Goal: Task Accomplishment & Management: Complete application form

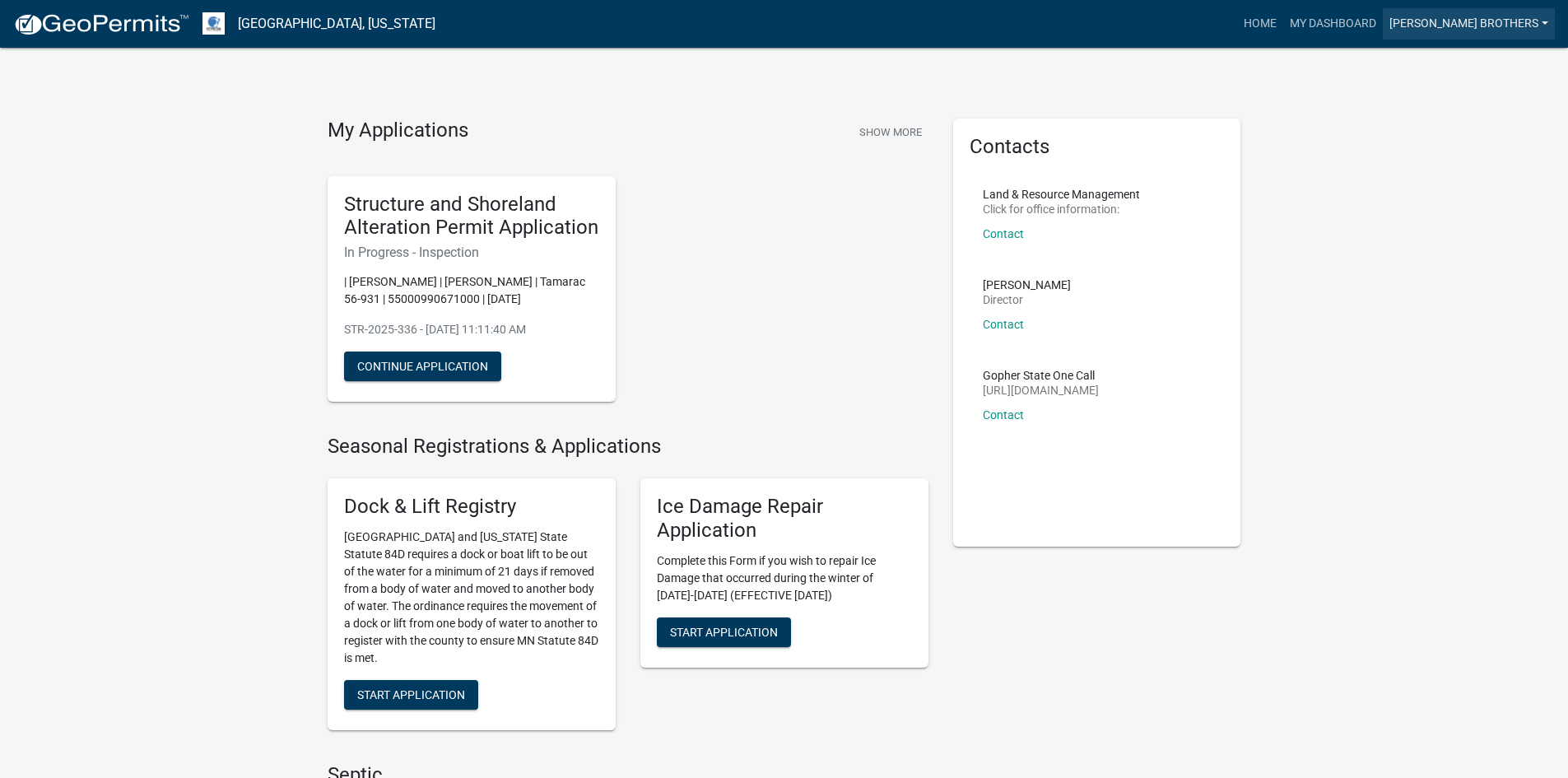
click at [1540, 19] on link "[PERSON_NAME] Brothers" at bounding box center [1469, 23] width 172 height 31
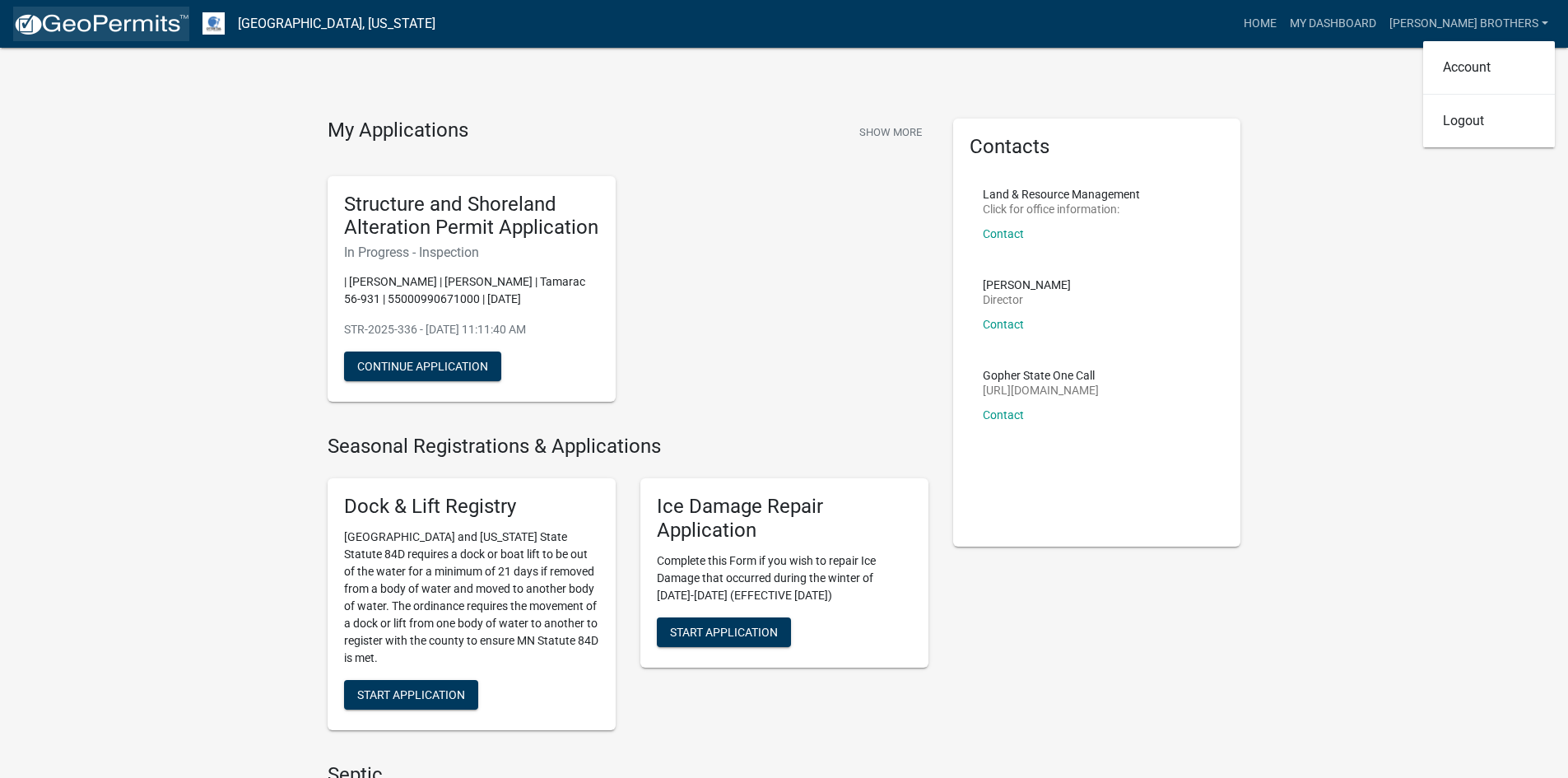
click at [127, 21] on img at bounding box center [101, 25] width 176 height 25
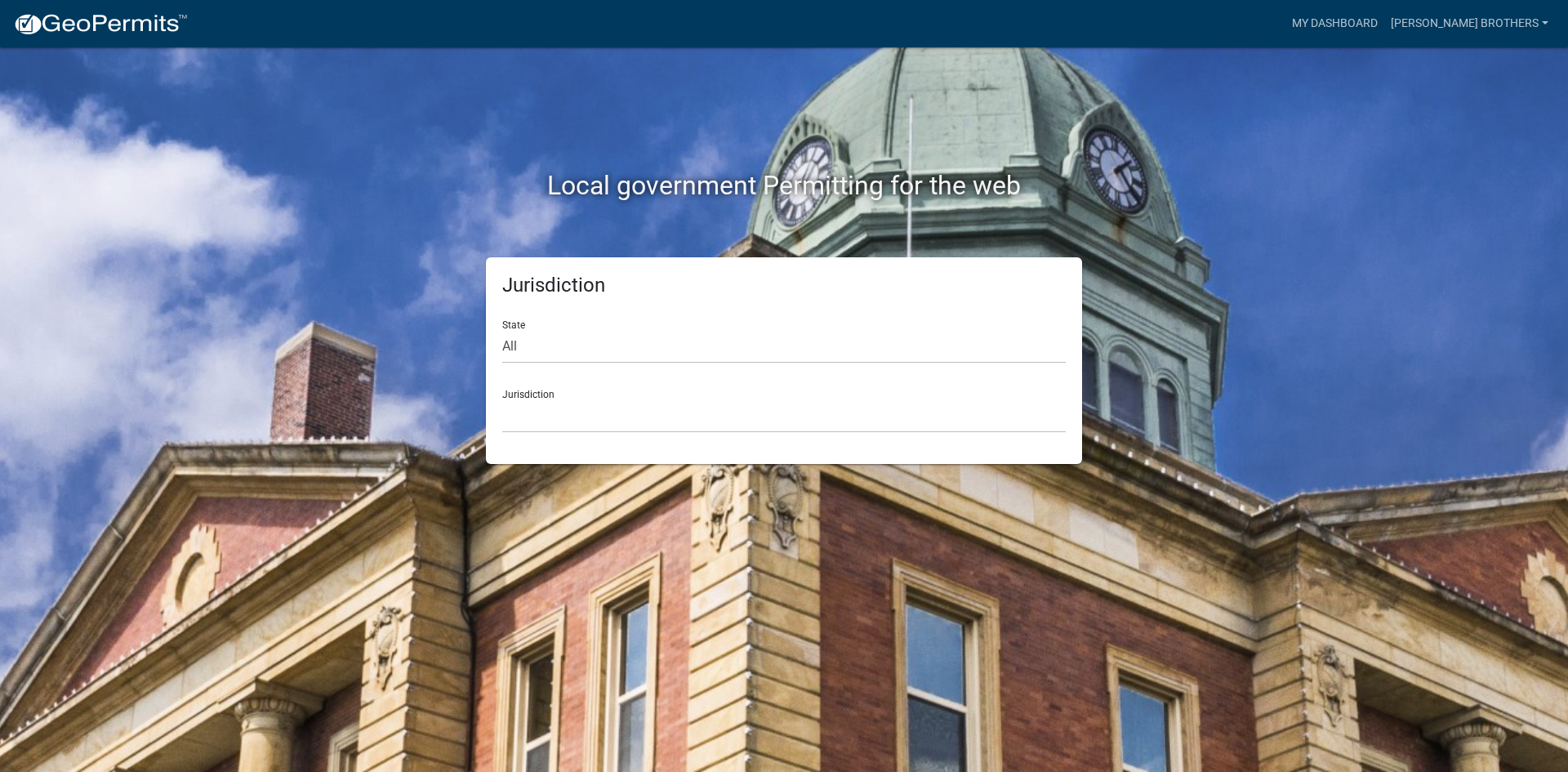
click at [501, 339] on div "Jurisdiction State All [US_STATE] [US_STATE] [US_STATE] [US_STATE] [US_STATE] […" at bounding box center [784, 360] width 596 height 207
click at [509, 347] on select "All [US_STATE] [US_STATE] [US_STATE] [US_STATE] [US_STATE] [US_STATE] [US_STATE…" at bounding box center [784, 347] width 563 height 34
select select "[US_STATE]"
click at [502, 330] on select "All [US_STATE] [US_STATE] [US_STATE] [US_STATE] [US_STATE] [US_STATE] [US_STATE…" at bounding box center [784, 347] width 563 height 34
click at [533, 421] on select "[GEOGRAPHIC_DATA], [US_STATE] [GEOGRAPHIC_DATA], [US_STATE] [GEOGRAPHIC_DATA], …" at bounding box center [784, 416] width 563 height 34
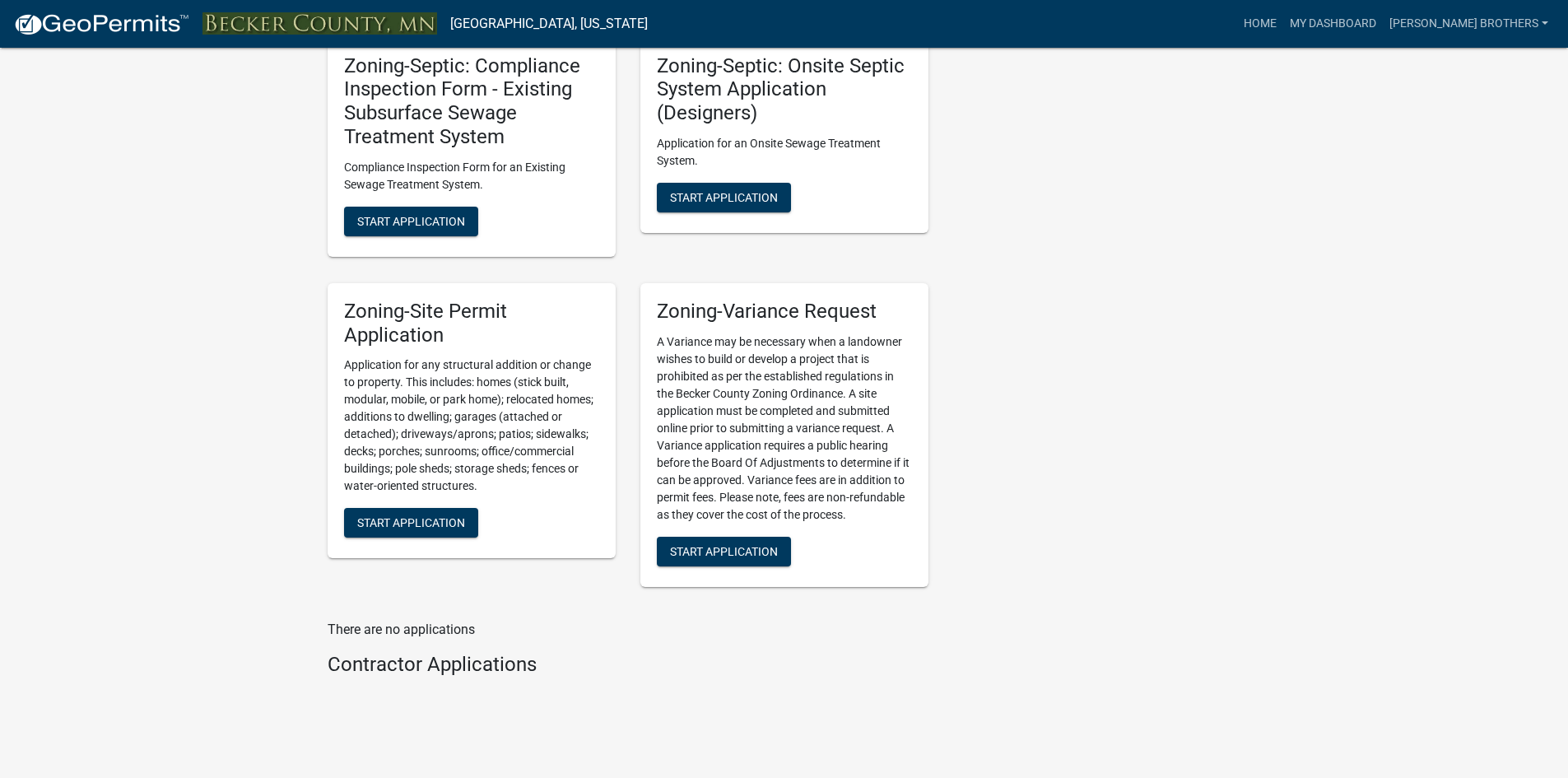
scroll to position [1610, 0]
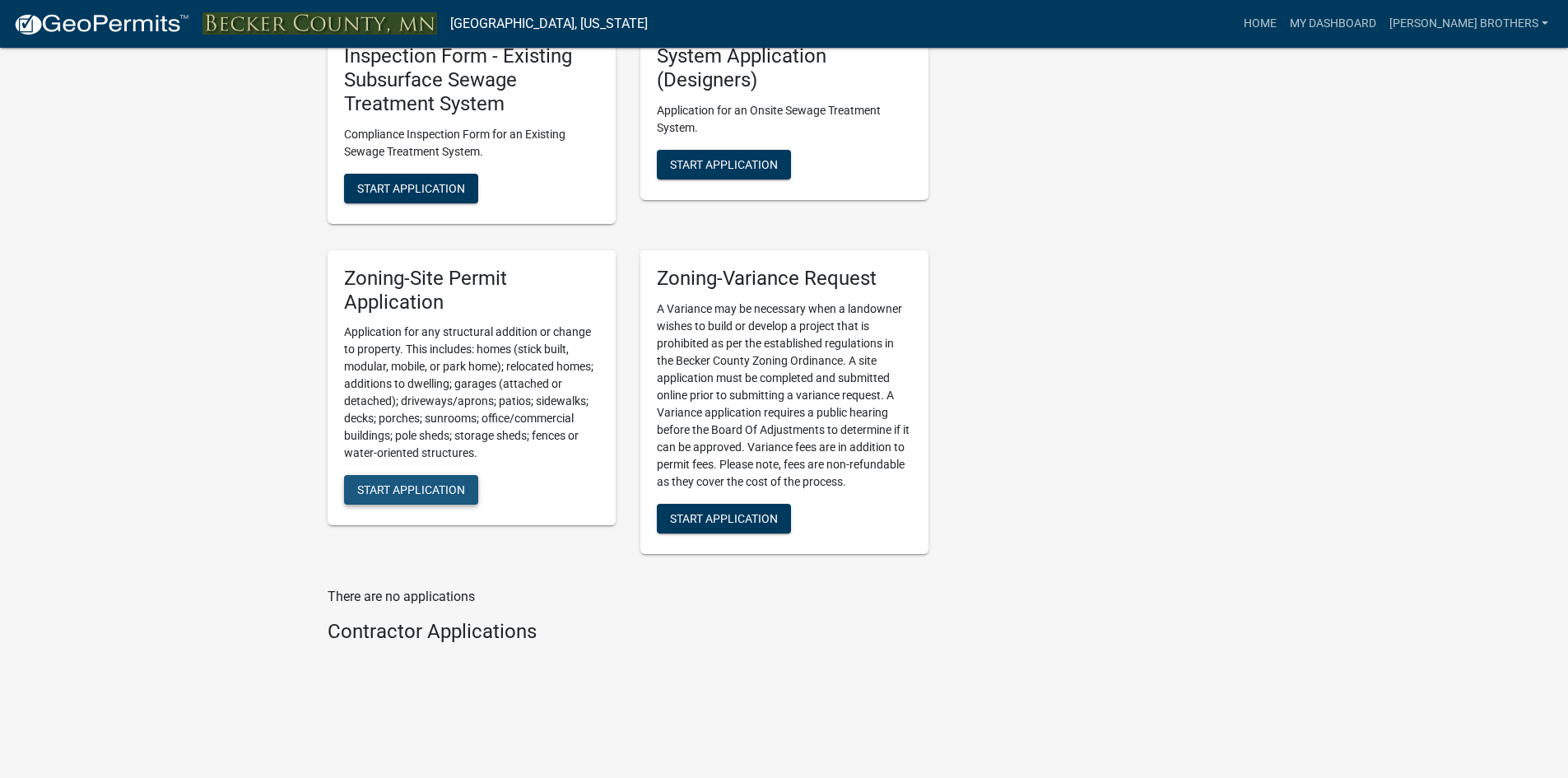
click at [384, 494] on span "Start Application" at bounding box center [411, 489] width 108 height 13
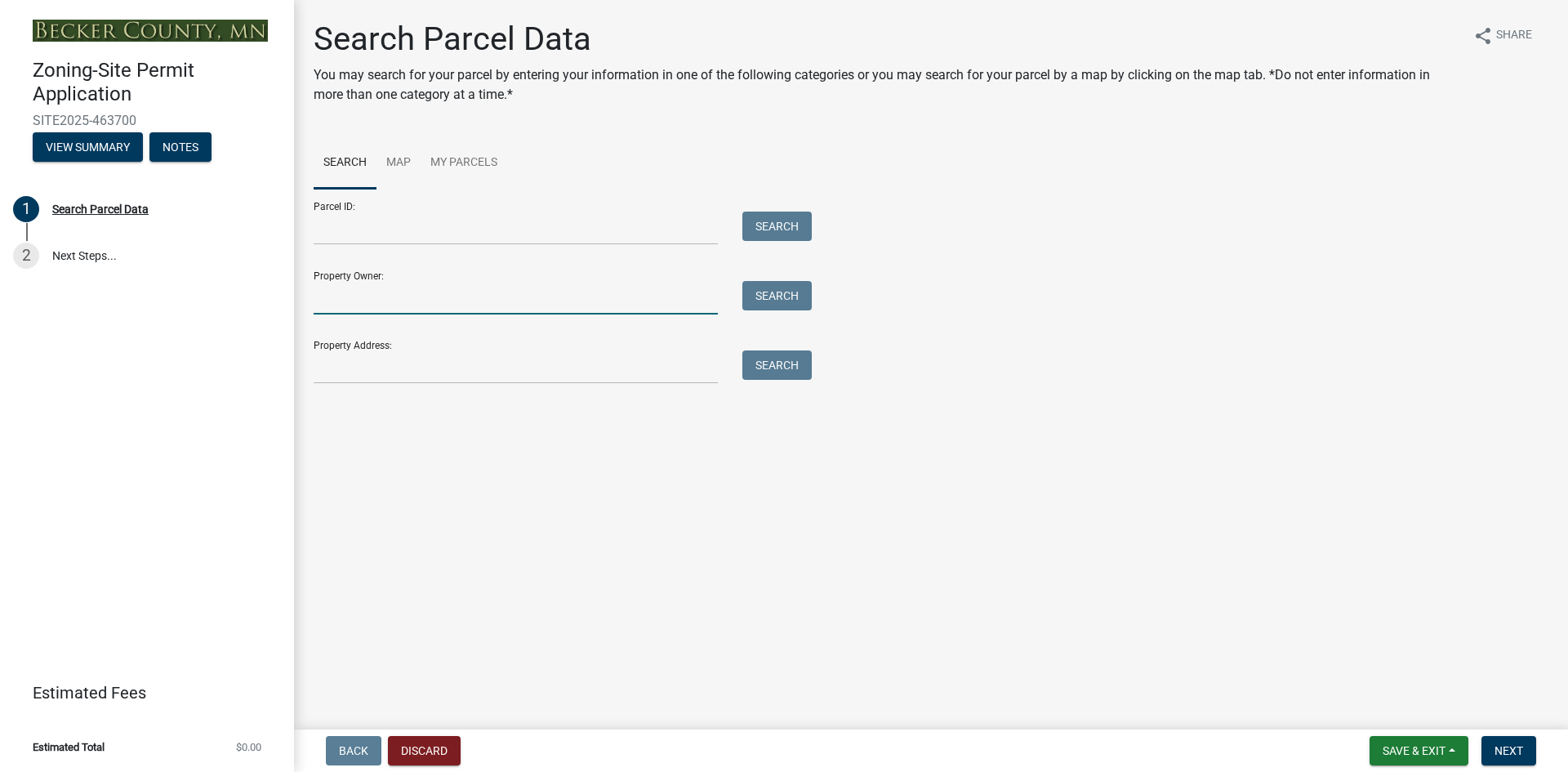
click at [343, 303] on input "Property Owner:" at bounding box center [515, 298] width 404 height 34
type input "[PERSON_NAME]"
click at [772, 287] on button "Search" at bounding box center [776, 295] width 69 height 29
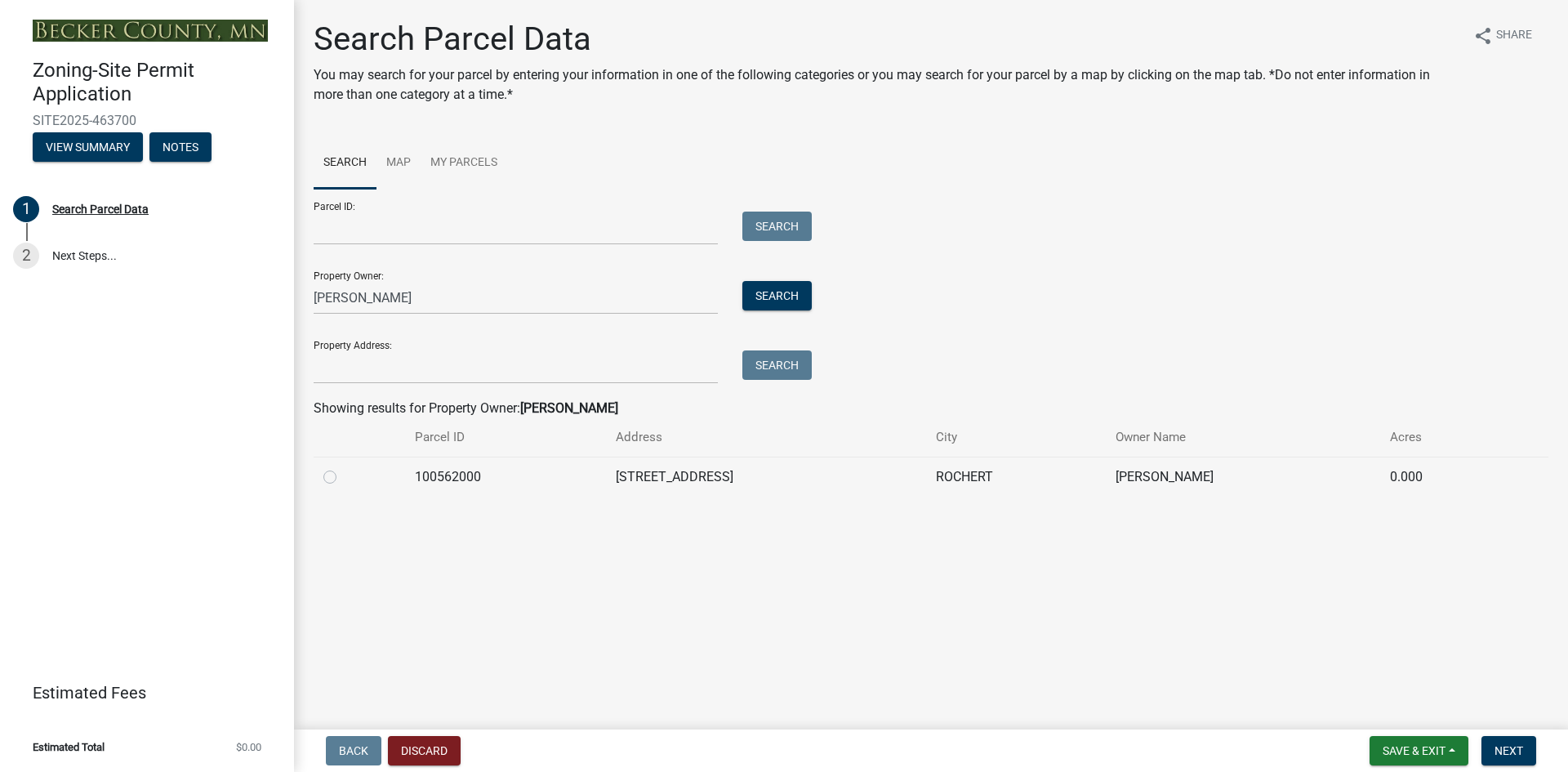
click at [343, 467] on label at bounding box center [343, 467] width 0 height 0
click at [343, 477] on input "radio" at bounding box center [348, 472] width 11 height 11
radio input "true"
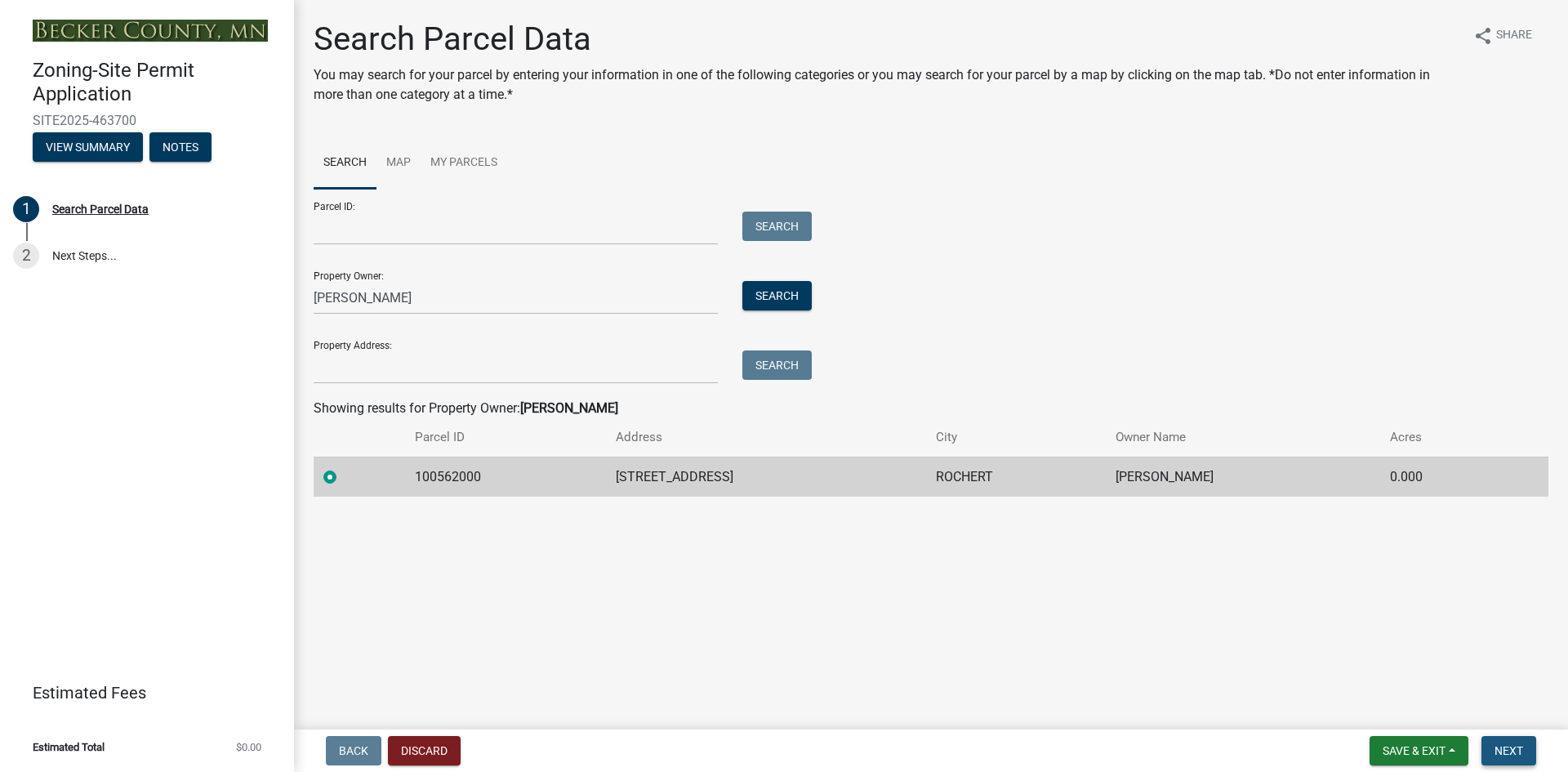
click at [1505, 744] on span "Next" at bounding box center [1509, 750] width 28 height 13
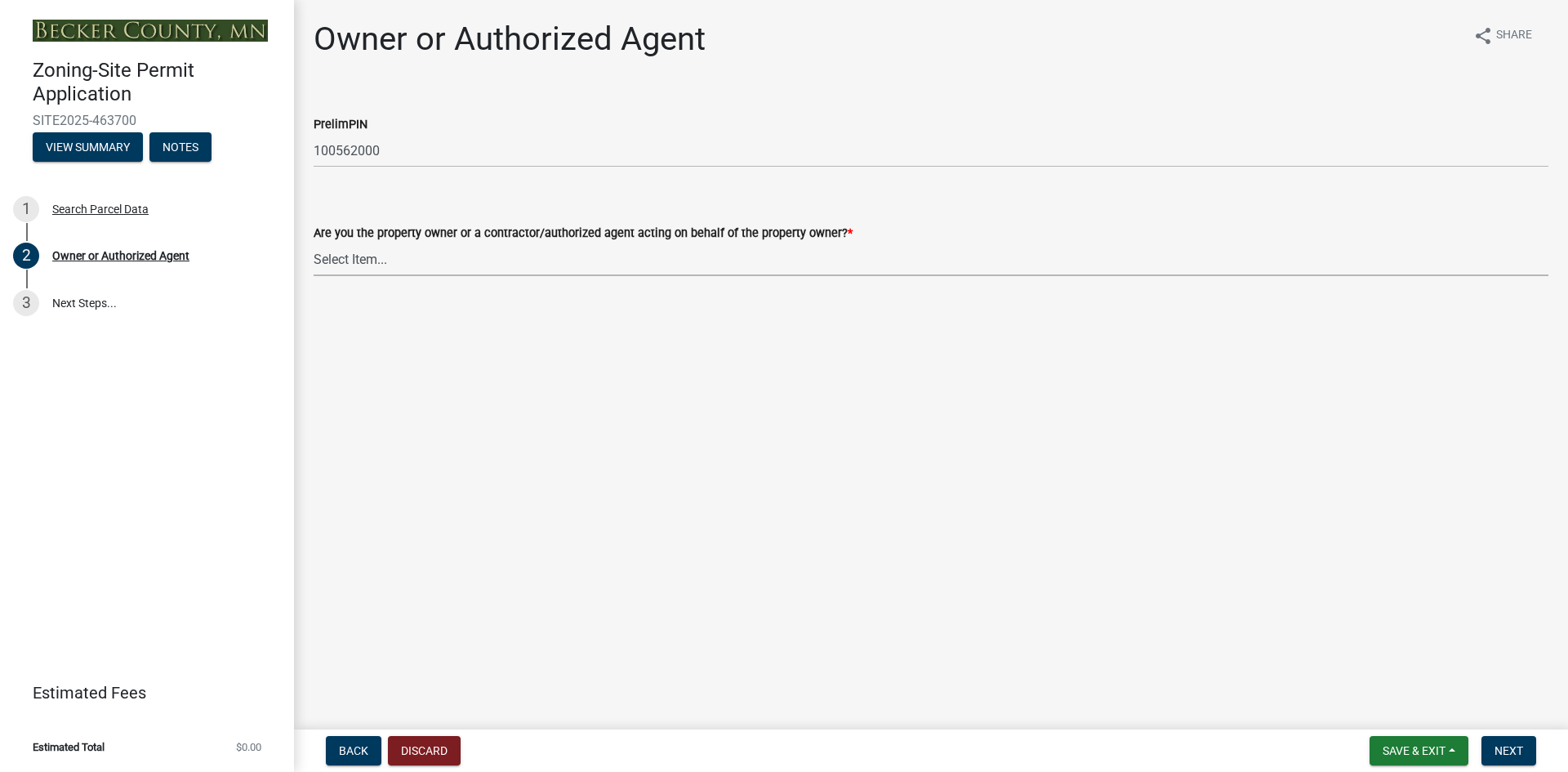
click at [340, 263] on select "Select Item... Property Owner Authorized Agent" at bounding box center [930, 259] width 1234 height 34
click at [313, 242] on select "Select Item... Property Owner Authorized Agent" at bounding box center [930, 259] width 1234 height 34
select select "059d621c-7166-4fbc-97da-2eca626821a9"
click at [1508, 749] on span "Next" at bounding box center [1509, 750] width 28 height 13
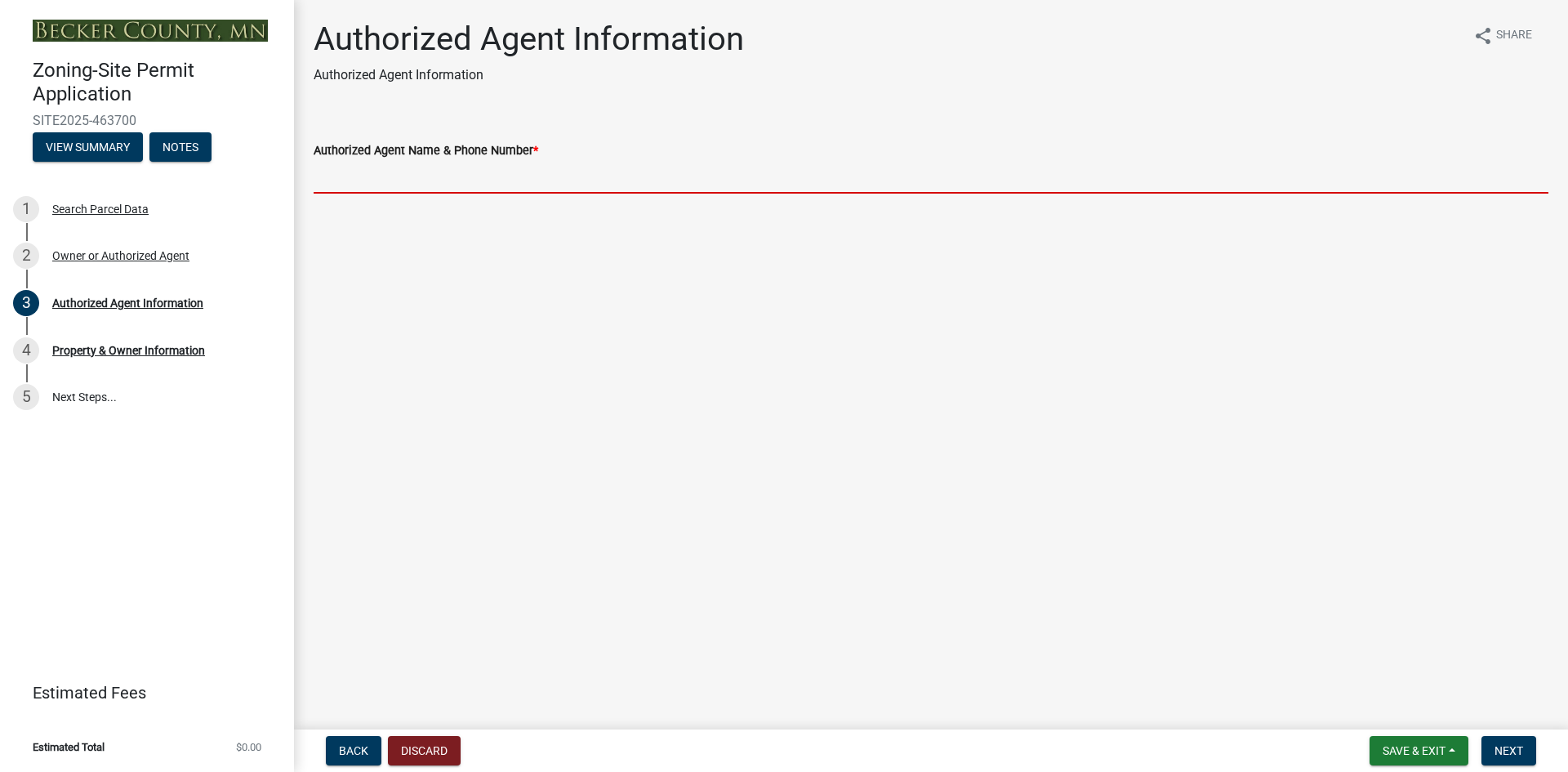
click at [431, 188] on input "Authorized Agent Name & Phone Number *" at bounding box center [930, 177] width 1234 height 34
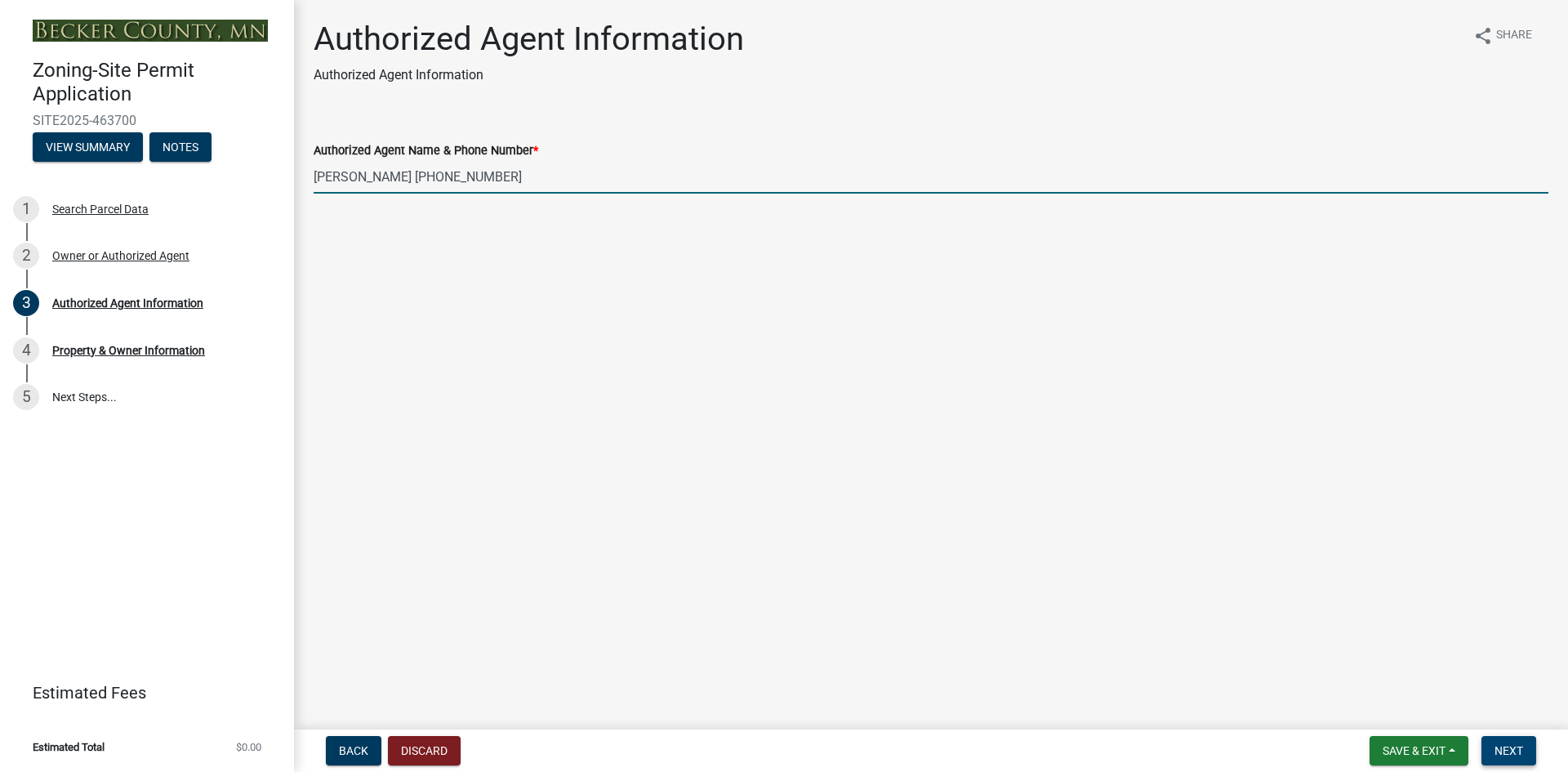
type input "[PERSON_NAME] [PHONE_NUMBER]"
click at [1513, 749] on span "Next" at bounding box center [1509, 750] width 28 height 13
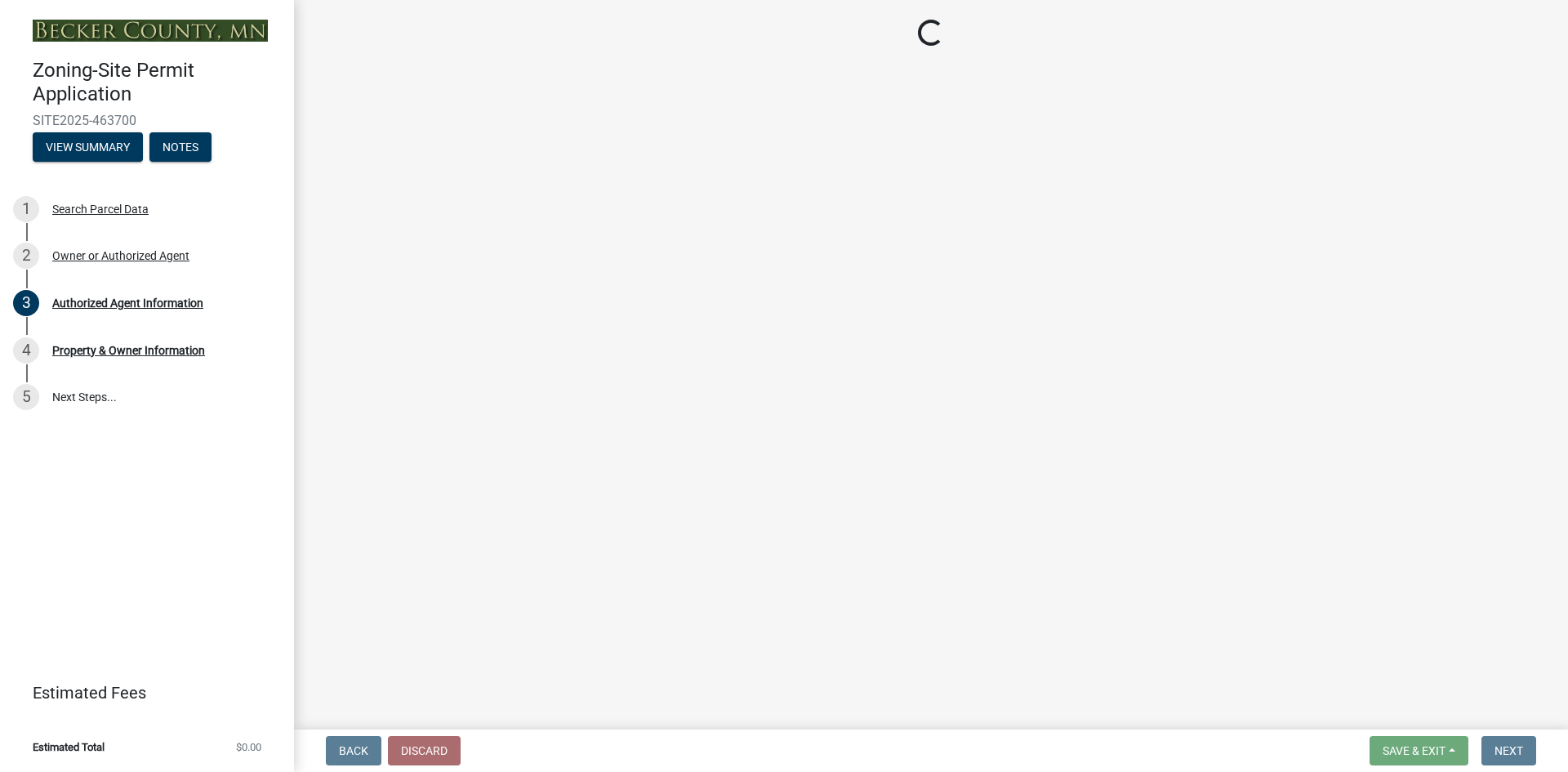
select select "7495cd23-7925-4583-9785-3065799a1be4"
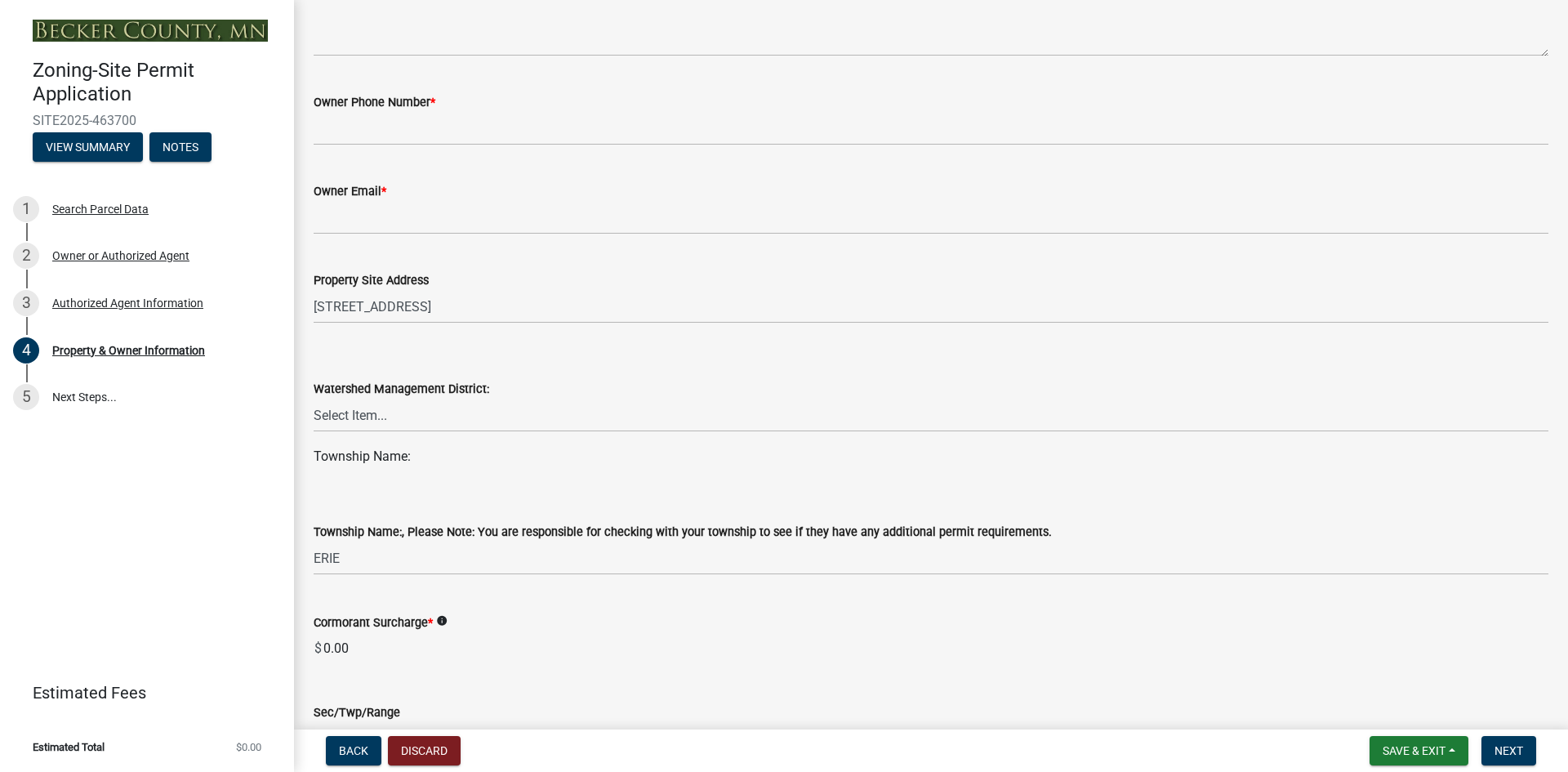
scroll to position [490, 0]
click at [351, 414] on select "Select Item... PELICAN RIVER WTRSHD BUFFALO WATERSHED CORMORANT WATERSHED WILD …" at bounding box center [930, 412] width 1234 height 34
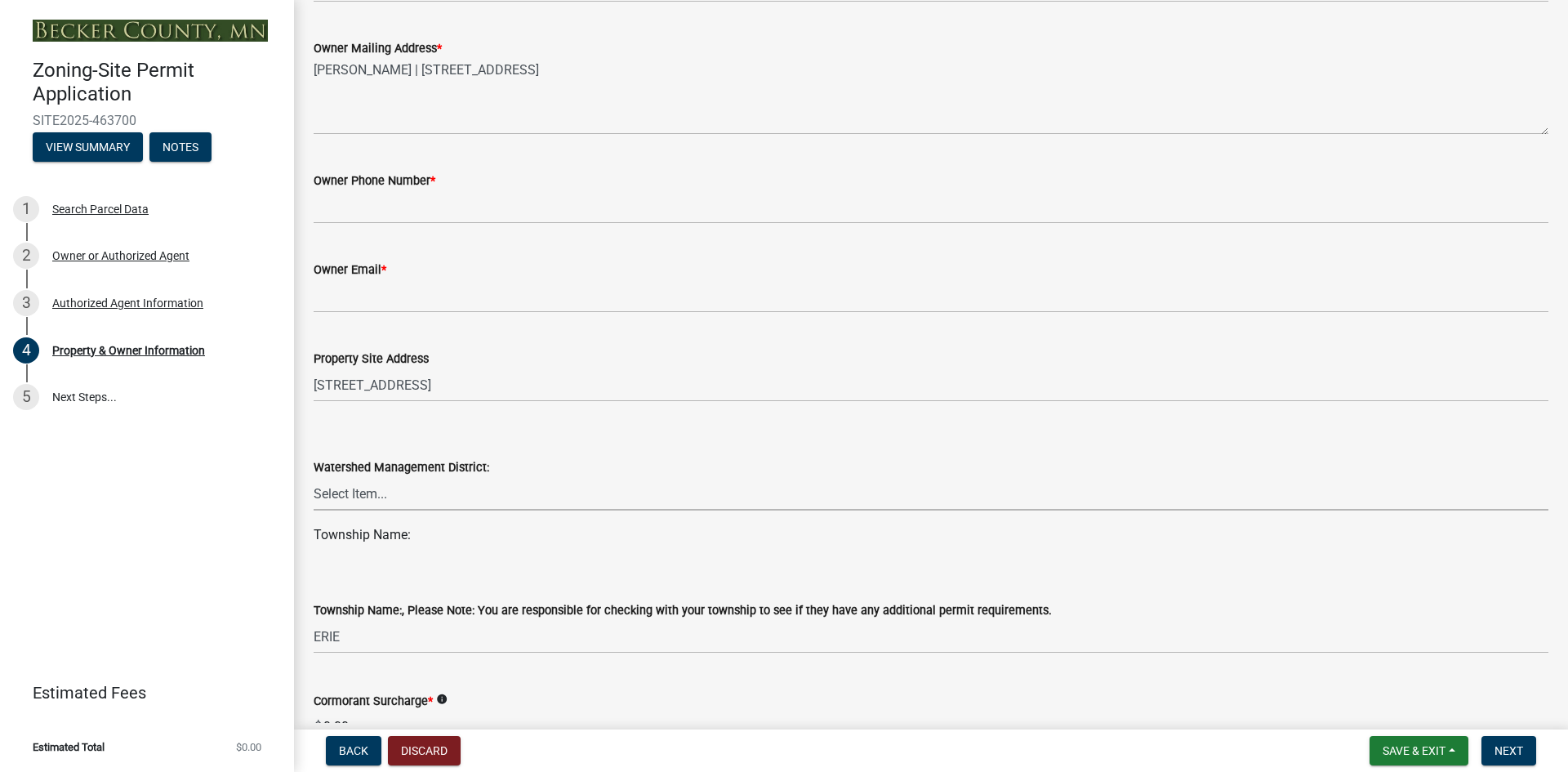
scroll to position [327, 0]
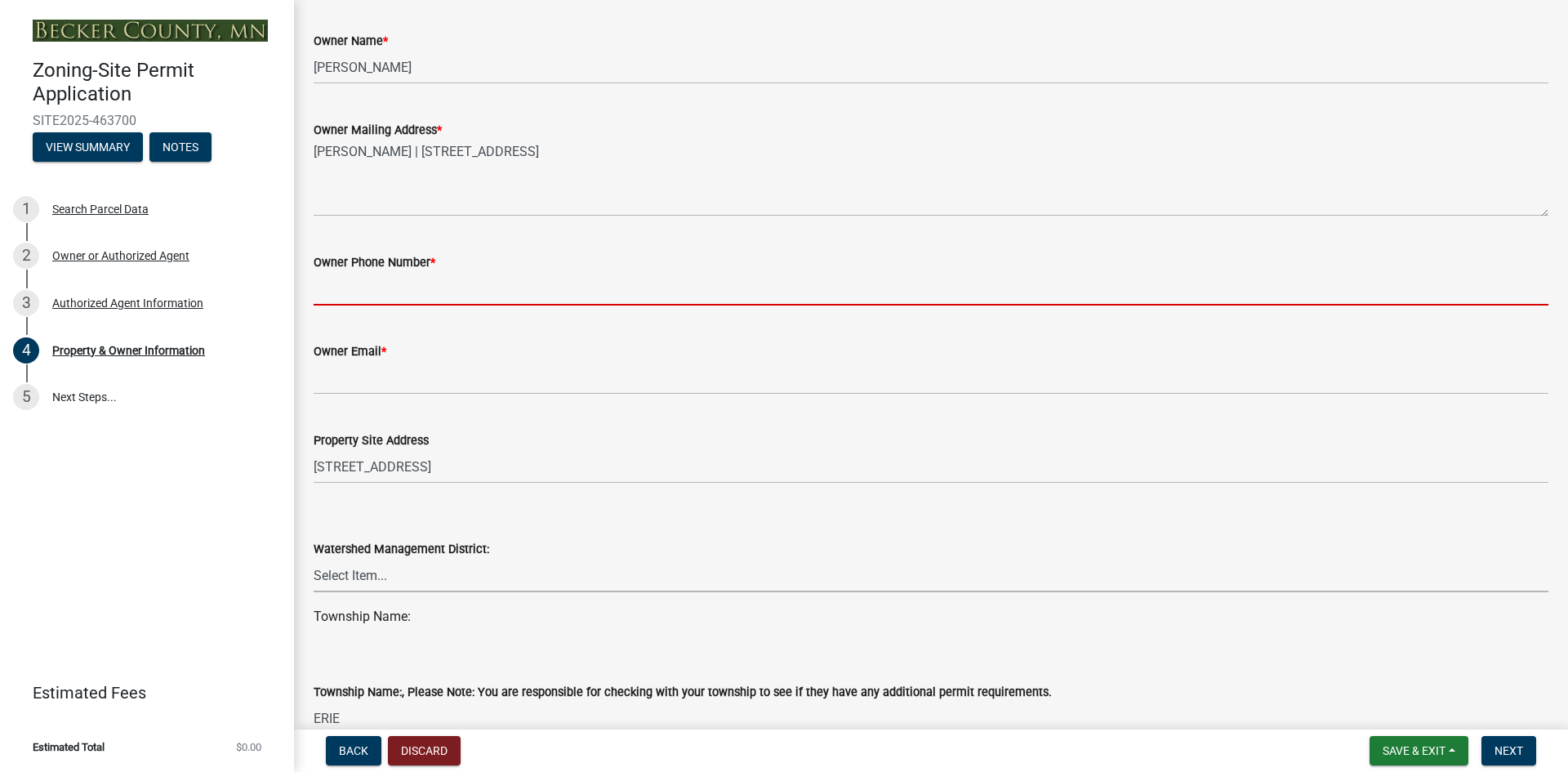
click at [457, 289] on input "Owner Phone Number *" at bounding box center [930, 288] width 1234 height 34
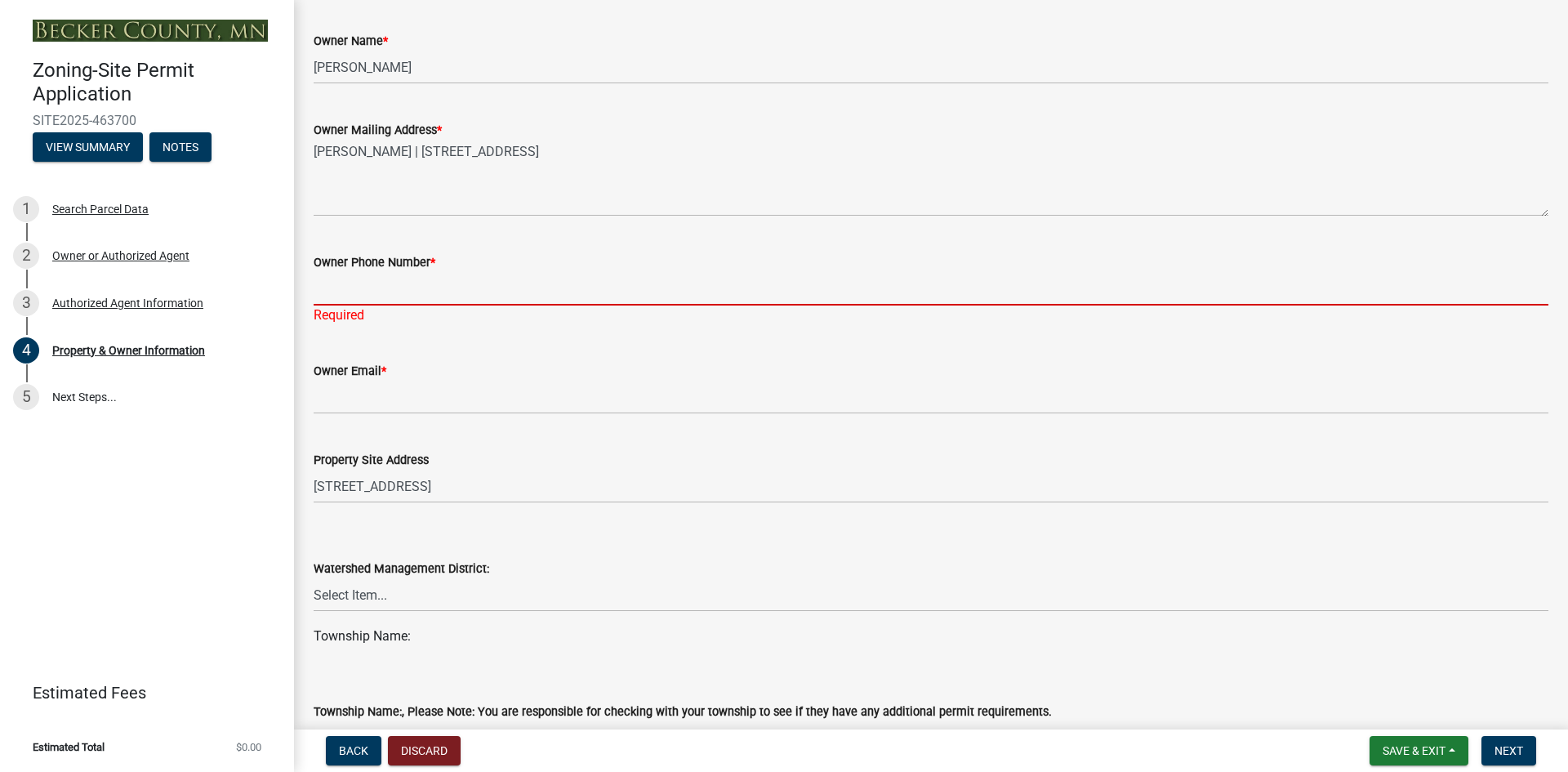
paste input ": 701.261.6823"
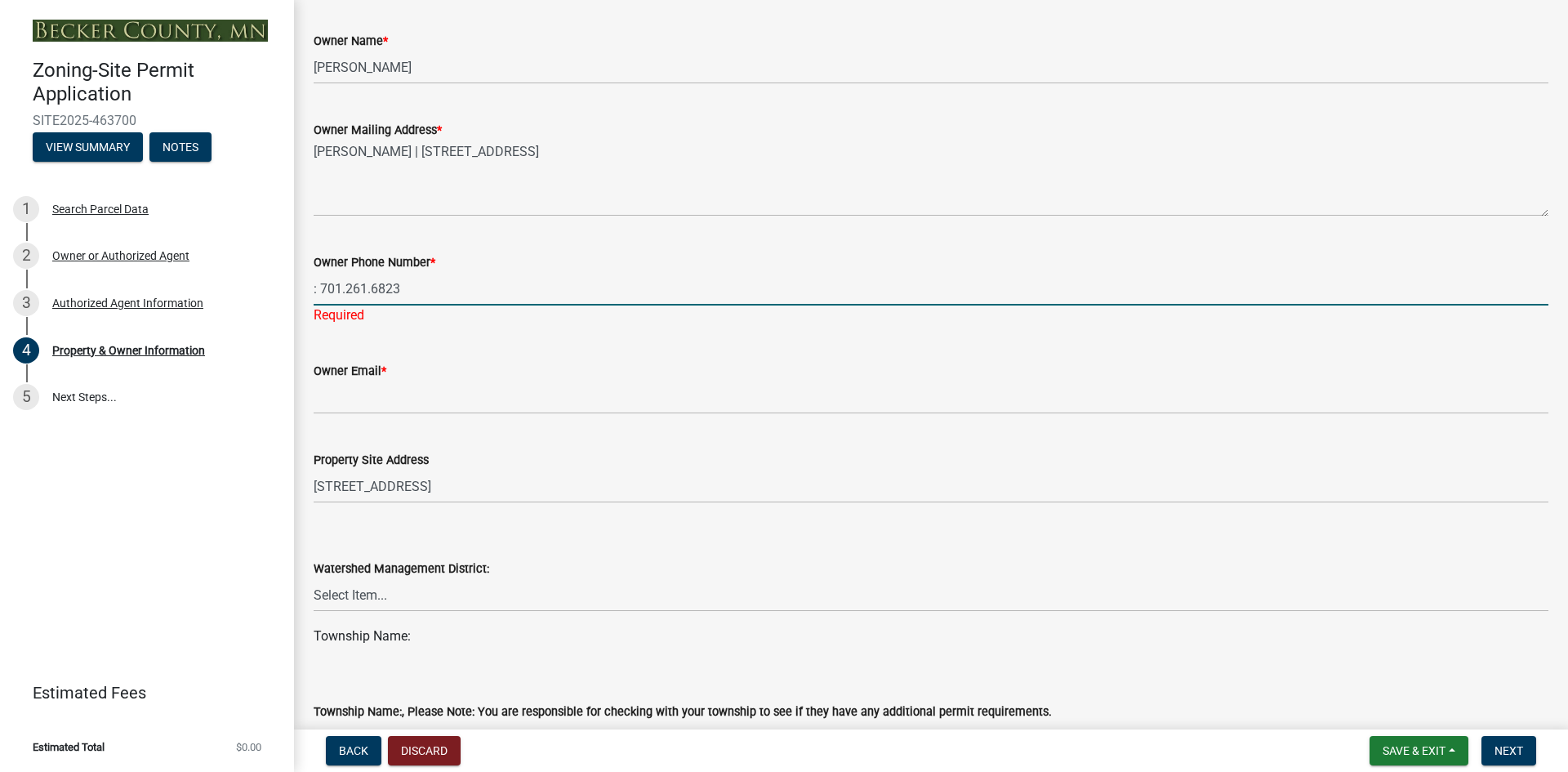
click at [316, 286] on input ": 701.261.6823" at bounding box center [930, 288] width 1234 height 34
type input "7012616823"
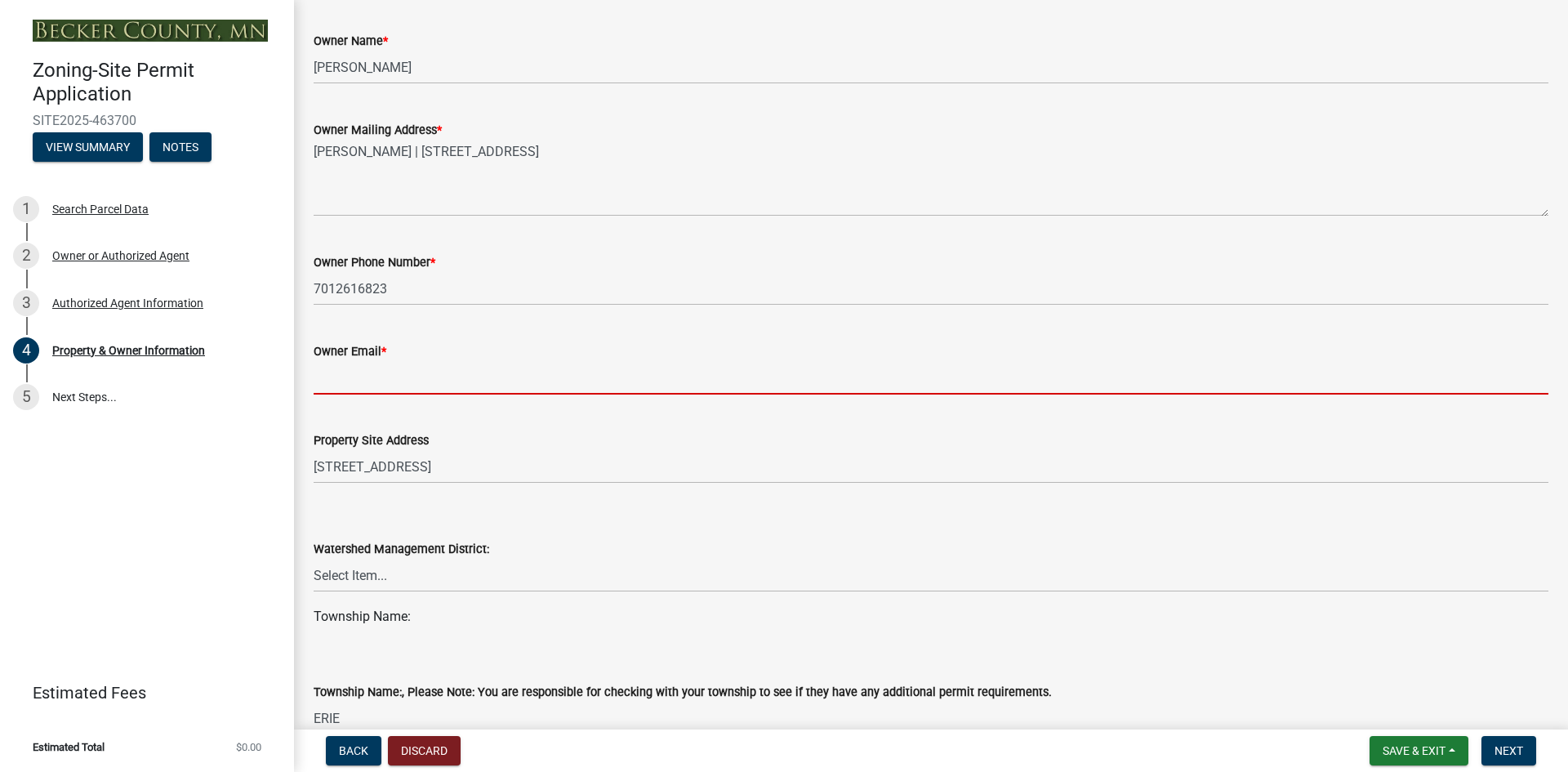
click at [341, 394] on input "Owner Email *" at bounding box center [930, 378] width 1234 height 34
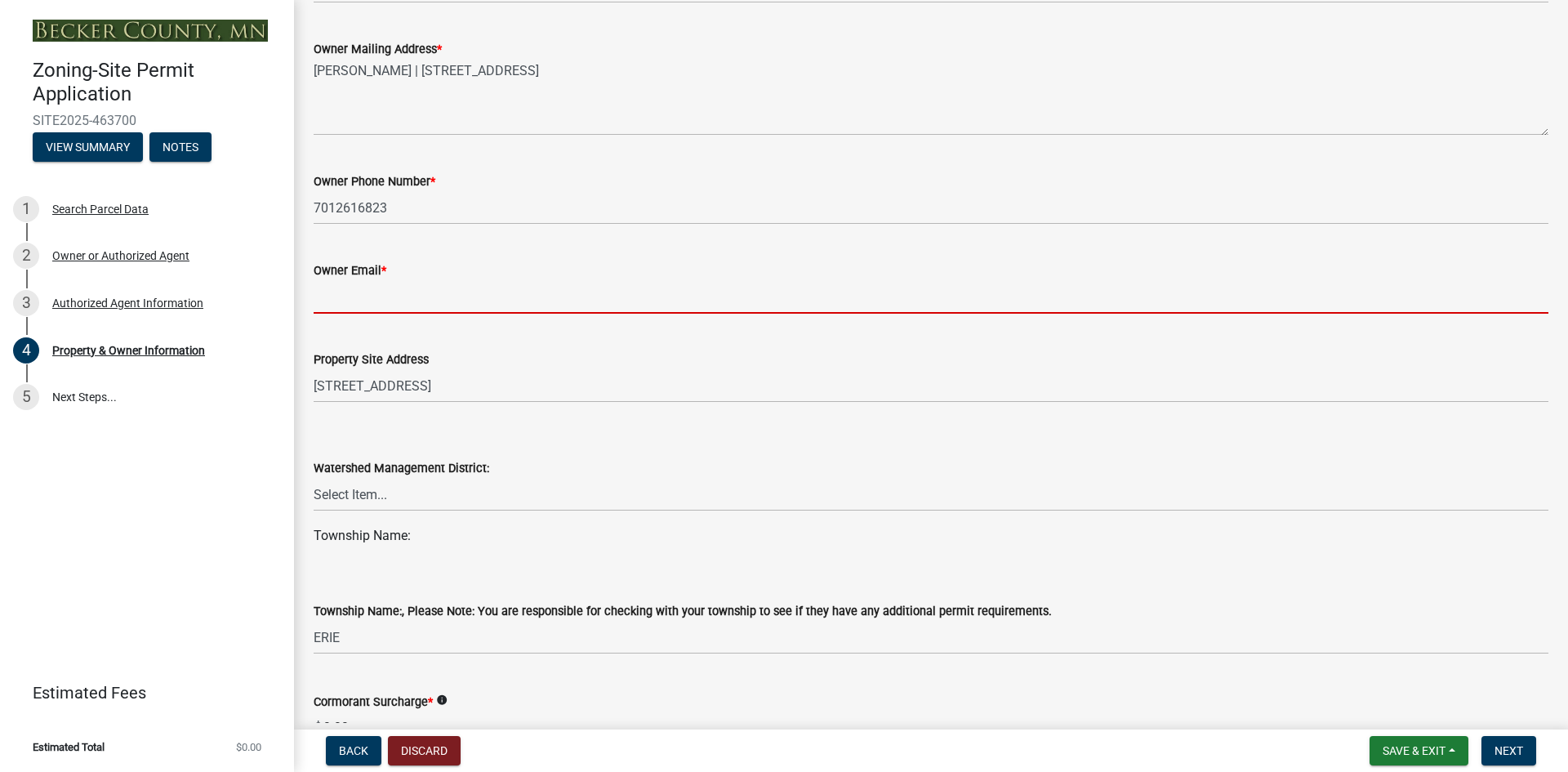
scroll to position [408, 0]
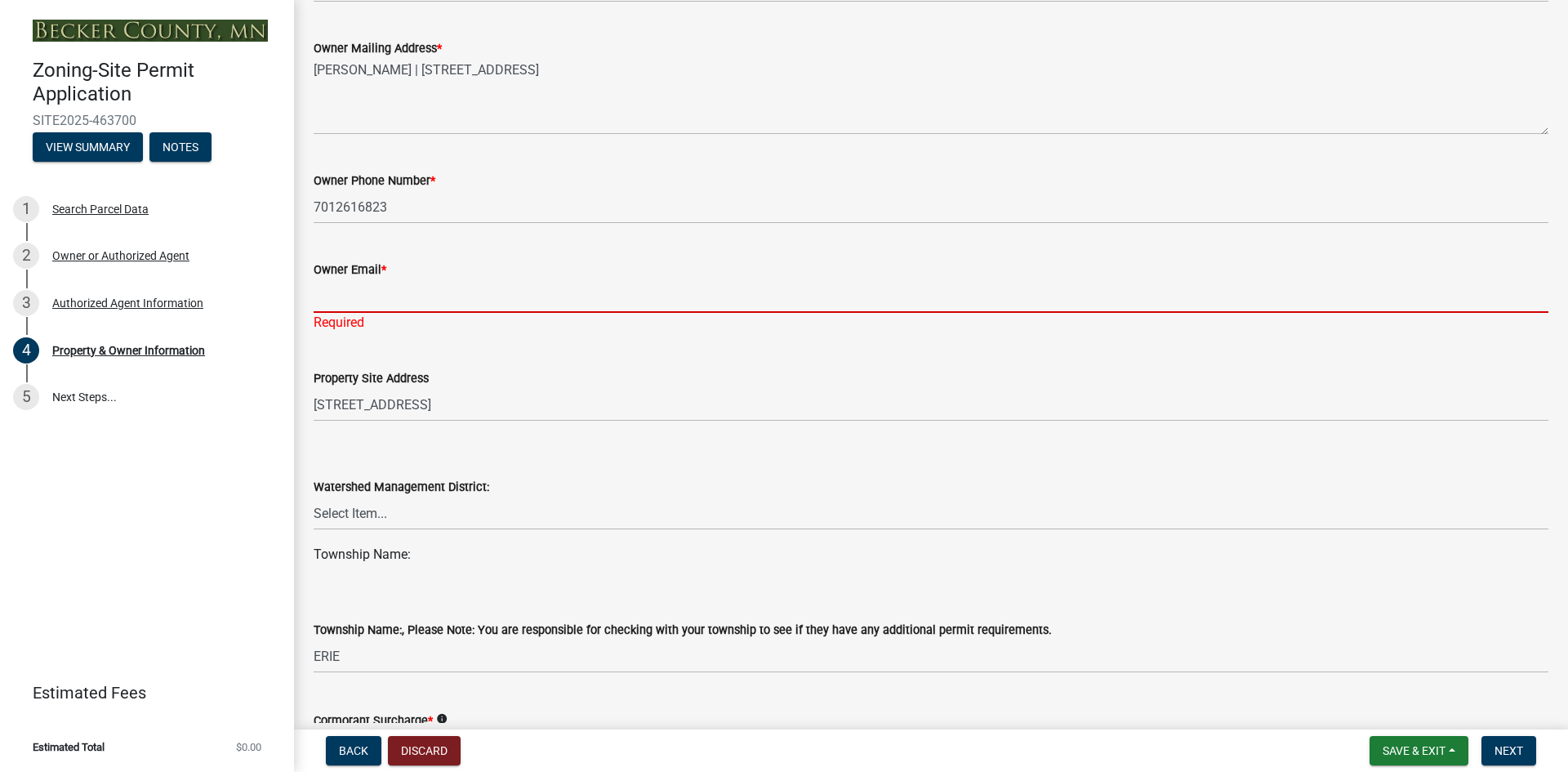
paste input "[PERSON_NAME] <[PERSON_NAME][EMAIL_ADDRESS][PERSON_NAME][DOMAIN_NAME]>"
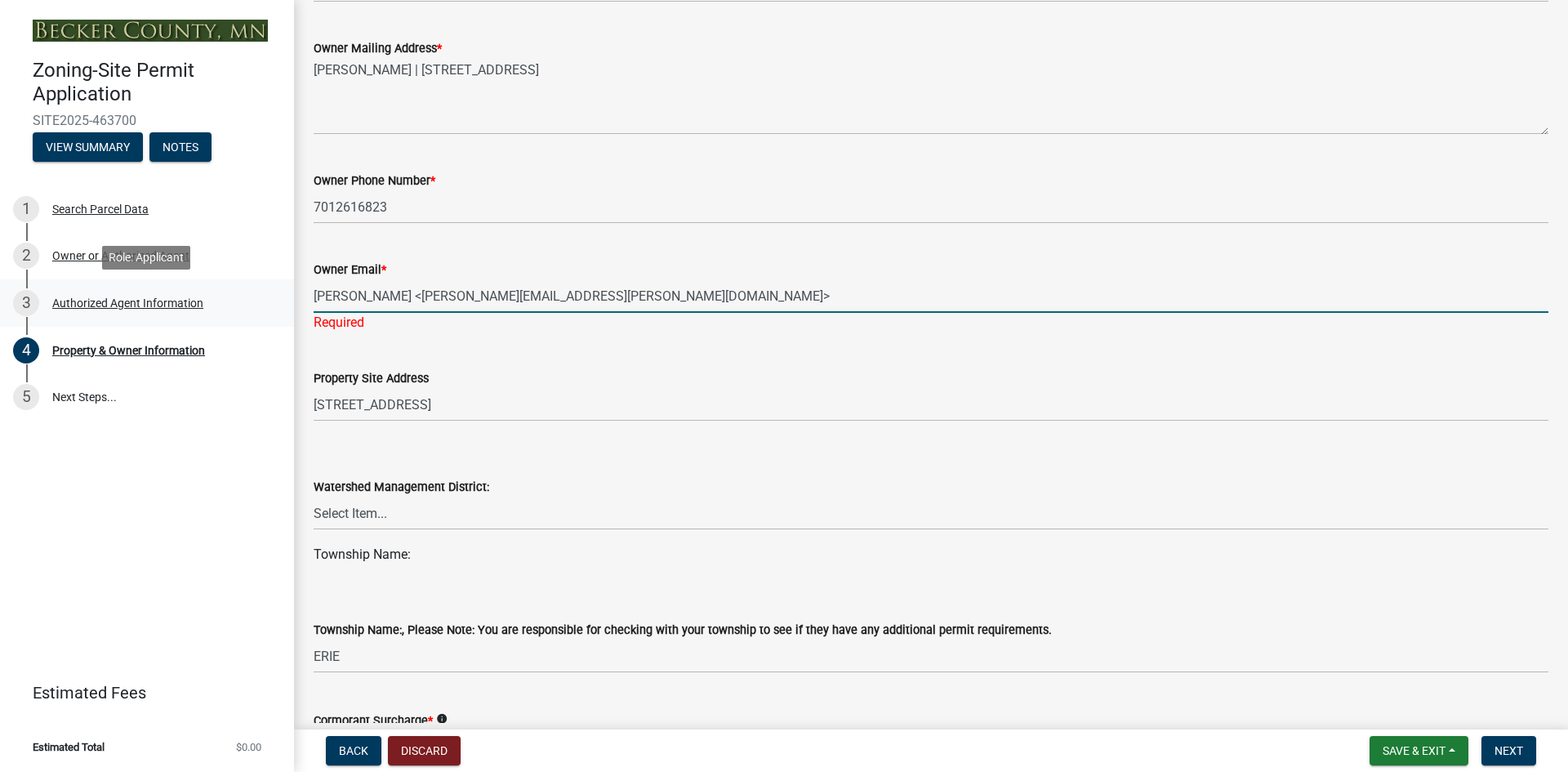
drag, startPoint x: 401, startPoint y: 292, endPoint x: 248, endPoint y: 280, distance: 153.5
click at [248, 280] on div "Zoning-Site Permit Application SITE2025-463700 View Summary Notes 1 Search Parc…" at bounding box center [784, 386] width 1568 height 772
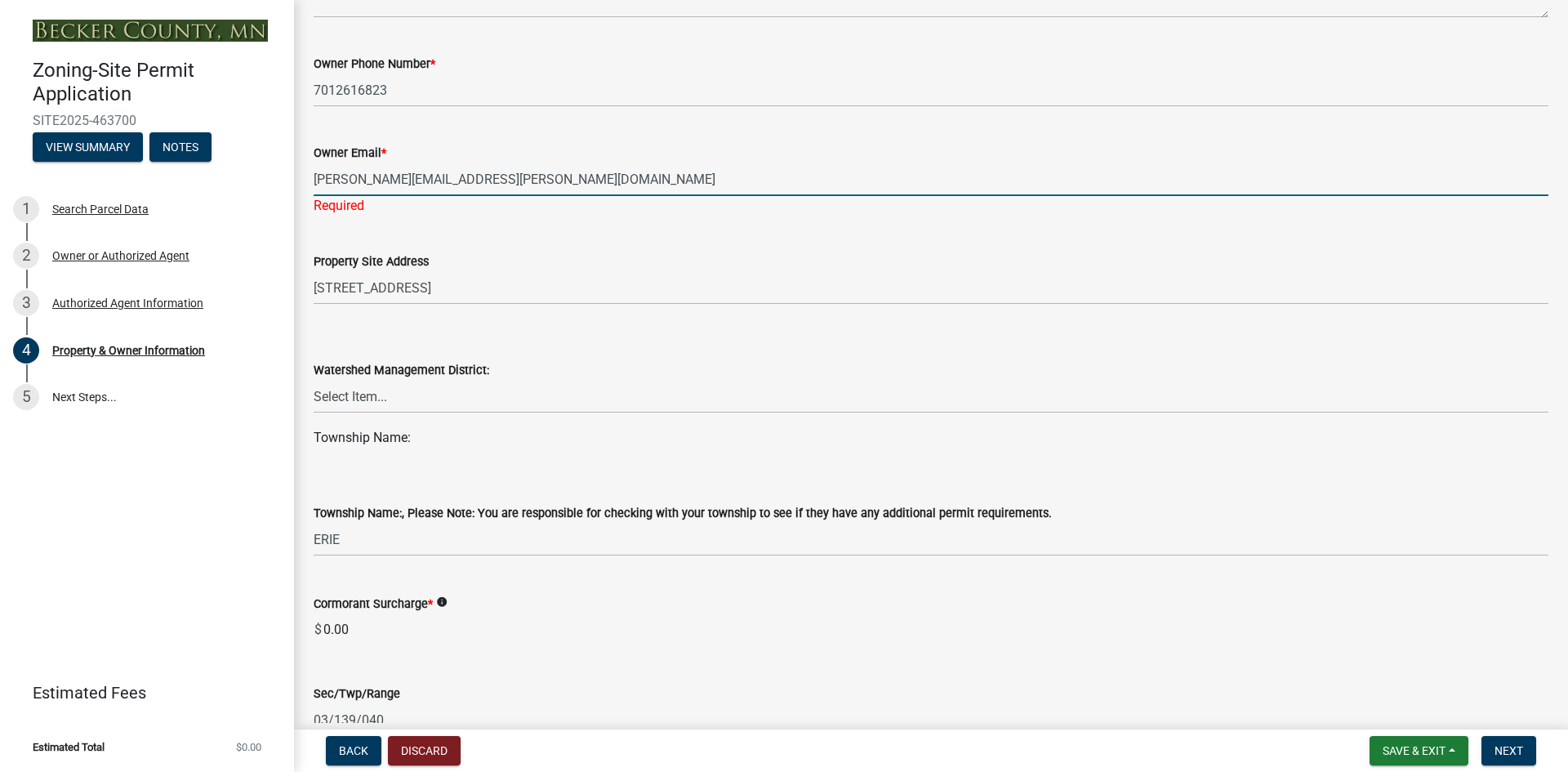
scroll to position [735, 0]
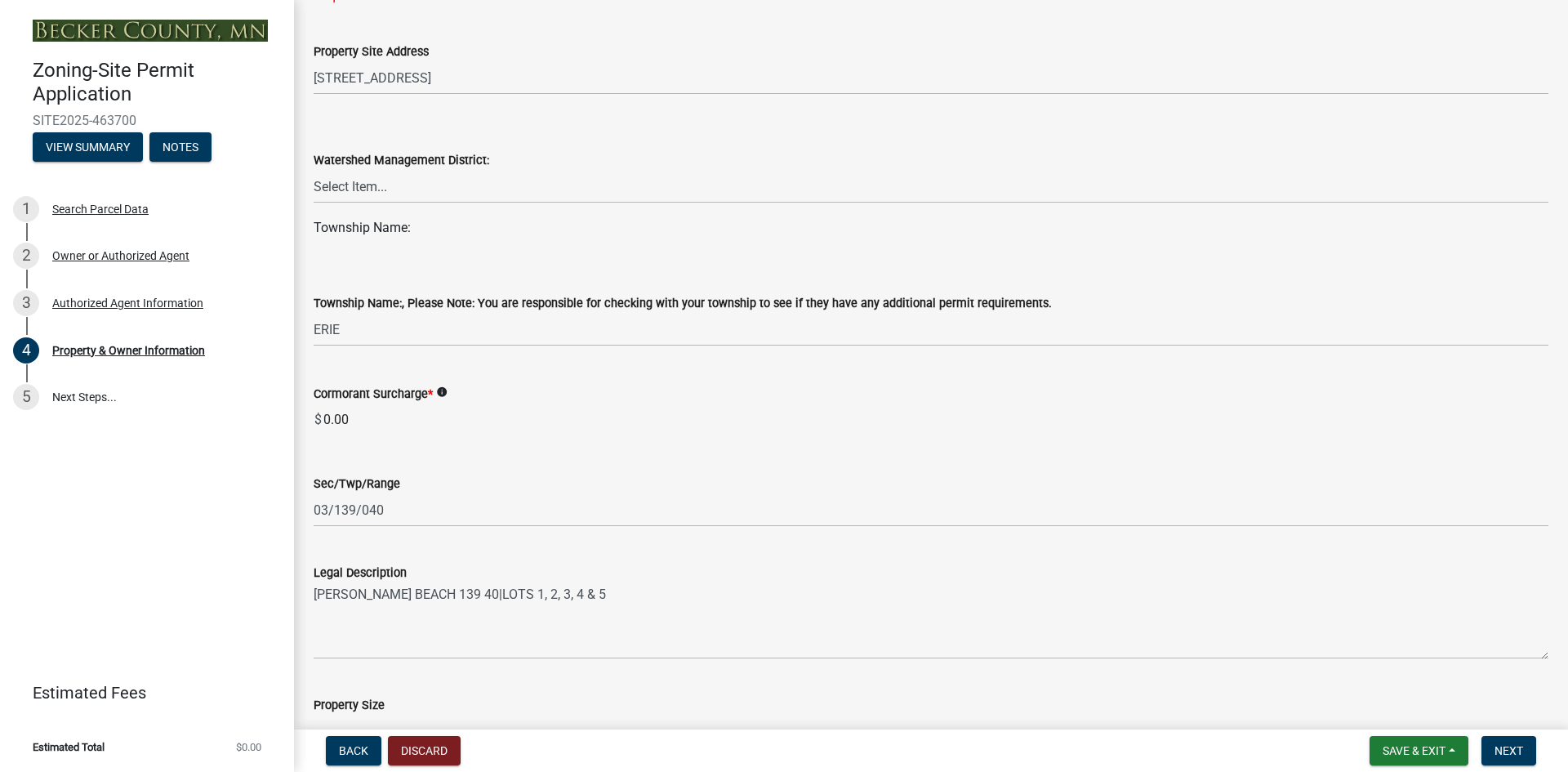
type input "[PERSON_NAME][EMAIL_ADDRESS][PERSON_NAME][DOMAIN_NAME]"
click at [374, 187] on wm-data-entity-input "Watershed Management District: Select Item... PELICAN RIVER WTRSHD BUFFALO WATE…" at bounding box center [930, 162] width 1234 height 110
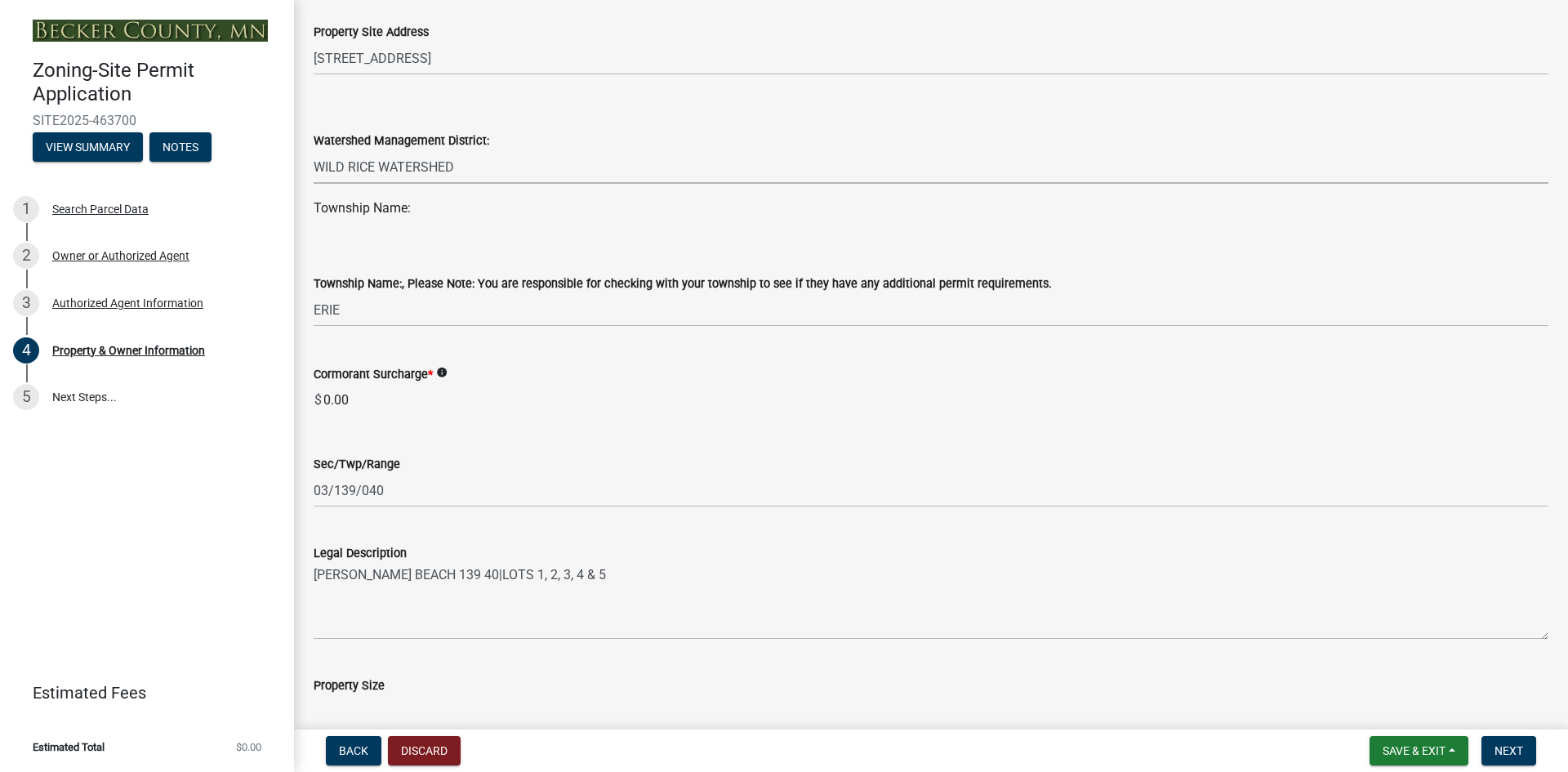
click at [313, 150] on select "Select Item... PELICAN RIVER WTRSHD BUFFALO WATERSHED CORMORANT WATERSHED WILD …" at bounding box center [930, 167] width 1234 height 34
select select "5a3c243d-5cb2-4bc7-bda1-959088d74f81"
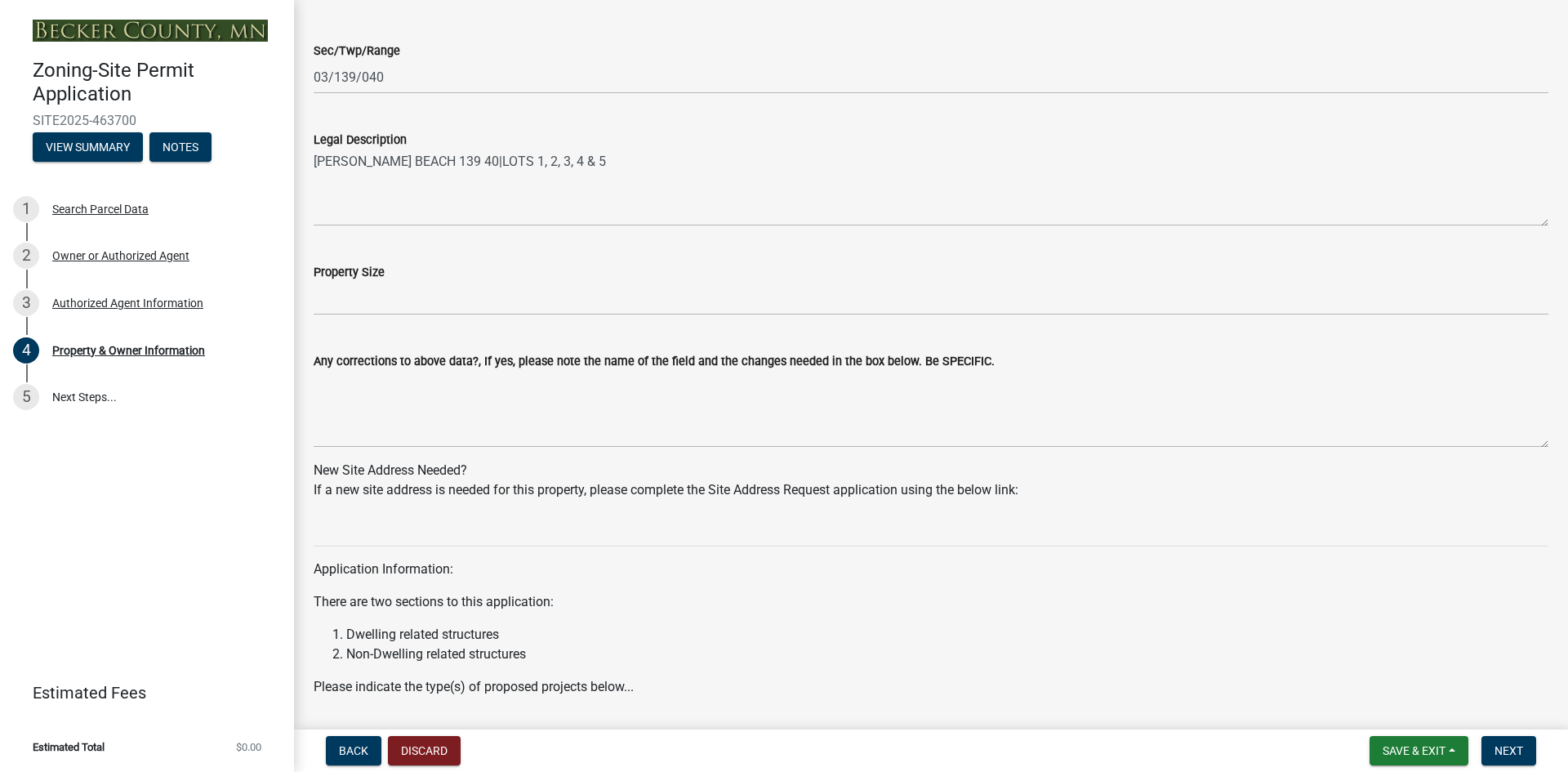
scroll to position [1225, 0]
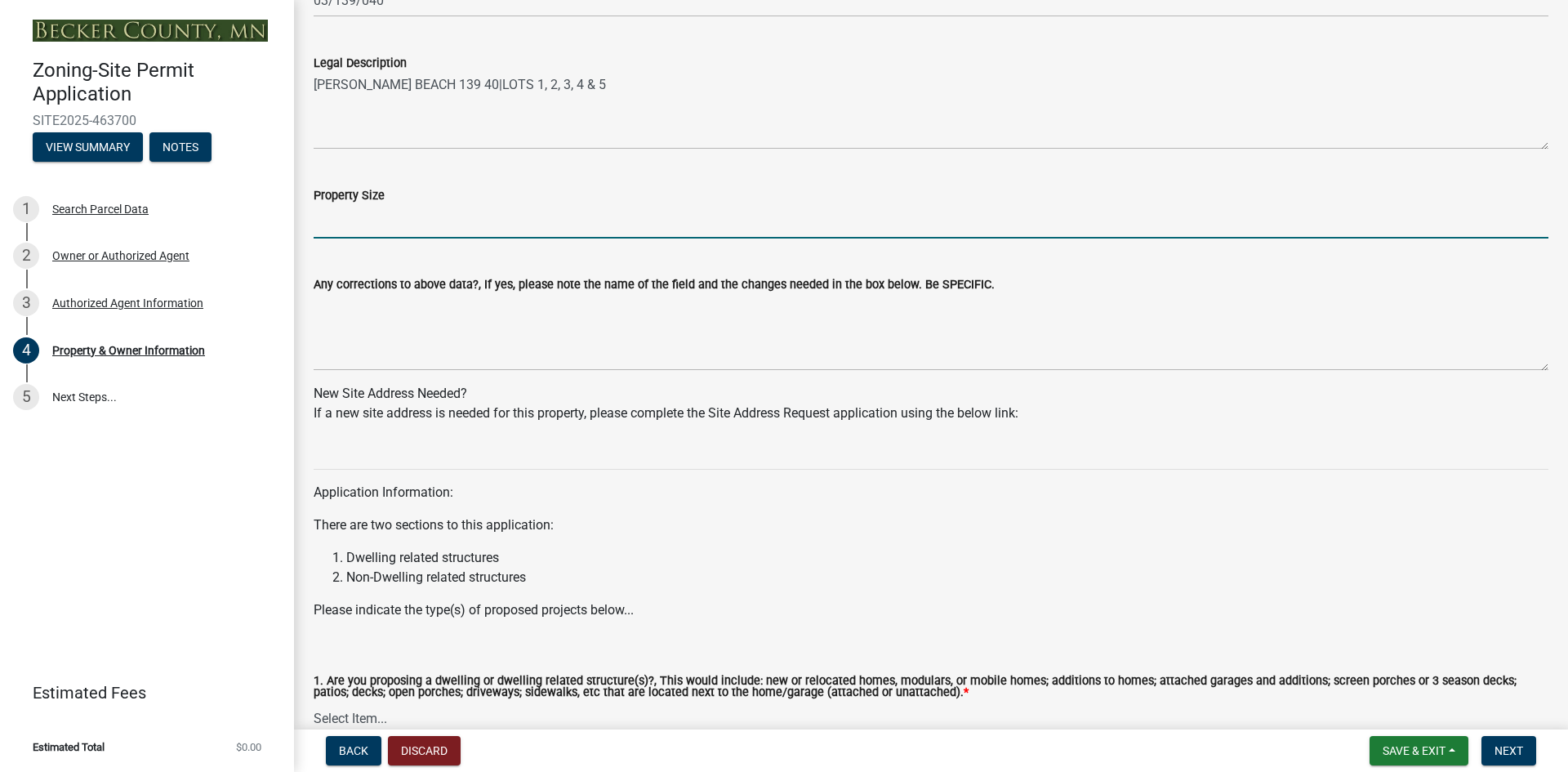
click at [405, 220] on input "Property Size" at bounding box center [930, 222] width 1234 height 34
type input "250.21'X154' 36,500 sq ft"
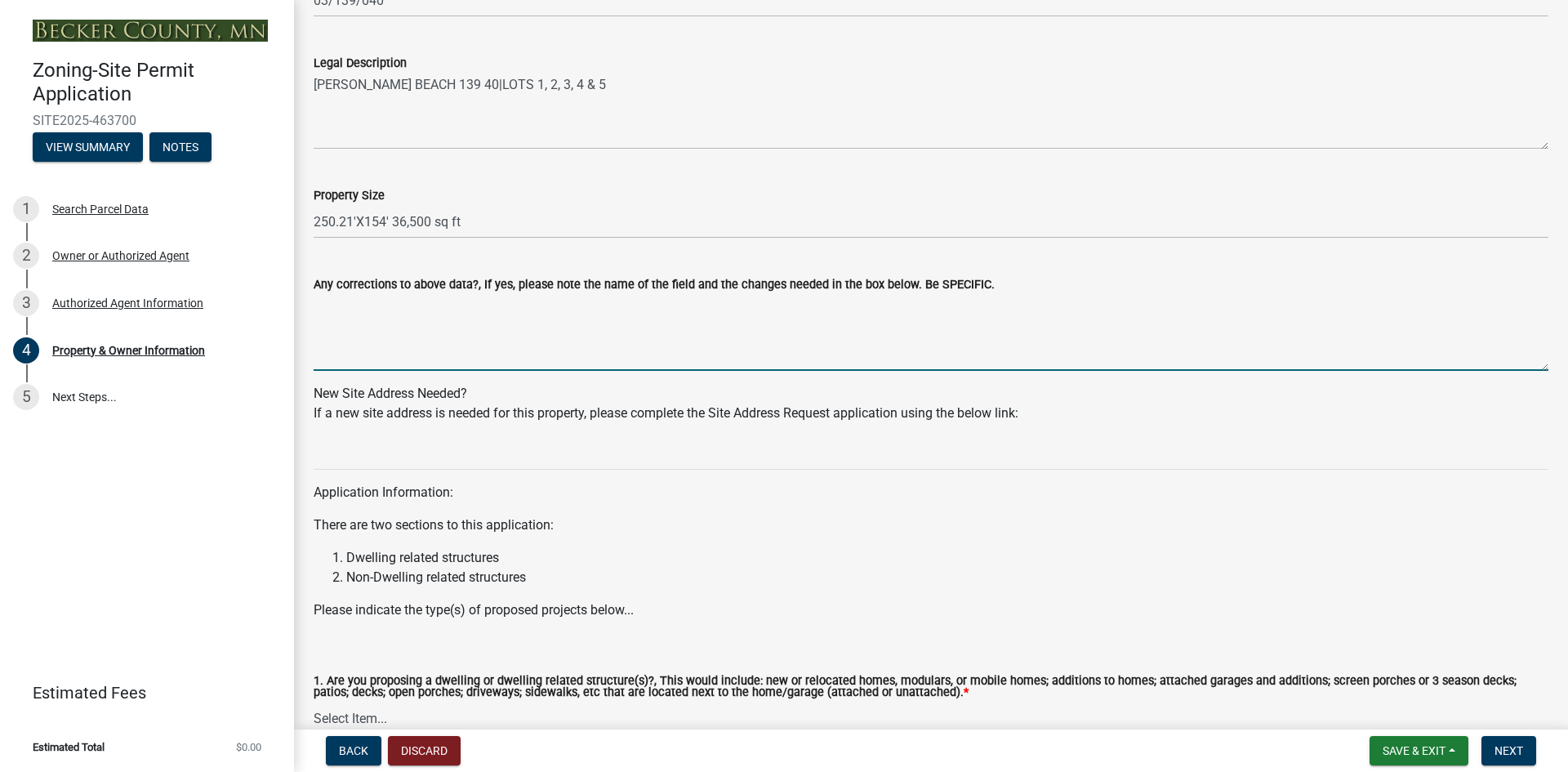
drag, startPoint x: 587, startPoint y: 369, endPoint x: 816, endPoint y: 437, distance: 238.9
click at [588, 369] on textarea "Any corrections to above data?, If yes, please note the name of the field and t…" at bounding box center [930, 332] width 1234 height 76
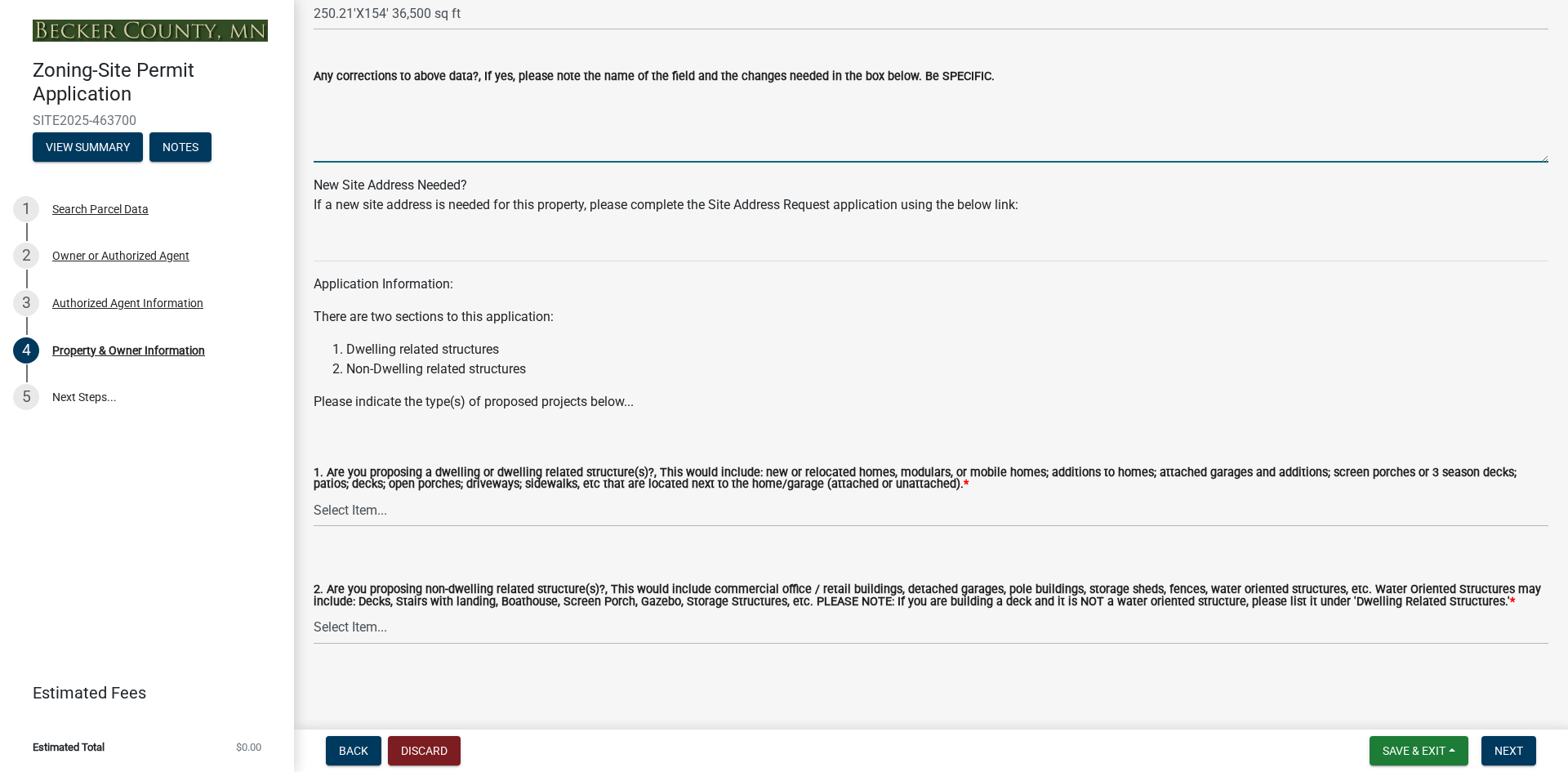
scroll to position [1435, 0]
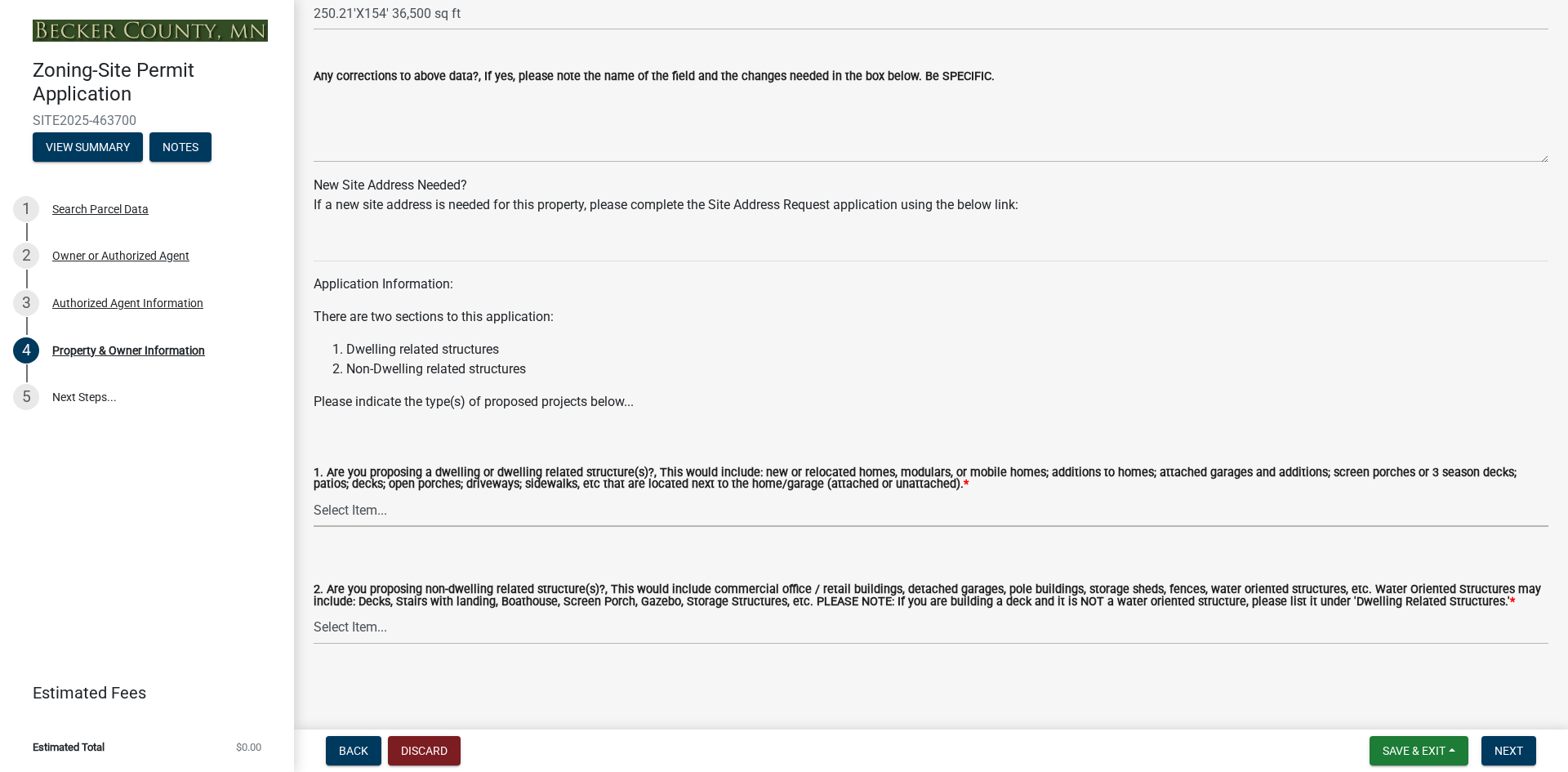
click at [357, 512] on select "Select Item... Yes No" at bounding box center [930, 510] width 1234 height 34
click at [313, 493] on select "Select Item... Yes No" at bounding box center [930, 510] width 1234 height 34
click at [326, 511] on select "Select Item... Yes No" at bounding box center [930, 510] width 1234 height 34
click at [313, 493] on select "Select Item... Yes No" at bounding box center [930, 510] width 1234 height 34
select select "fcf6d223-6c57-4dc5-b63a-a94704169022"
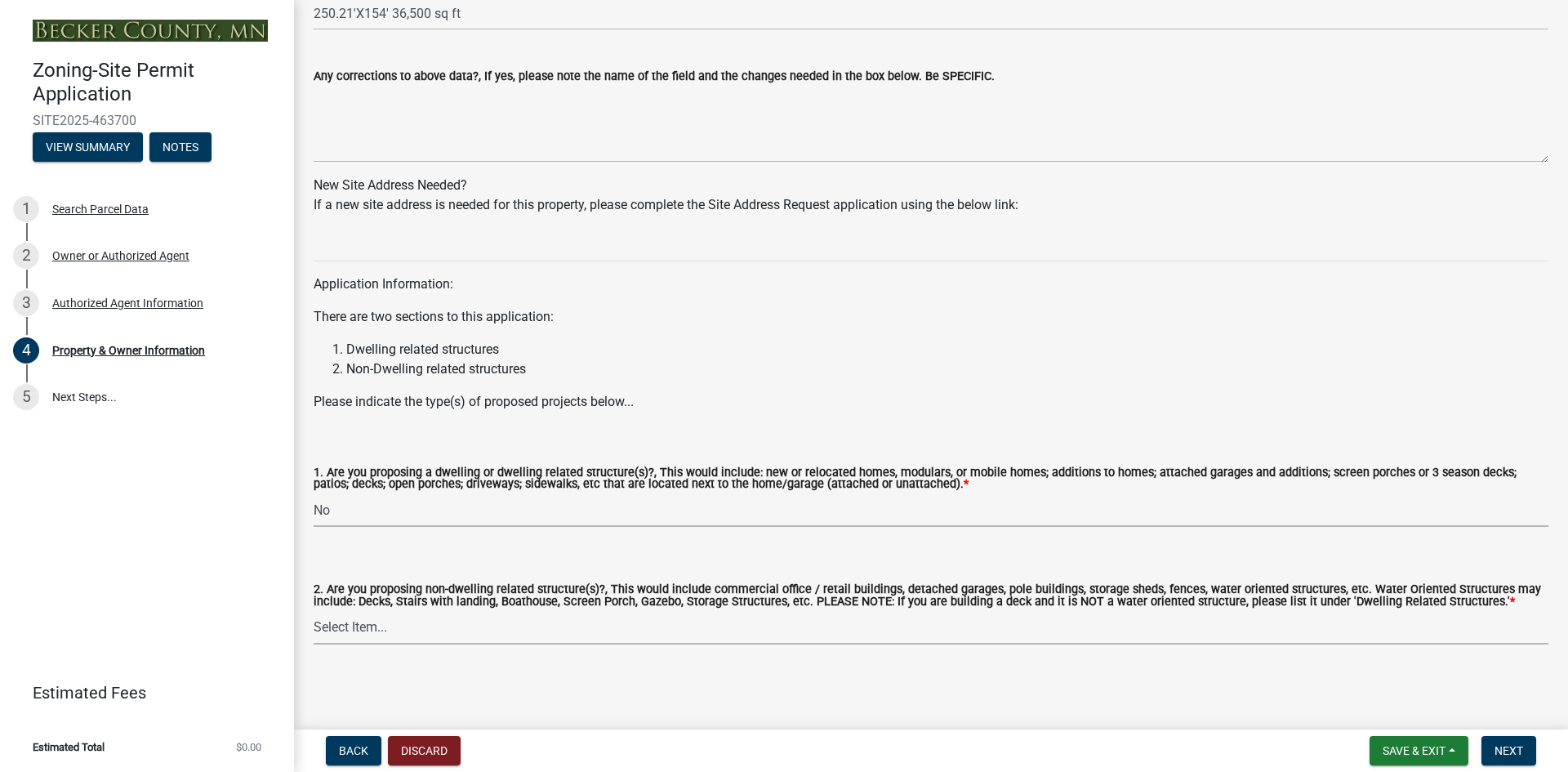
click at [351, 625] on select "Select Item... Yes No" at bounding box center [930, 627] width 1234 height 34
click at [313, 611] on select "Select Item... Yes No" at bounding box center [930, 627] width 1234 height 34
select select "5a5634ed-f11e-4c7b-90e1-096e6cfd17b9"
click at [1517, 754] on span "Next" at bounding box center [1509, 750] width 28 height 13
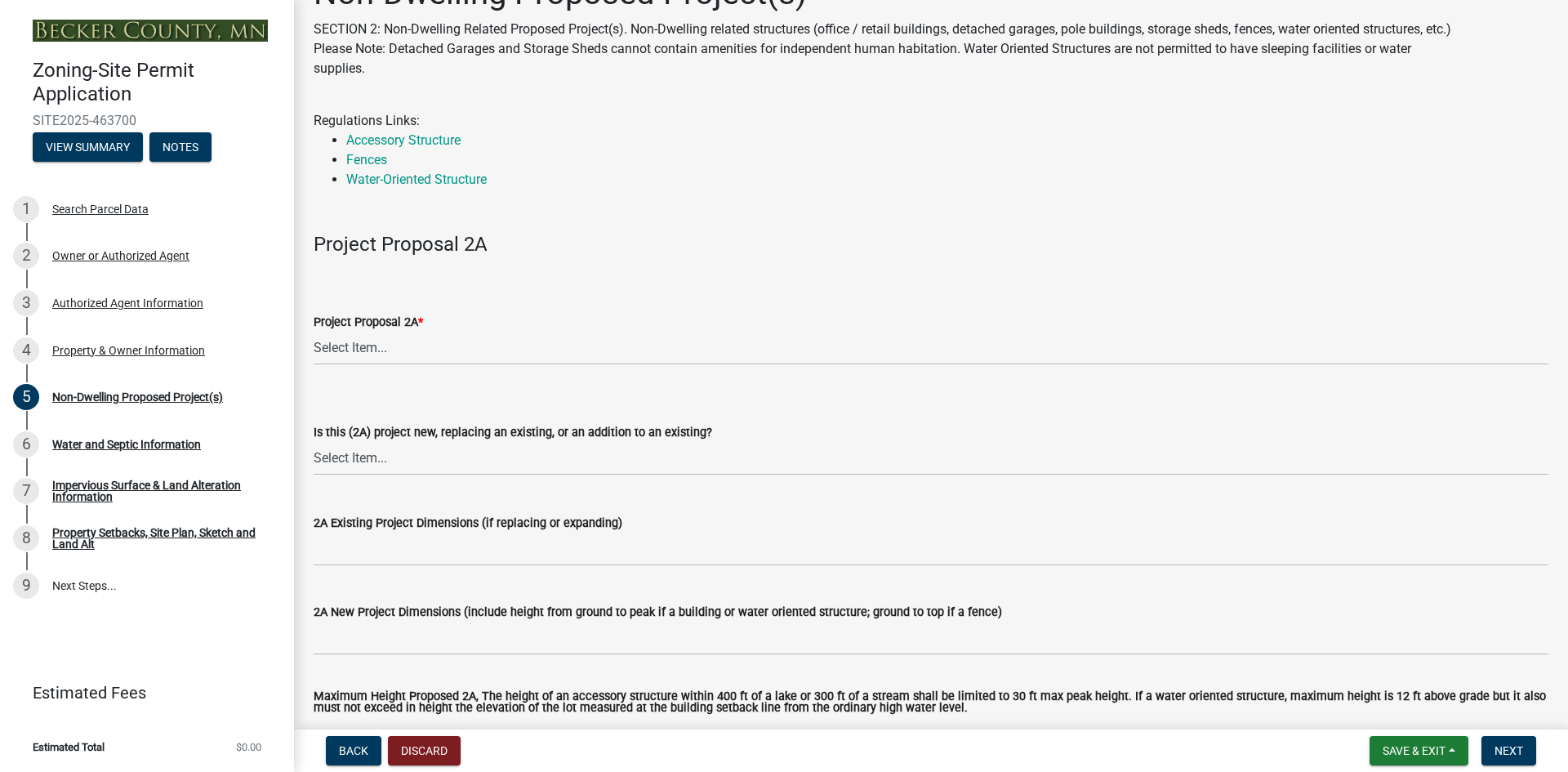
scroll to position [82, 0]
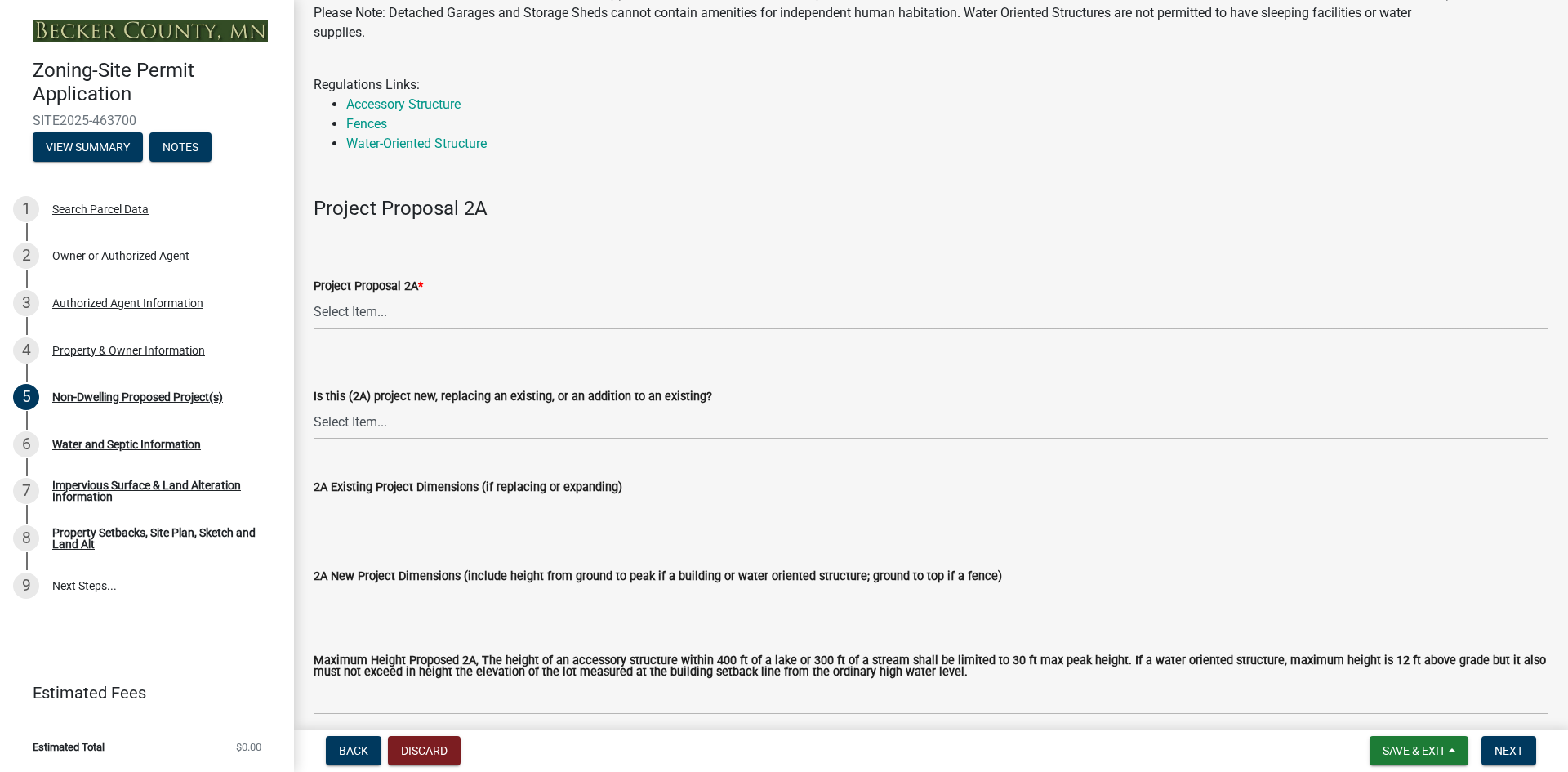
click at [366, 311] on select "Select Item... N/A Commercial Office/Retail Building Detached Garage Pole Build…" at bounding box center [930, 312] width 1234 height 34
click at [313, 295] on select "Select Item... N/A Commercial Office/Retail Building Detached Garage Pole Build…" at bounding box center [930, 312] width 1234 height 34
select select "273652f8-2357-47c0-90cc-77e373caeeb7"
click at [353, 421] on select "Select Item... New to Property (new or used structure) Relocating/moving existi…" at bounding box center [930, 422] width 1234 height 34
click at [313, 406] on select "Select Item... New to Property (new or used structure) Relocating/moving existi…" at bounding box center [930, 422] width 1234 height 34
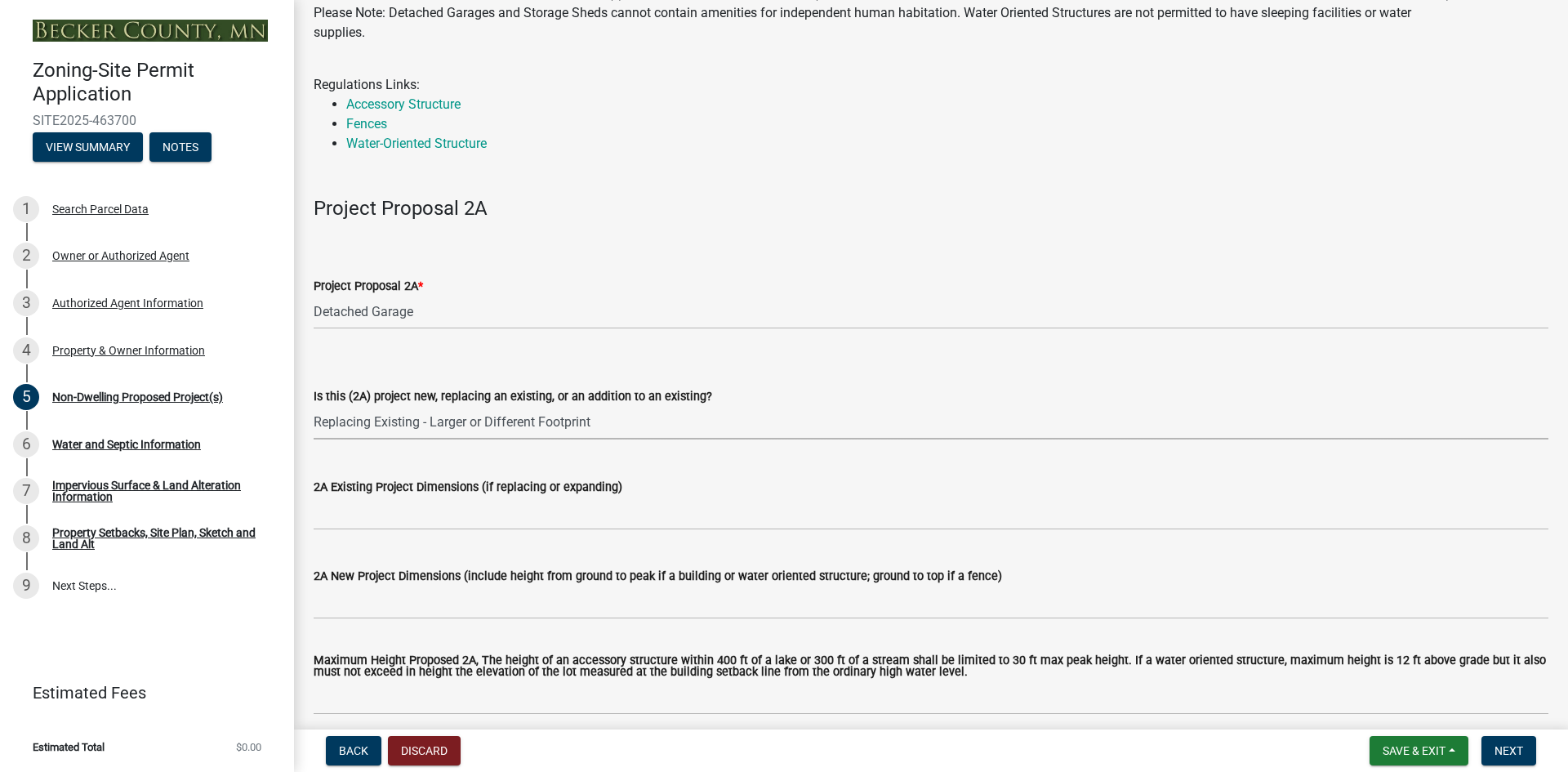
select select "68d85482-c11a-4398-9267-999385c995bf"
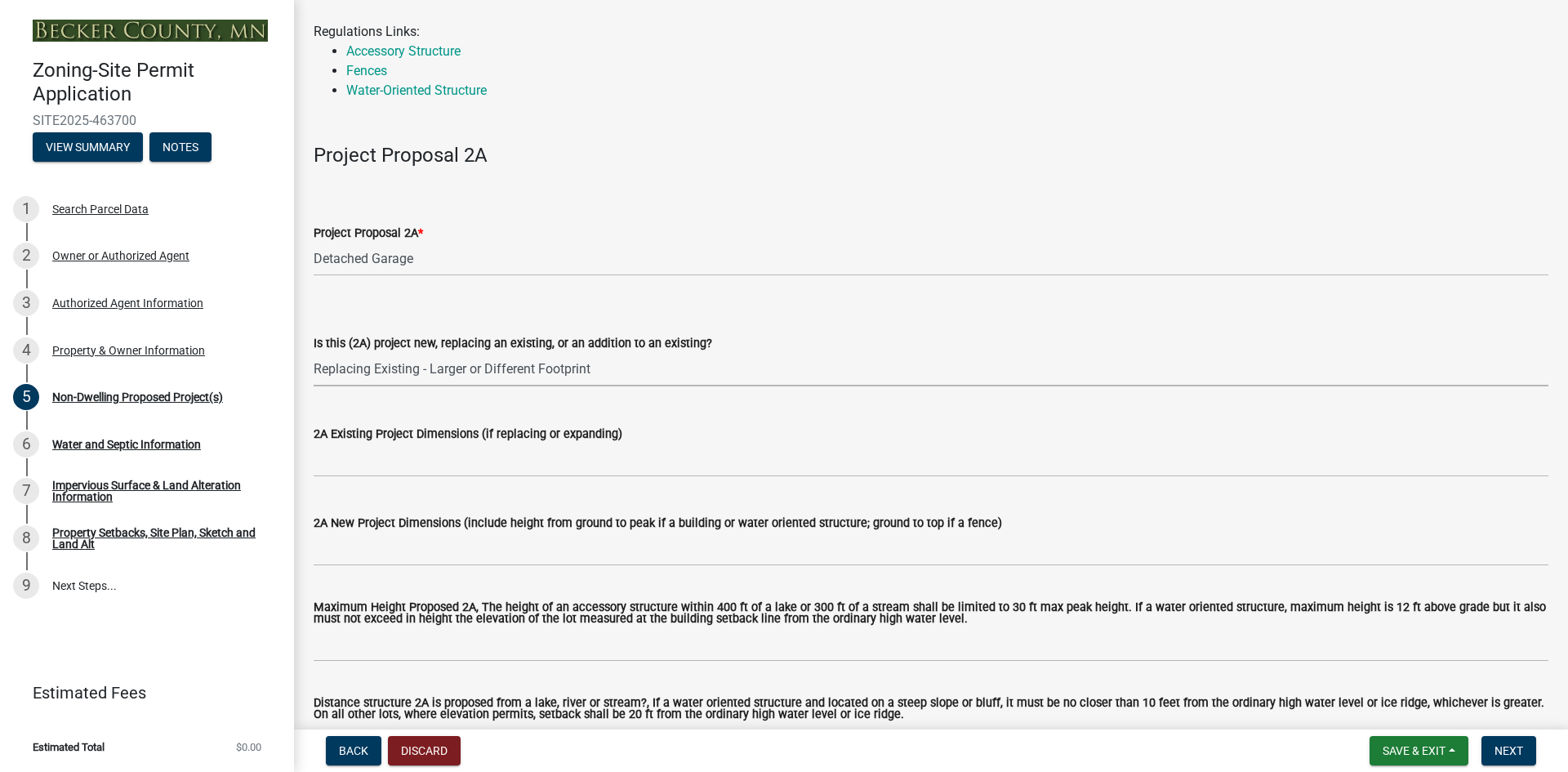
scroll to position [163, 0]
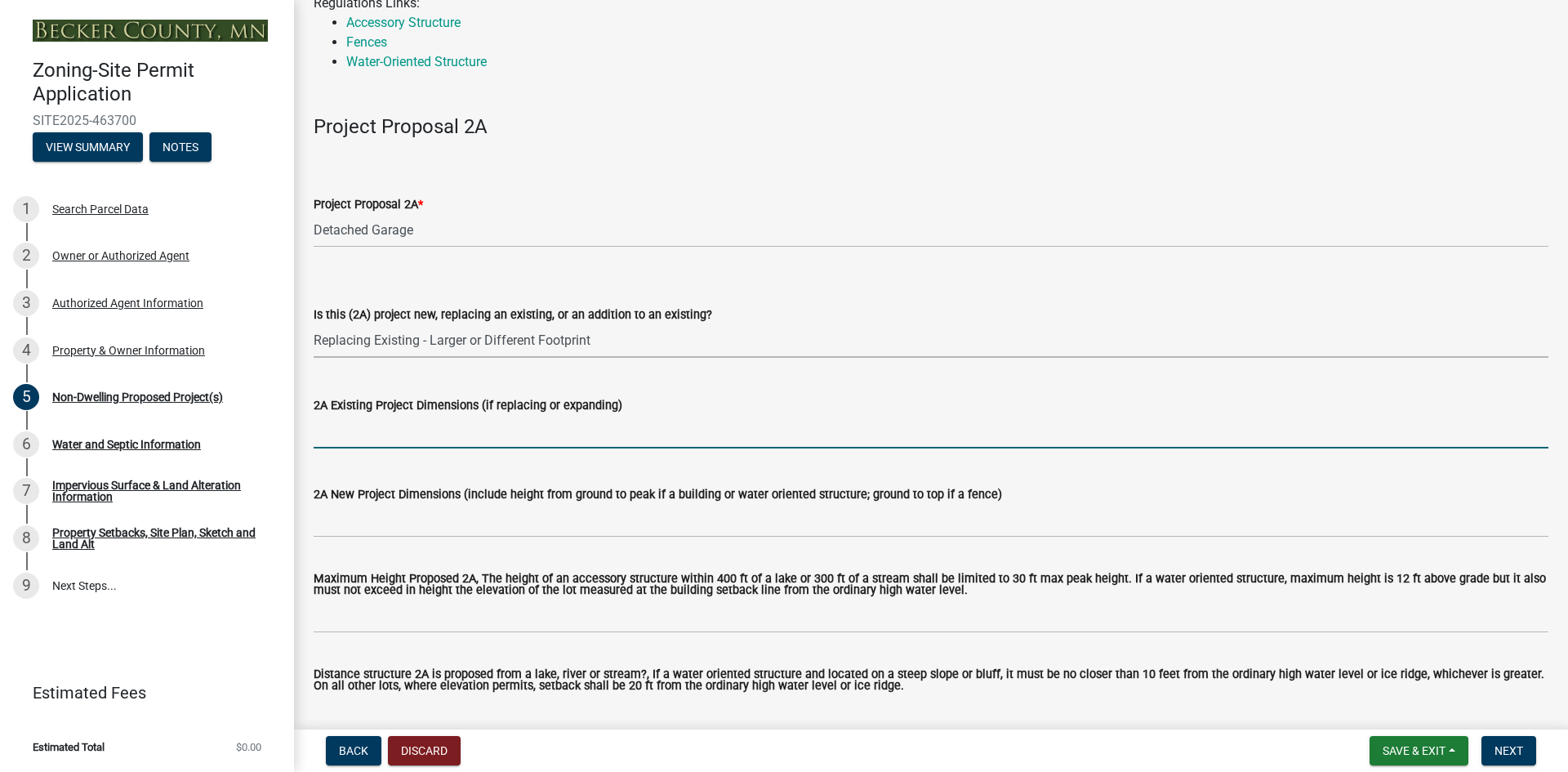
click at [327, 427] on input "2A Existing Project Dimensions (if replacing or expanding)" at bounding box center [930, 431] width 1234 height 34
type input "24x23"
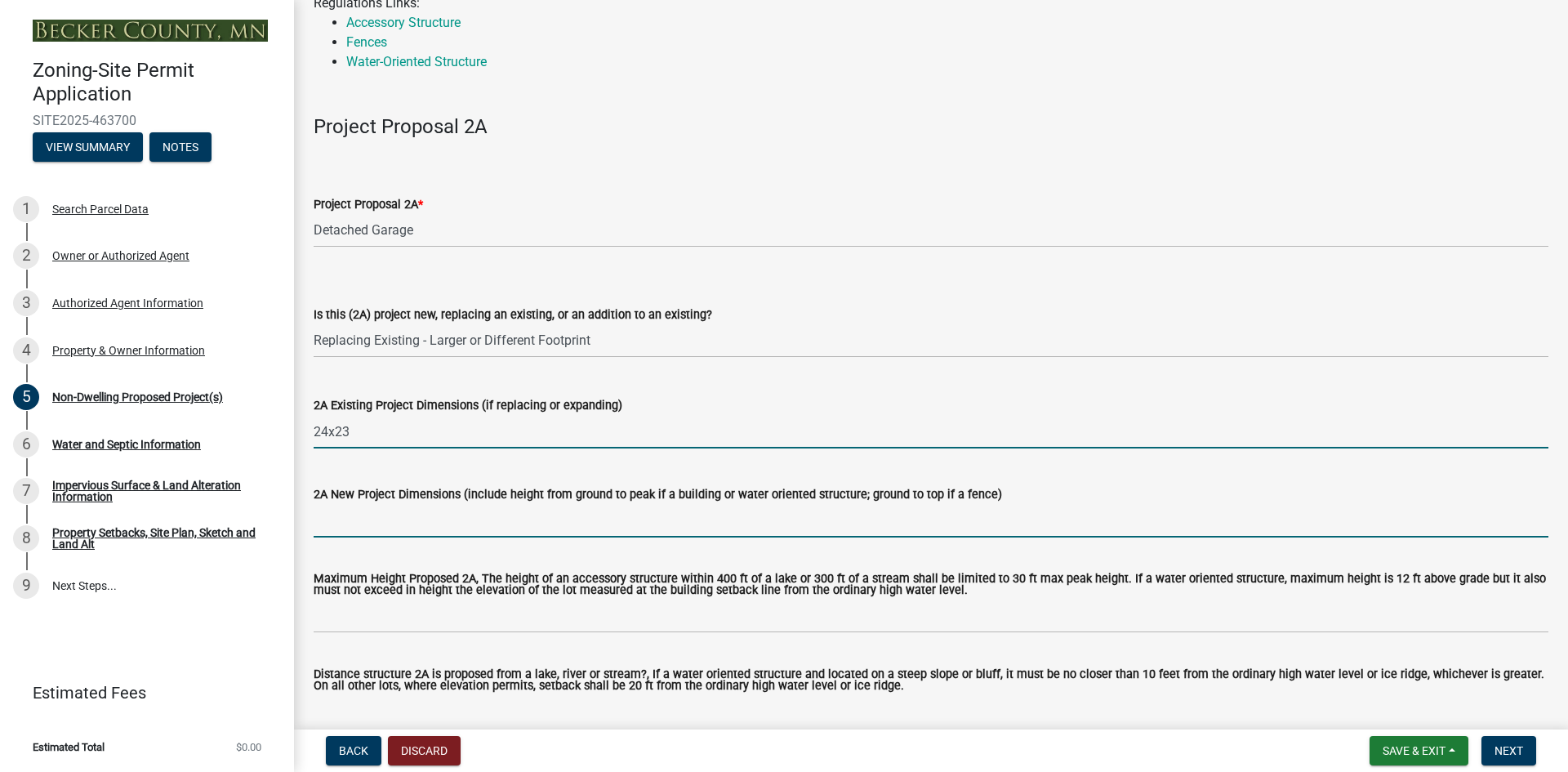
click at [337, 516] on input "2A New Project Dimensions (include height from ground to peak if a building or …" at bounding box center [930, 521] width 1234 height 34
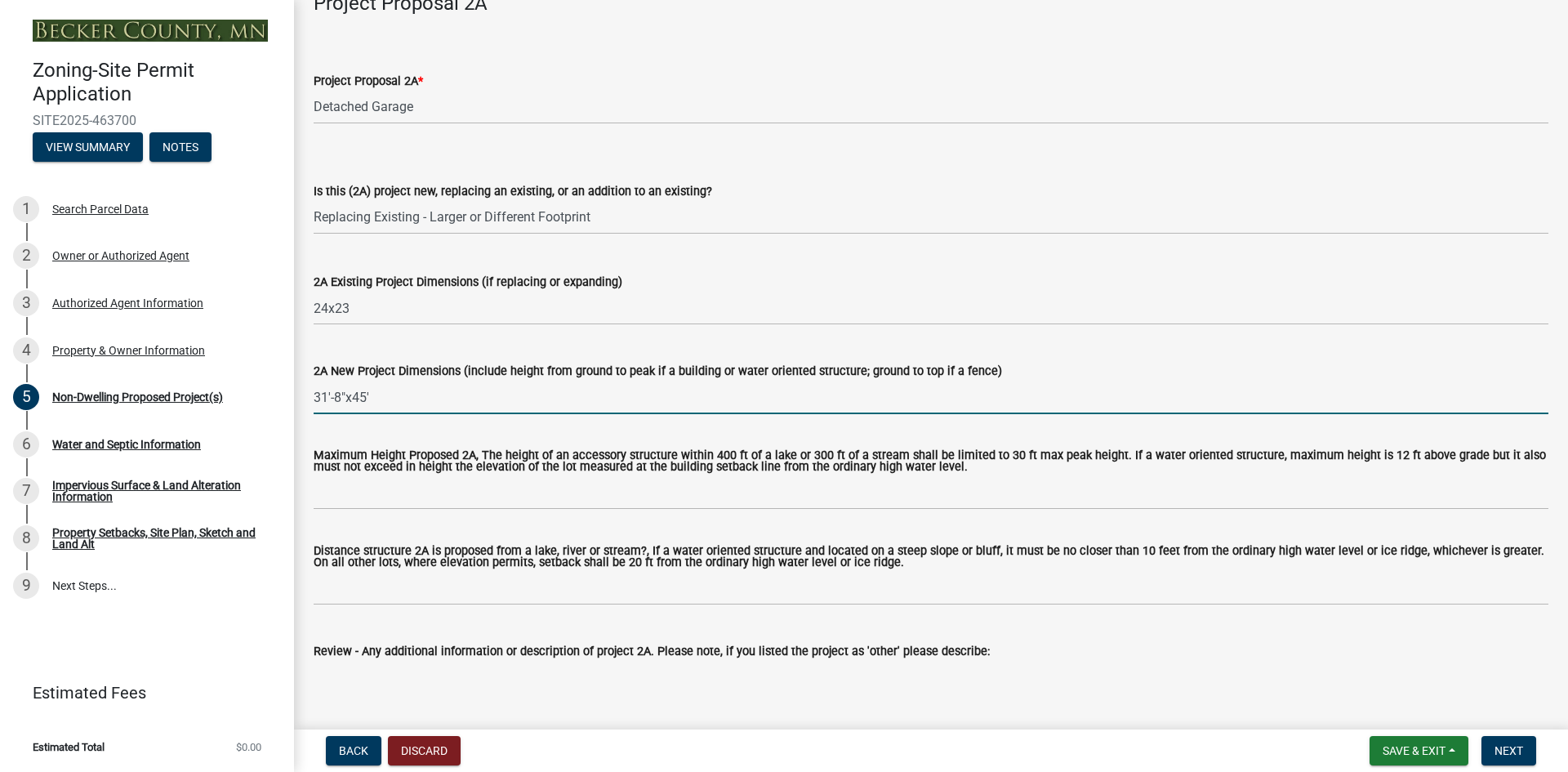
scroll to position [327, 0]
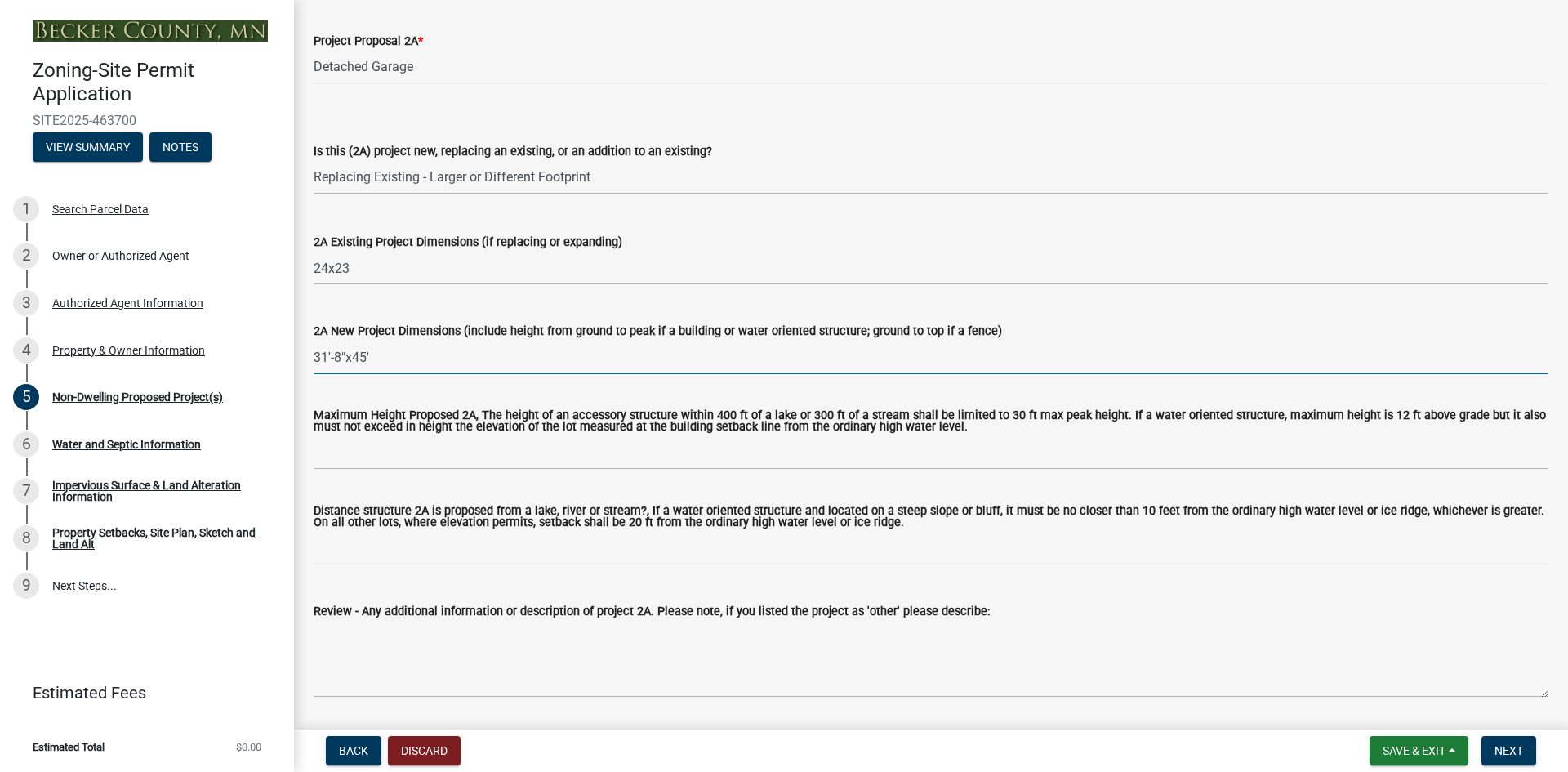
type input "31'-8"x45'"
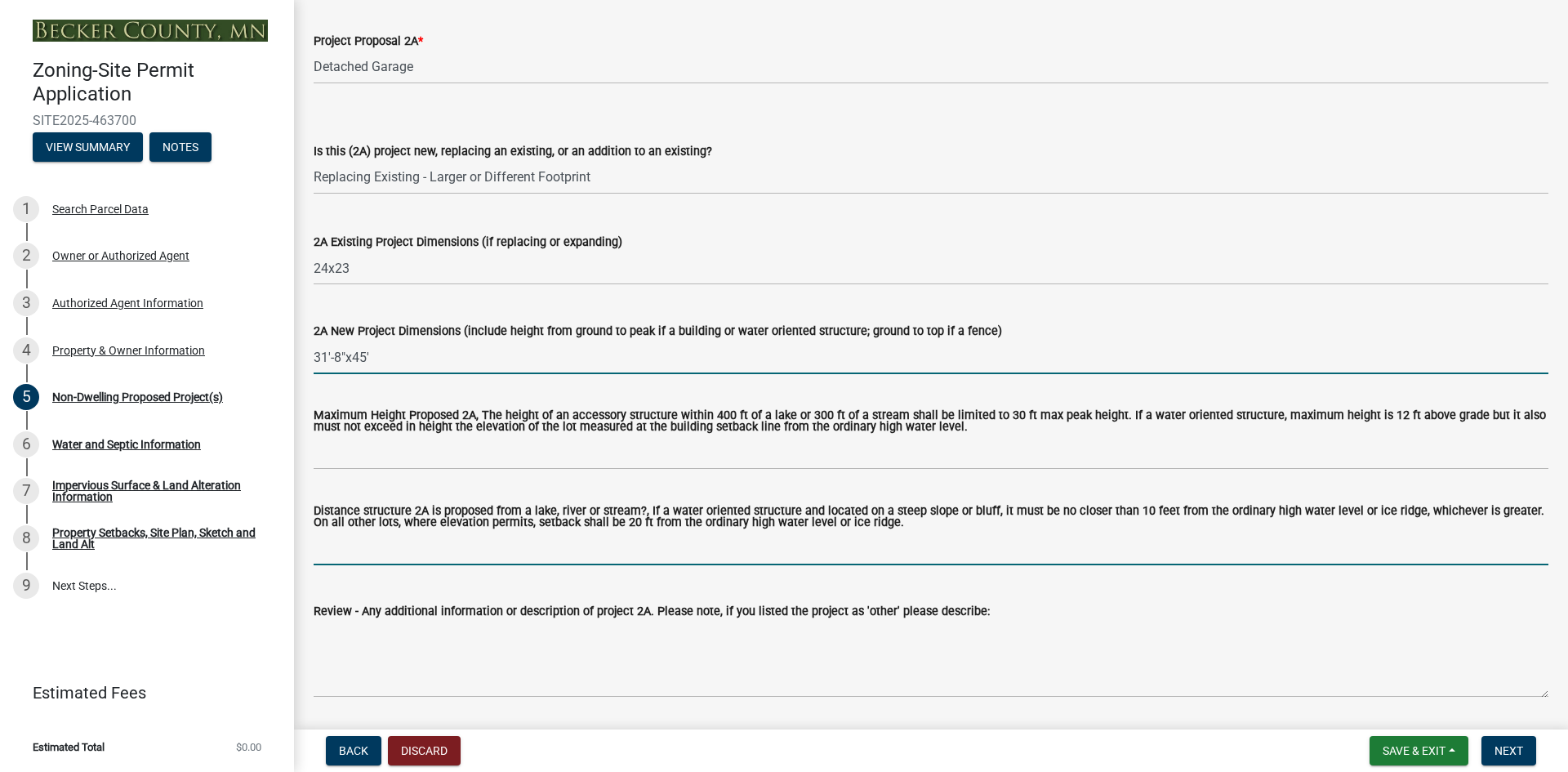
click at [761, 556] on input "Distance structure 2A is proposed from a lake, river or stream?, If a water ori…" at bounding box center [930, 548] width 1234 height 34
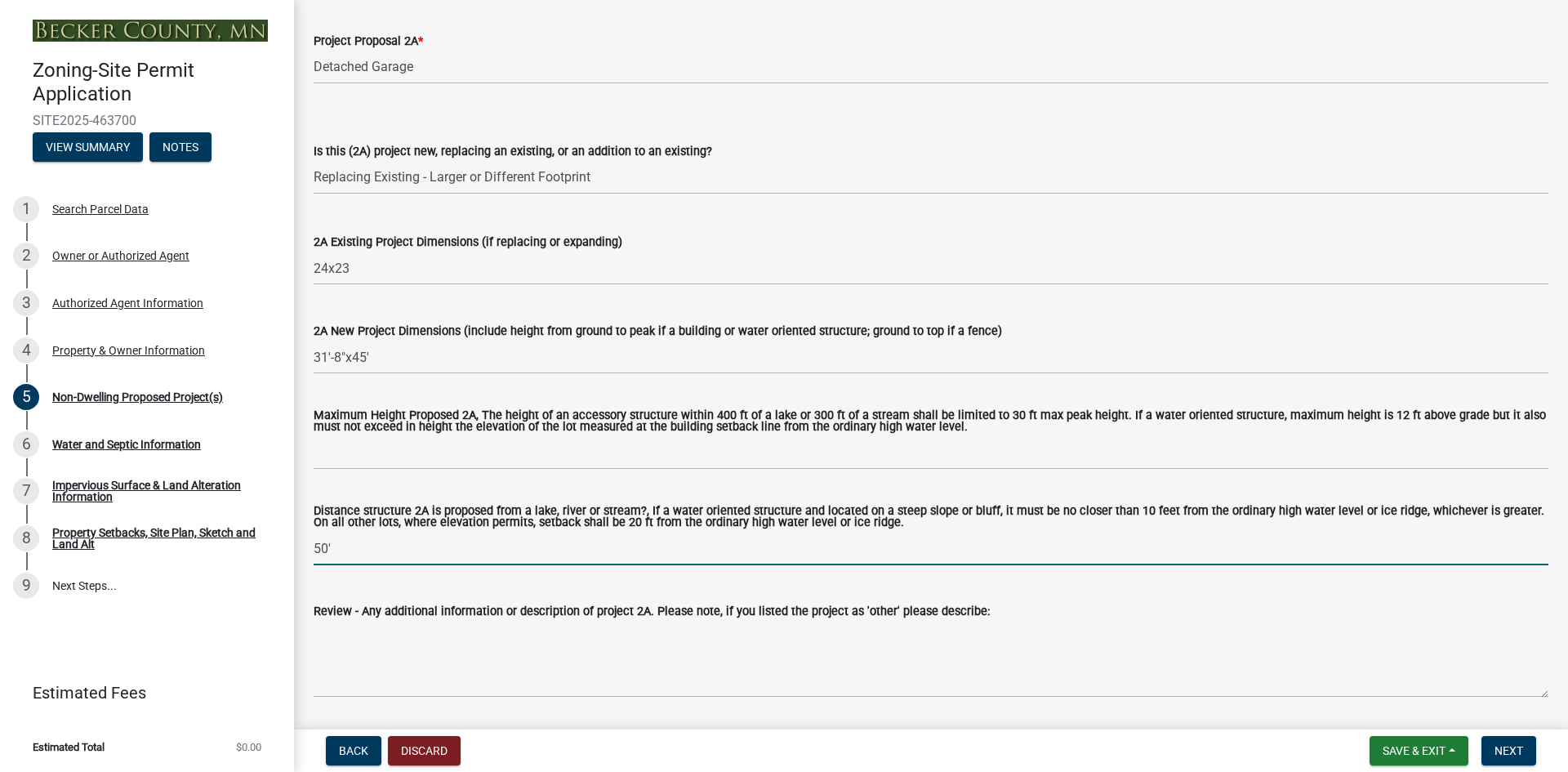
type input "50'"
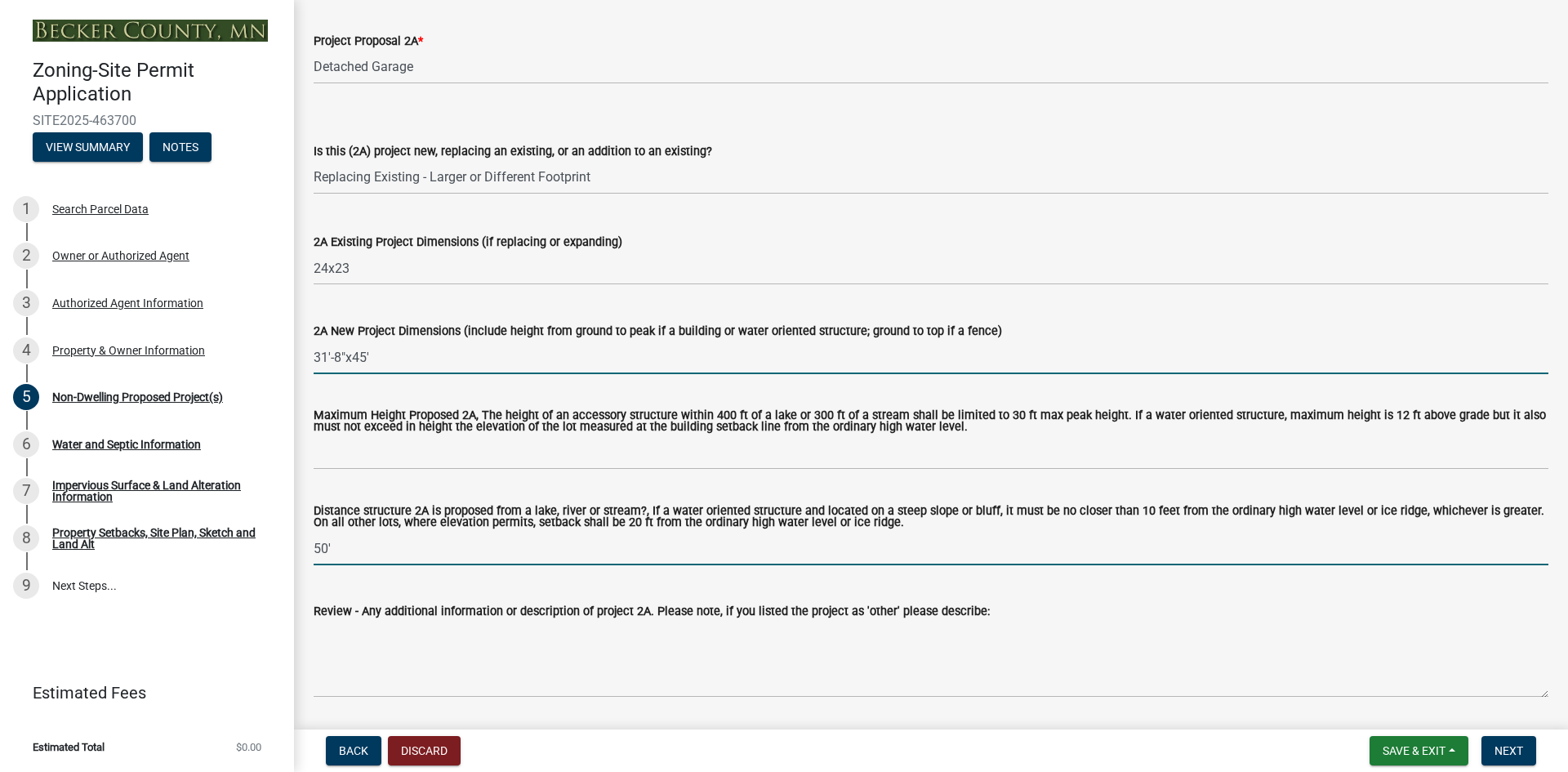
click at [389, 354] on input "31'-8"x45'" at bounding box center [930, 358] width 1234 height 34
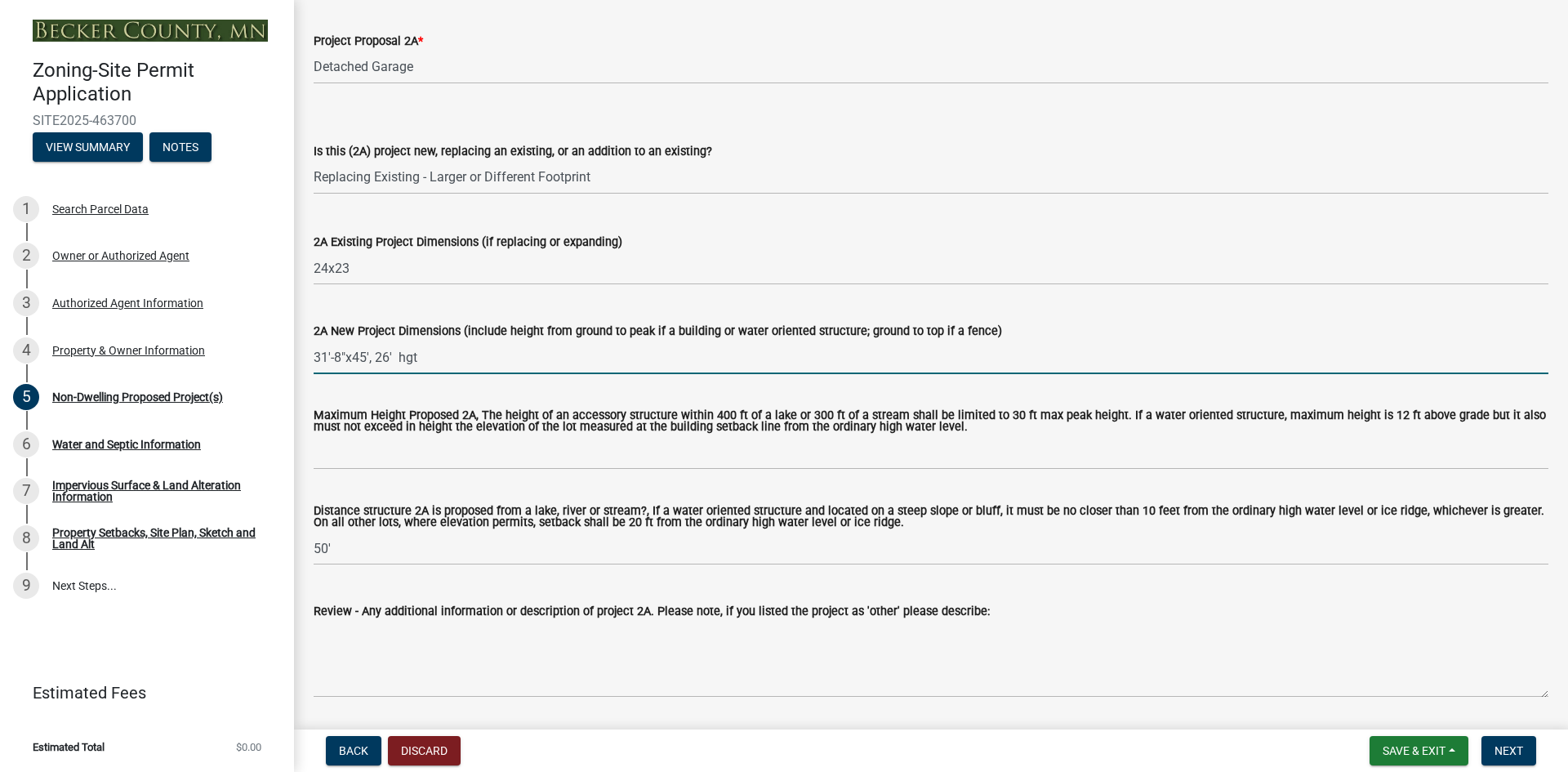
type input "31'-8"x45', 26' hgt"
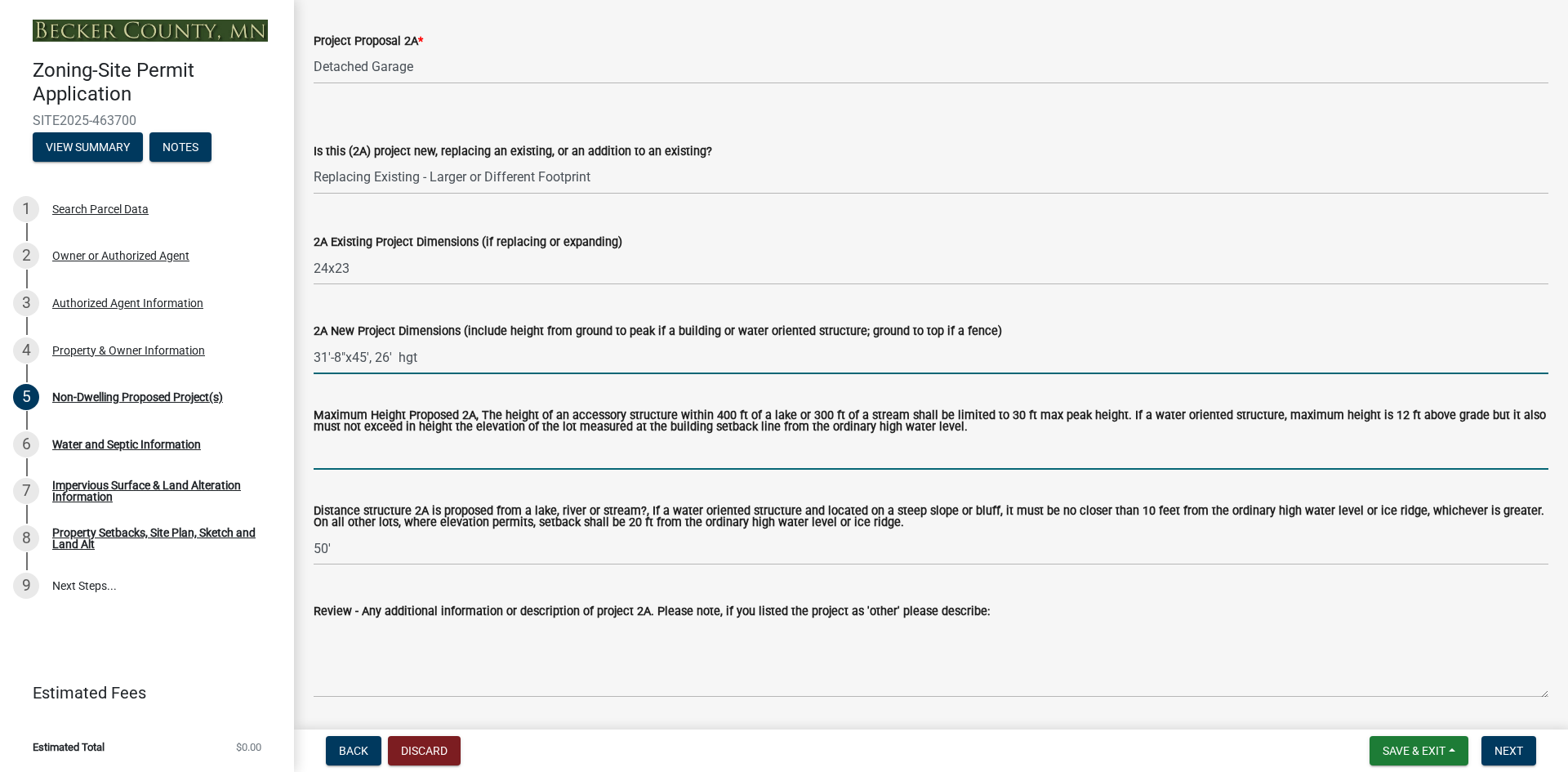
click at [363, 458] on input "Maximum Height Proposed 2A, The height of an accessory structure within 400 ft …" at bounding box center [930, 453] width 1234 height 34
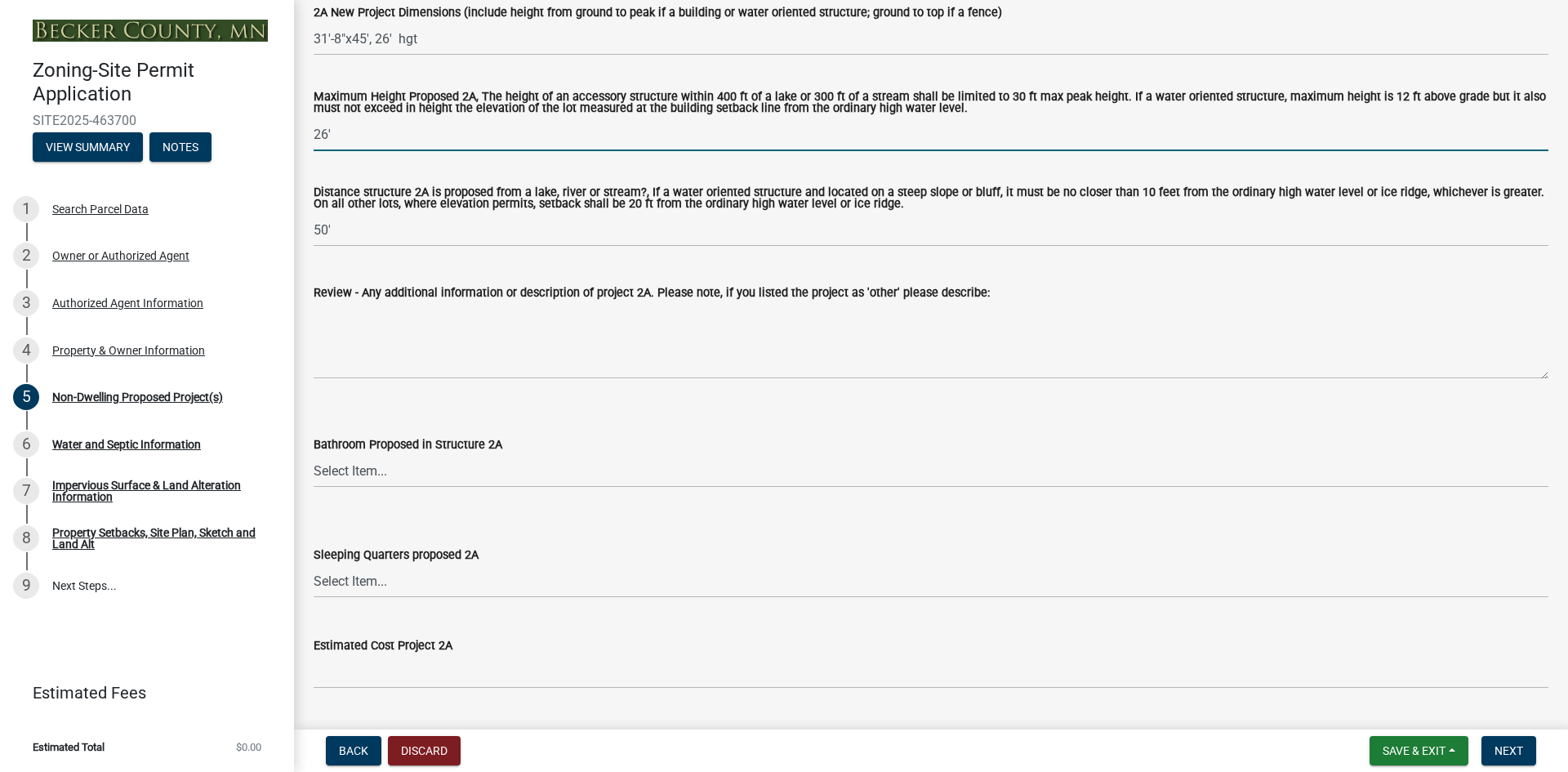
scroll to position [653, 0]
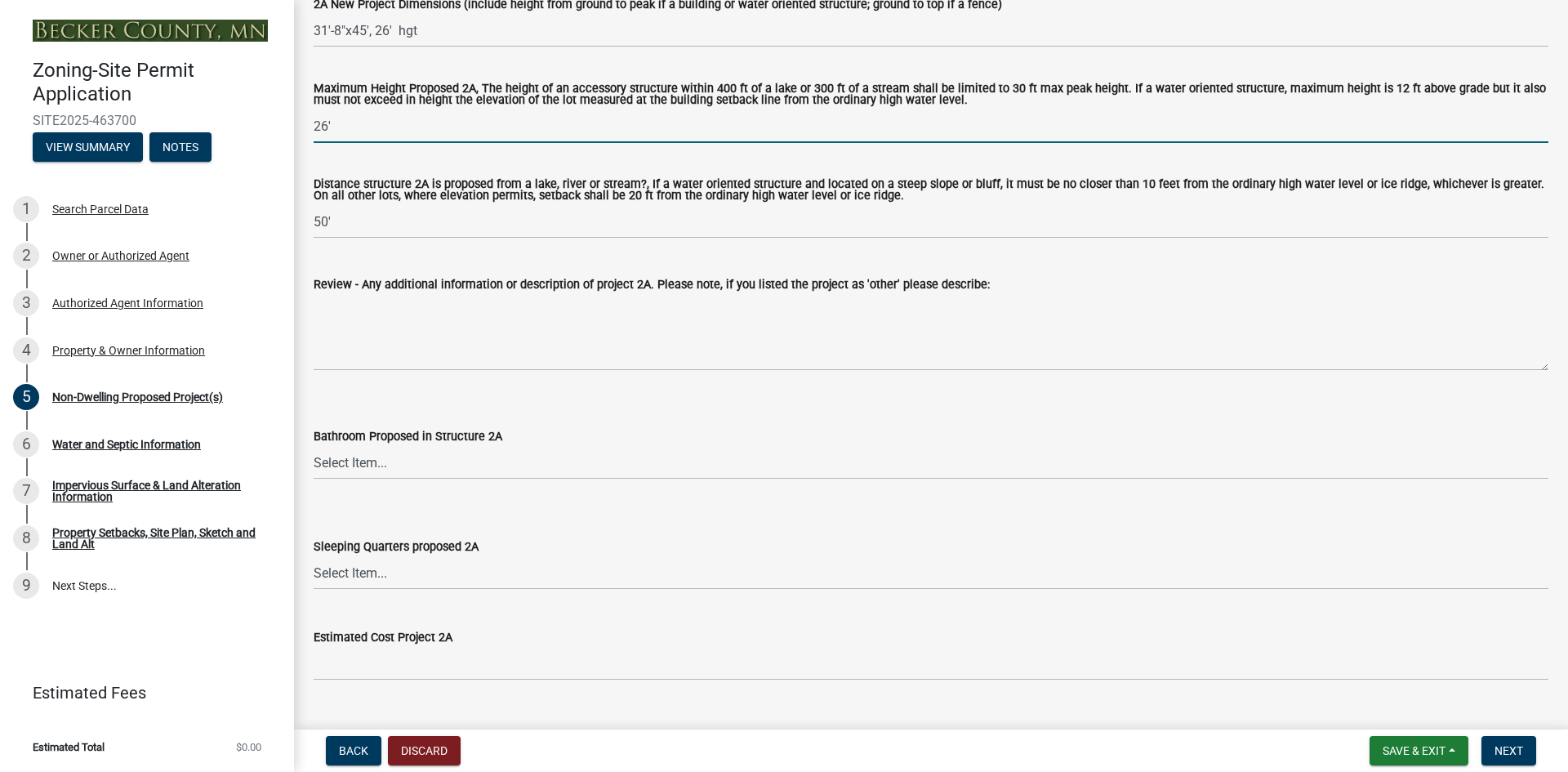
type input "26'"
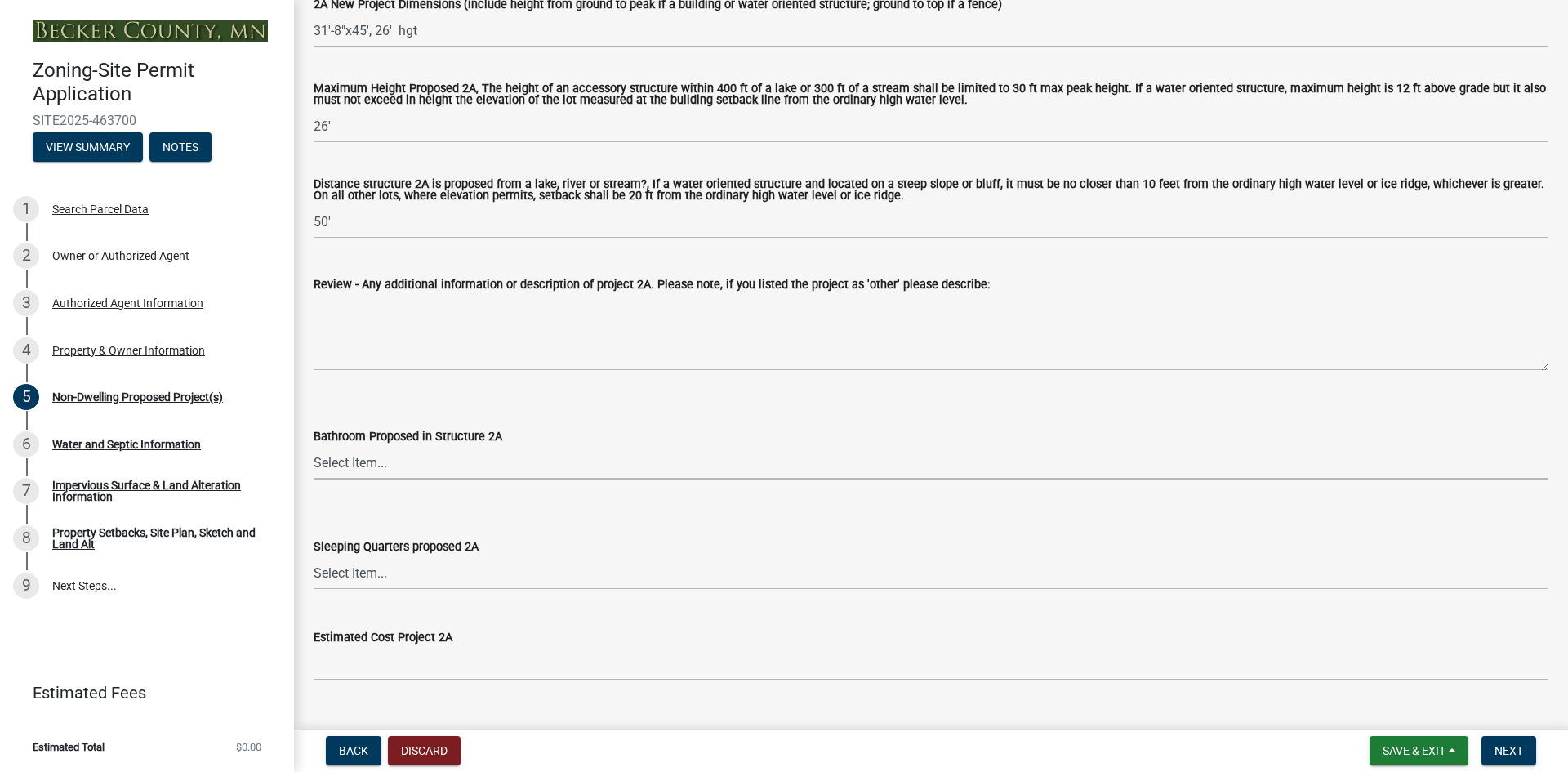
click at [377, 465] on select "Select Item... N/A Yes No" at bounding box center [930, 462] width 1234 height 34
click at [313, 447] on select "Select Item... N/A Yes No" at bounding box center [930, 462] width 1234 height 34
select select "c901b724-8e9a-499b-811d-f72064c7192a"
click at [351, 579] on select "Select Item... N/A Yes No" at bounding box center [930, 573] width 1234 height 34
click at [313, 557] on select "Select Item... N/A Yes No" at bounding box center [930, 573] width 1234 height 34
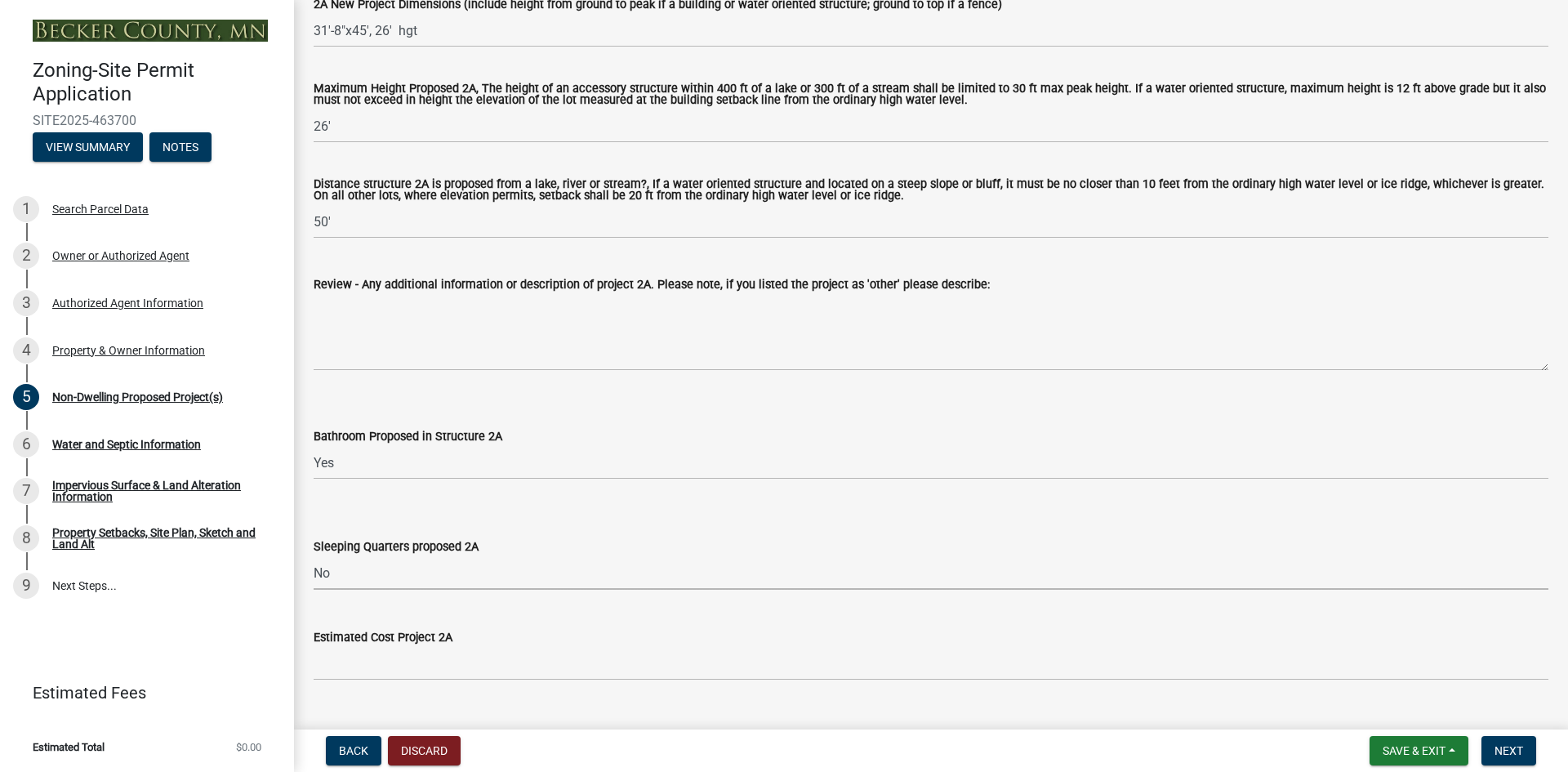
select select "d5258256-81e9-4688-bc84-b01445ee29b6"
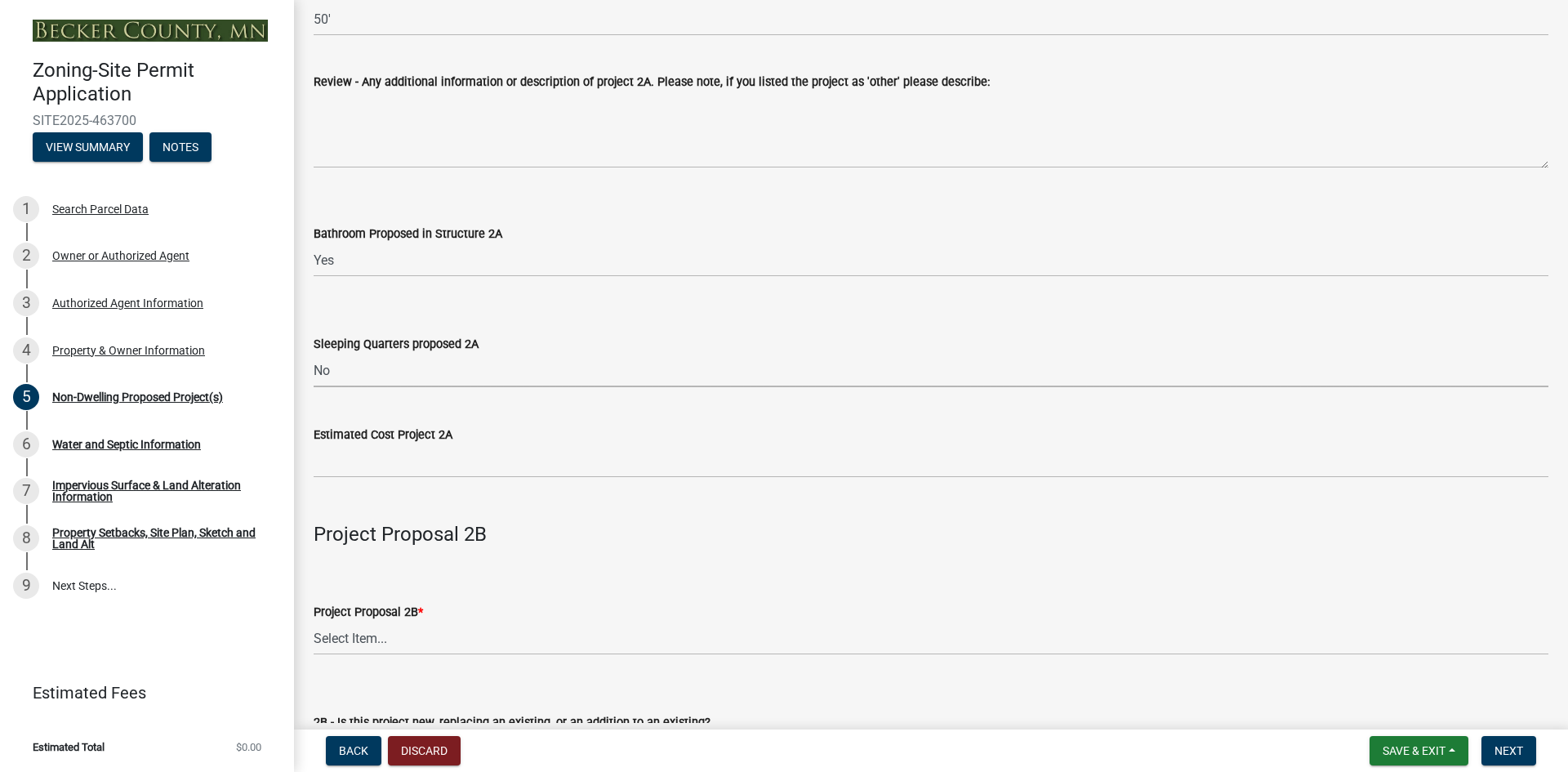
scroll to position [898, 0]
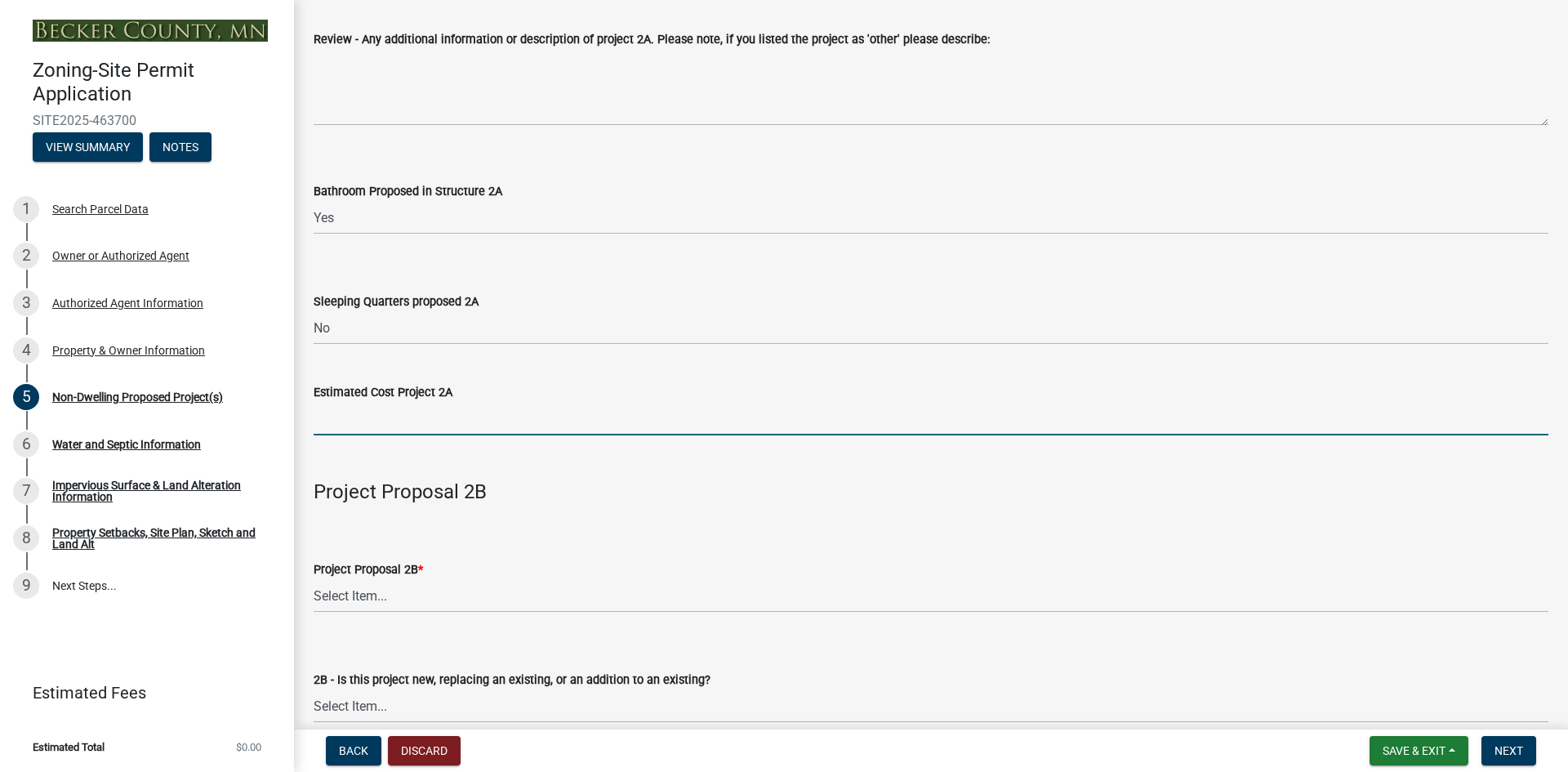
click at [349, 432] on input "text" at bounding box center [930, 419] width 1234 height 34
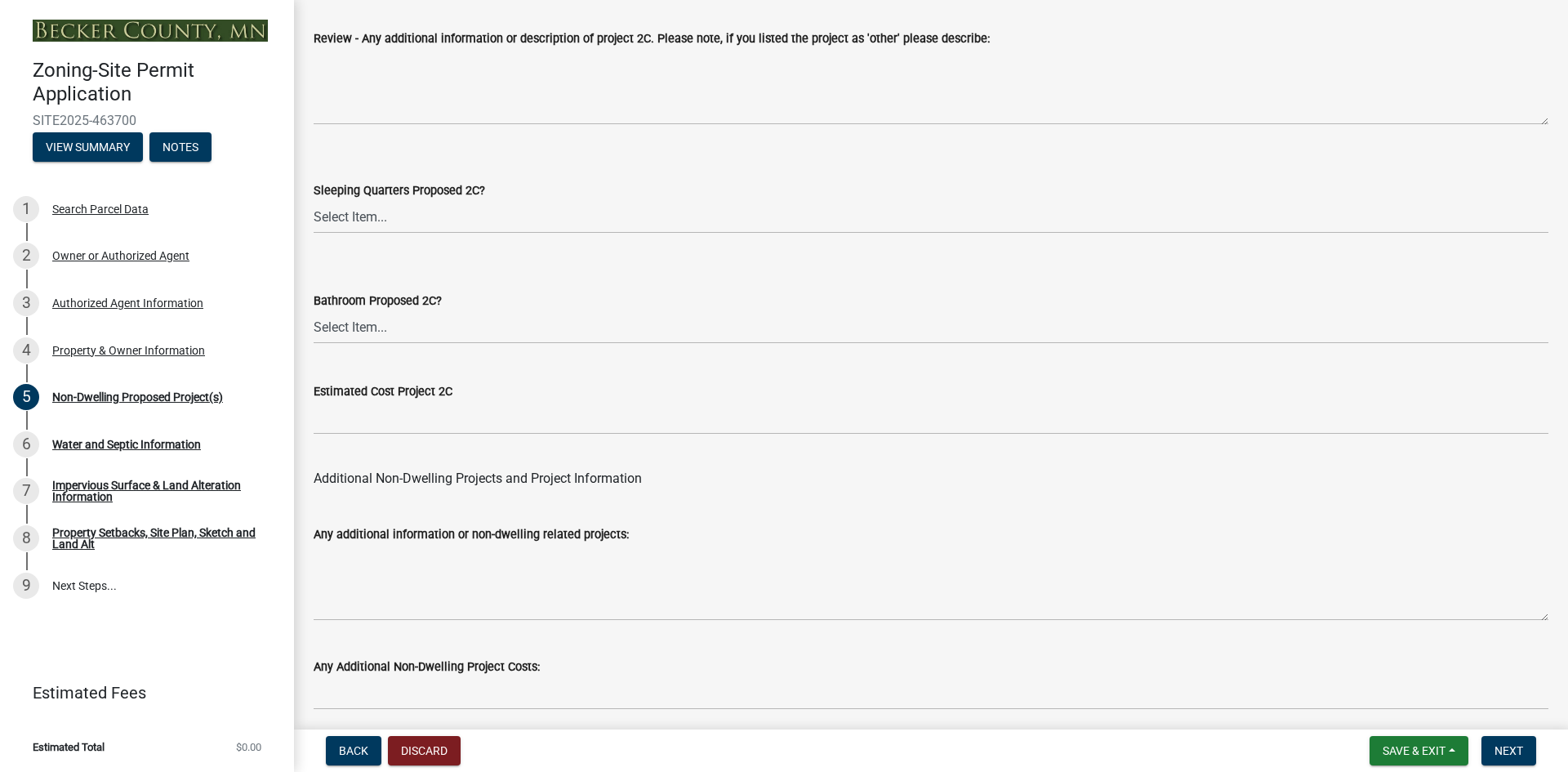
scroll to position [3170, 0]
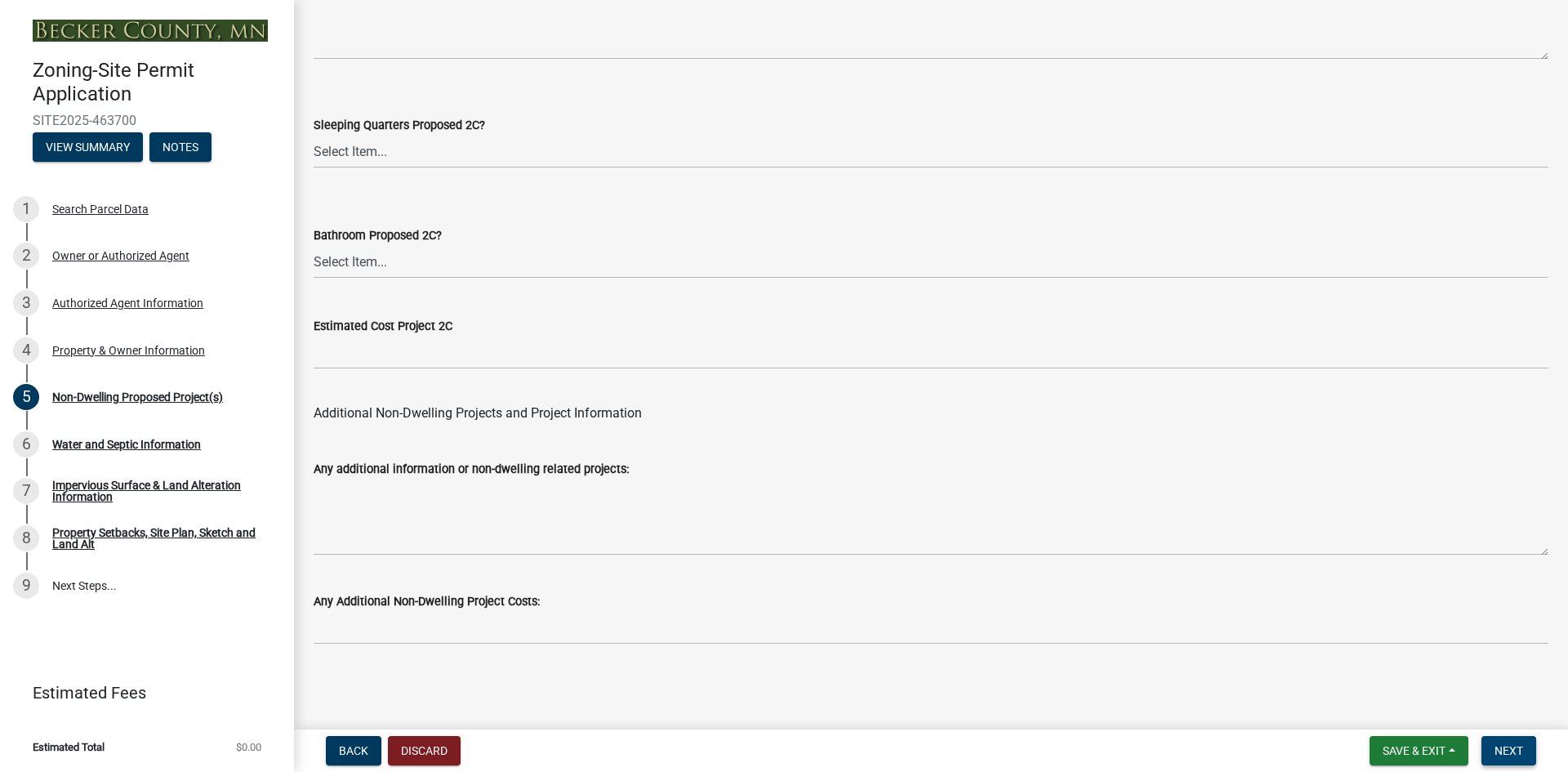
type input "100000"
click at [1517, 741] on button "Next" at bounding box center [1509, 750] width 55 height 29
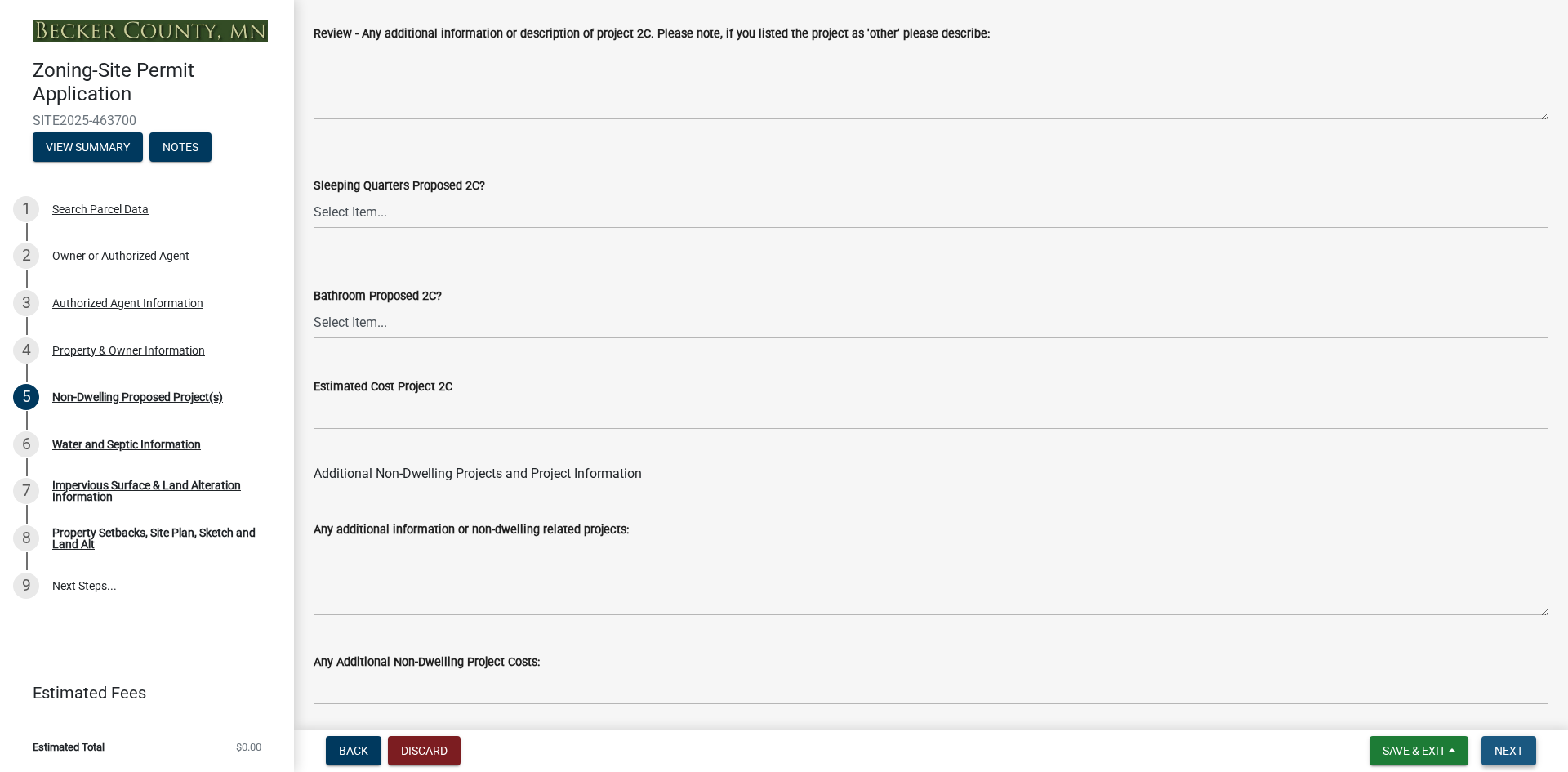
scroll to position [3235, 0]
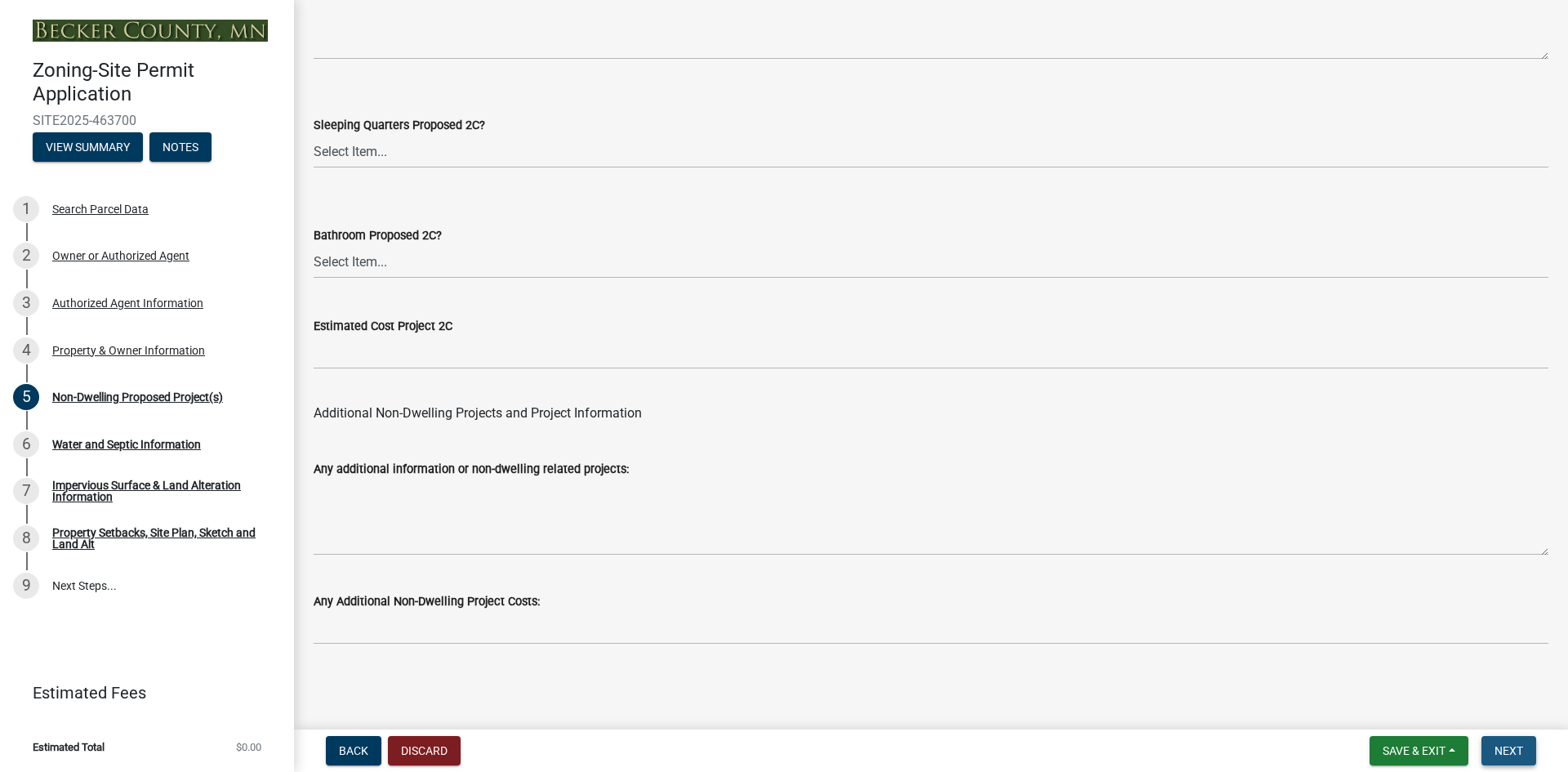
click at [1518, 751] on span "Next" at bounding box center [1509, 750] width 28 height 13
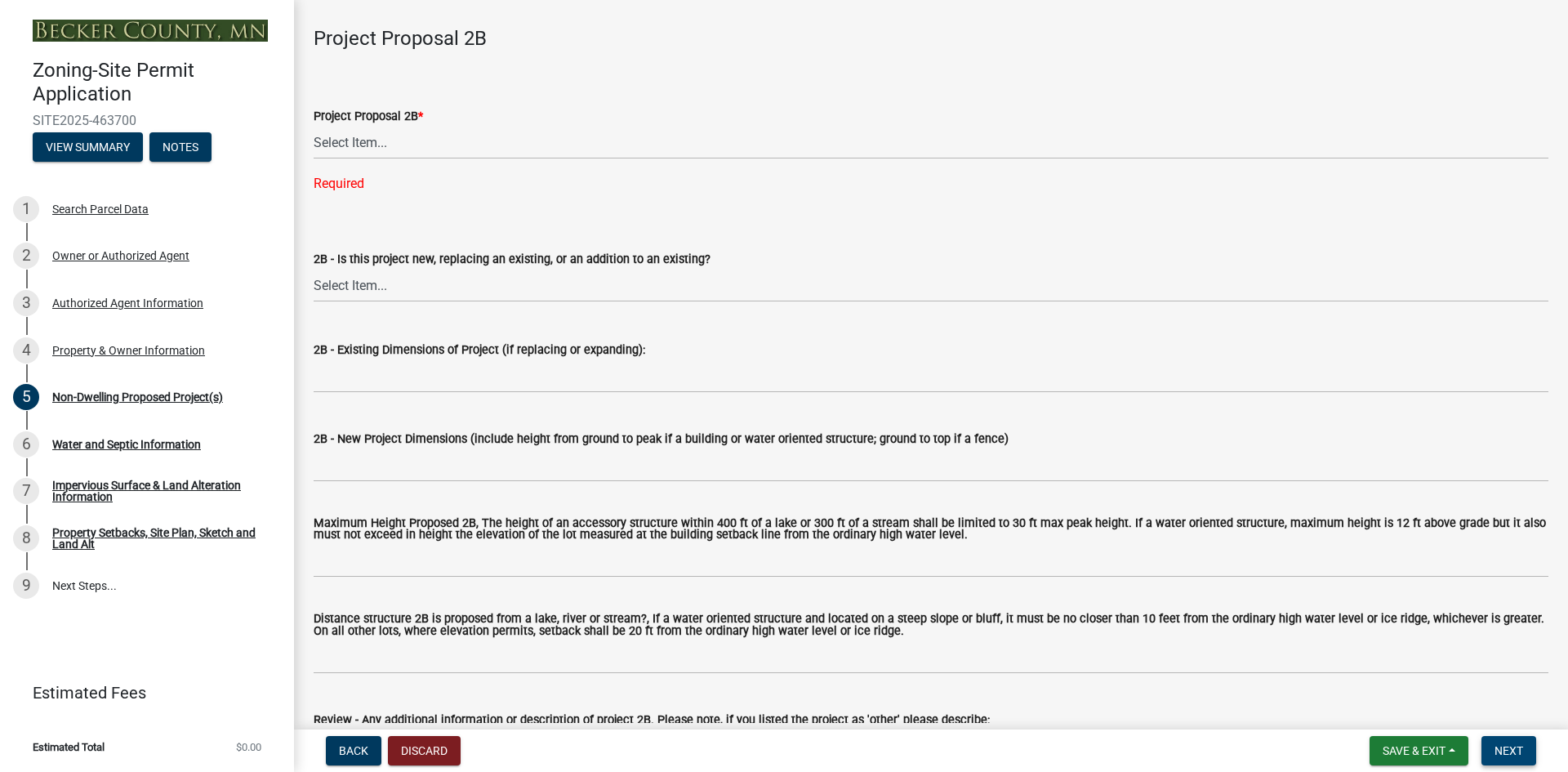
scroll to position [1112, 0]
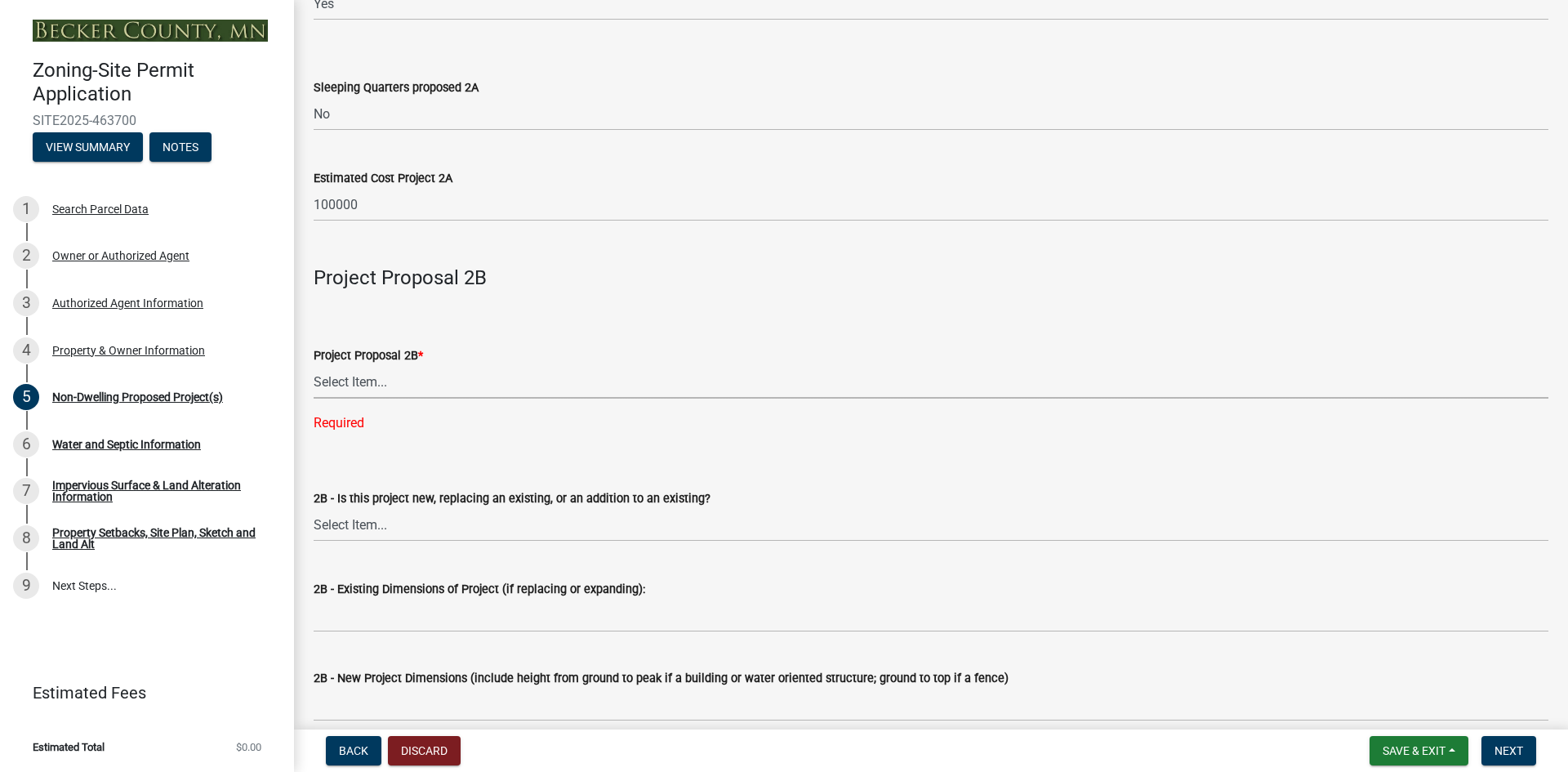
click at [451, 381] on select "Select Item... N/A Commercial Office/Retail Building Detached Garage Pole Build…" at bounding box center [930, 382] width 1234 height 34
click at [313, 366] on select "Select Item... N/A Commercial Office/Retail Building Detached Garage Pole Build…" at bounding box center [930, 382] width 1234 height 34
select select "258cbdbc-8629-455d-9fed-6a57bf82144e"
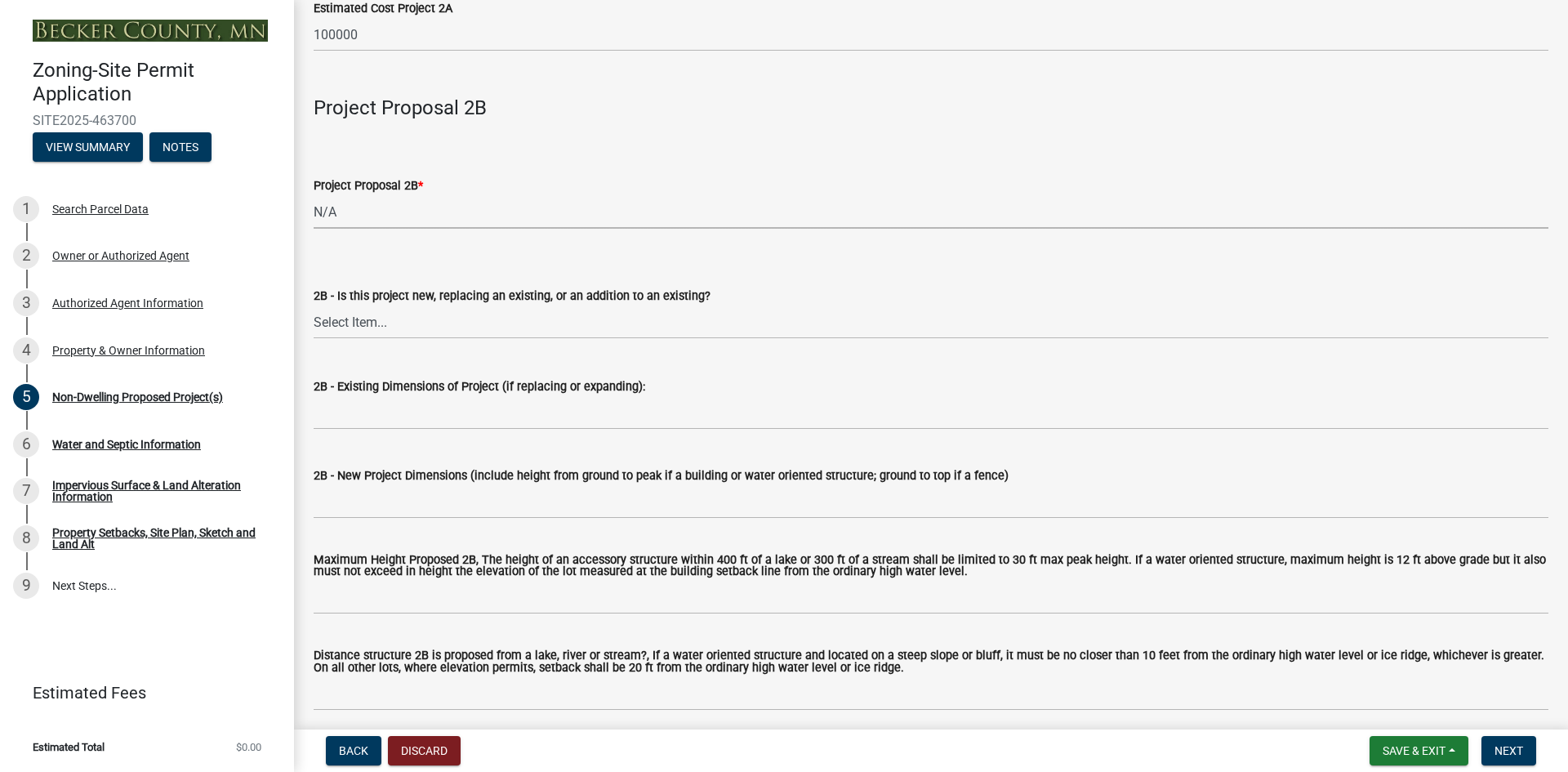
scroll to position [1275, 0]
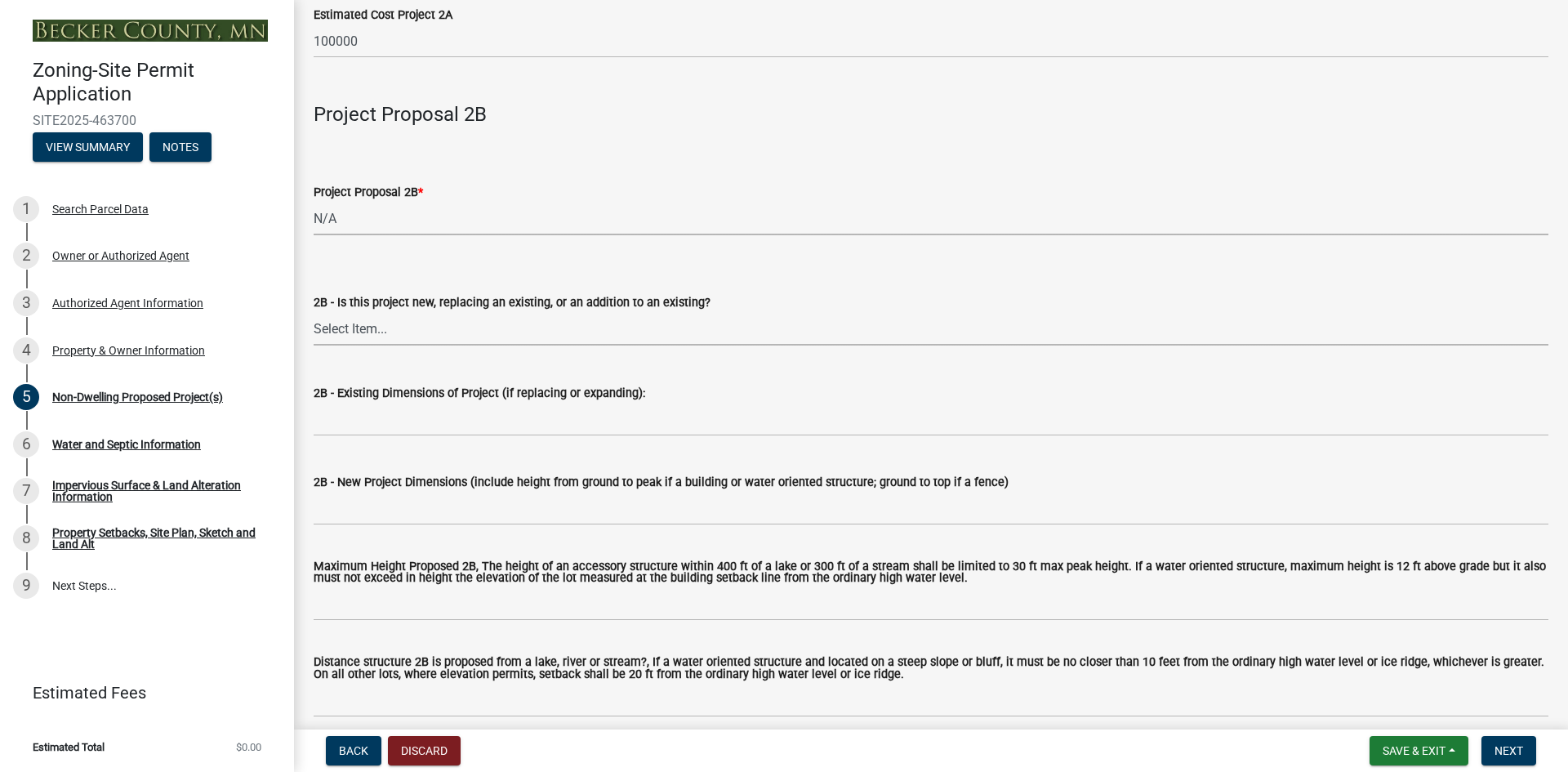
click at [356, 334] on select "Select Item... New to Property (new or used structure) Relocating/moving existi…" at bounding box center [930, 328] width 1234 height 34
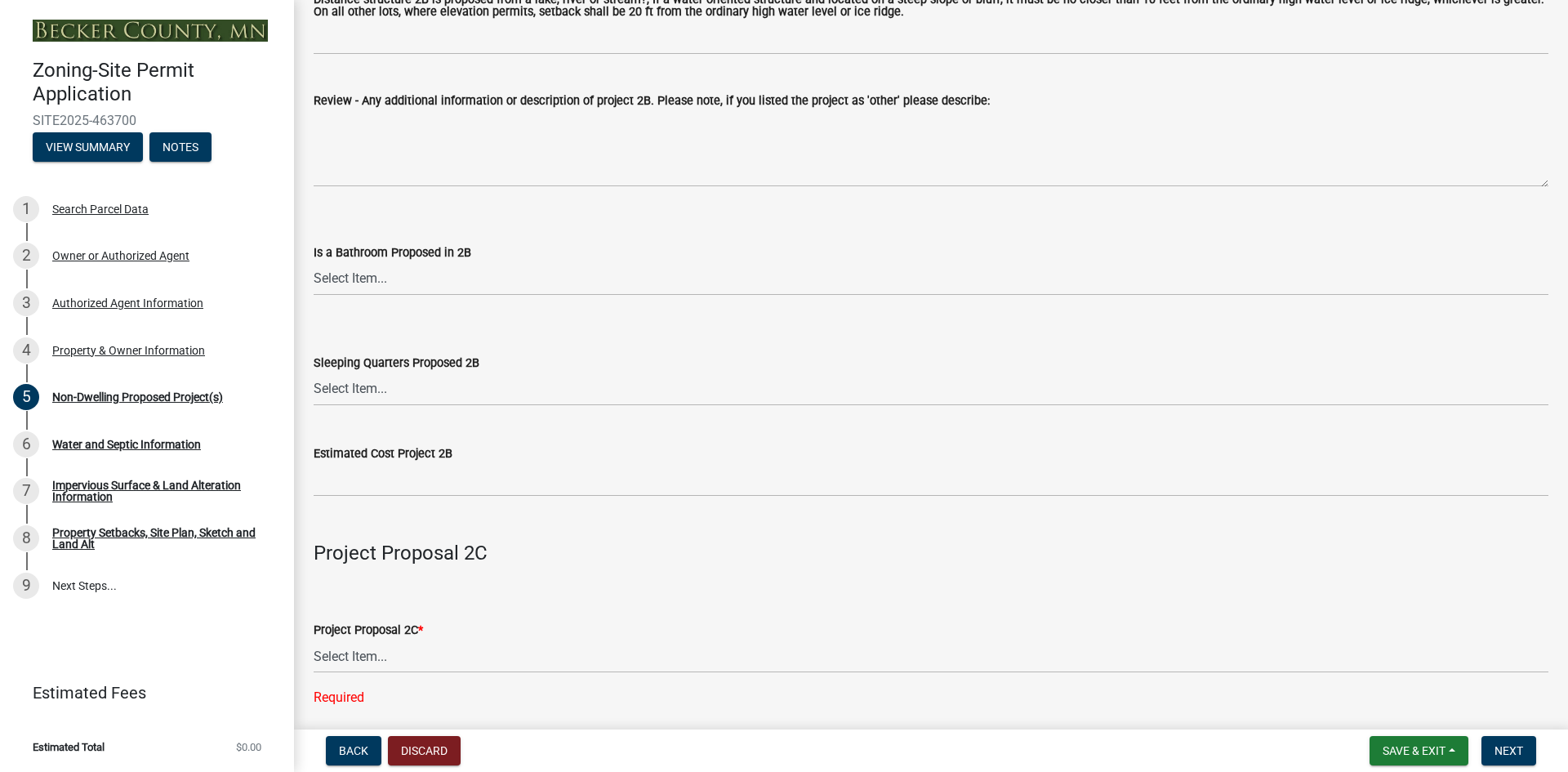
scroll to position [2173, 0]
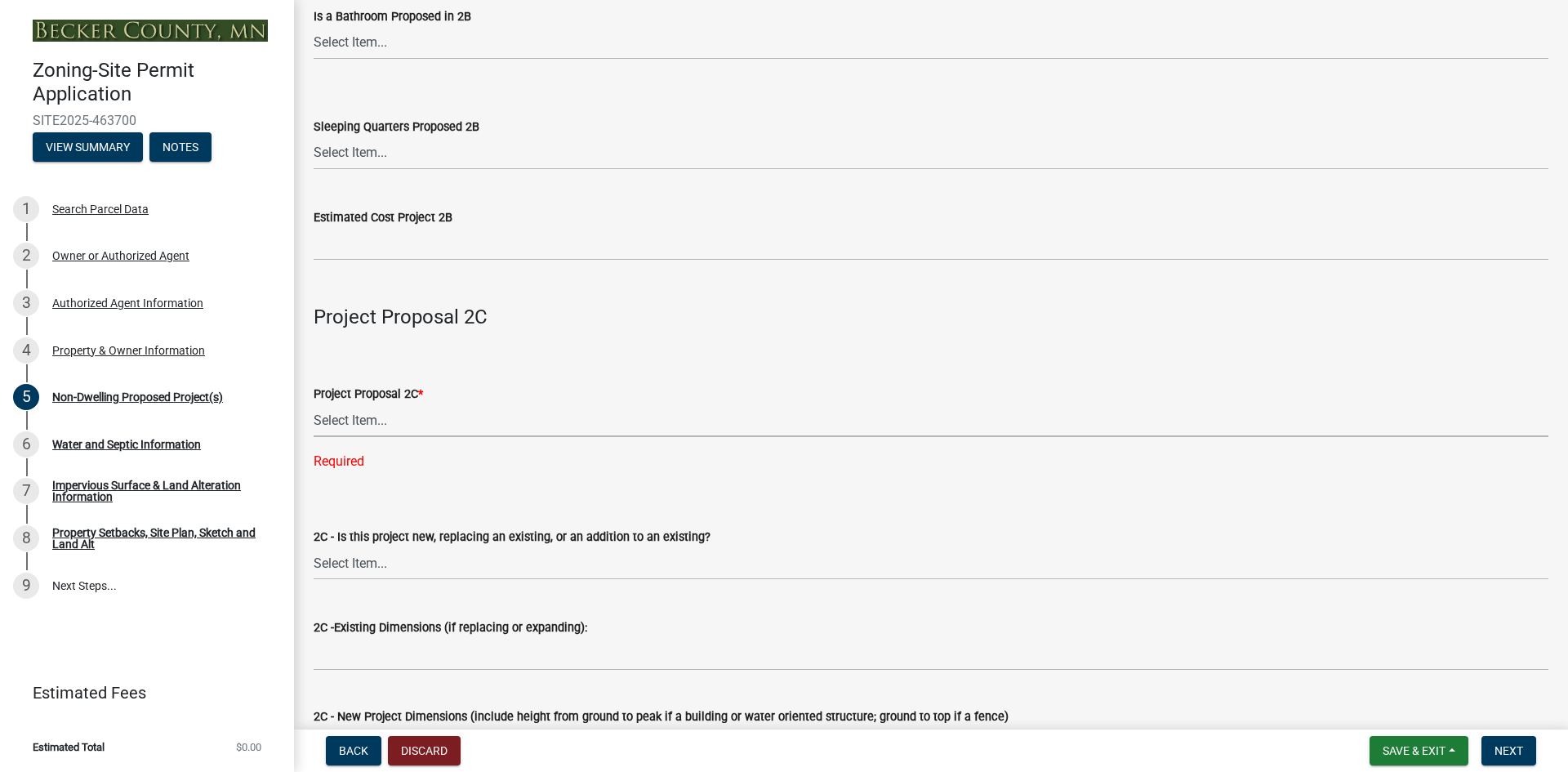
click at [363, 419] on select "Select Item... N/A Commercial Office/Retail Building Detached Garage Pole Build…" at bounding box center [930, 421] width 1234 height 34
click at [313, 406] on select "Select Item... N/A Commercial Office/Retail Building Detached Garage Pole Build…" at bounding box center [930, 421] width 1234 height 34
select select "a9a8393f-3c28-47b8-b6d9-84c94641c3fc"
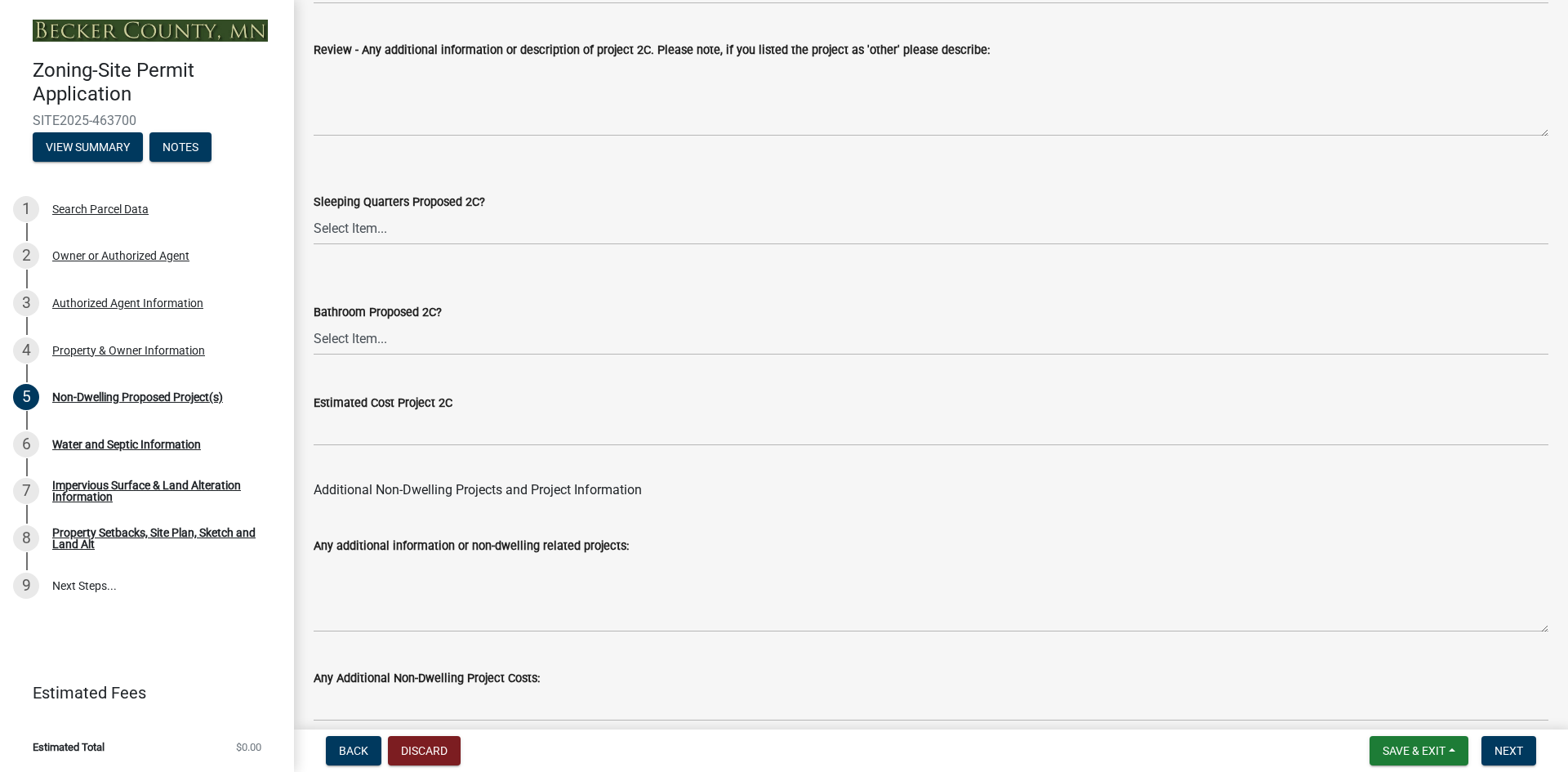
scroll to position [3170, 0]
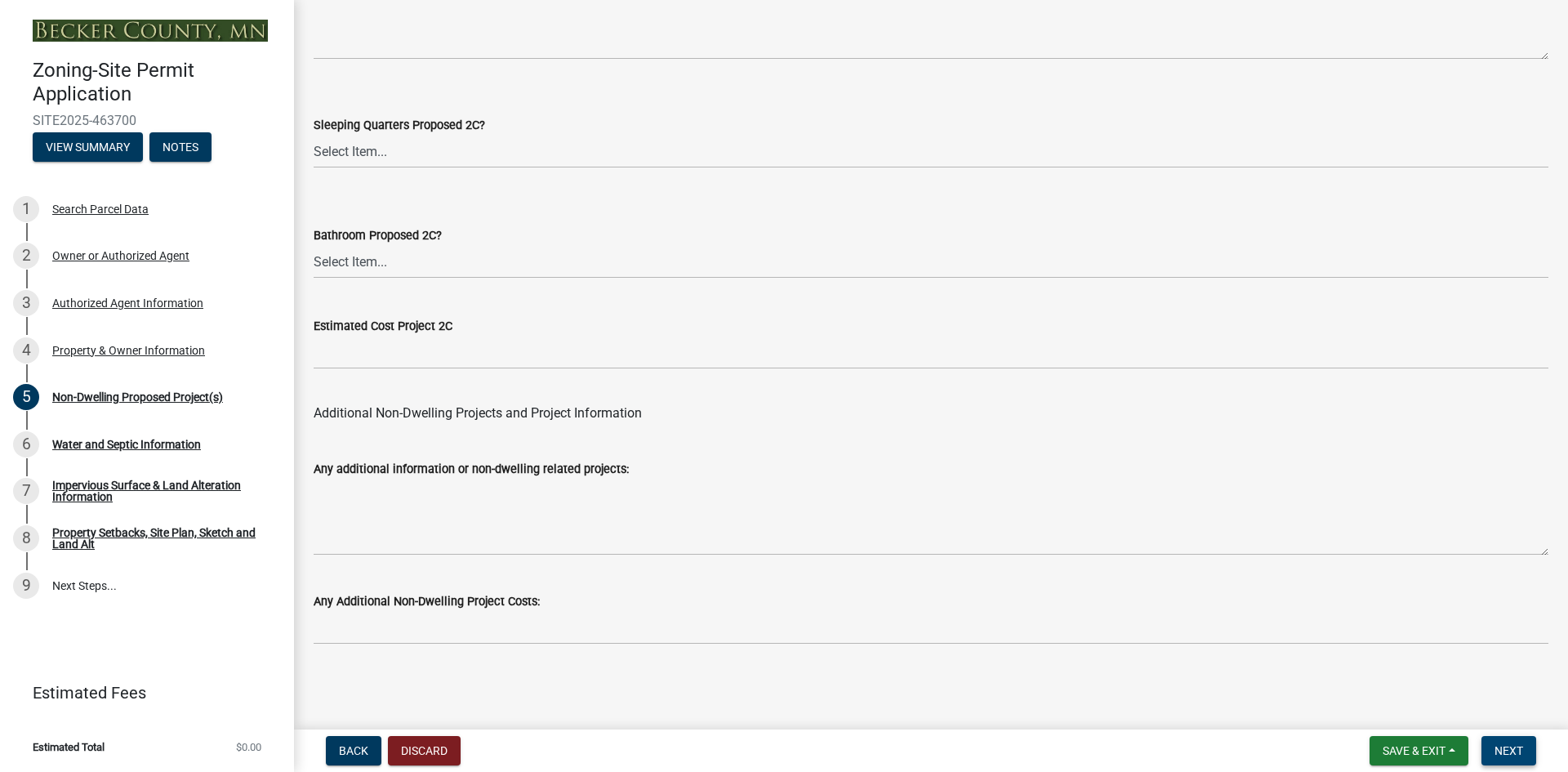
click at [1509, 752] on span "Next" at bounding box center [1509, 750] width 28 height 13
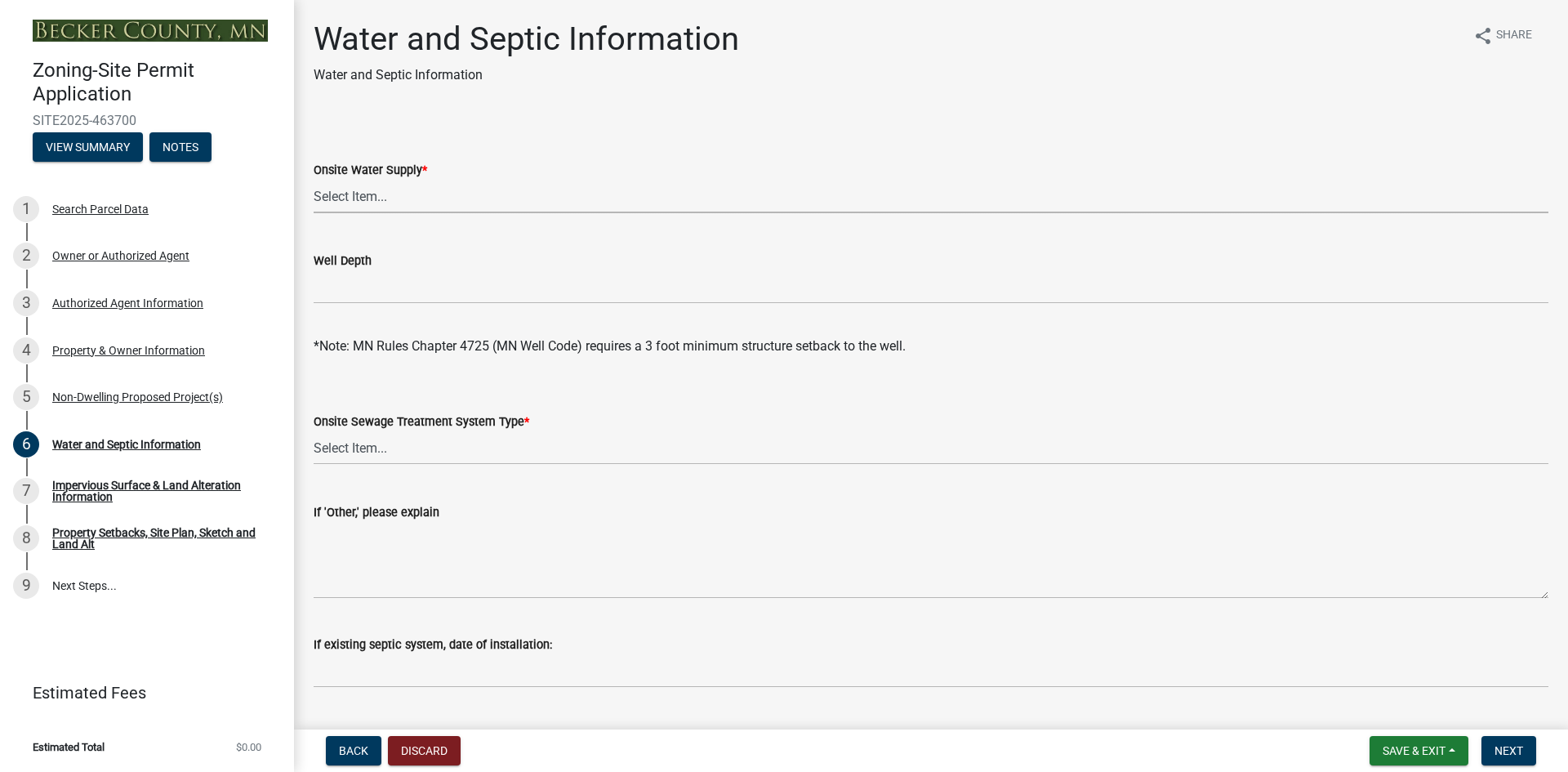
click at [353, 200] on select "Select Item... Well New Well to be Installed Attached to City Water System No o…" at bounding box center [930, 196] width 1234 height 34
click at [313, 179] on select "Select Item... Well New Well to be Installed Attached to City Water System No o…" at bounding box center [930, 196] width 1234 height 34
select select "9c51a48b-0bee-4836-8d5c-beab6e77ad2a"
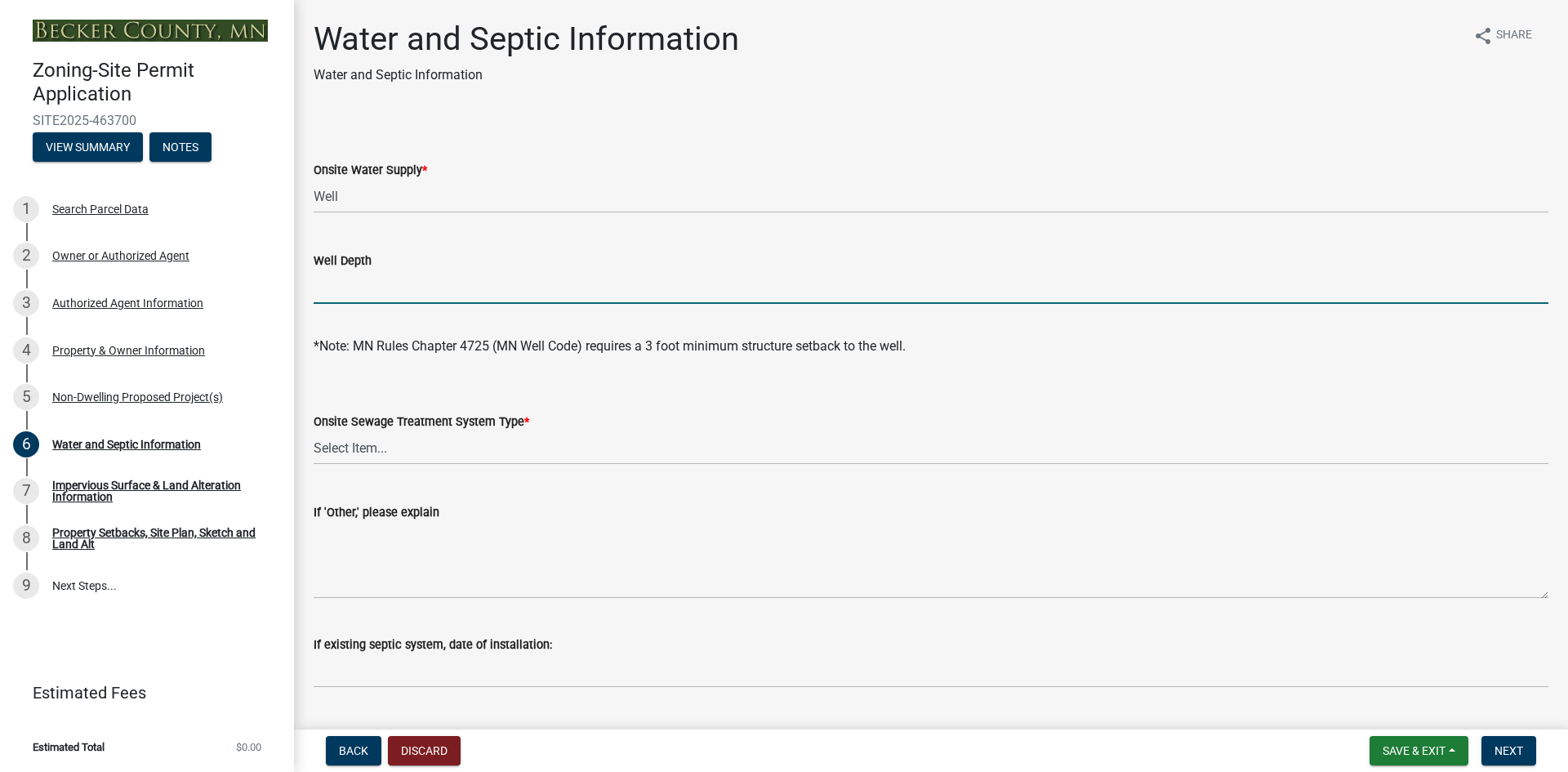
click at [342, 284] on input "Well Depth" at bounding box center [930, 288] width 1234 height 34
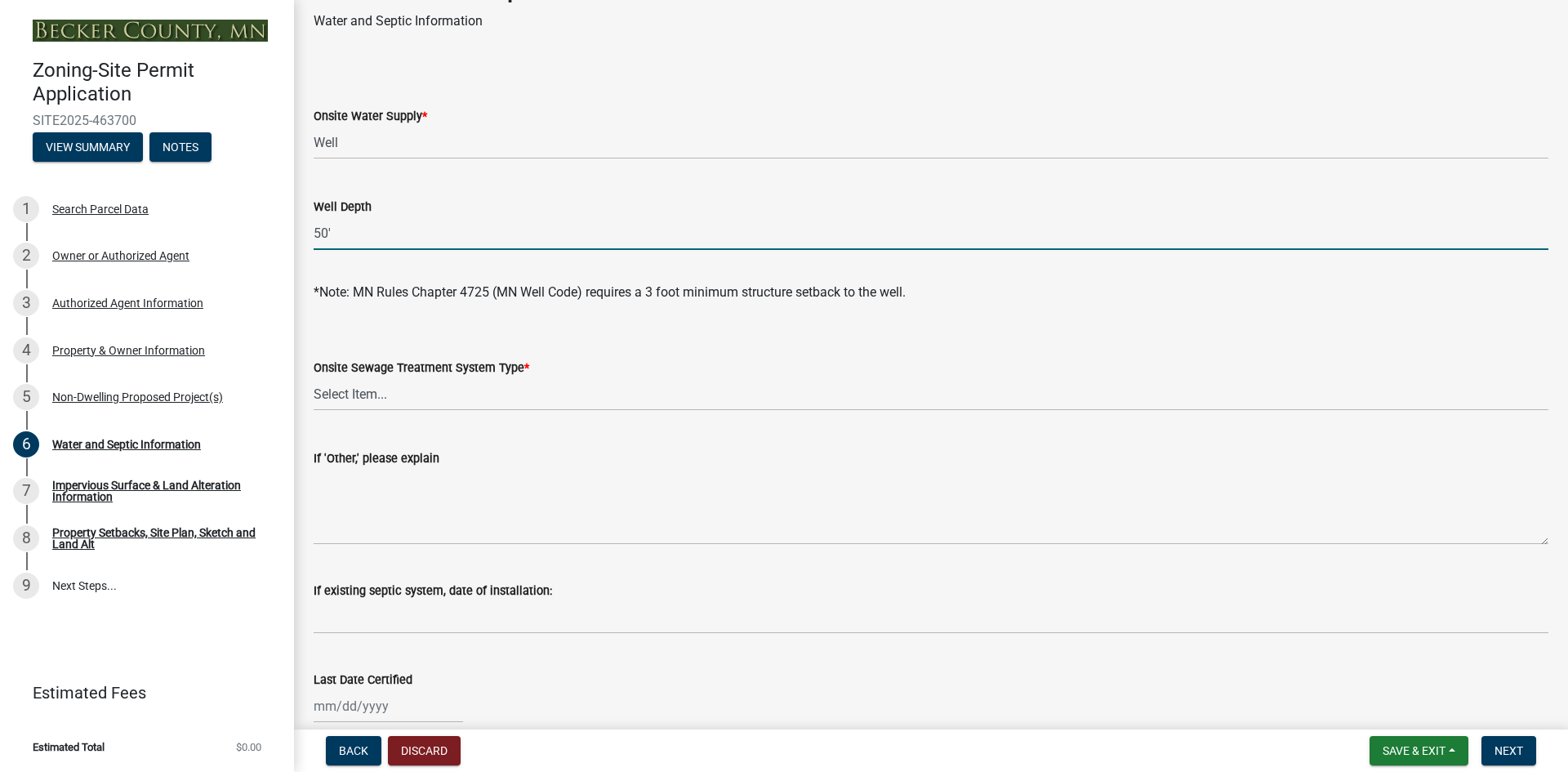
scroll to position [163, 0]
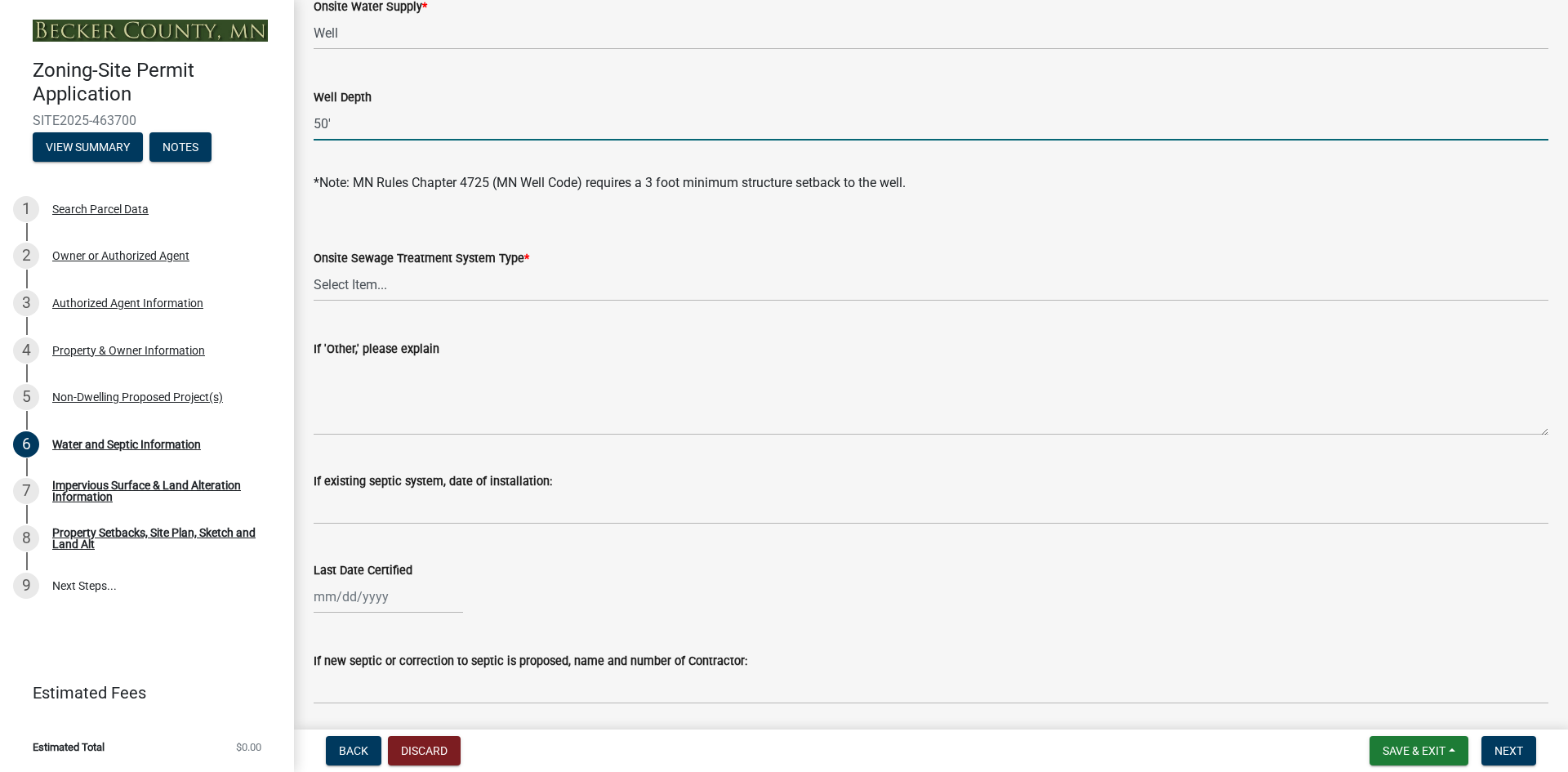
type input "50'"
click at [366, 275] on select "Select Item... No existing or proposed septic Proposed New or Corrected Septic …" at bounding box center [930, 285] width 1234 height 34
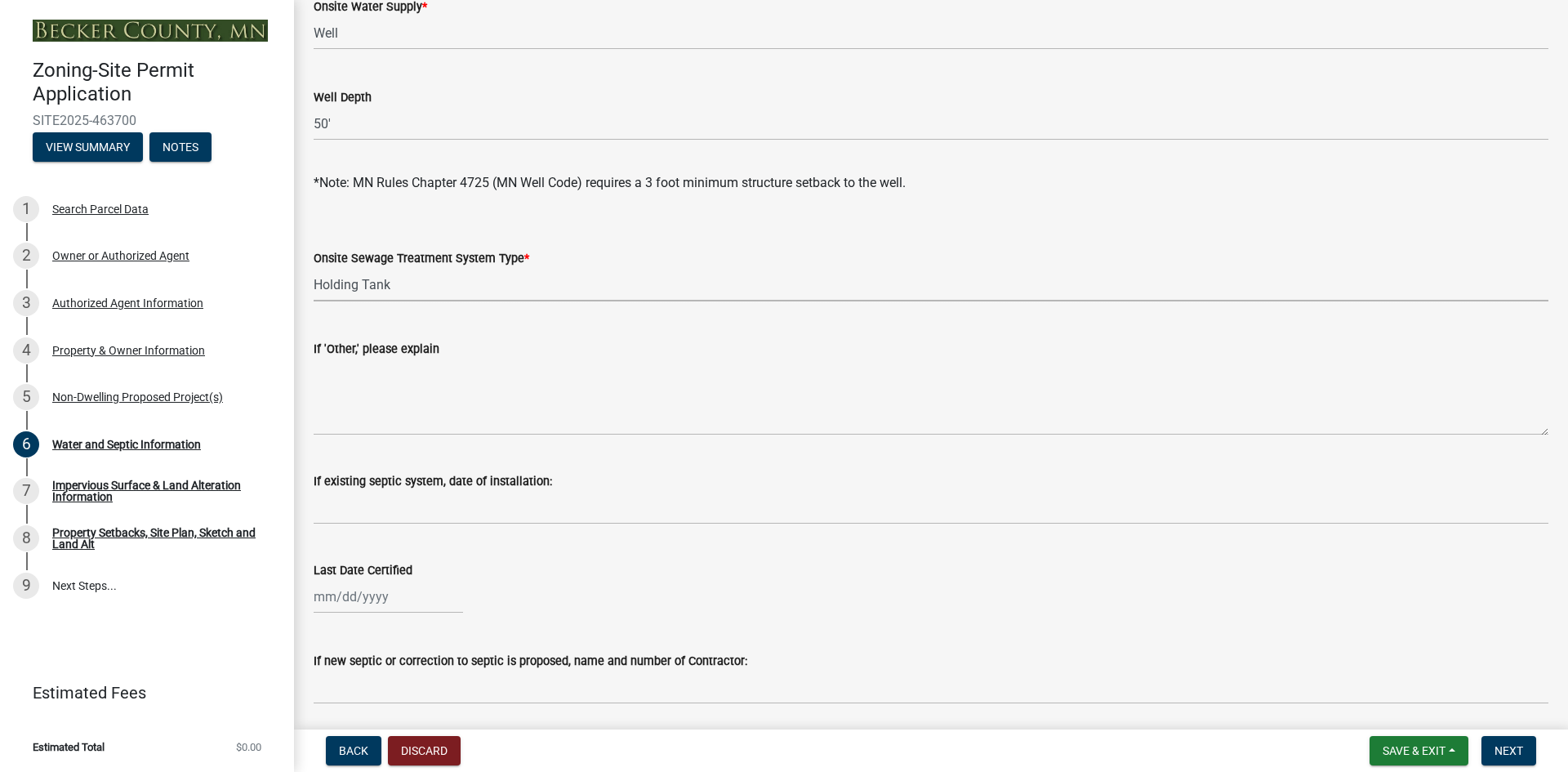
click at [313, 268] on select "Select Item... No existing or proposed septic Proposed New or Corrected Septic …" at bounding box center [930, 285] width 1234 height 34
select select "bb0103e2-6f27-4335-a860-183be8d3b6e1"
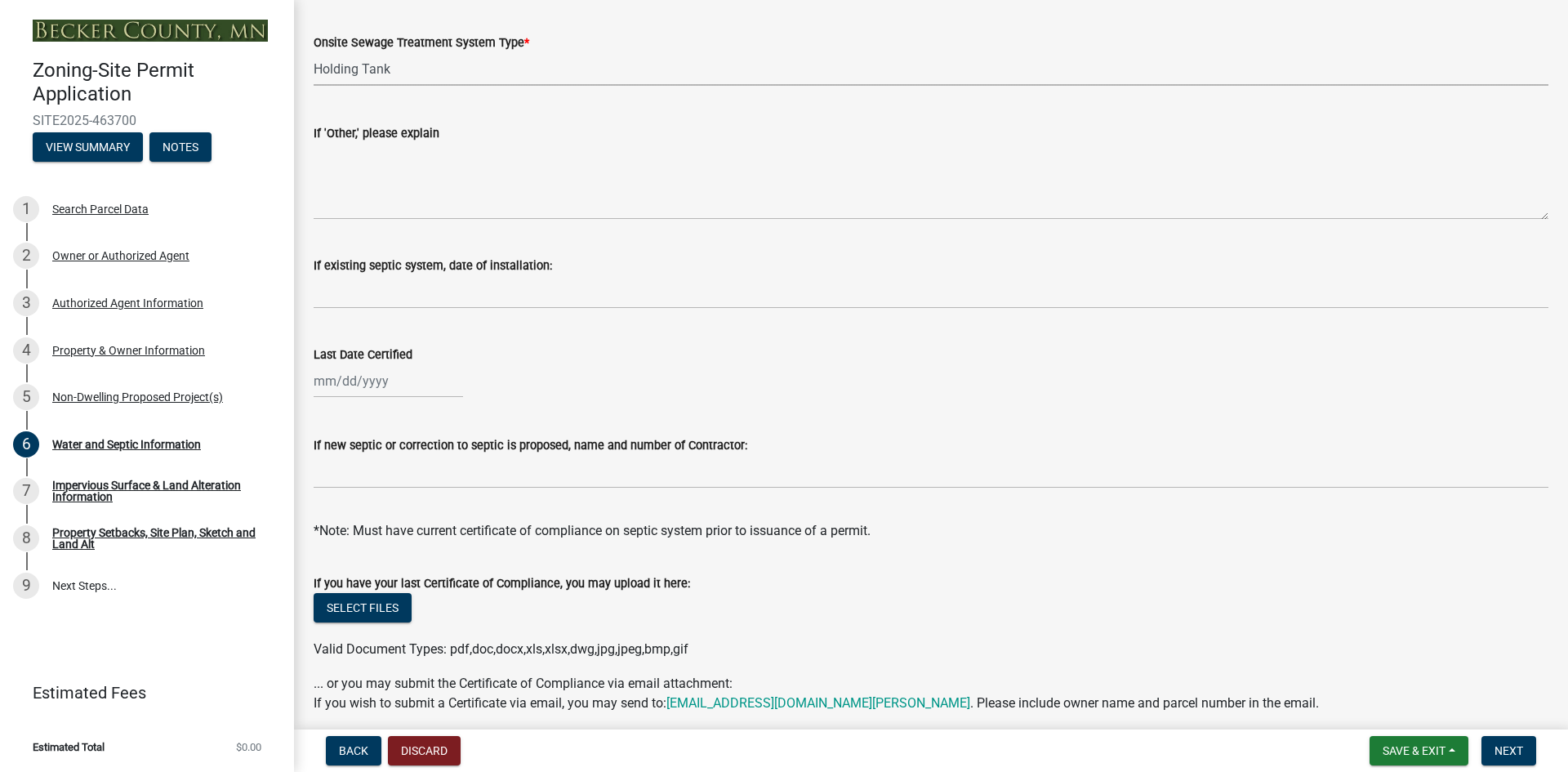
scroll to position [408, 0]
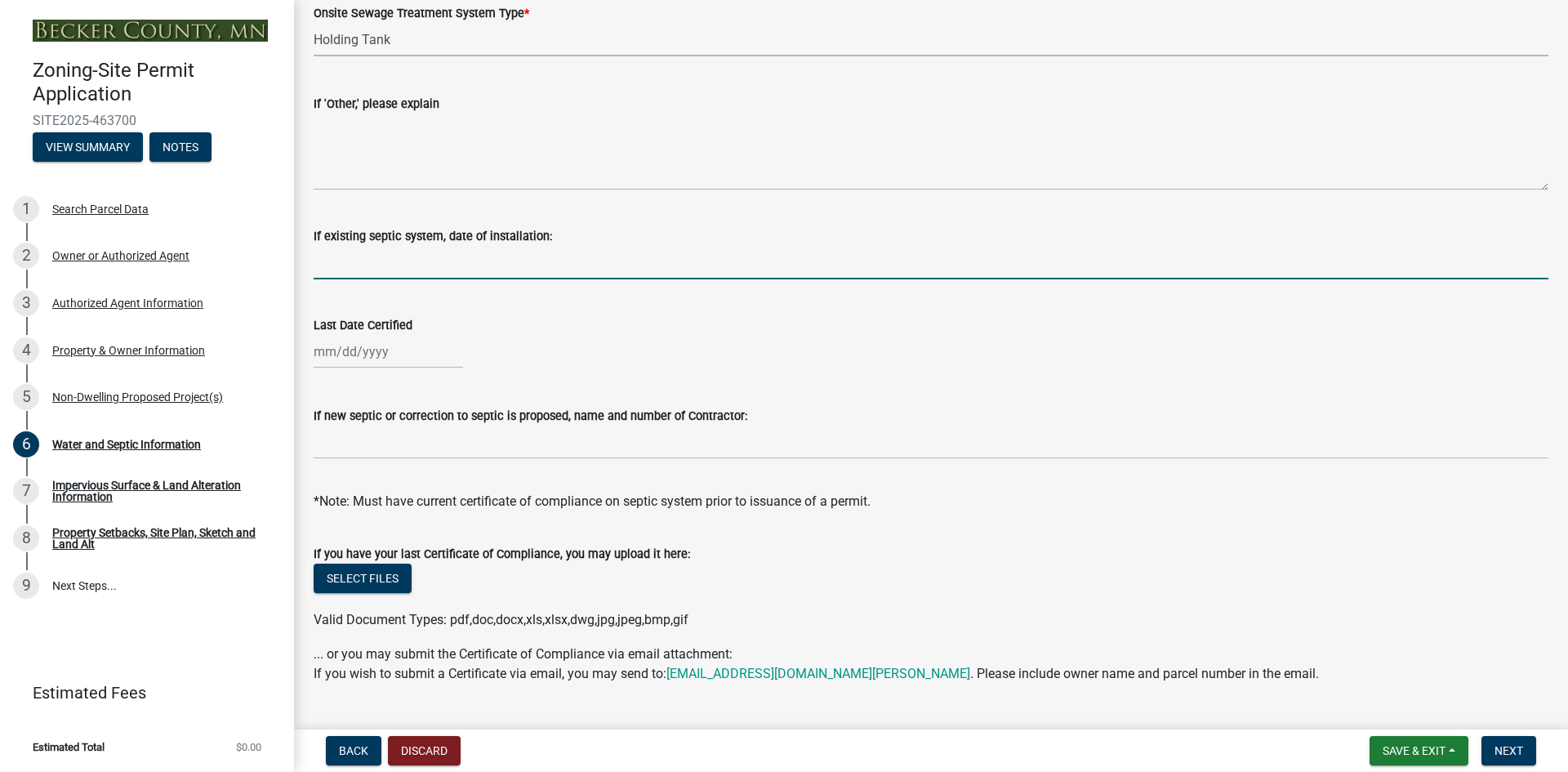
click at [319, 266] on input "If existing septic system, date of installation:" at bounding box center [930, 263] width 1234 height 34
type input "[DATE]"
click at [318, 351] on div at bounding box center [388, 351] width 149 height 34
select select "8"
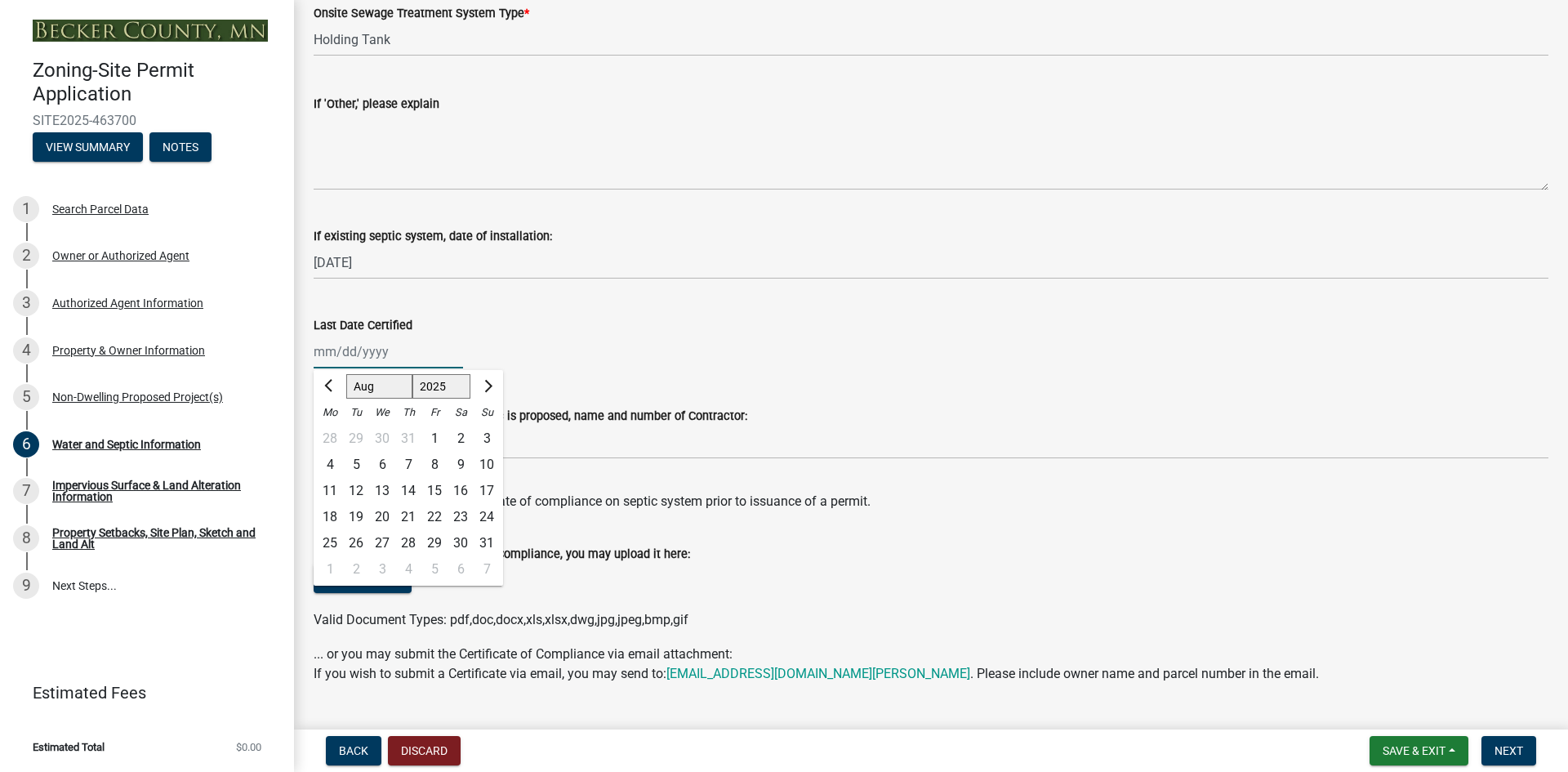
click at [437, 384] on select "1525 1526 1527 1528 1529 1530 1531 1532 1533 1534 1535 1536 1537 1538 1539 1540…" at bounding box center [442, 386] width 59 height 25
select select "2023"
click at [413, 374] on select "1525 1526 1527 1528 1529 1530 1531 1532 1533 1534 1535 1536 1537 1538 1539 1540…" at bounding box center [442, 386] width 59 height 25
click at [354, 433] on div "1" at bounding box center [355, 437] width 26 height 26
type input "[DATE]"
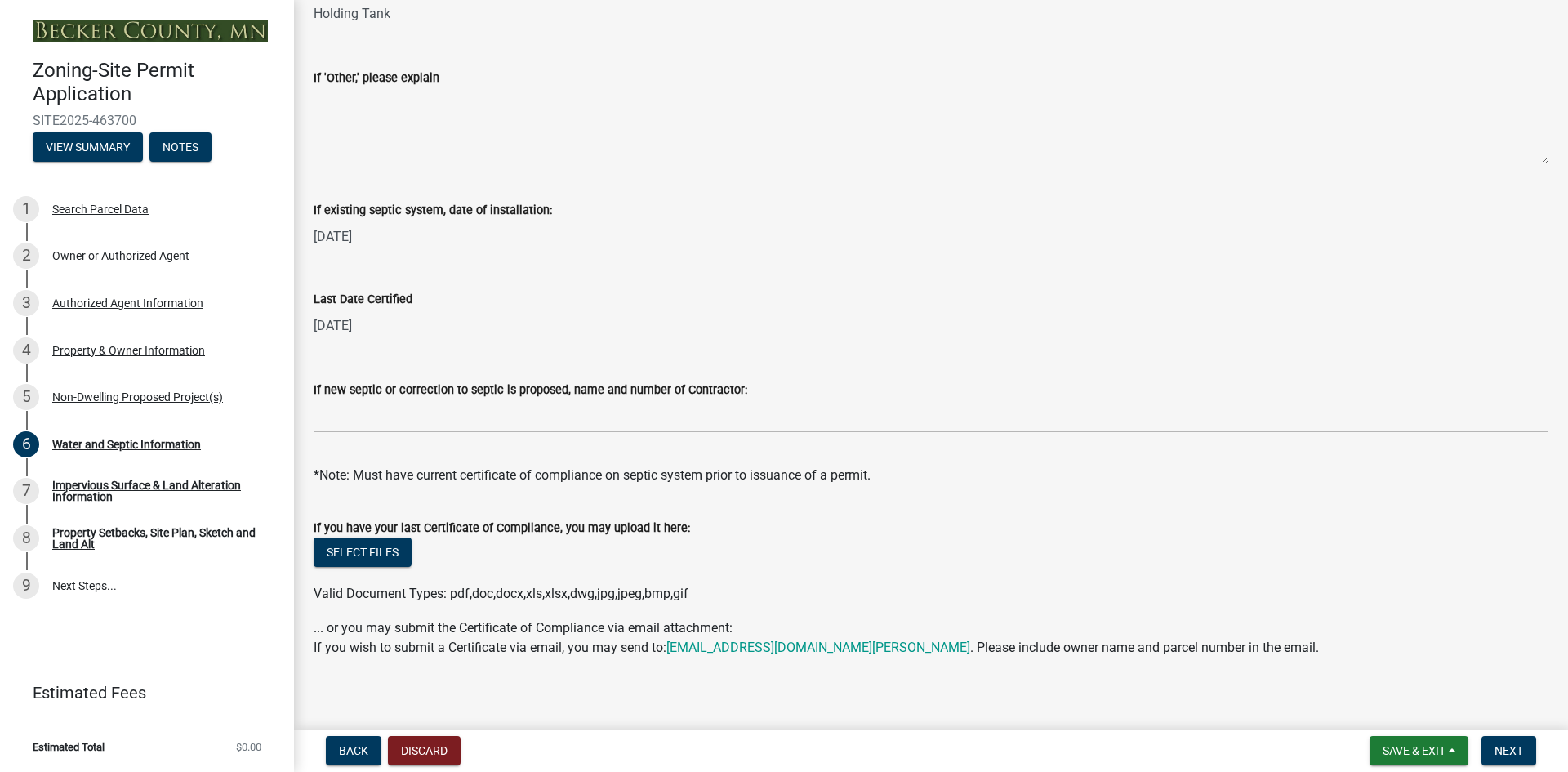
scroll to position [445, 0]
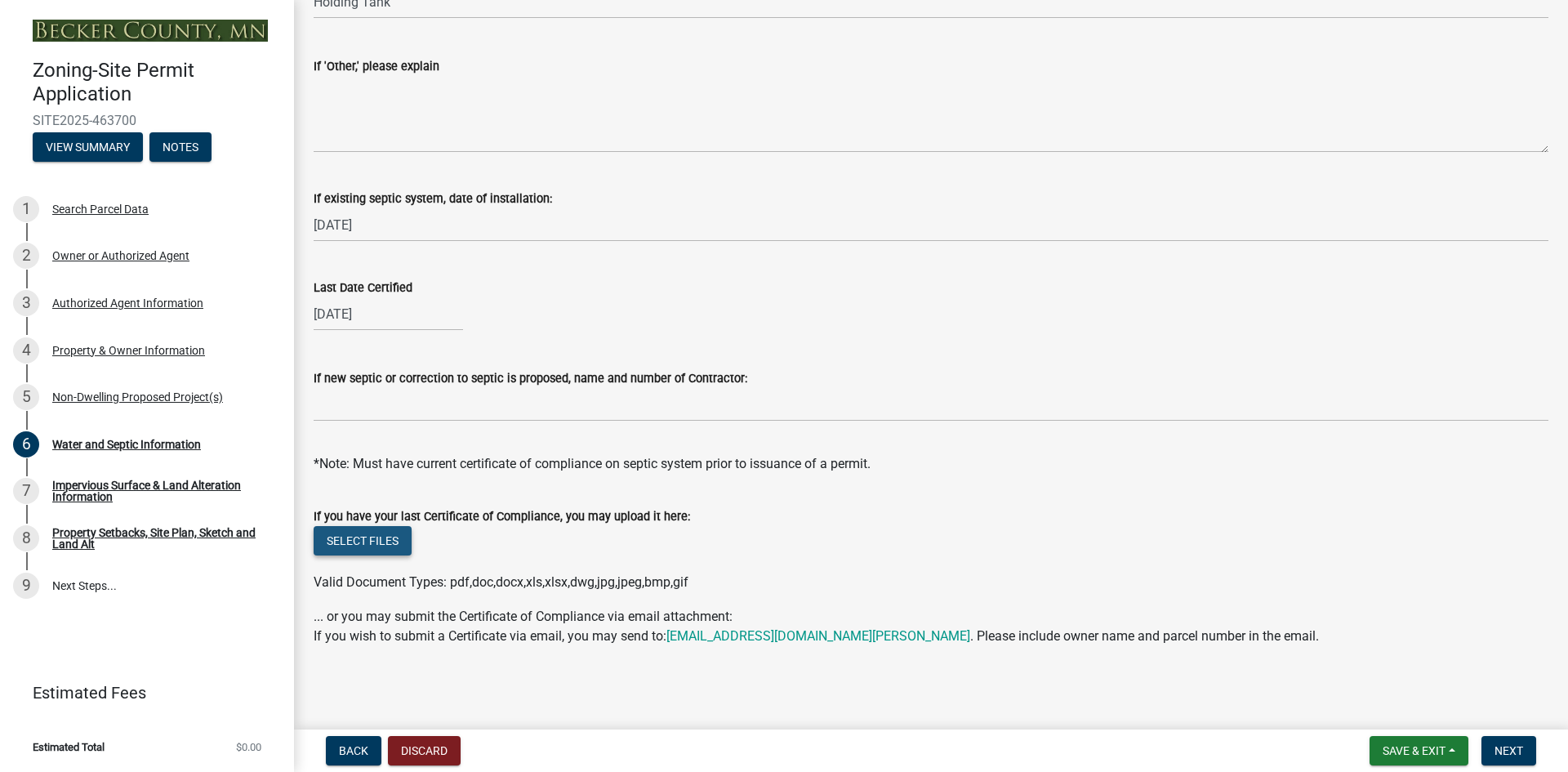
click at [373, 538] on button "Select files" at bounding box center [362, 540] width 98 height 29
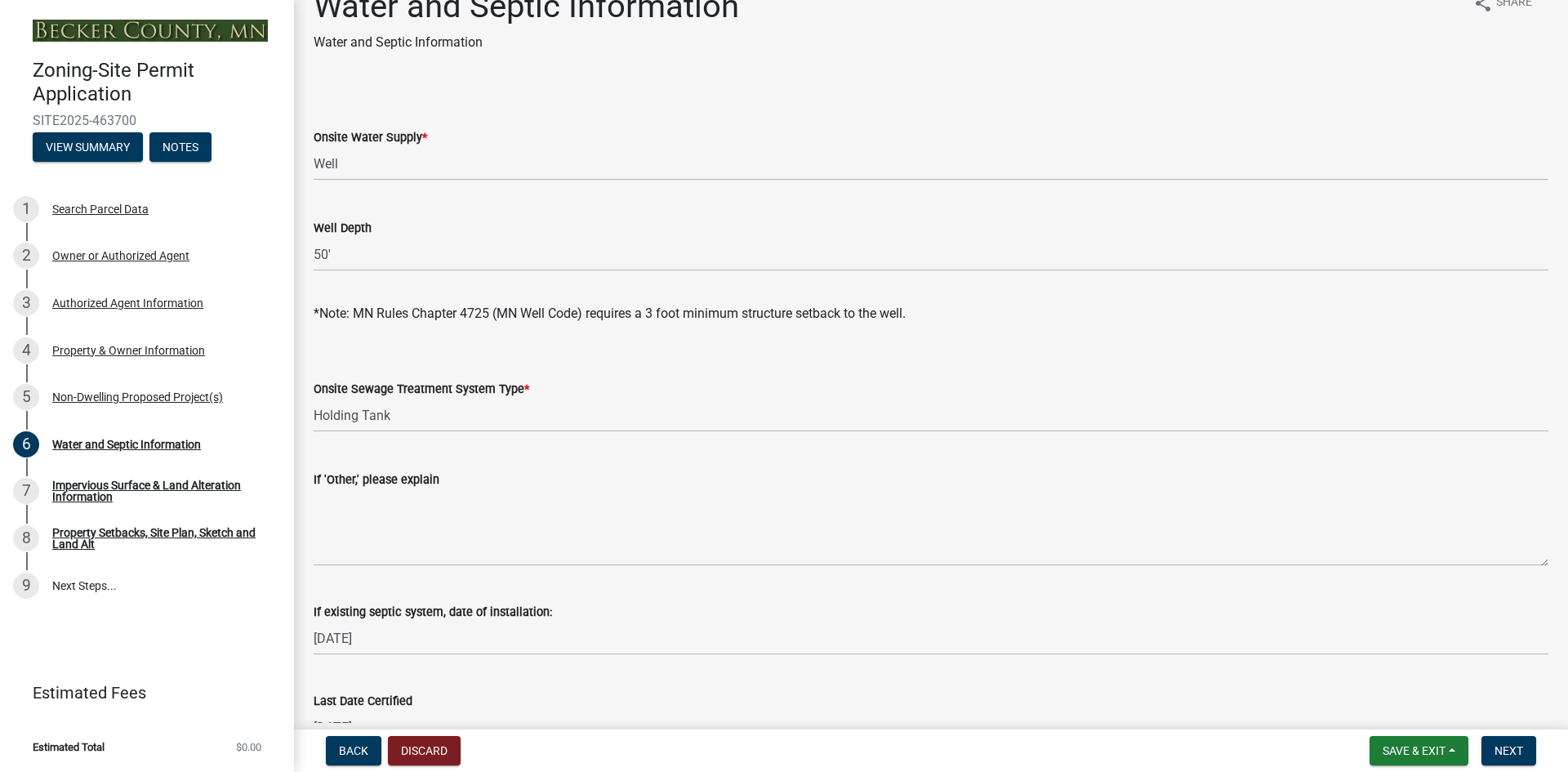
scroll to position [15, 0]
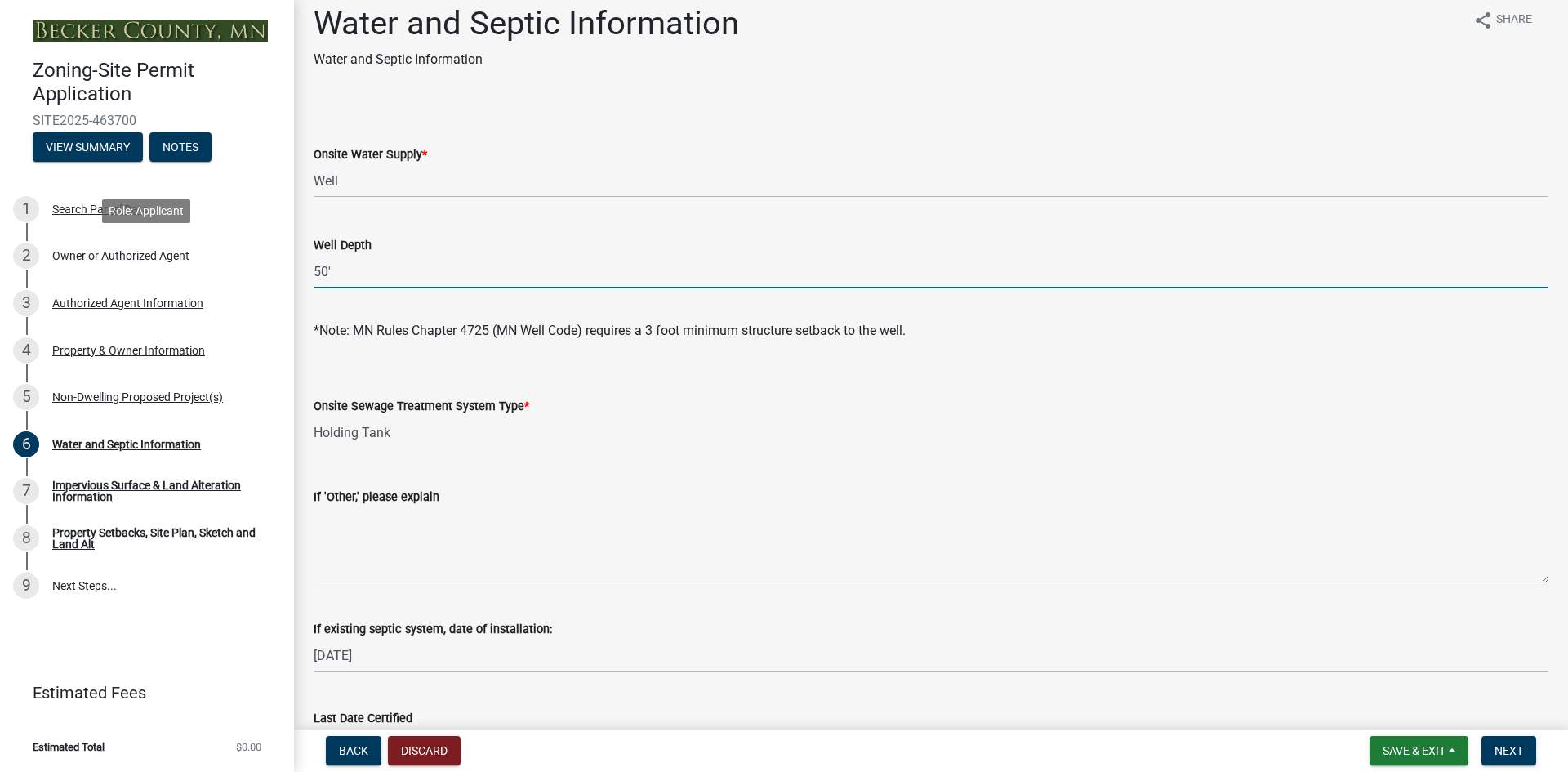
drag, startPoint x: 321, startPoint y: 269, endPoint x: 294, endPoint y: 273, distance: 27.3
click at [290, 273] on div "Zoning-Site Permit Application SITE2025-463700 View Summary Notes 1 Search Parc…" at bounding box center [784, 386] width 1568 height 772
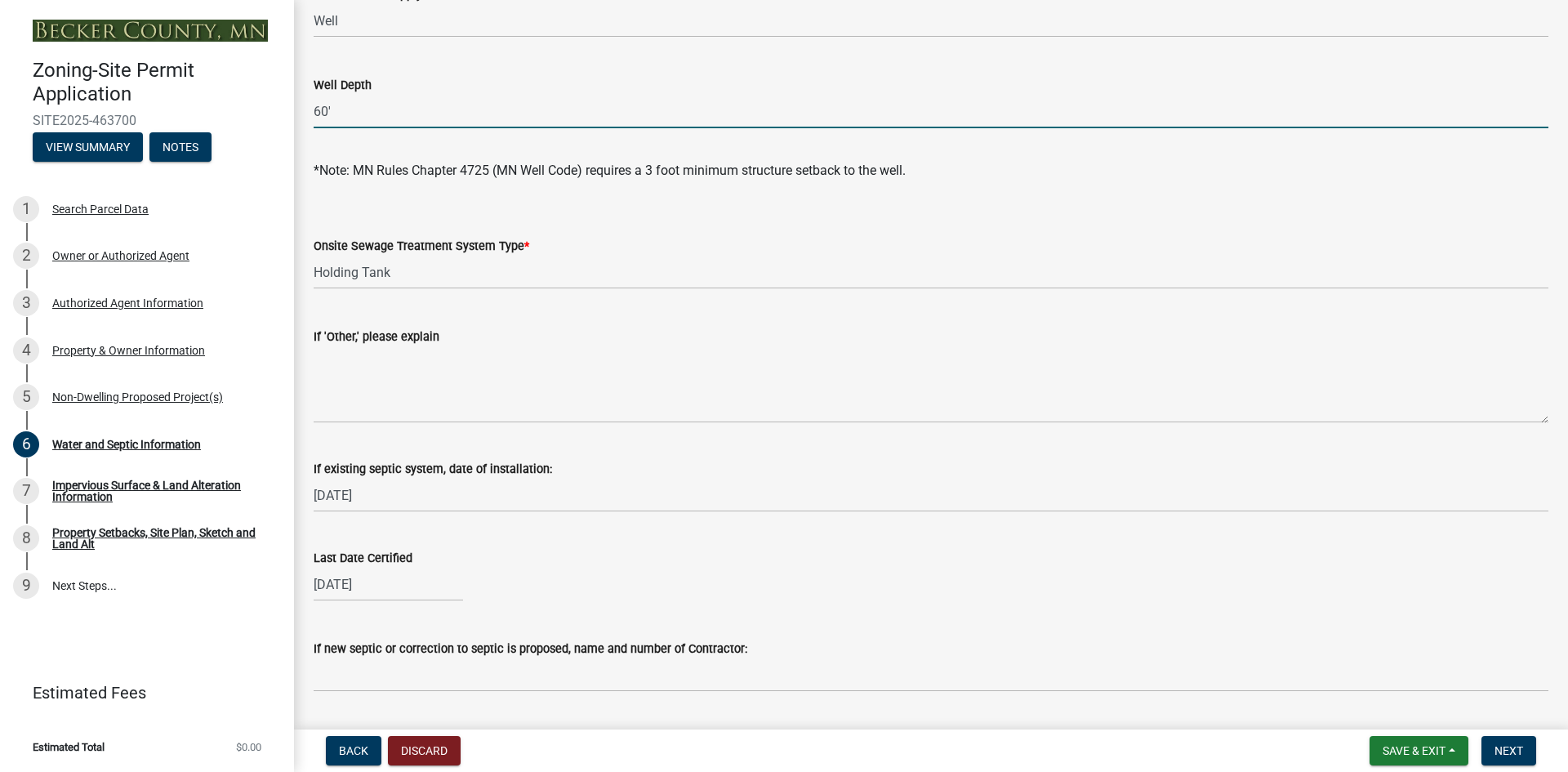
scroll to position [506, 0]
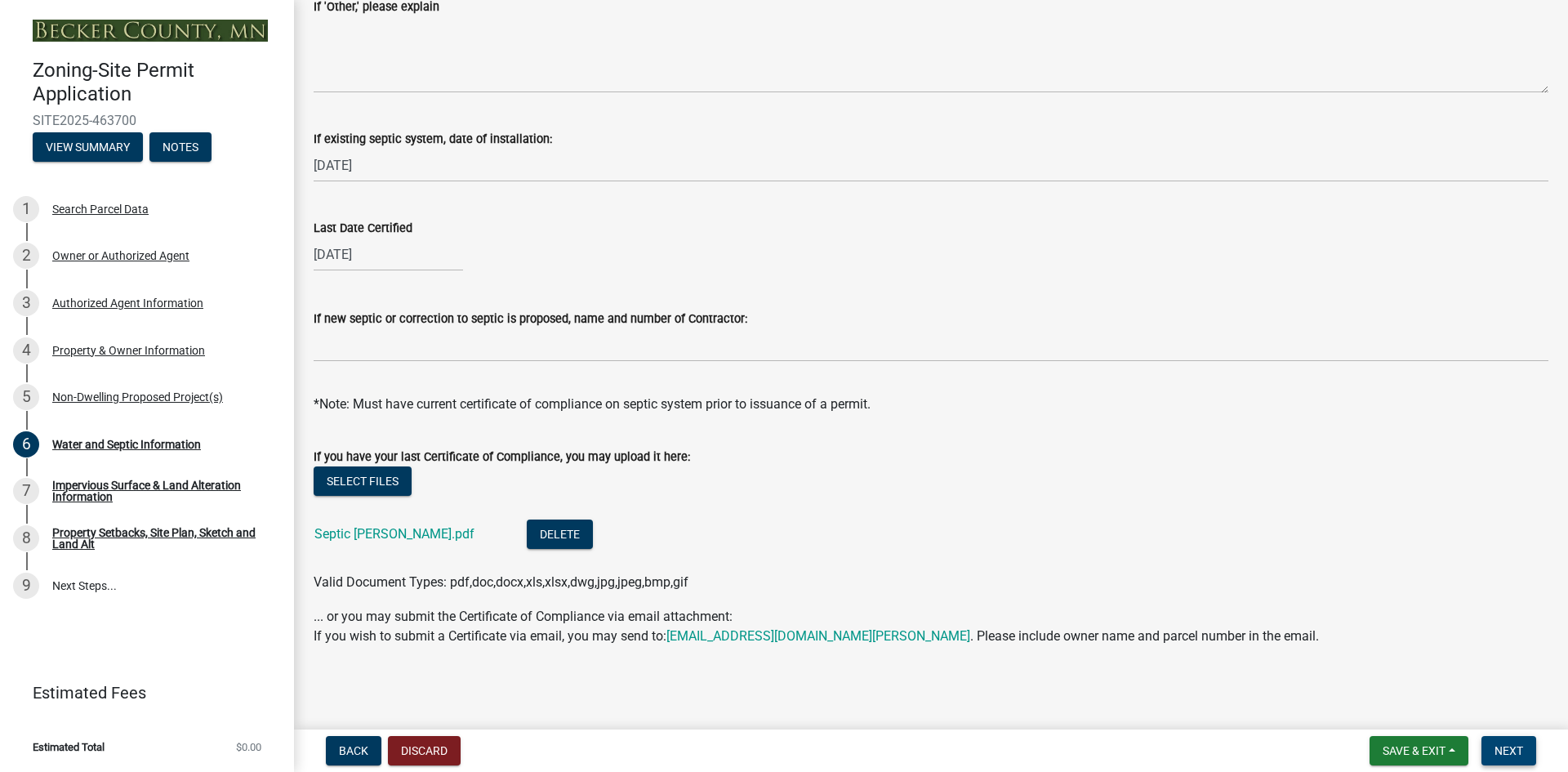
type input "60'"
click at [1518, 754] on span "Next" at bounding box center [1509, 750] width 28 height 13
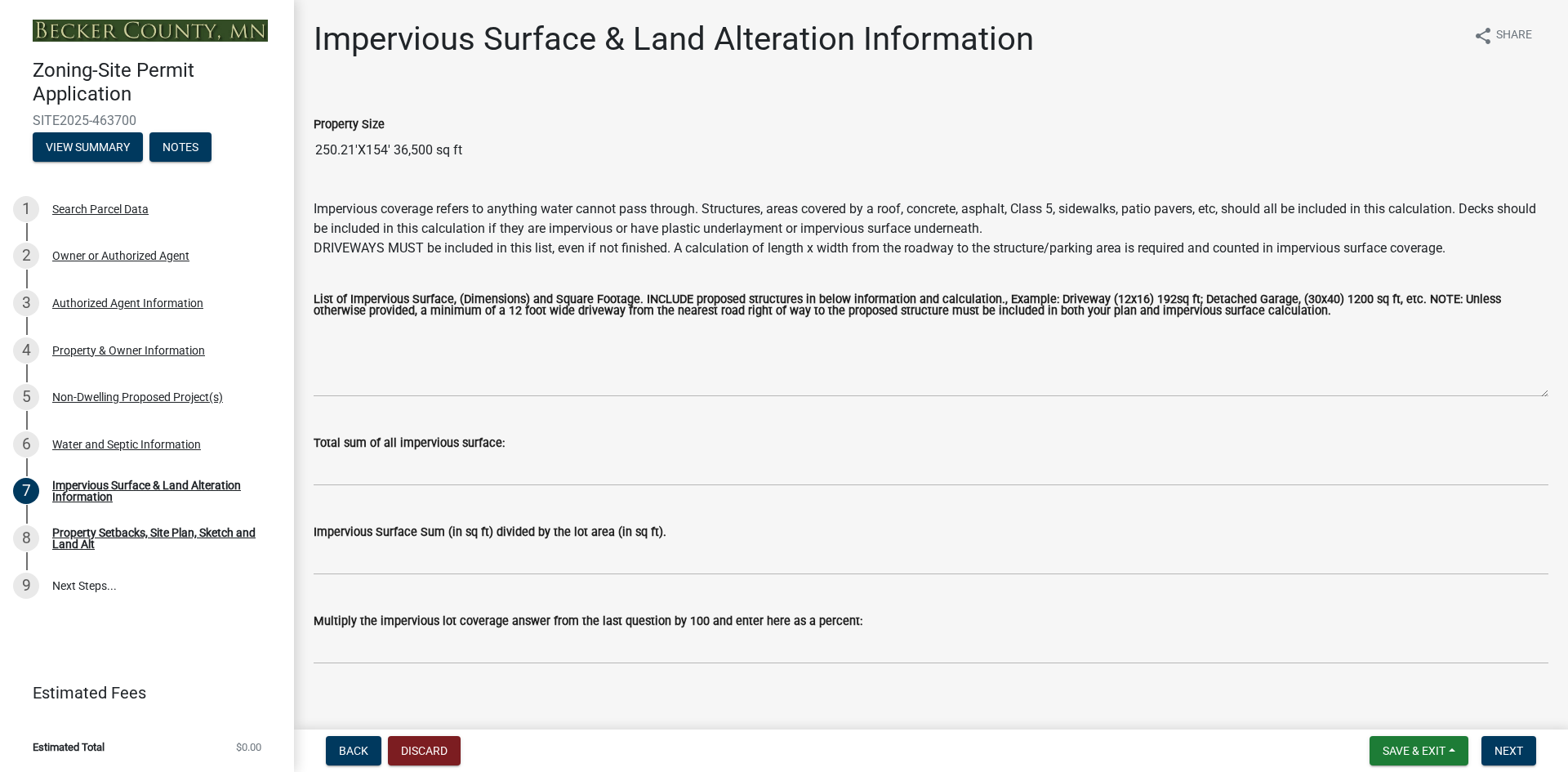
scroll to position [19, 0]
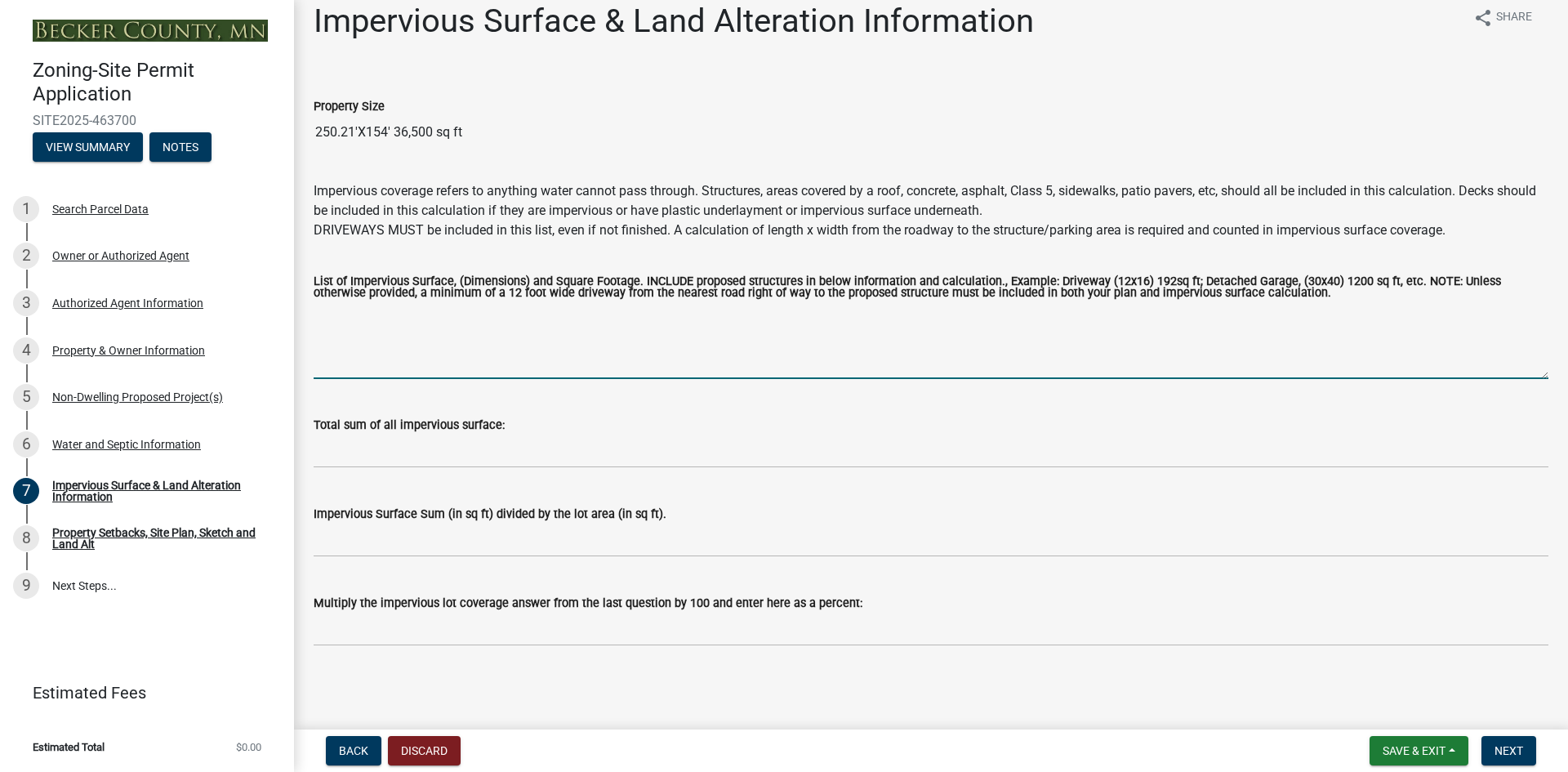
click at [377, 343] on textarea "List of Impervious Surface, (Dimensions) and Square Footage. INCLUDE proposed s…" at bounding box center [930, 340] width 1234 height 76
click at [352, 312] on textarea "House" at bounding box center [930, 340] width 1234 height 76
drag, startPoint x: 545, startPoint y: 316, endPoint x: 615, endPoint y: 306, distance: 70.7
click at [615, 306] on textarea "House and attached garage 1,686 sq ft, new garage" at bounding box center [930, 340] width 1234 height 76
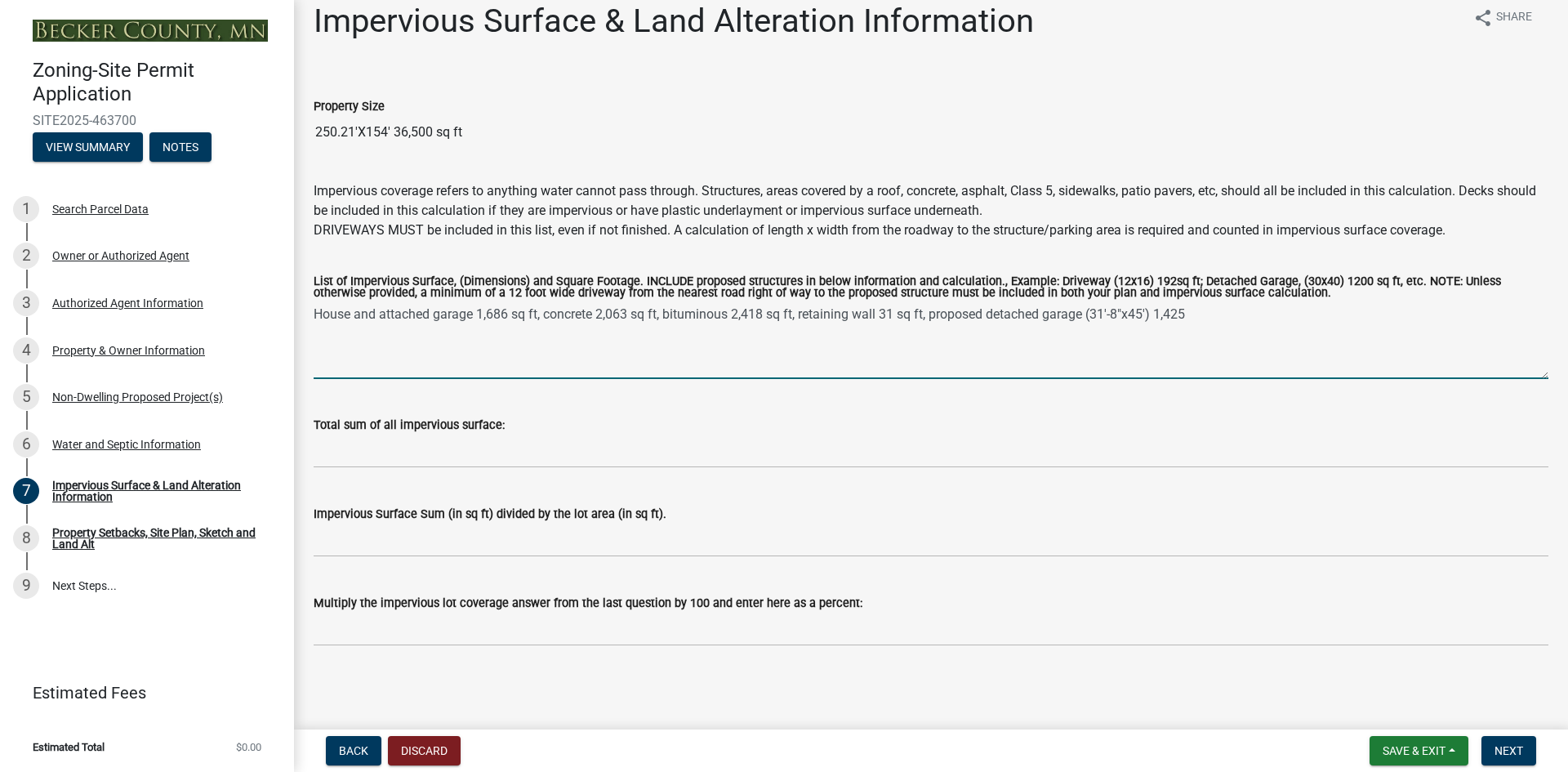
type textarea "House and attached garage 1,686 sq ft, concrete 2,063 sq ft, bituminous 2,418 s…"
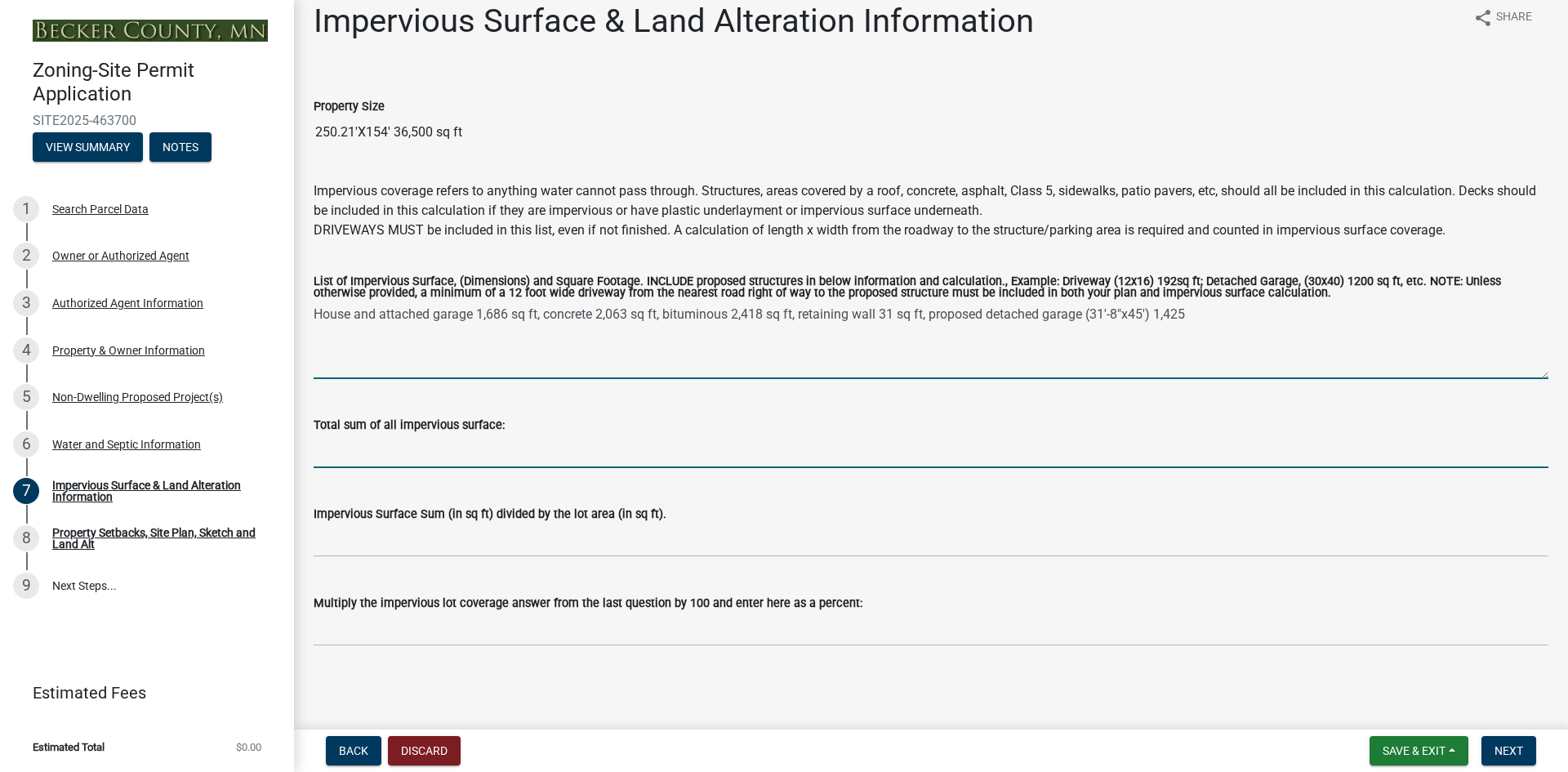
click at [357, 455] on input "Total sum of all impervious surface:" at bounding box center [930, 452] width 1234 height 34
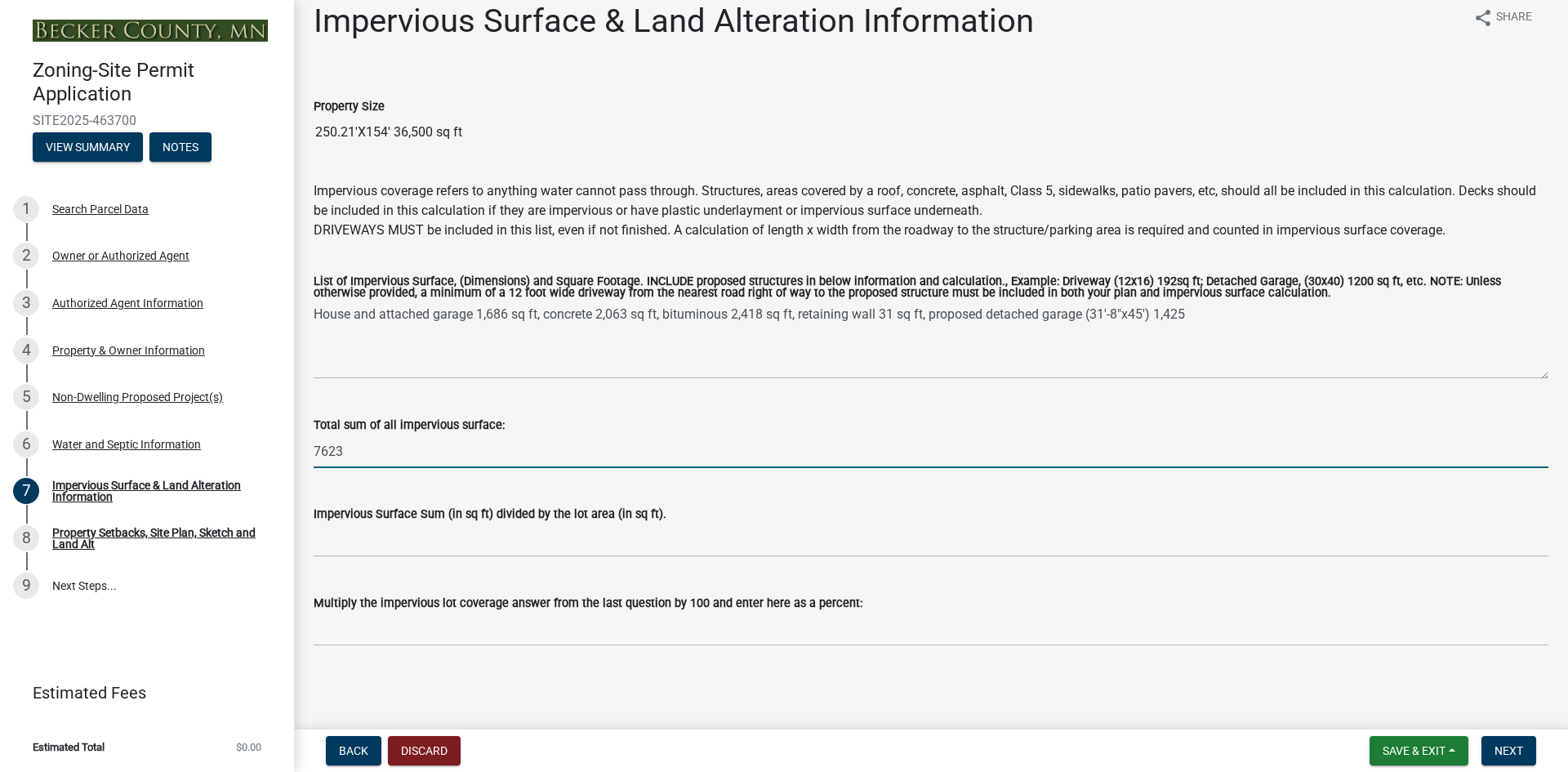
type input "7623"
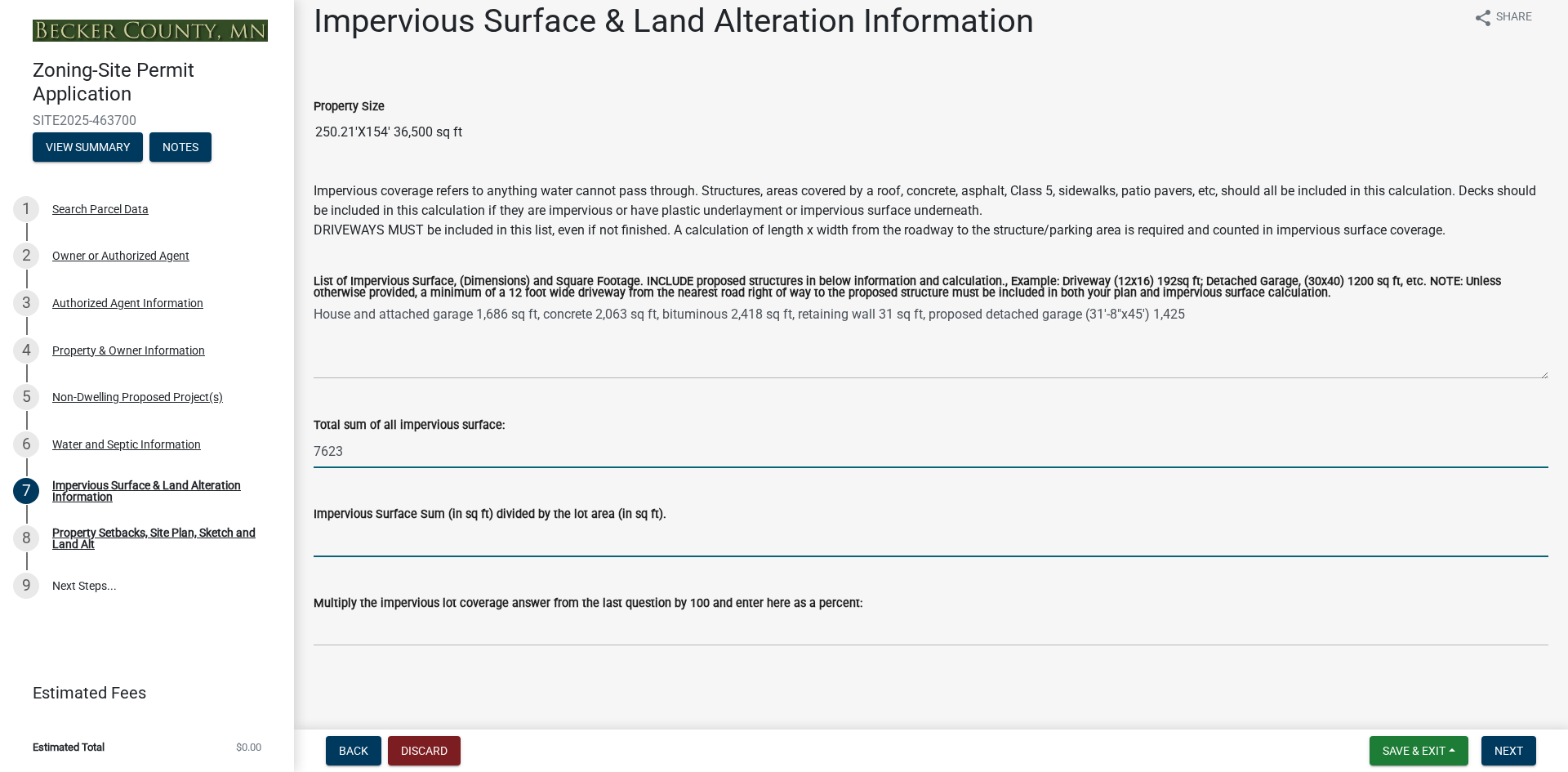
click at [368, 538] on input "Impervious Surface Sum (in sq ft) divided by the lot area (in sq ft)." at bounding box center [930, 540] width 1234 height 34
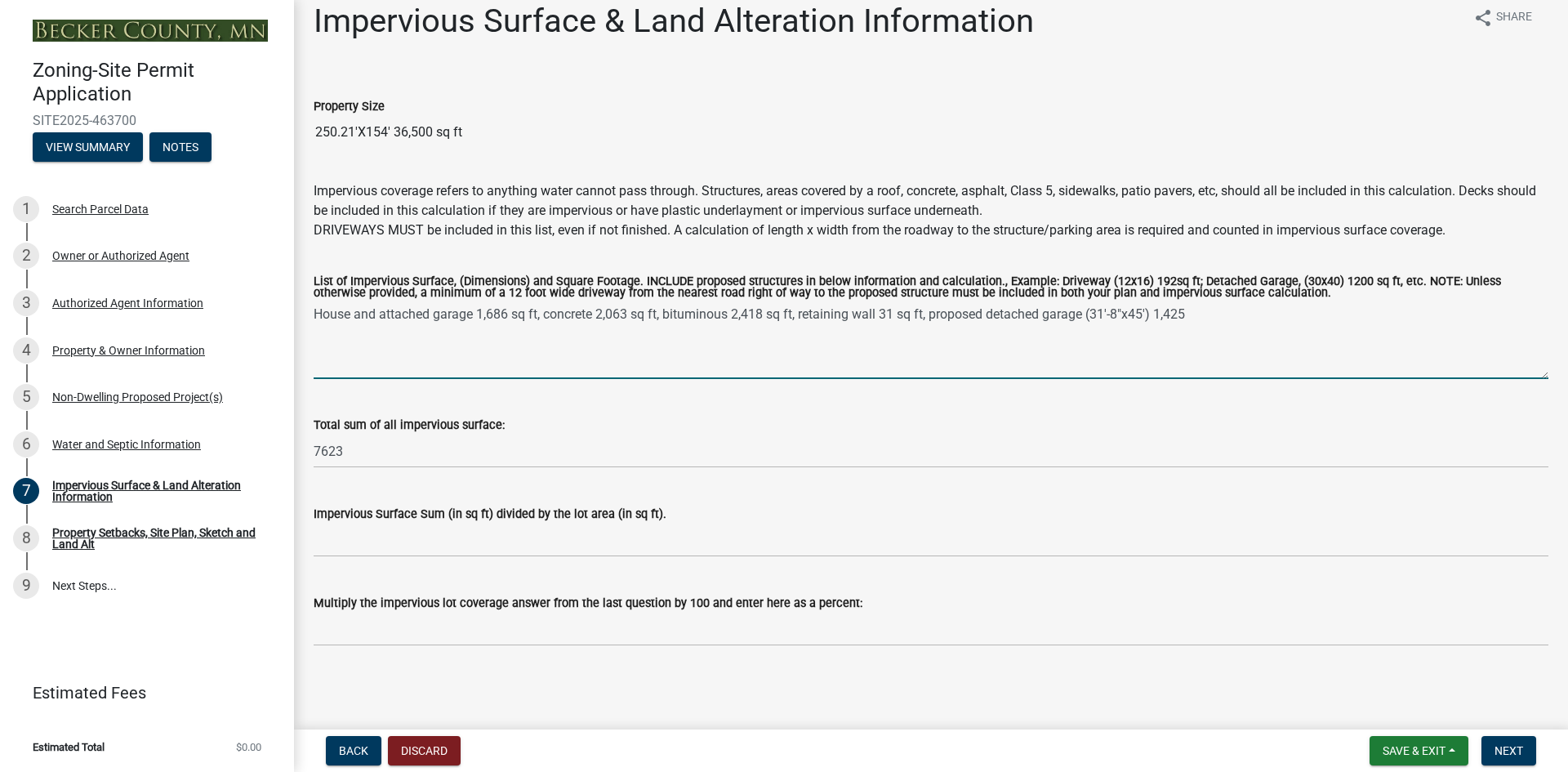
click at [619, 311] on textarea "House and attached garage 1,686 sq ft, concrete 2,063 sq ft, bituminous 2,418 s…" at bounding box center [930, 340] width 1234 height 76
type textarea "House and attached garage 1,686 sq ft, concrete 2,033 sq ft, bituminous 2,418 s…"
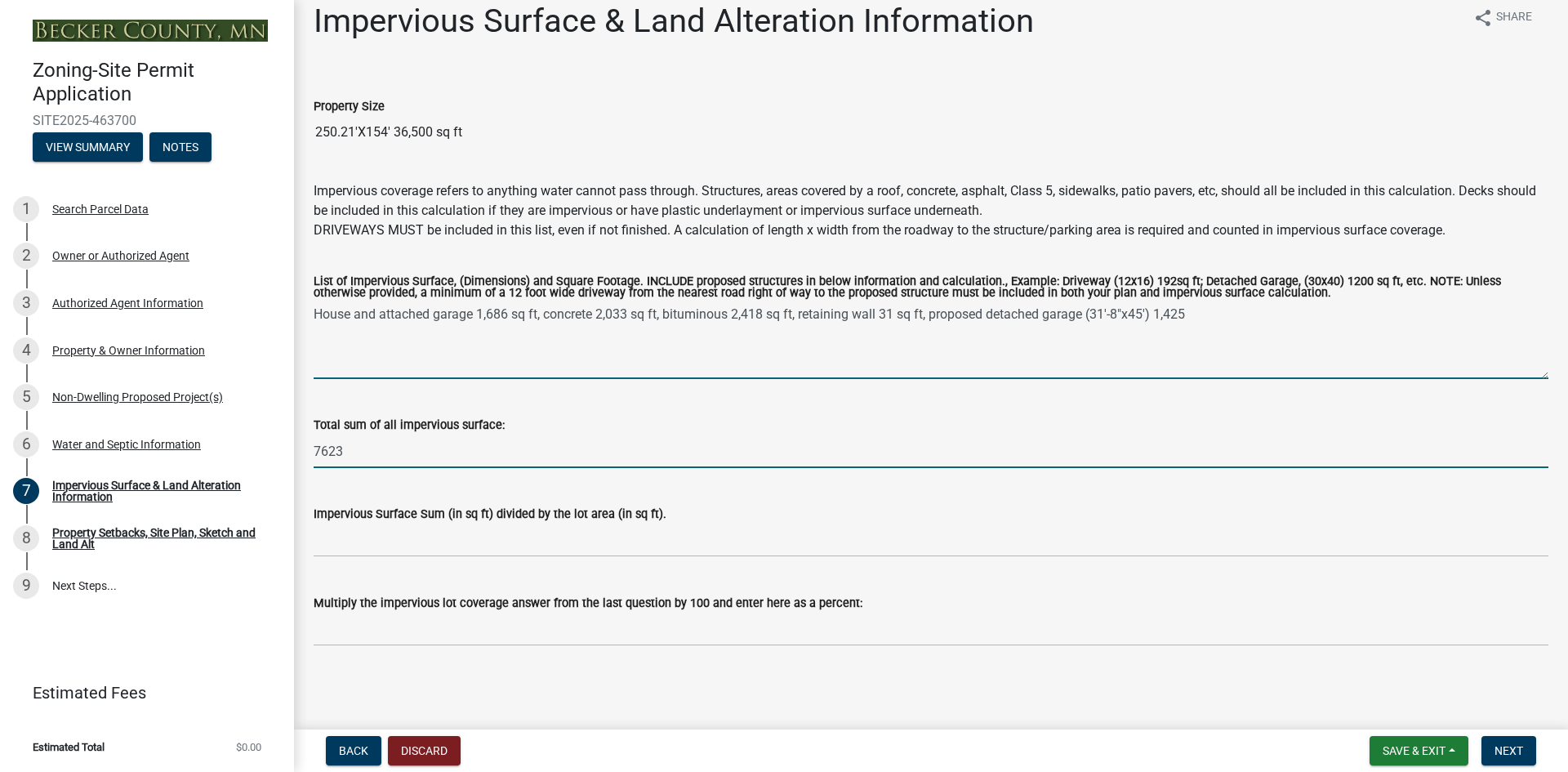
click at [365, 453] on input "7623" at bounding box center [930, 452] width 1234 height 34
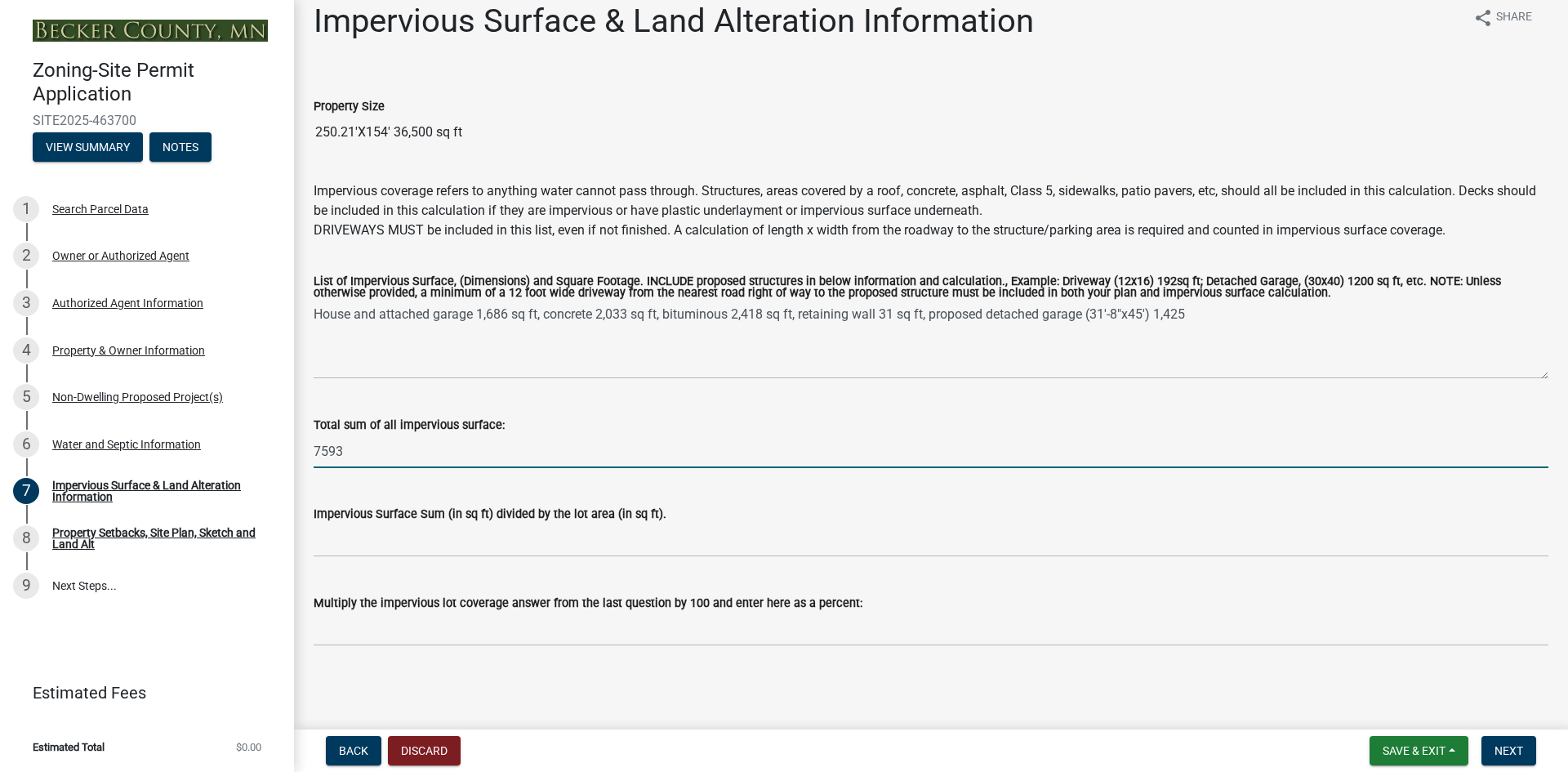
type input "7593"
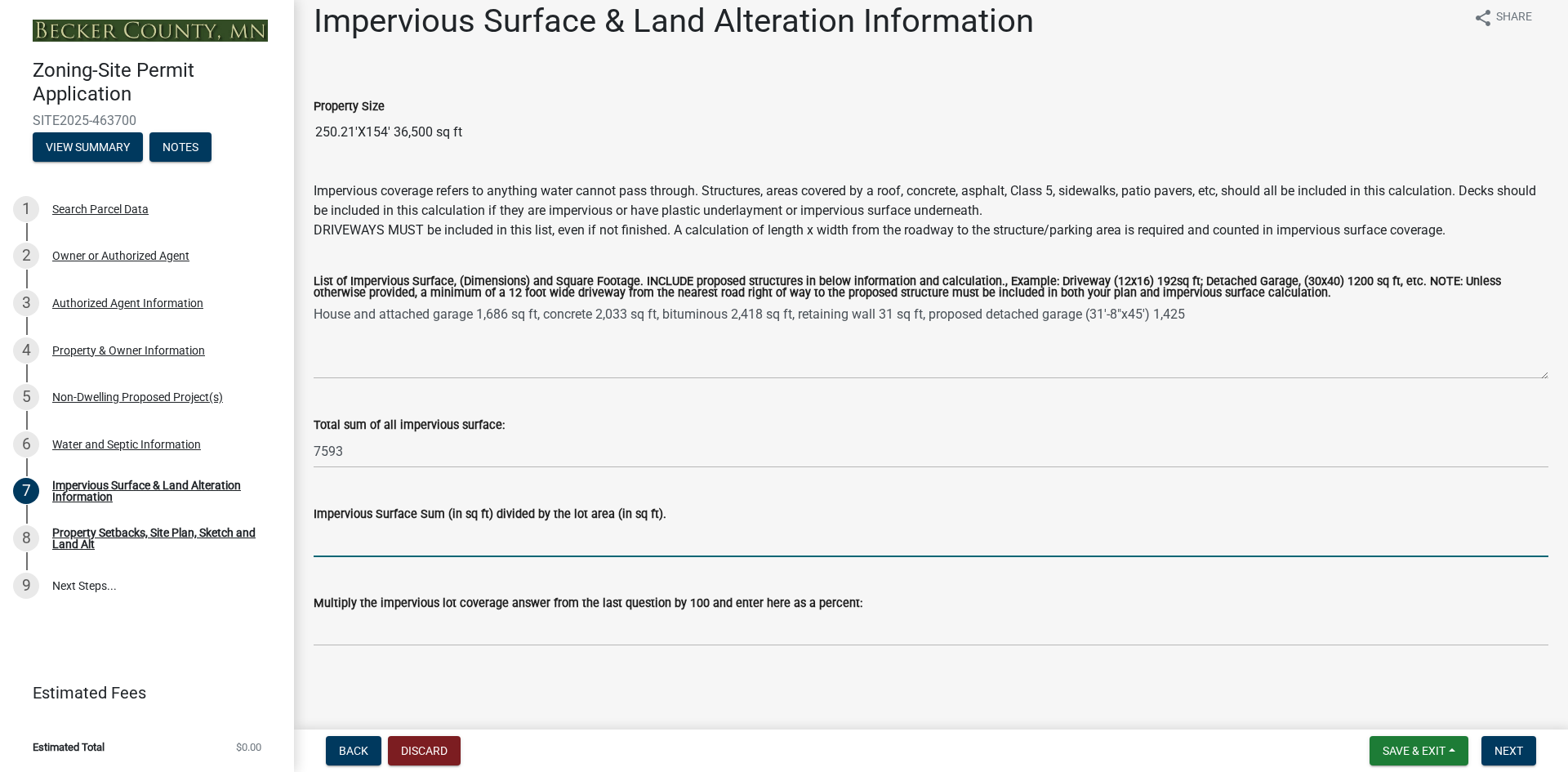
click at [372, 537] on input "Impervious Surface Sum (in sq ft) divided by the lot area (in sq ft)." at bounding box center [930, 540] width 1234 height 34
type input ".2080"
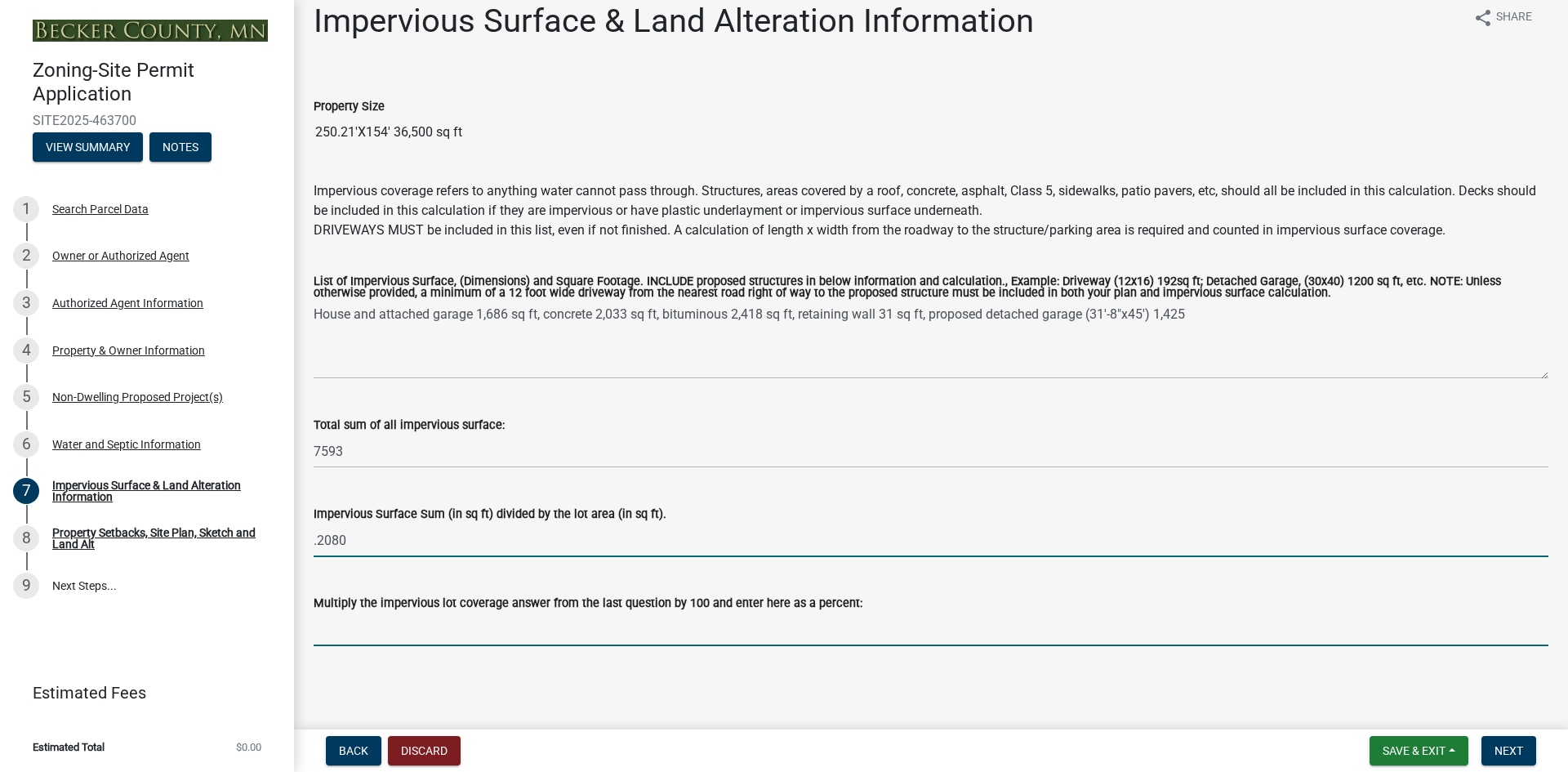
click at [362, 618] on input "Multiply the impervious lot coverage answer from the last question by 100 and e…" at bounding box center [930, 629] width 1234 height 34
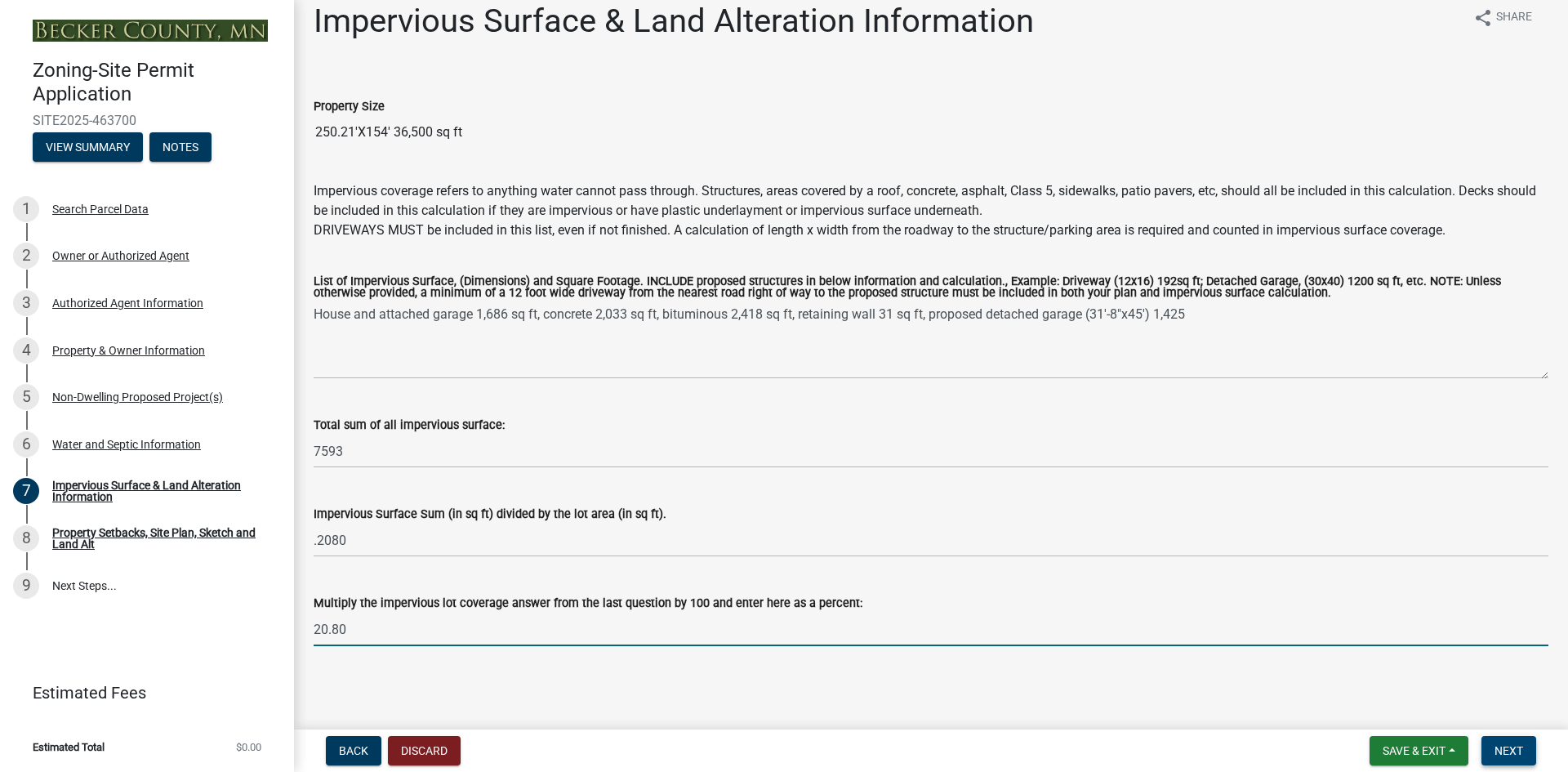
type input "20.80"
click at [1519, 749] on span "Next" at bounding box center [1509, 750] width 28 height 13
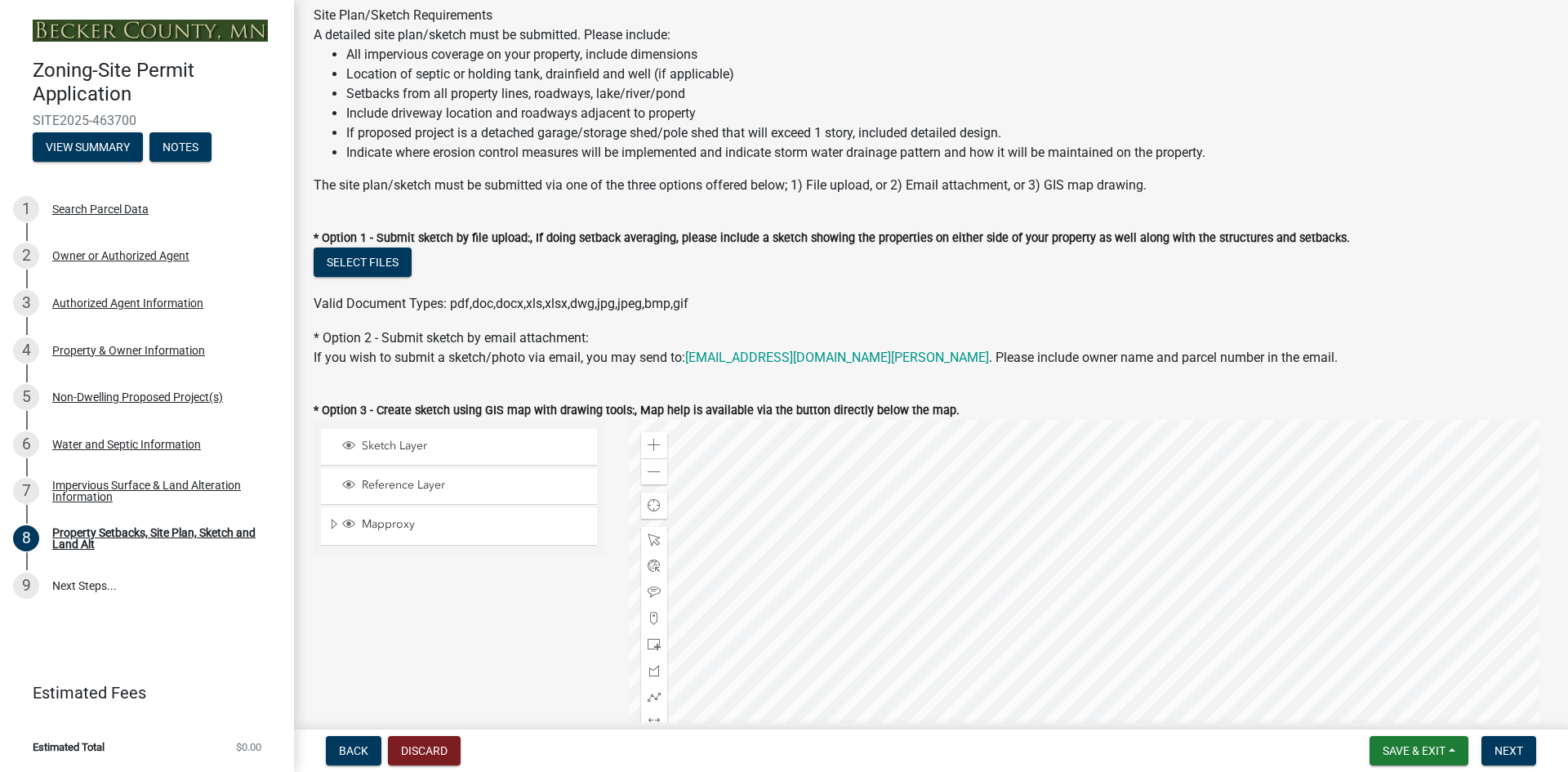
scroll to position [82, 0]
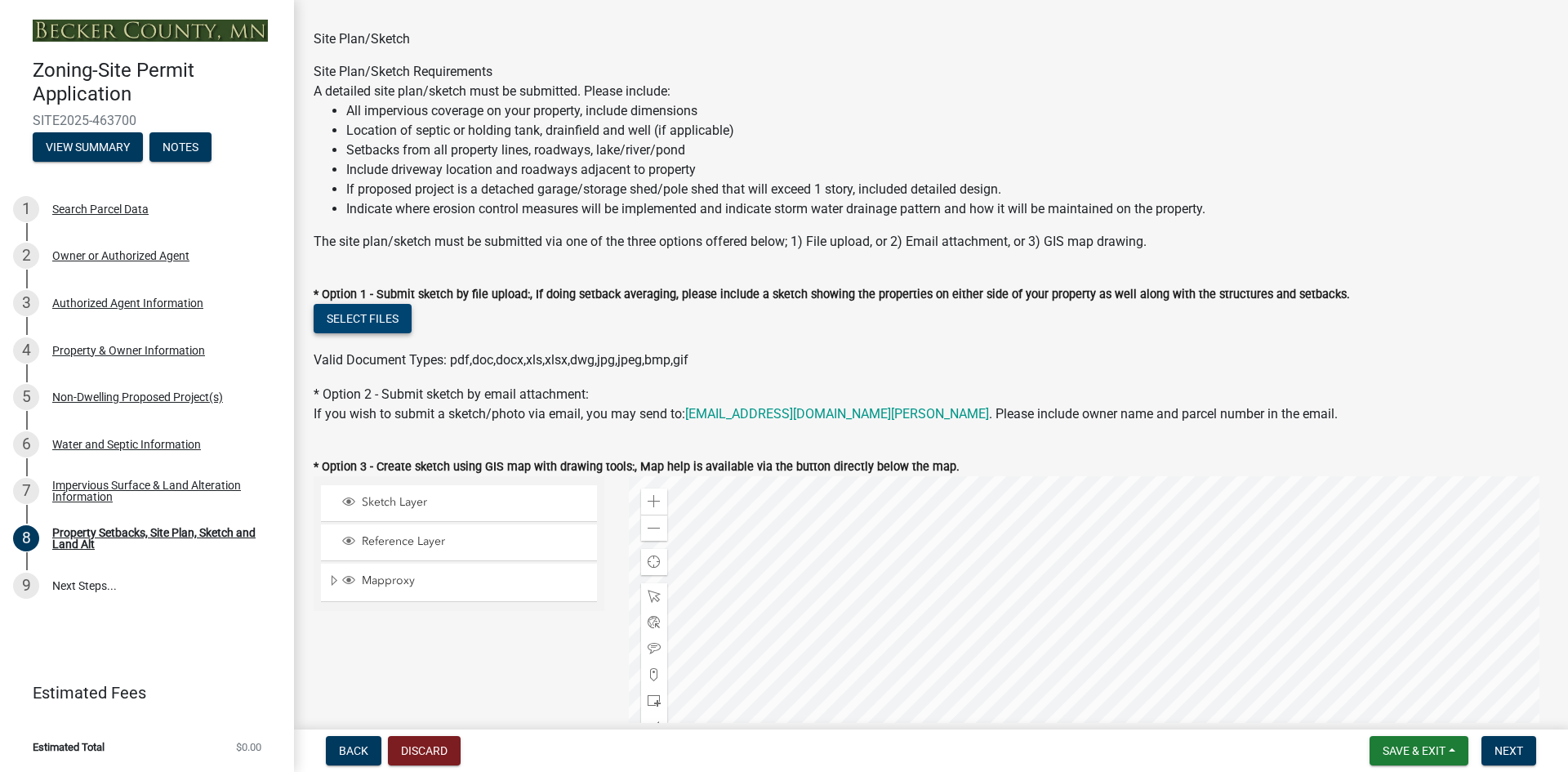
click at [353, 314] on button "Select files" at bounding box center [362, 318] width 98 height 29
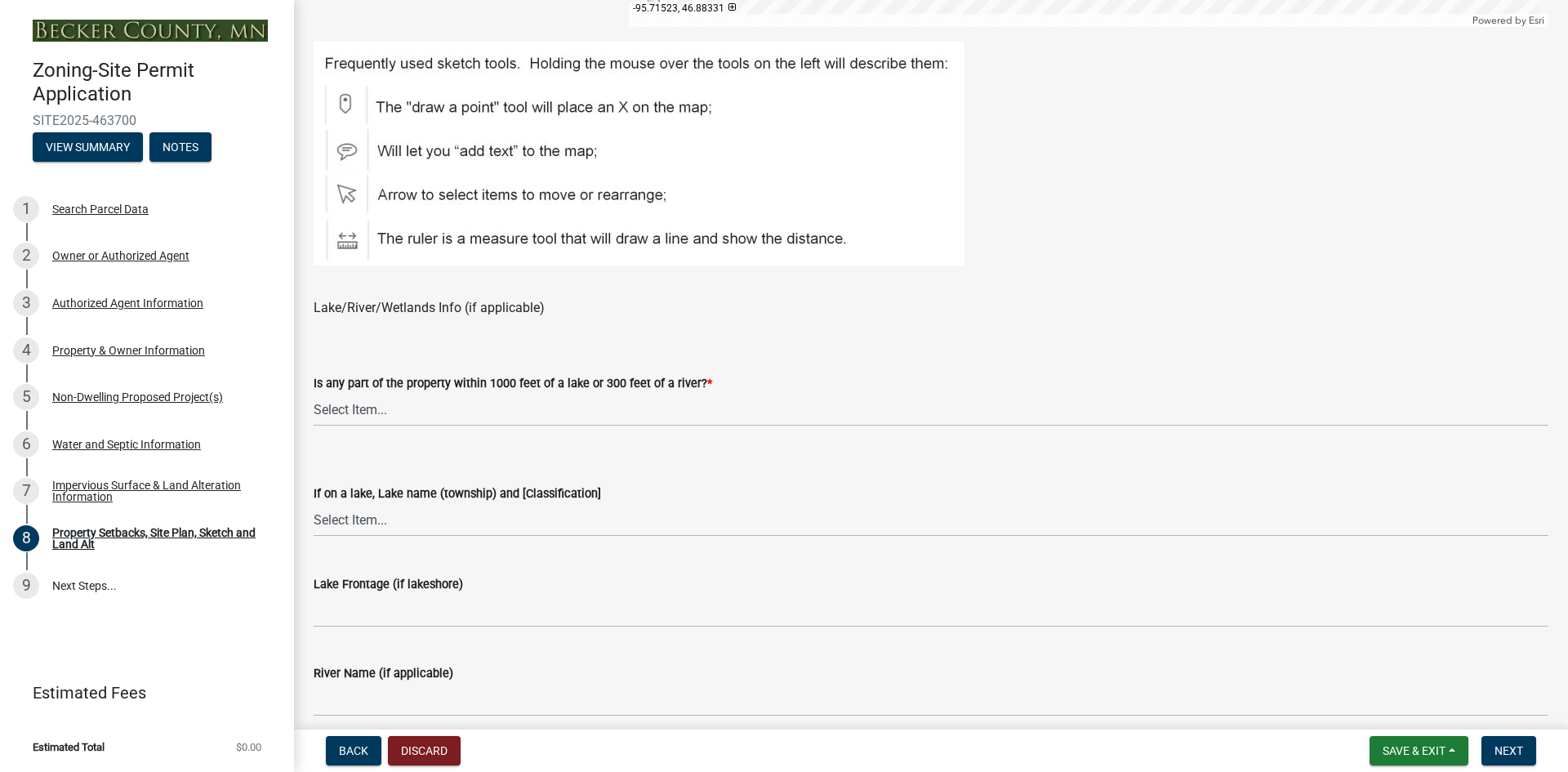
scroll to position [1061, 0]
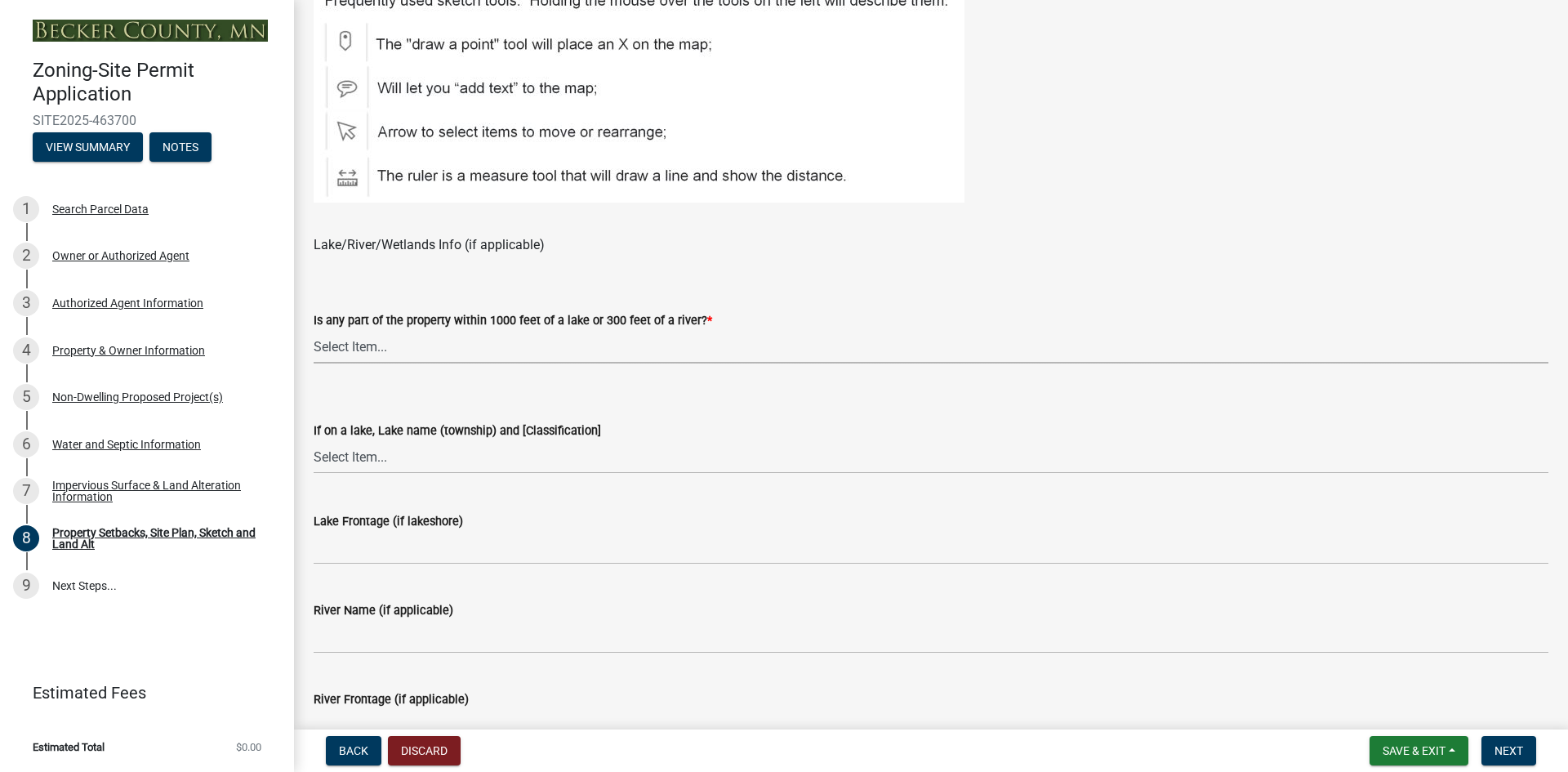
click at [346, 343] on select "Select Item... Shoreland-Riparian (Property is bordering a lake, river or strea…" at bounding box center [930, 347] width 1234 height 34
click at [313, 330] on select "Select Item... Shoreland-Riparian (Property is bordering a lake, river or strea…" at bounding box center [930, 347] width 1234 height 34
select select "7b13c63f-e699-4112-b373-98fbd28ec536"
click at [345, 455] on select "Select Item... [GEOGRAPHIC_DATA] is not listed below [GEOGRAPHIC_DATA] ([GEOGRA…" at bounding box center [930, 457] width 1234 height 34
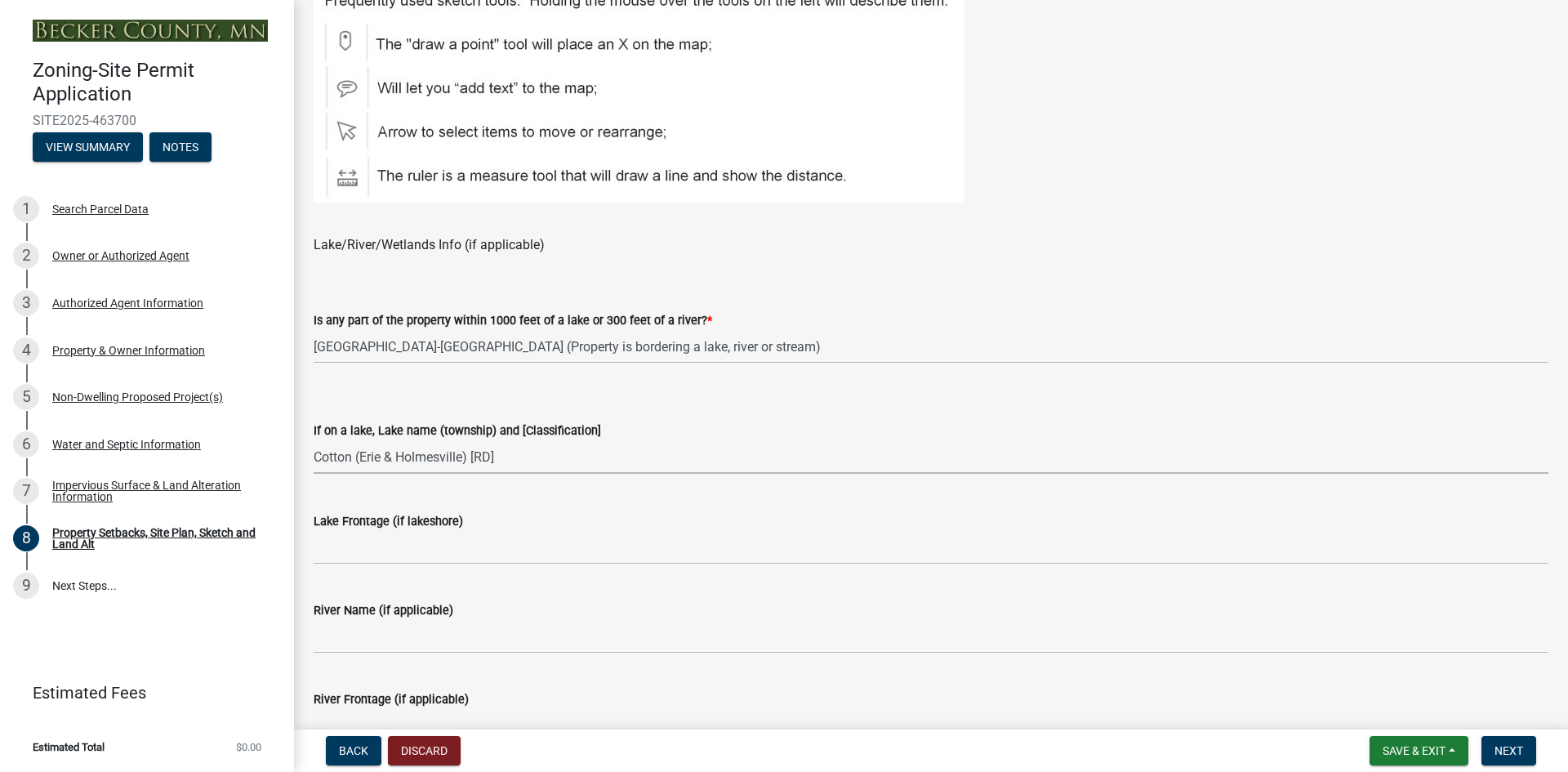
click at [313, 440] on select "Select Item... [GEOGRAPHIC_DATA] is not listed below [GEOGRAPHIC_DATA] ([GEOGRA…" at bounding box center [930, 457] width 1234 height 34
select select "b827d36a-50e8-40dd-aeaa-a80d5c176b31"
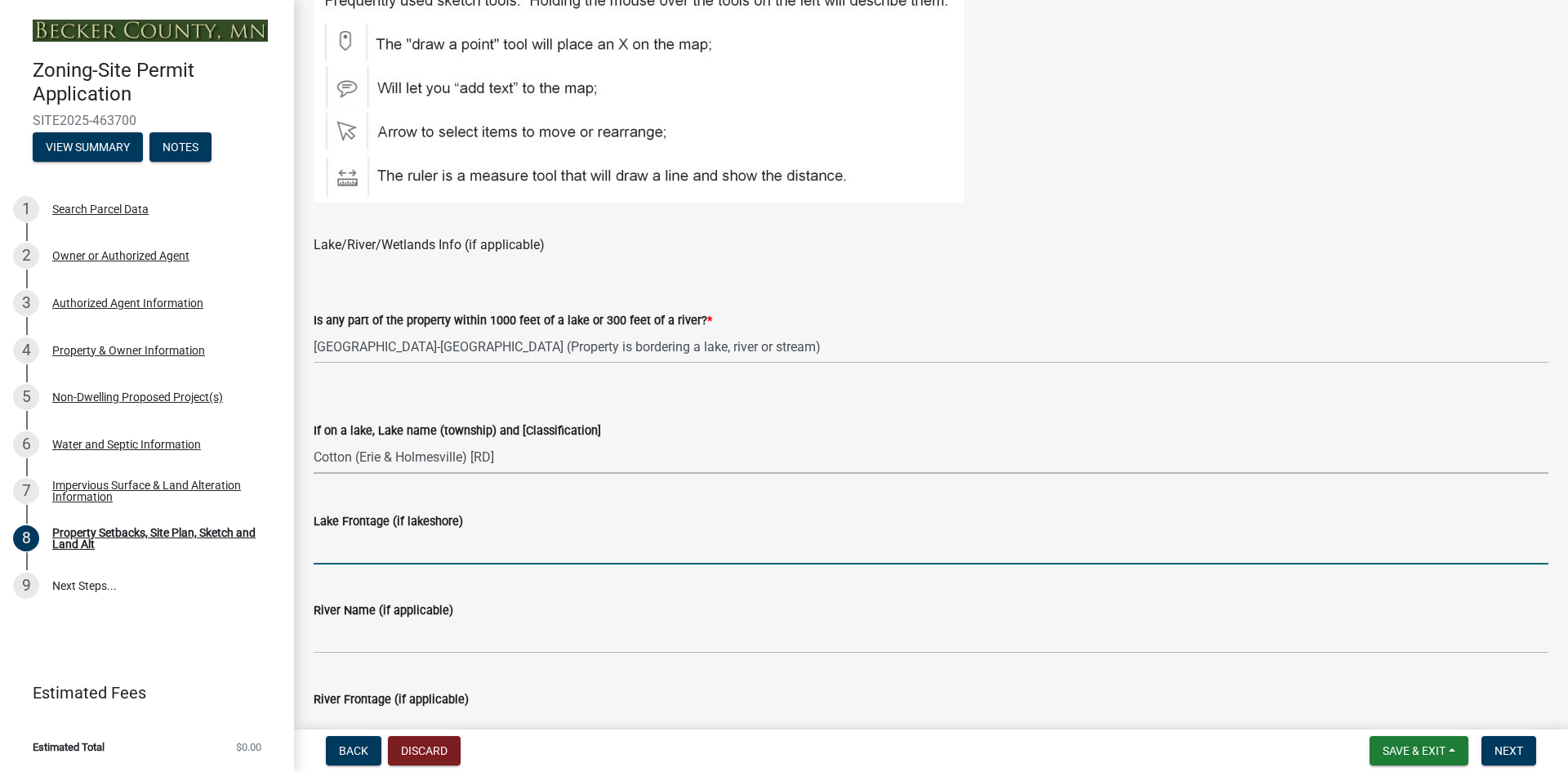
click at [352, 557] on input "Lake Frontage (if lakeshore)" at bounding box center [930, 547] width 1234 height 34
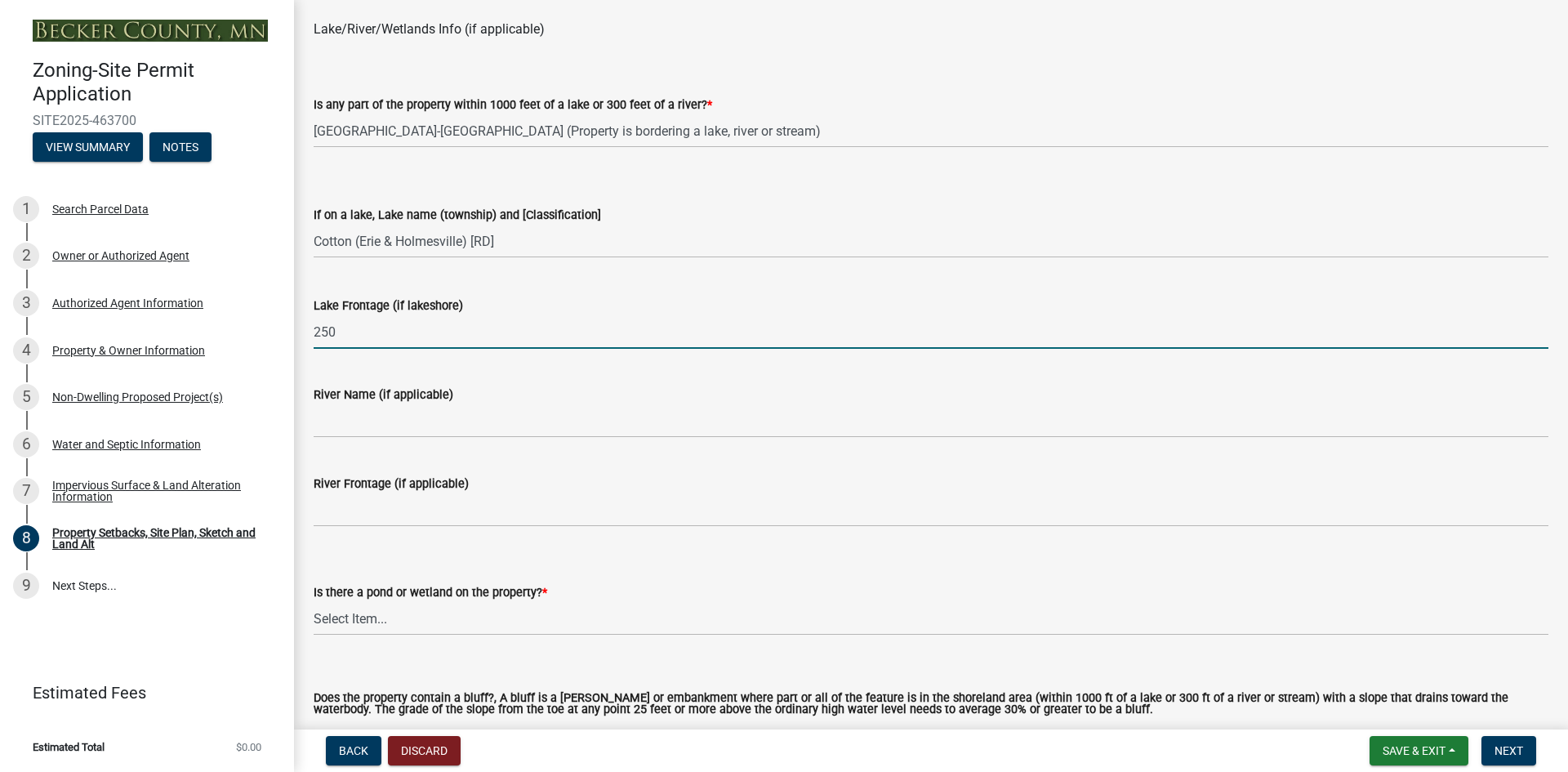
scroll to position [1306, 0]
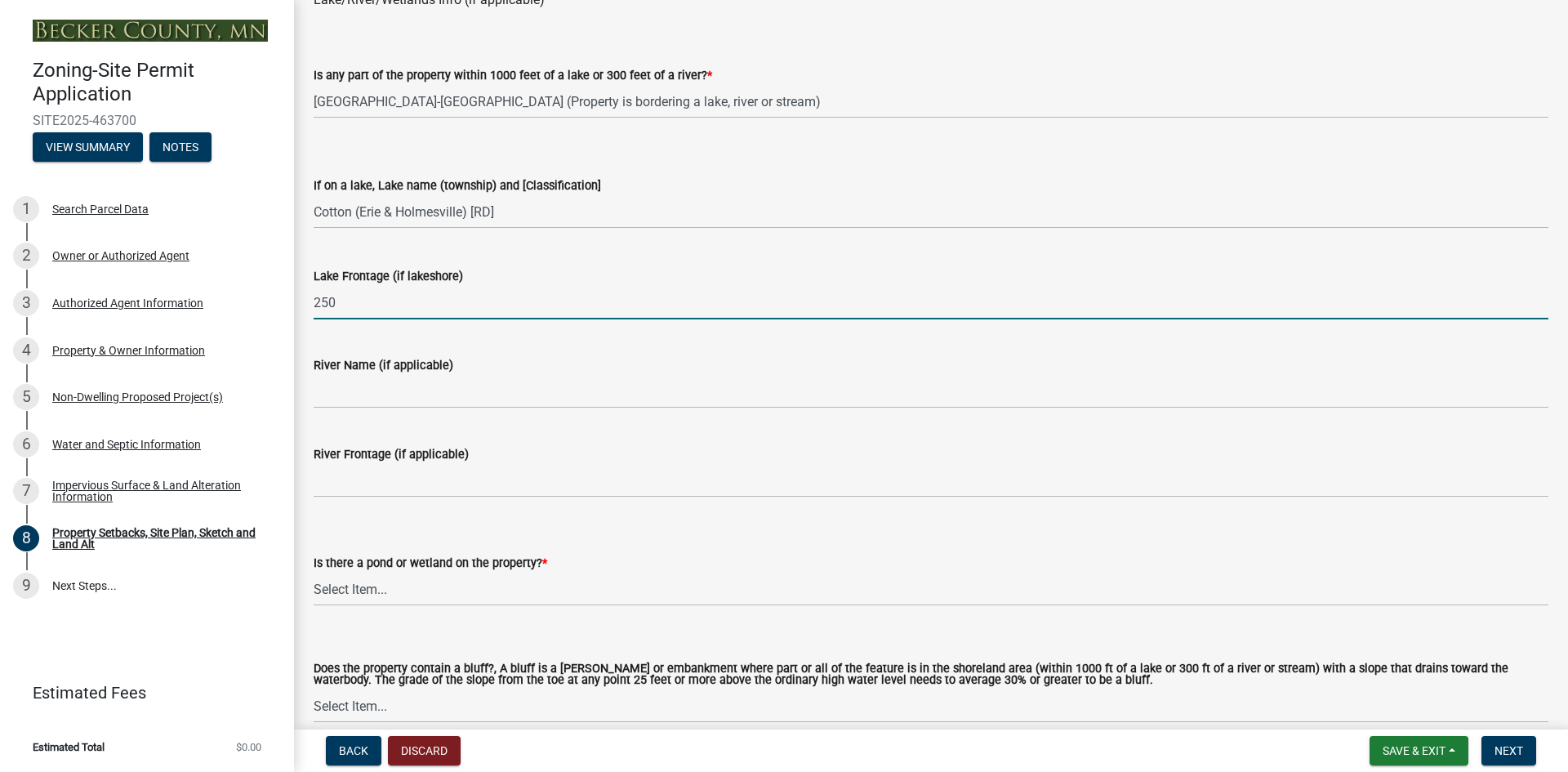
type input "250"
click at [349, 593] on select "Select Item... Yes No" at bounding box center [930, 589] width 1234 height 34
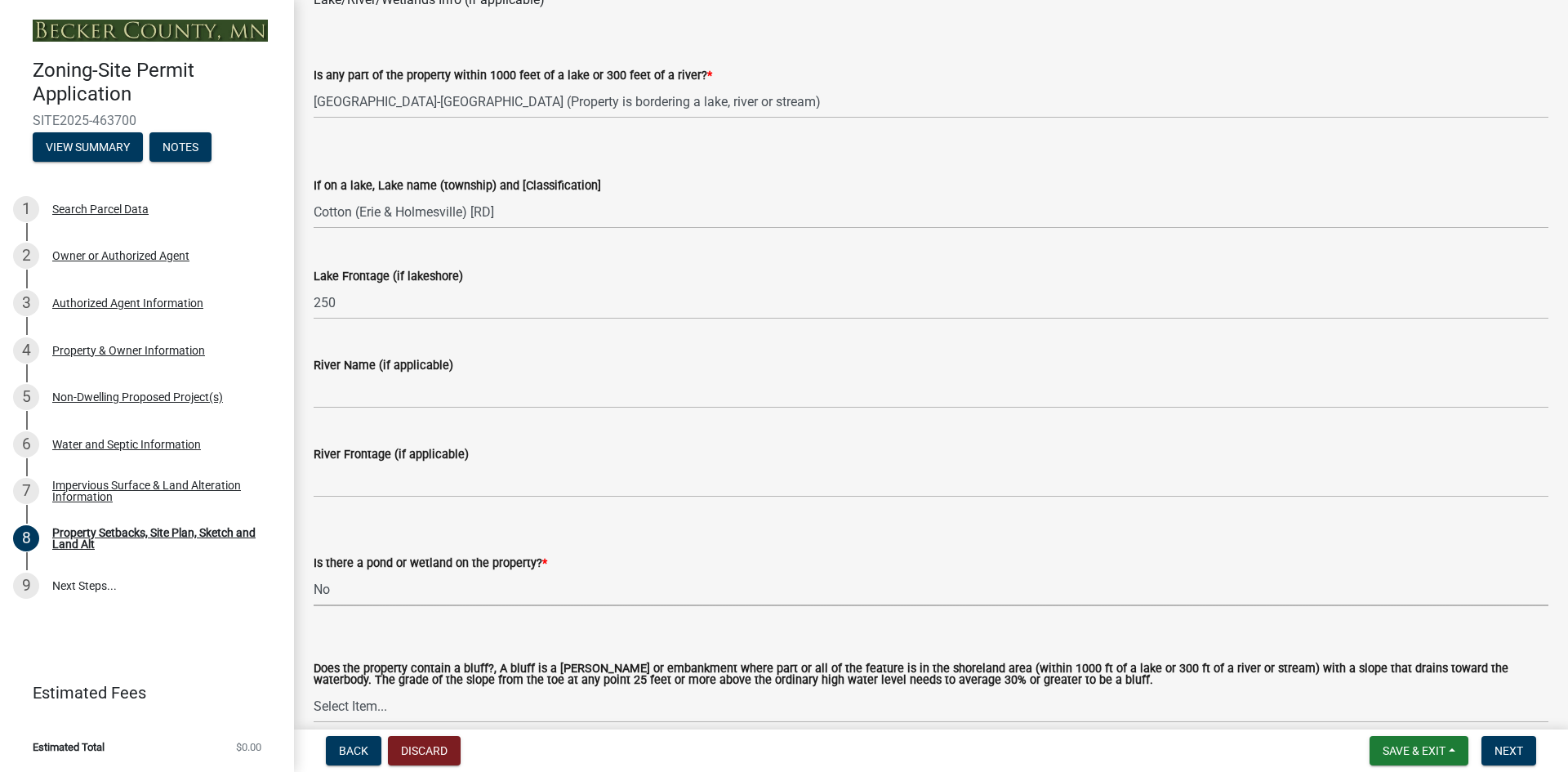
click at [313, 572] on select "Select Item... Yes No" at bounding box center [930, 589] width 1234 height 34
select select "b56a4575-9846-47cf-8067-c59a4853da22"
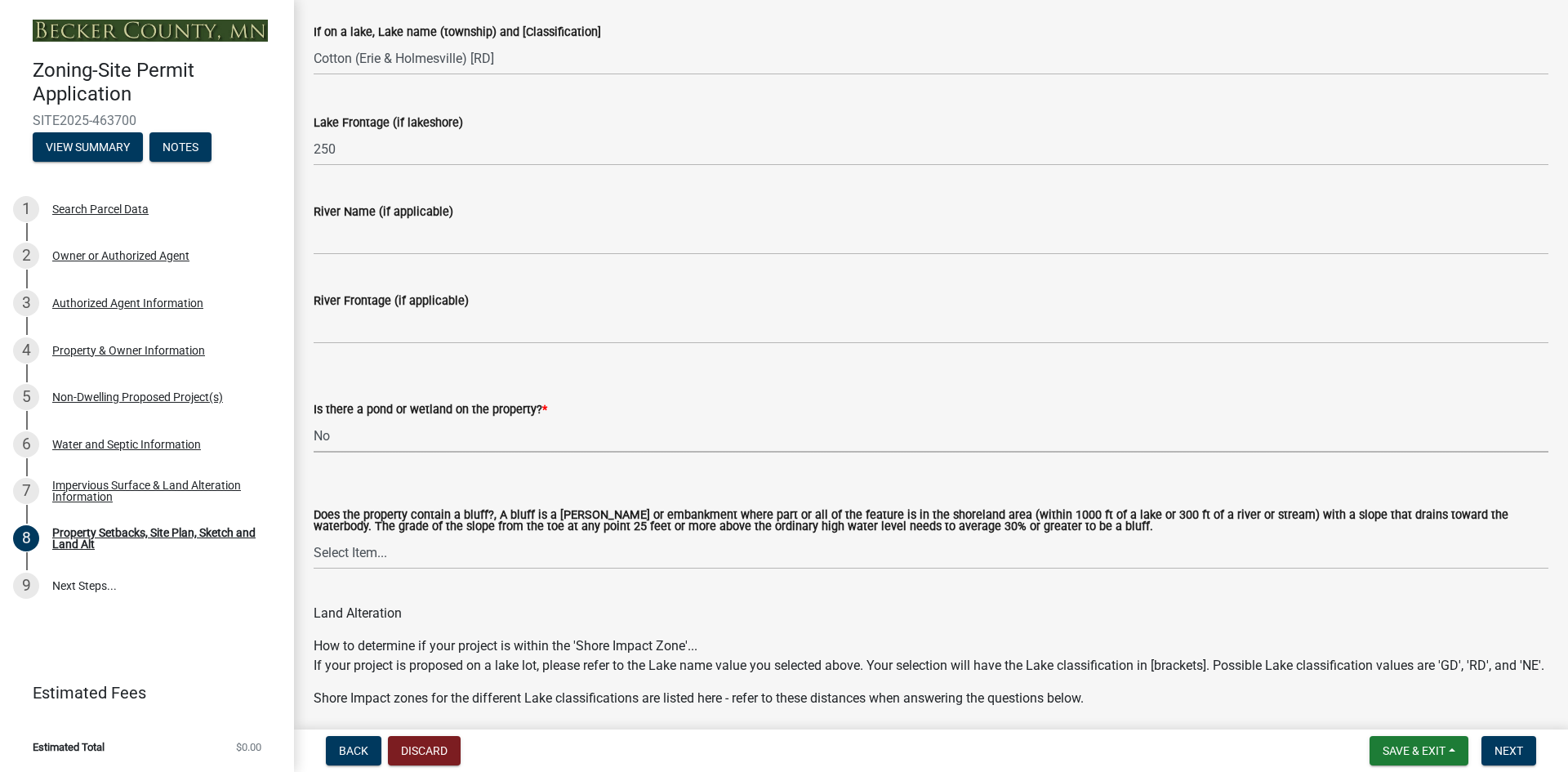
scroll to position [1551, 0]
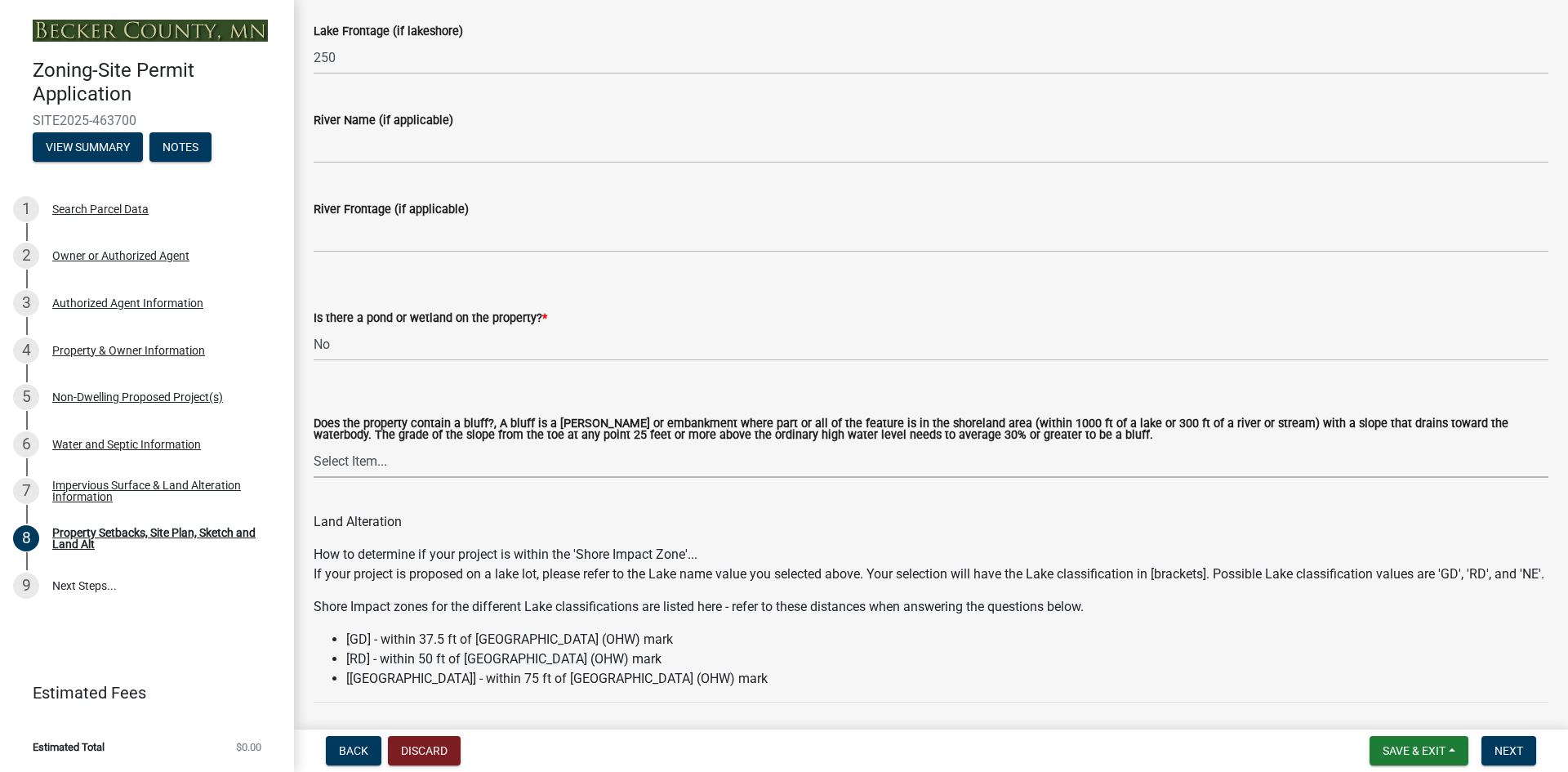
click at [368, 455] on select "Select Item... Yes No" at bounding box center [930, 461] width 1234 height 34
click at [313, 445] on select "Select Item... Yes No" at bounding box center [930, 461] width 1234 height 34
select select "12f785fb-c378-4b18-841c-21c73dc99083"
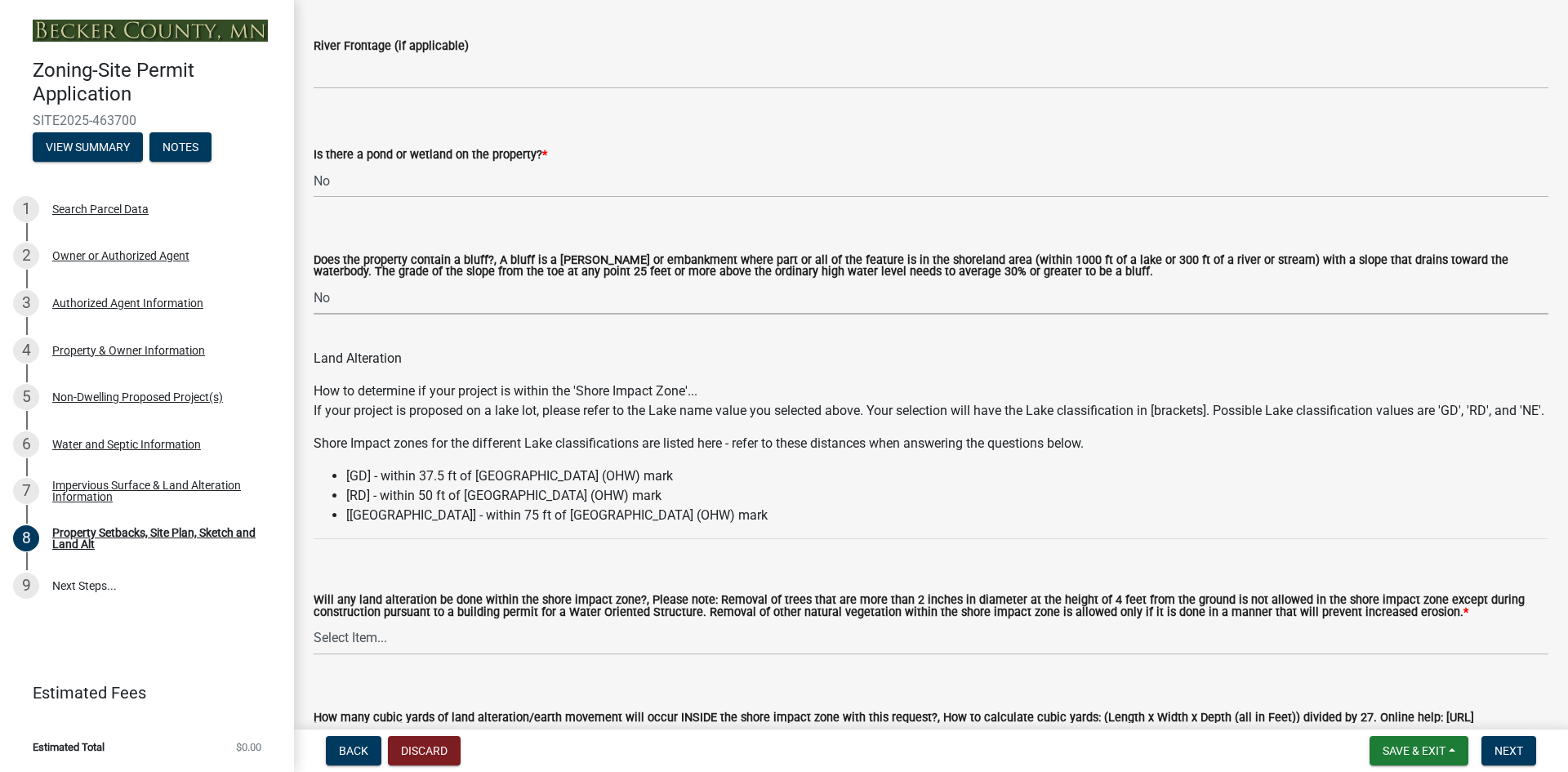
scroll to position [1796, 0]
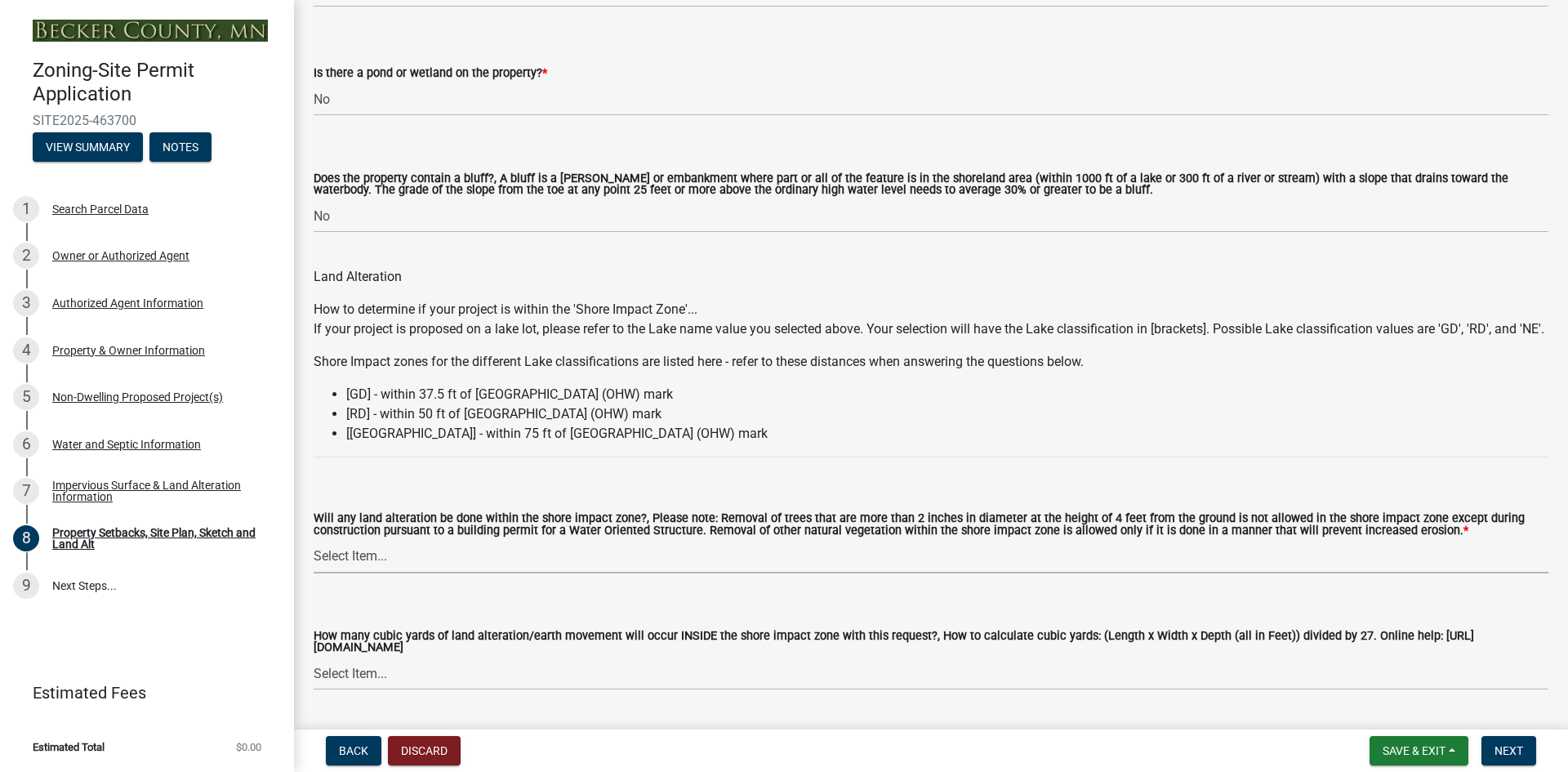
click at [366, 573] on select "Select Item... Yes No N/A" at bounding box center [930, 556] width 1234 height 34
click at [313, 560] on select "Select Item... Yes No N/A" at bounding box center [930, 556] width 1234 height 34
select select "e8ab2dc3-aa3f-46f3-9b4a-37eb25ad84af"
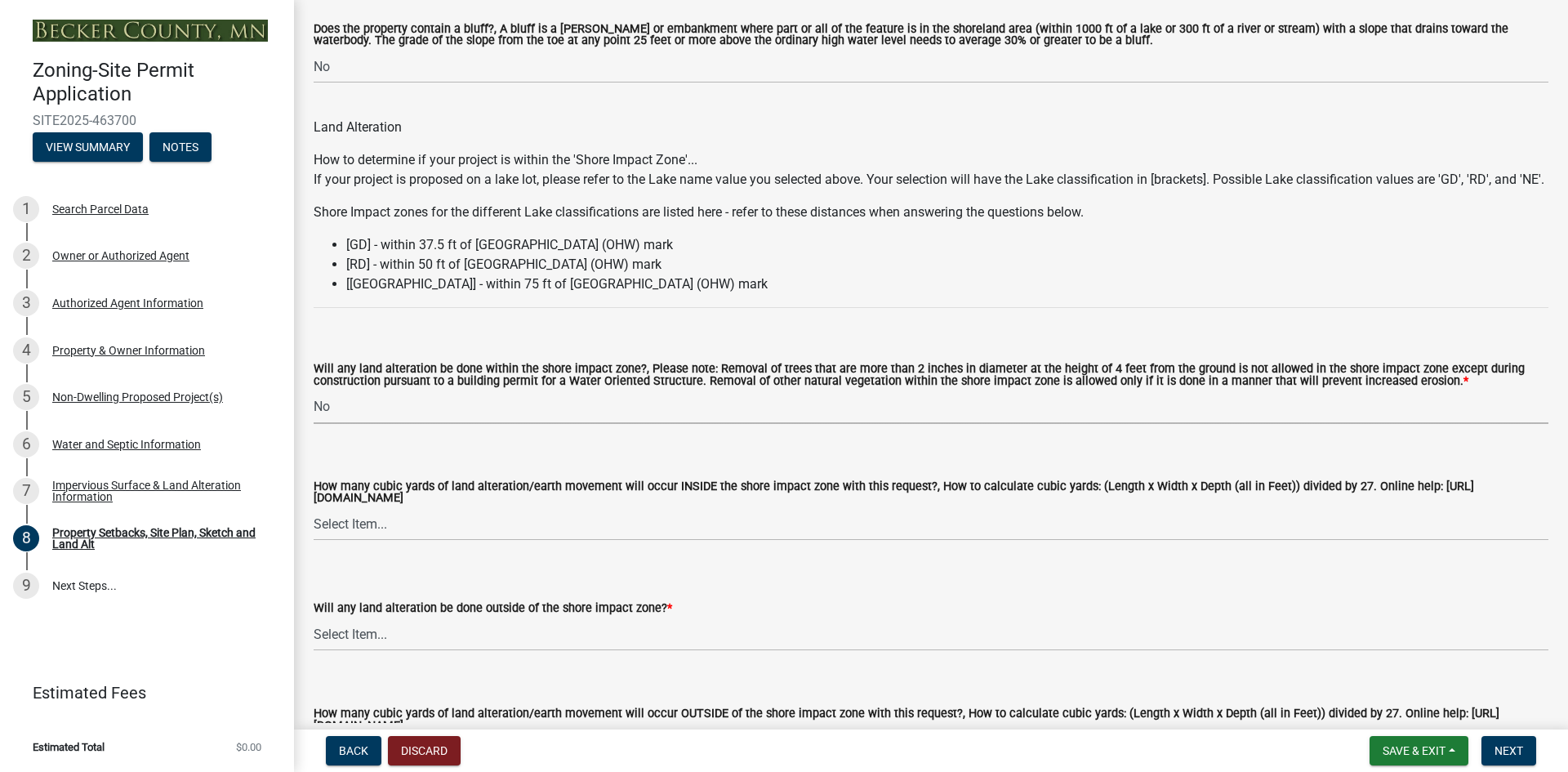
scroll to position [1959, 0]
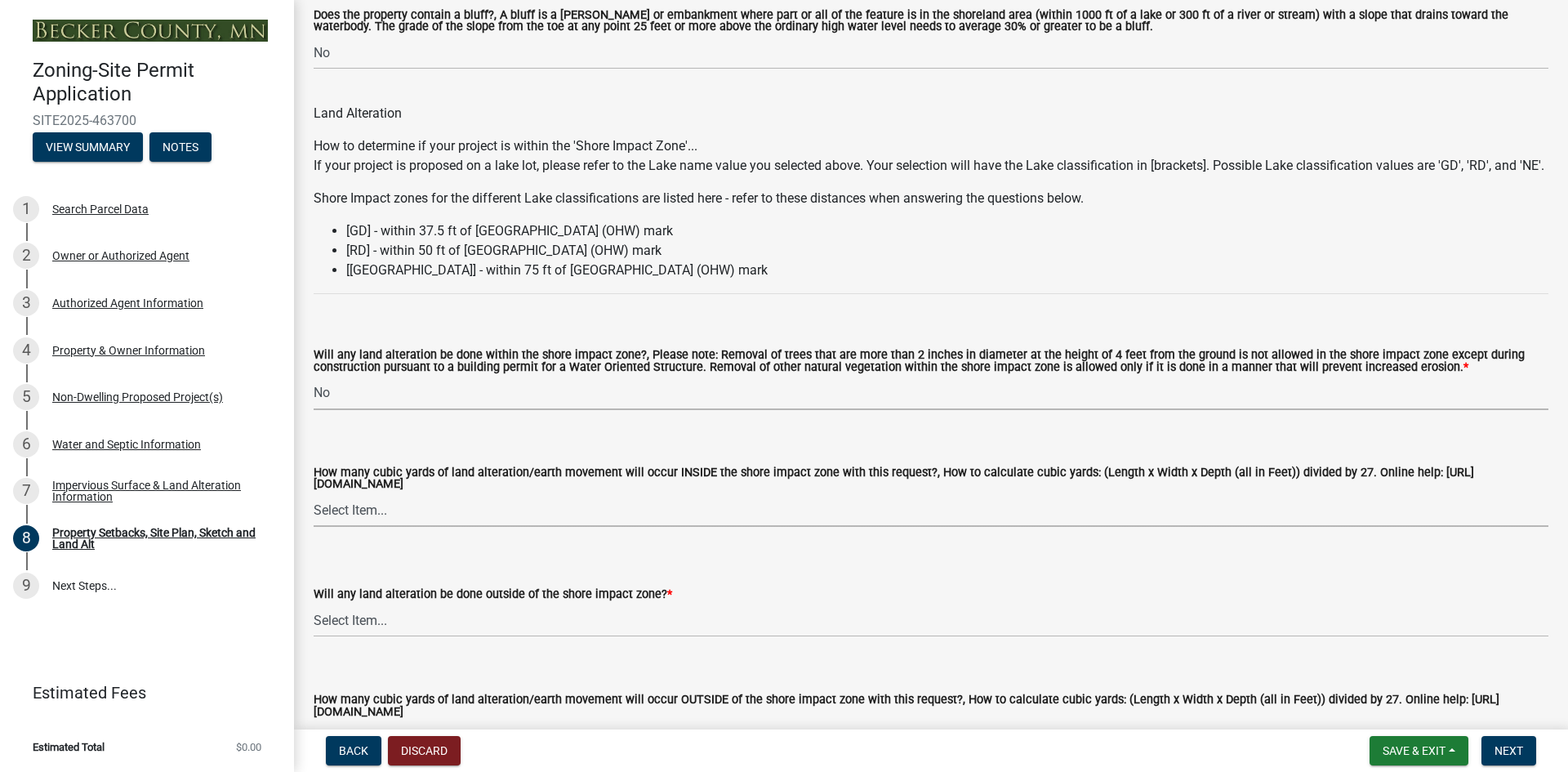
click at [353, 526] on select "Select Item... None 10 Cubic Yards or less 11-50 Cubic Yards Over 50 Cubic Yards" at bounding box center [930, 510] width 1234 height 34
click at [313, 516] on select "Select Item... None 10 Cubic Yards or less 11-50 Cubic Yards Over 50 Cubic Yards" at bounding box center [930, 510] width 1234 height 34
select select "27b2a8b4-abf6-463e-8c0c-7c5d2b4fe26f"
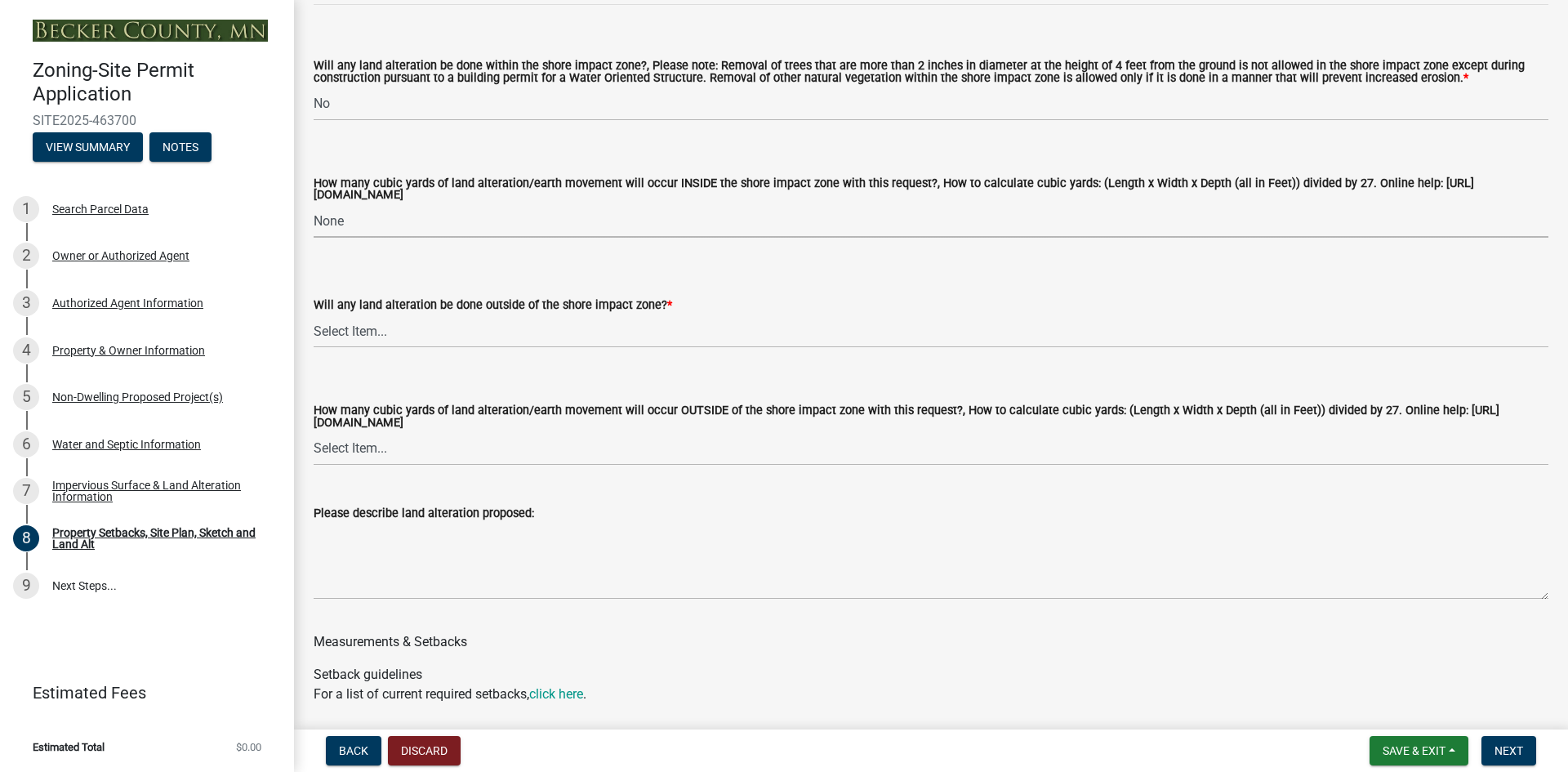
scroll to position [2286, 0]
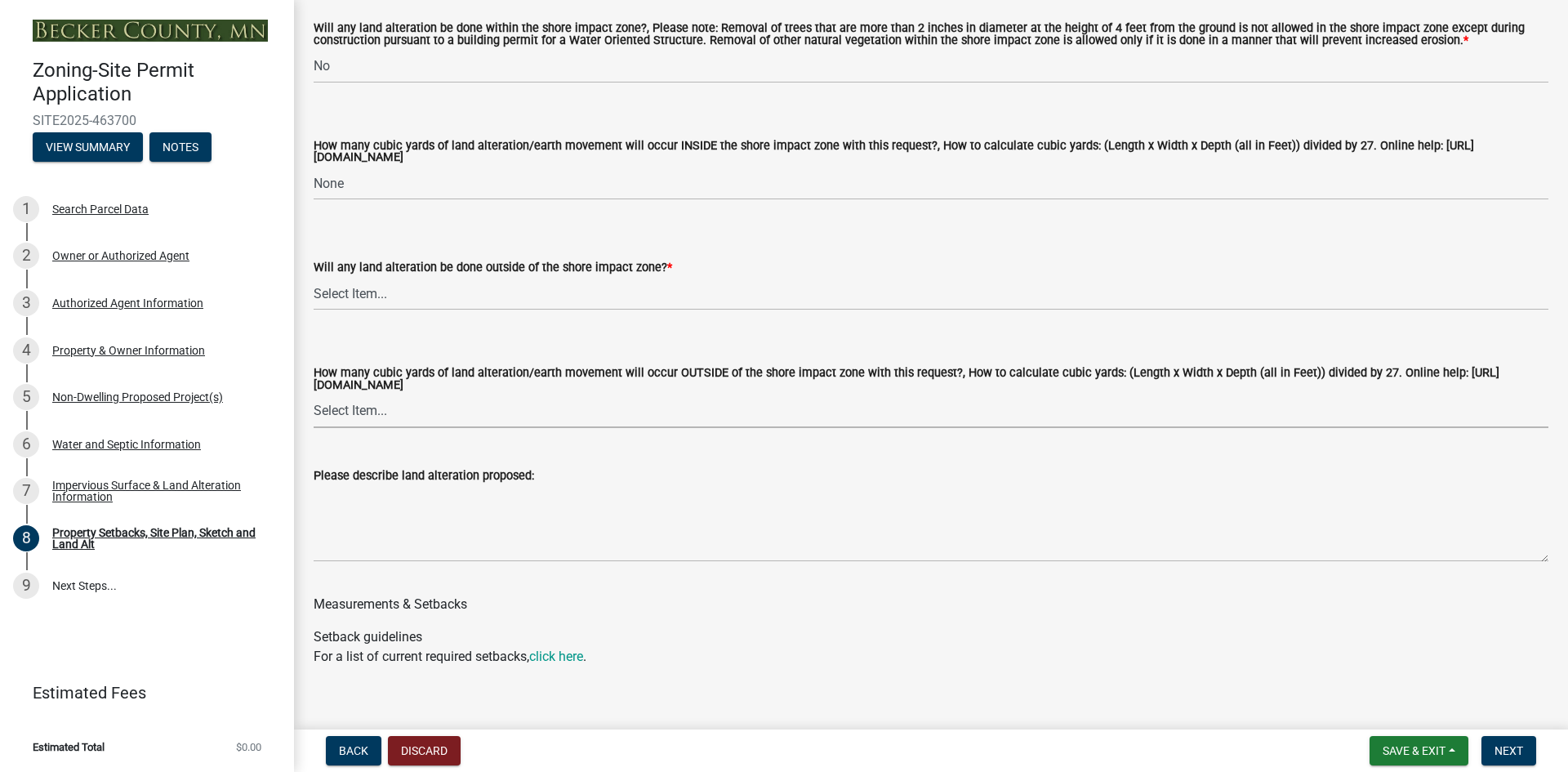
click at [333, 428] on select "Select Item... None 10 Cubic Yards or less 11-50 Cubic Yards Over 50 Cubic Yards" at bounding box center [930, 411] width 1234 height 34
click at [313, 416] on select "Select Item... None 10 Cubic Yards or less 11-50 Cubic Yards Over 50 Cubic Yards" at bounding box center [930, 411] width 1234 height 34
select select "e019de12-4845-45f2-ad10-5fb76eee0e55"
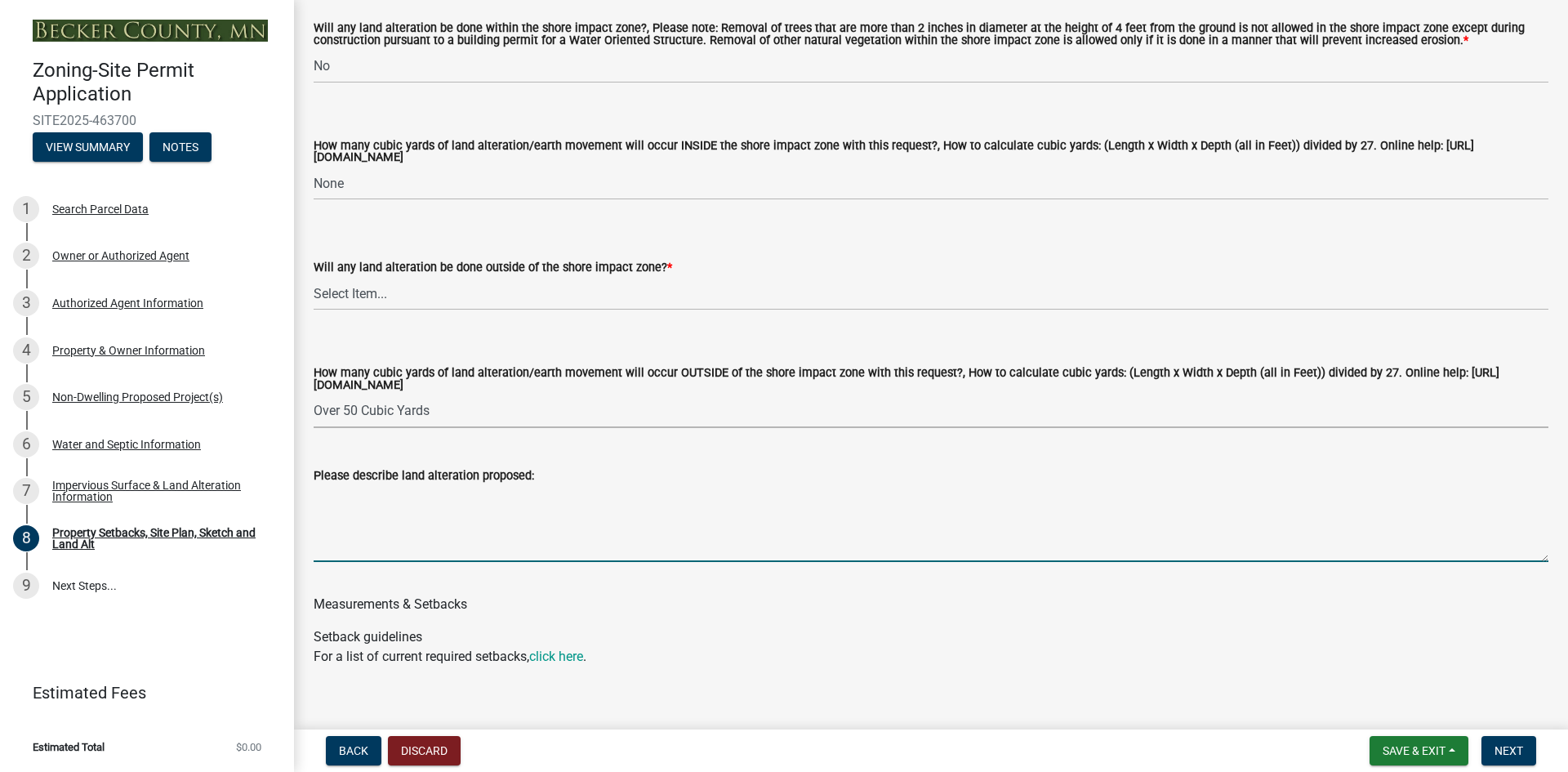
click at [424, 561] on textarea "Please describe land alteration proposed:" at bounding box center [930, 524] width 1234 height 76
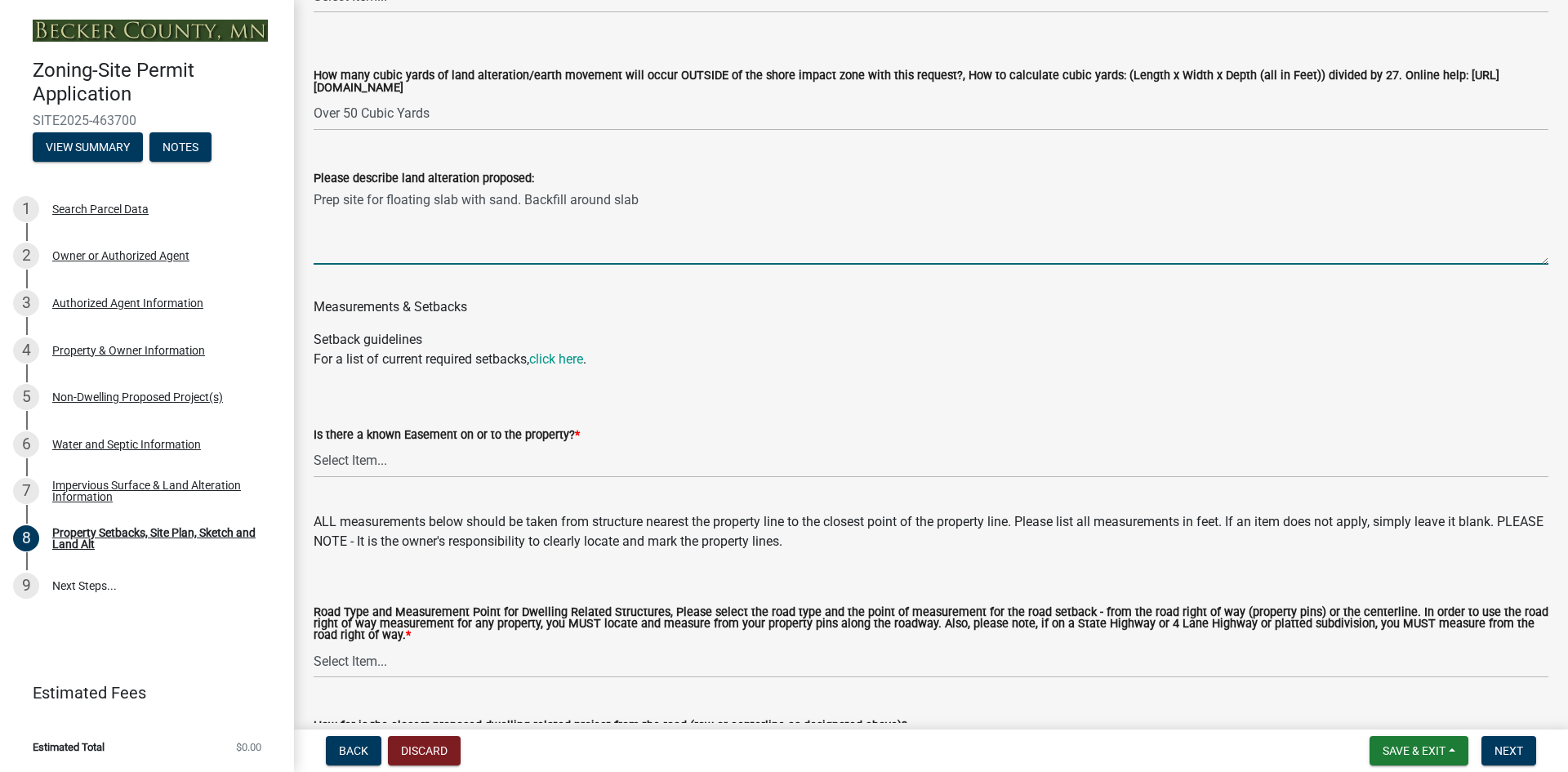
scroll to position [2612, 0]
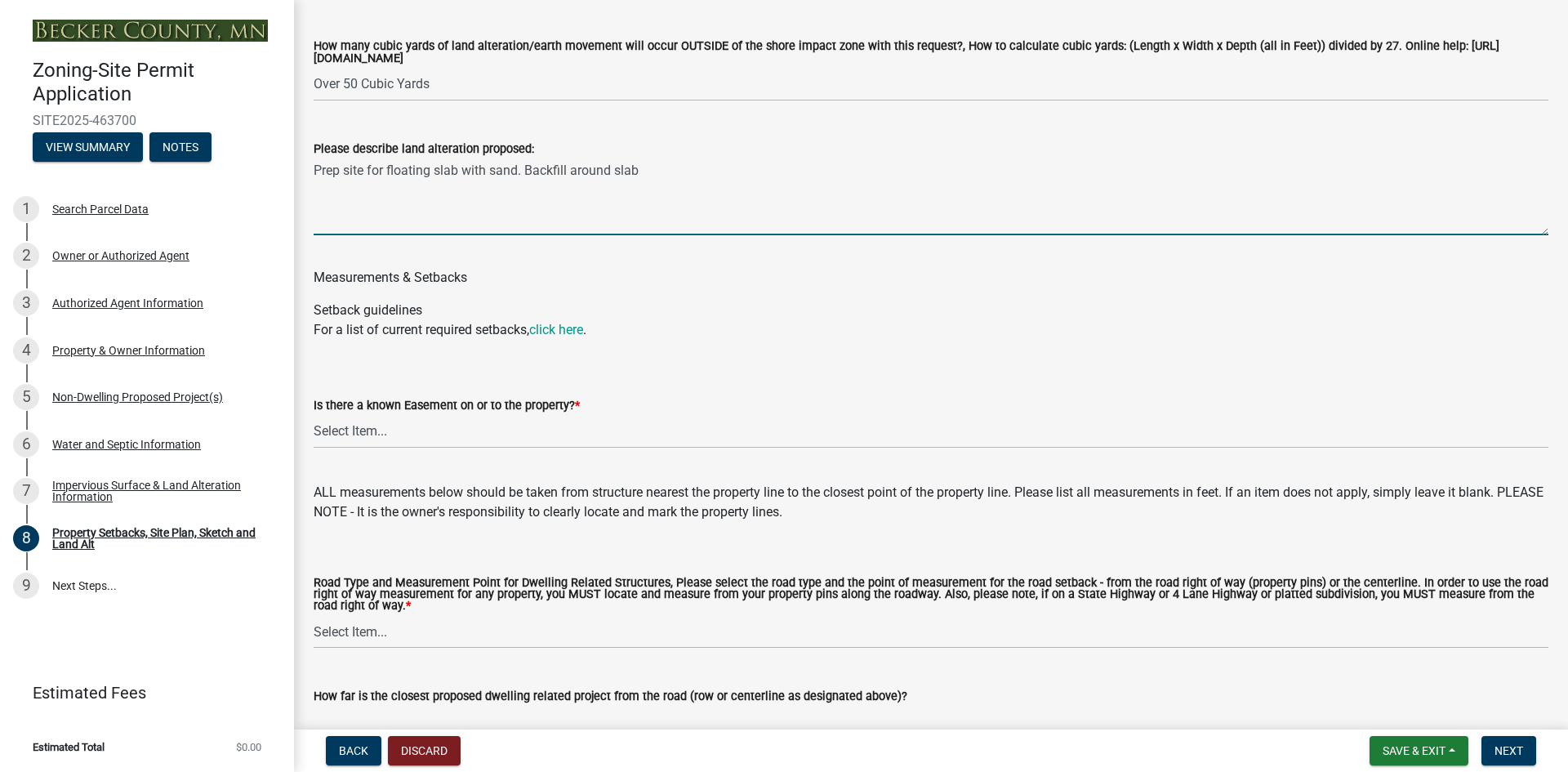
type textarea "Prep site for floating slab with sand. Backfill around slab"
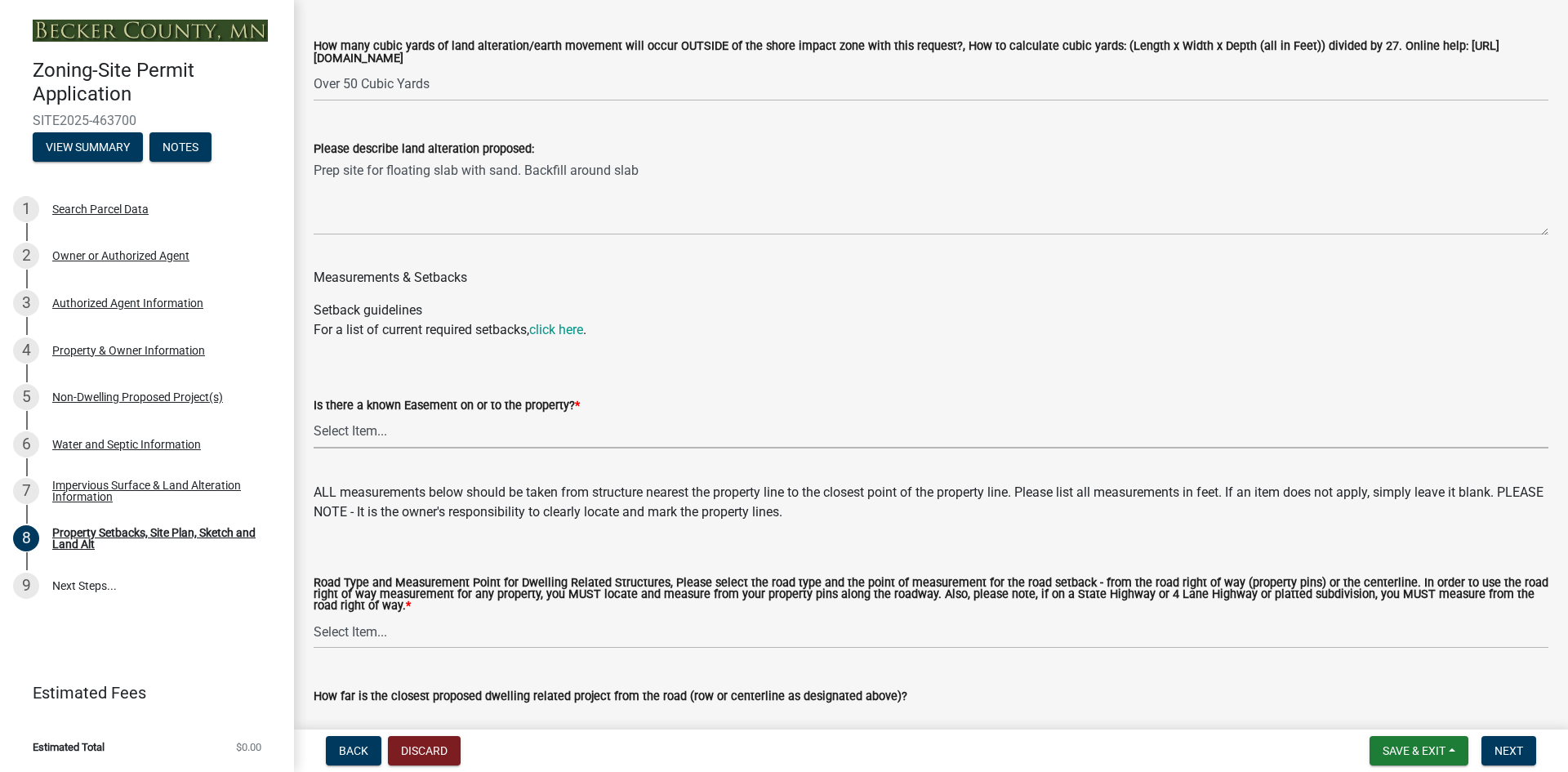
click at [357, 448] on select "Select Item... Yes No" at bounding box center [930, 431] width 1234 height 34
click at [313, 437] on select "Select Item... Yes No" at bounding box center [930, 431] width 1234 height 34
select select "288143c3-cc30-40f5-bb2a-2522511345b2"
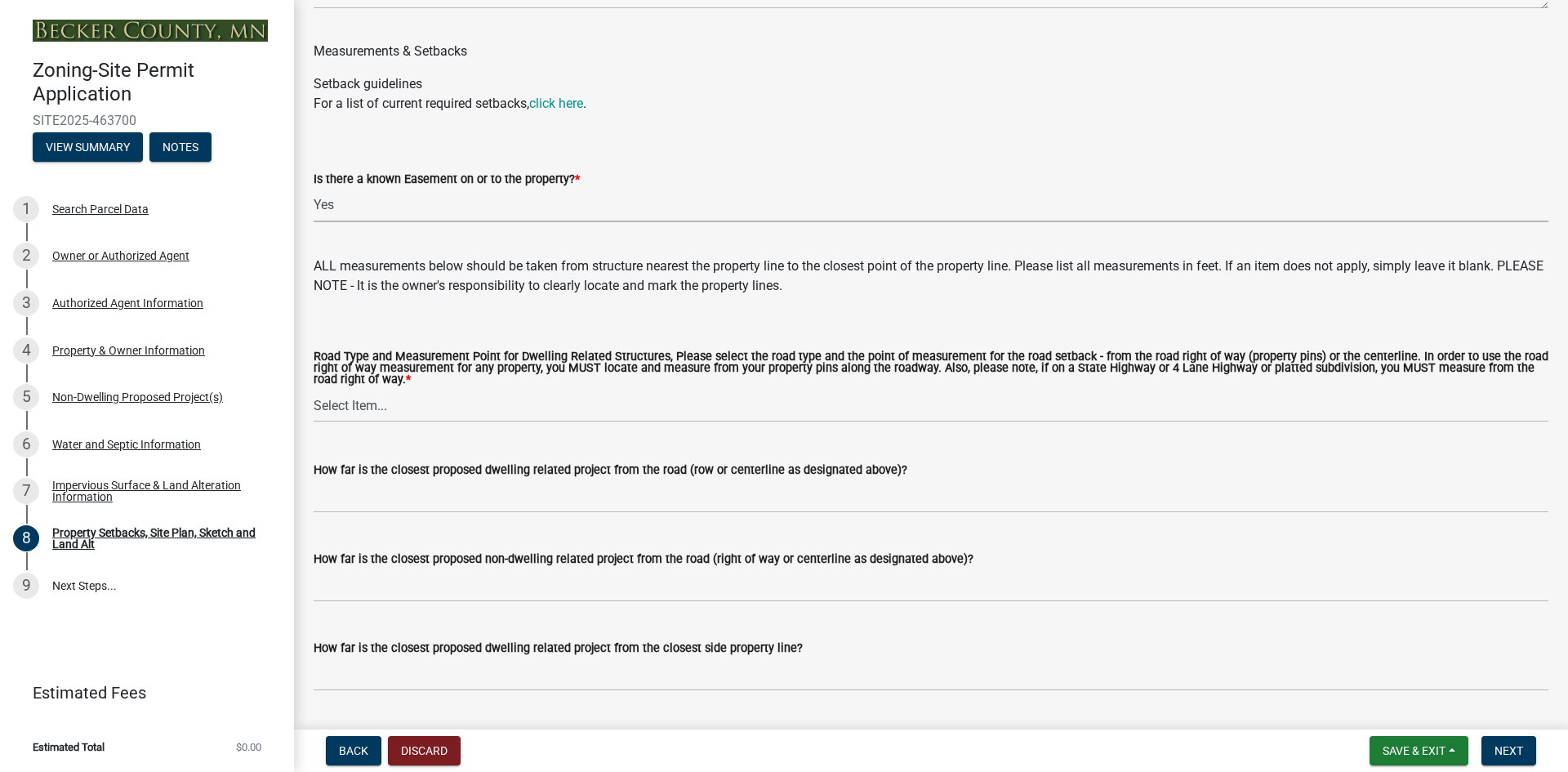
scroll to position [2857, 0]
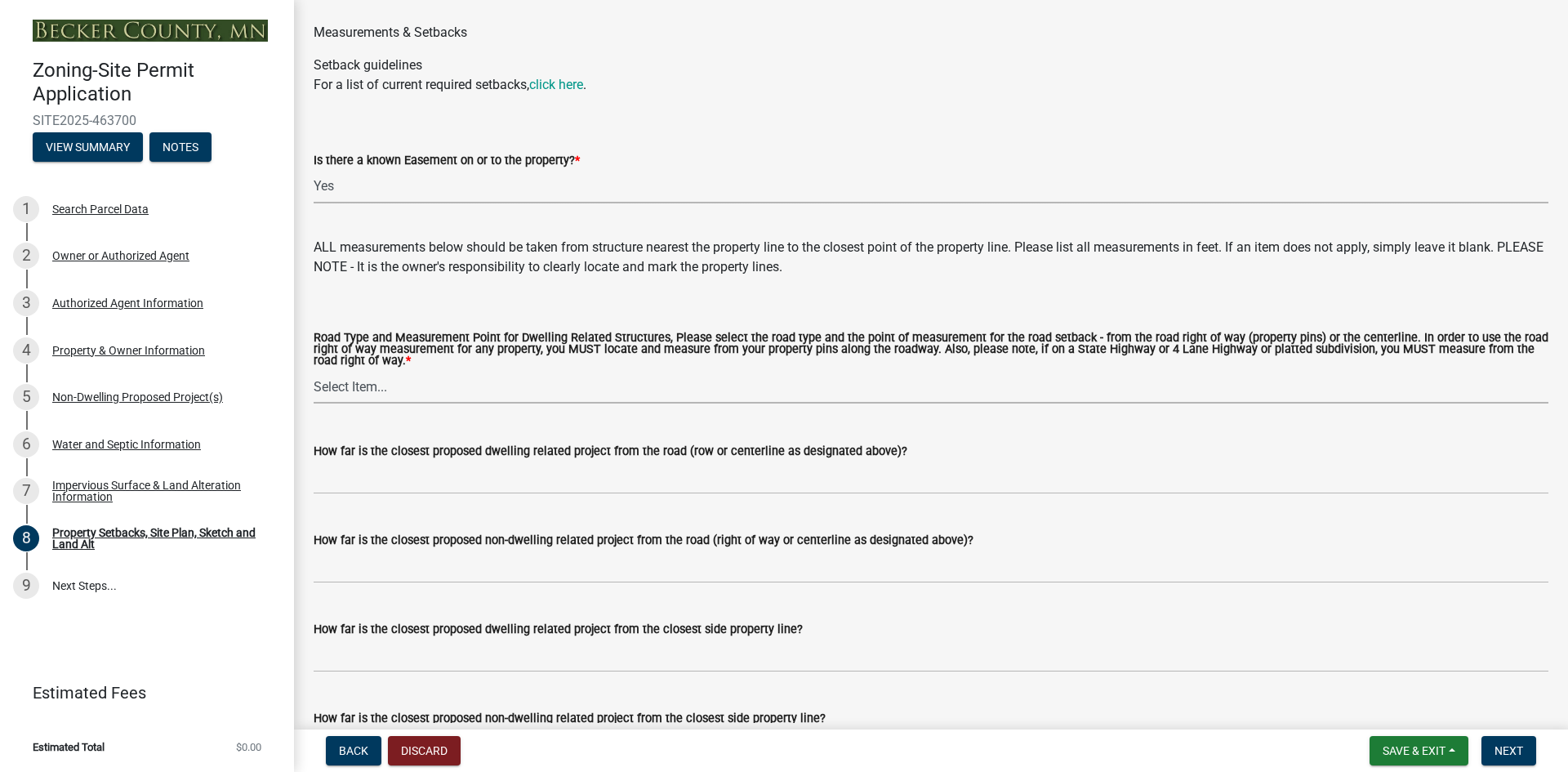
click at [351, 404] on select "Select Item... Private Easement - Right of Way Private Easement - Centerline Pu…" at bounding box center [930, 387] width 1234 height 34
click at [313, 394] on select "Select Item... Private Easement - Right of Way Private Easement - Centerline Pu…" at bounding box center [930, 387] width 1234 height 34
select select "d6c1d38b-8561-4345-845e-72dfbb0578a1"
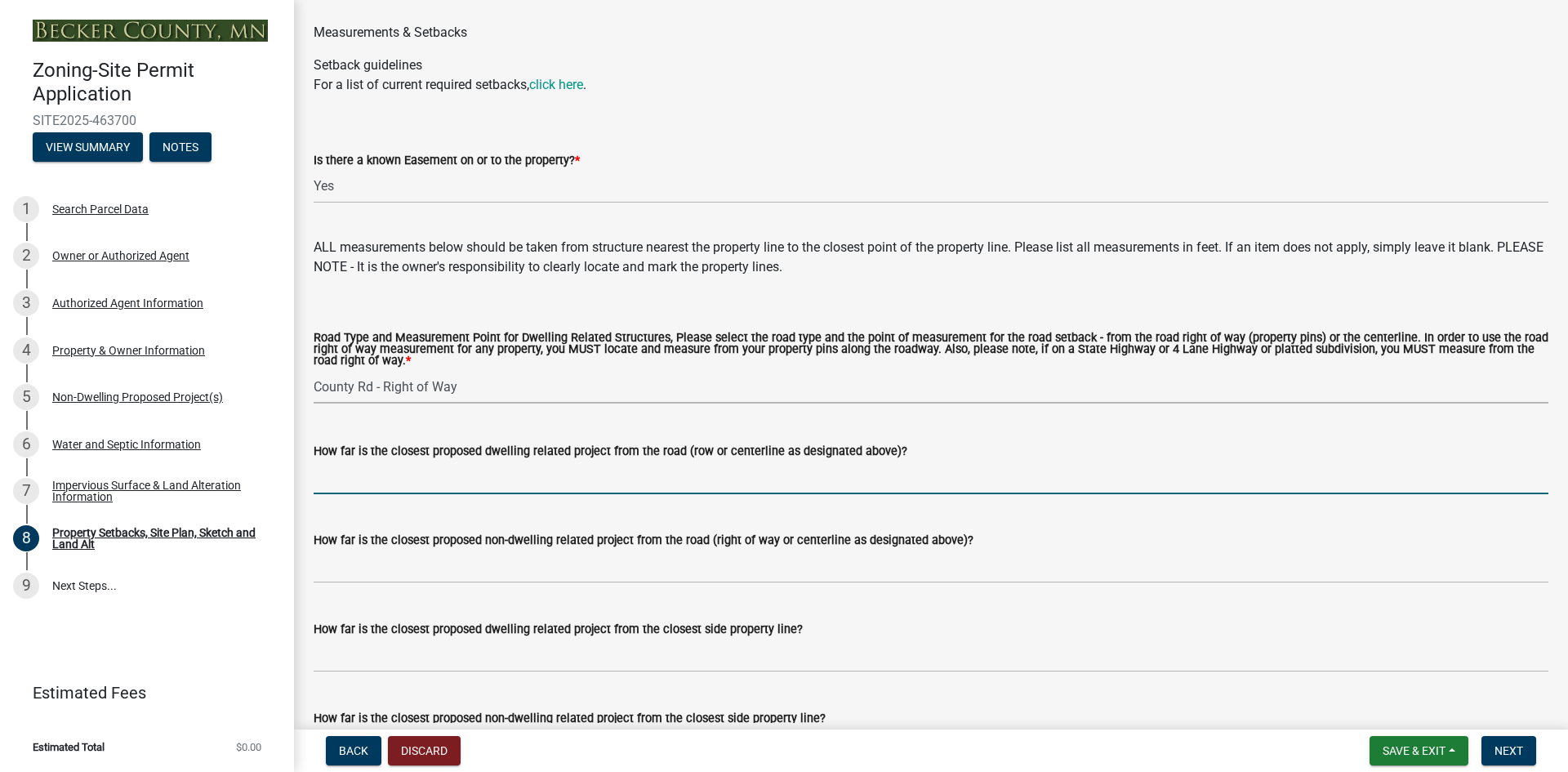
click at [373, 494] on input "How far is the closest proposed dwelling related project from the road (row or …" at bounding box center [930, 477] width 1234 height 34
type input "10'"
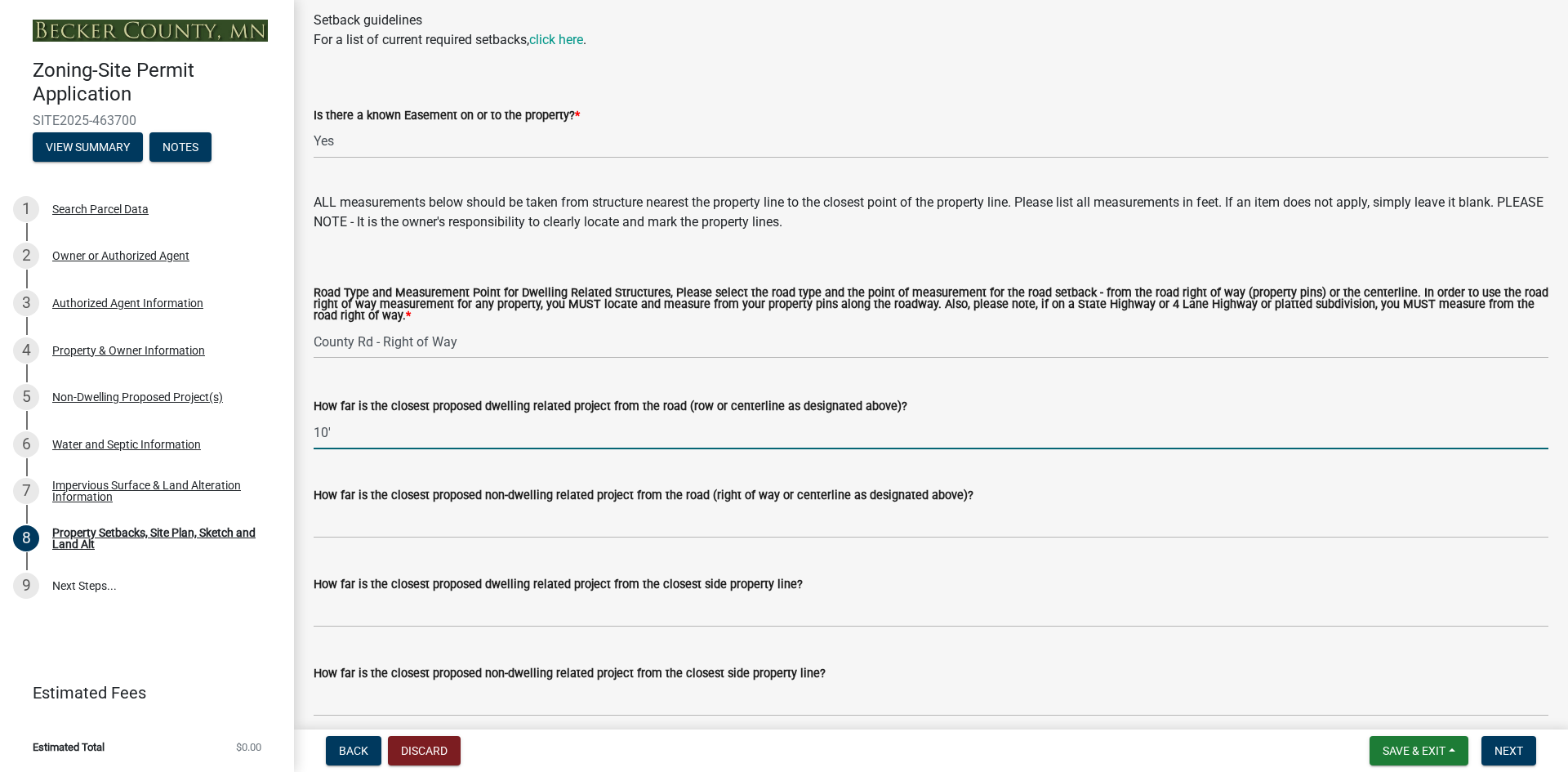
scroll to position [2940, 0]
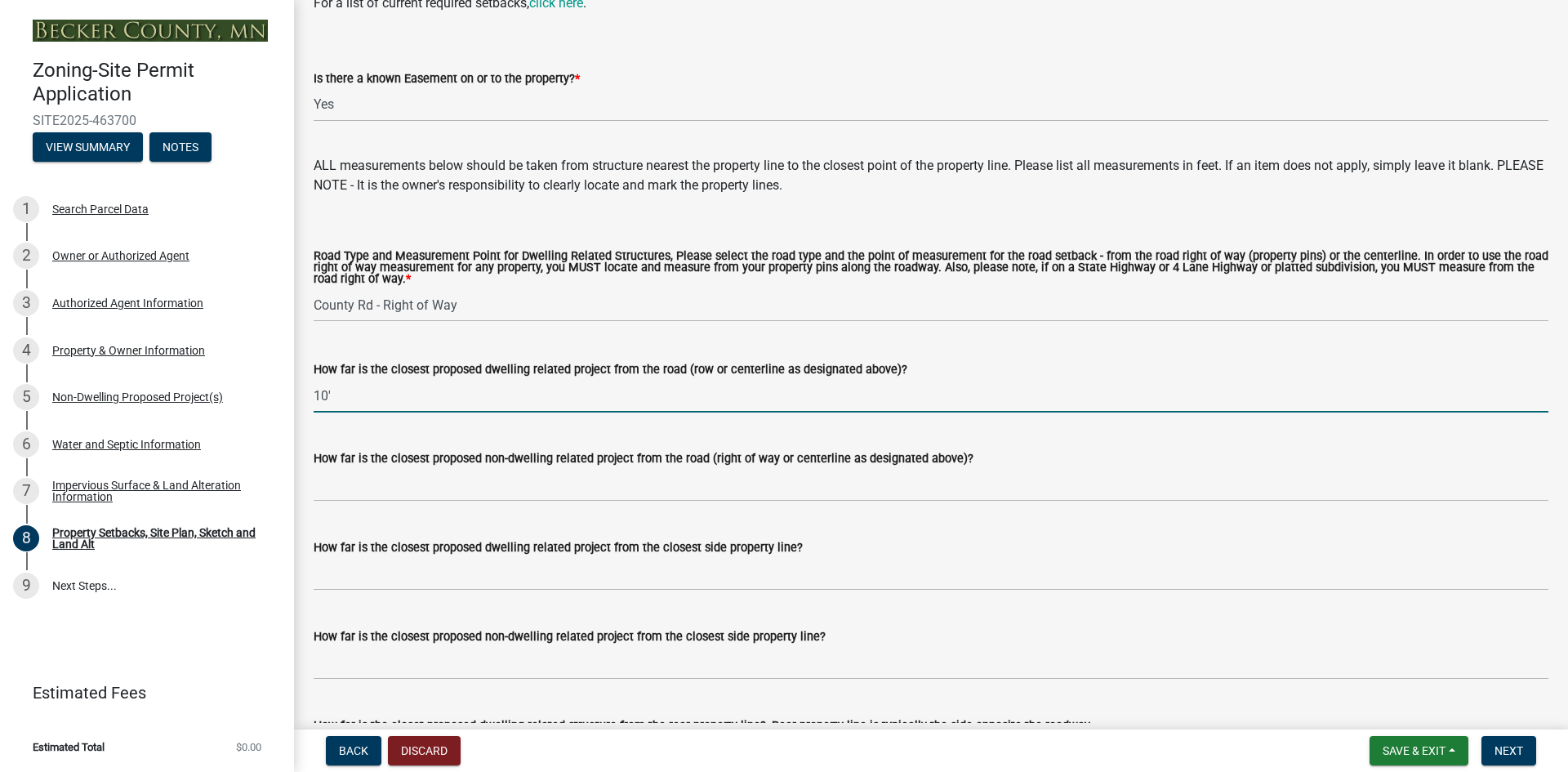
drag, startPoint x: 364, startPoint y: 421, endPoint x: 306, endPoint y: 415, distance: 58.3
click at [306, 413] on div "How far is the closest proposed dwelling related project from the road (row or …" at bounding box center [931, 374] width 1259 height 76
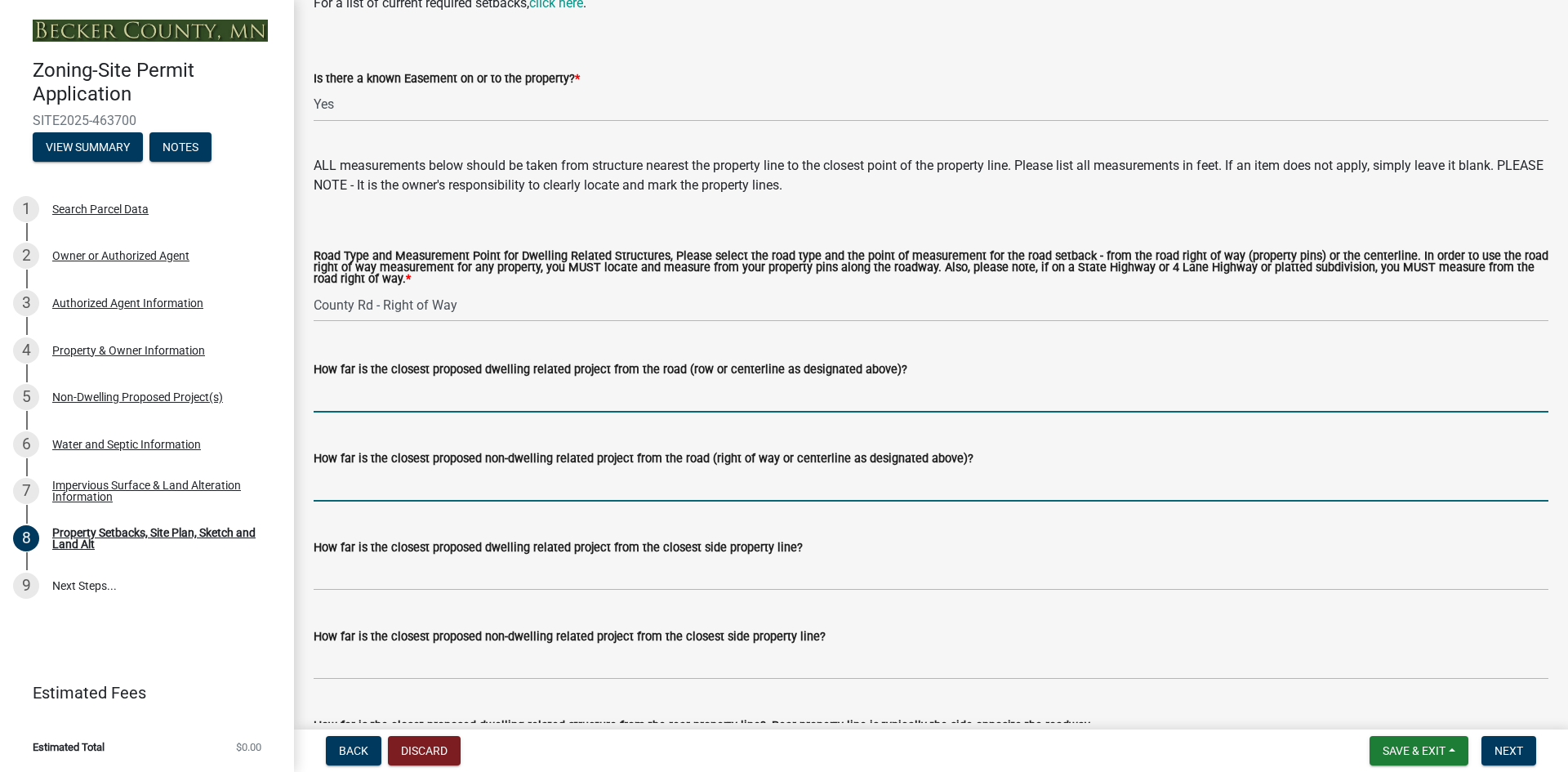
click at [330, 501] on input "How far is the closest proposed non-dwelling related project from the road (rig…" at bounding box center [930, 484] width 1234 height 34
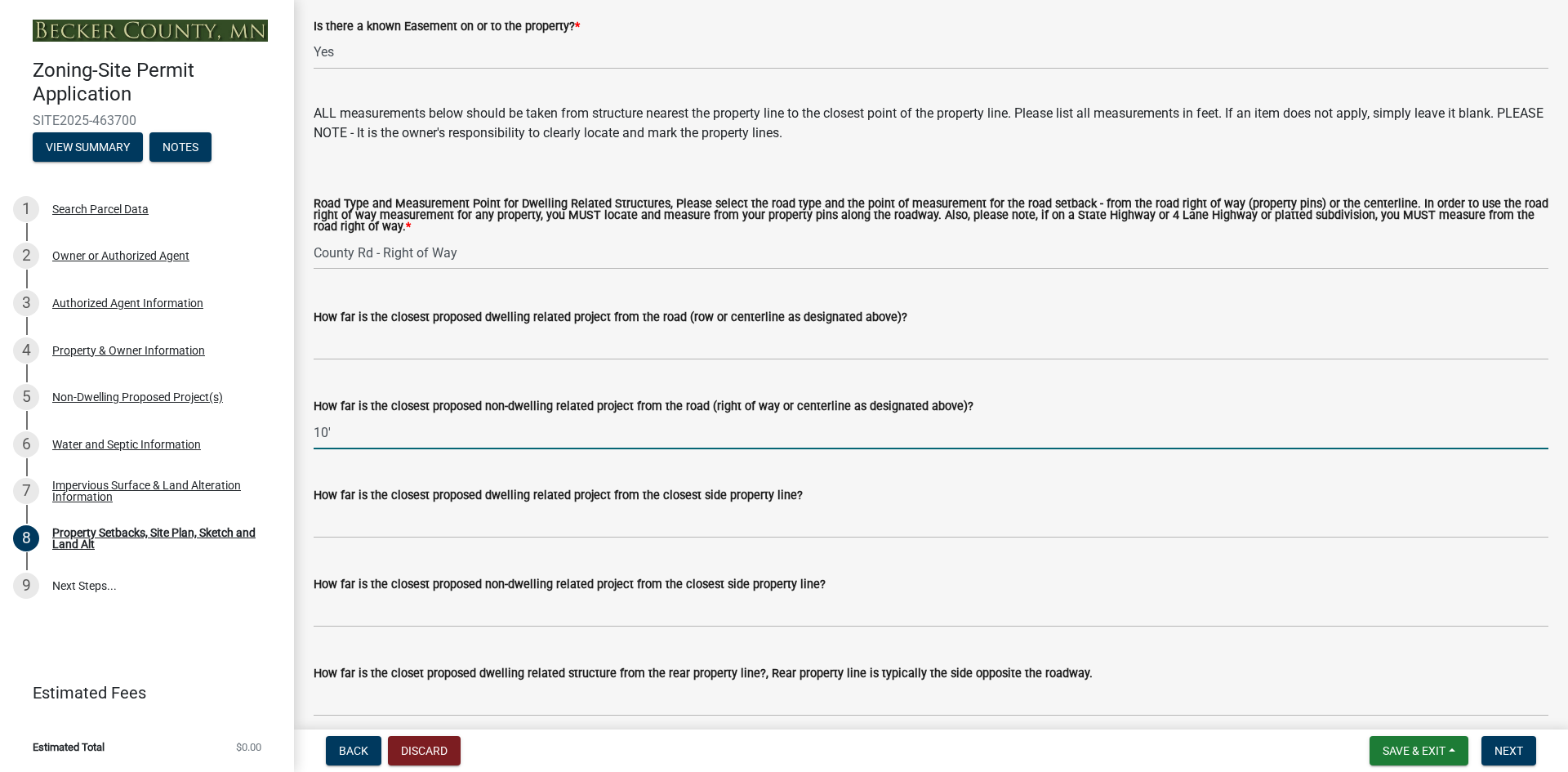
scroll to position [3021, 0]
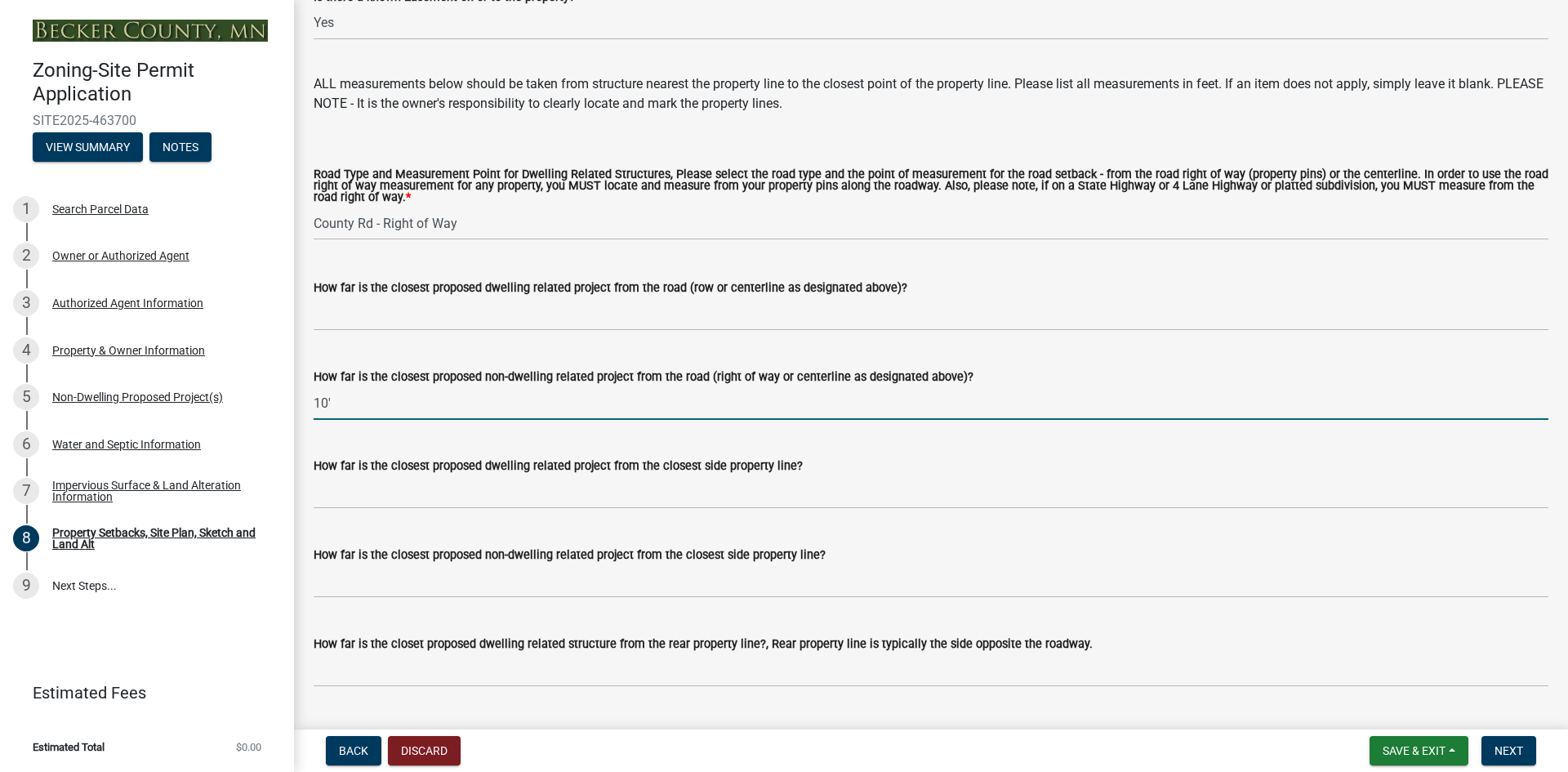
type input "10'"
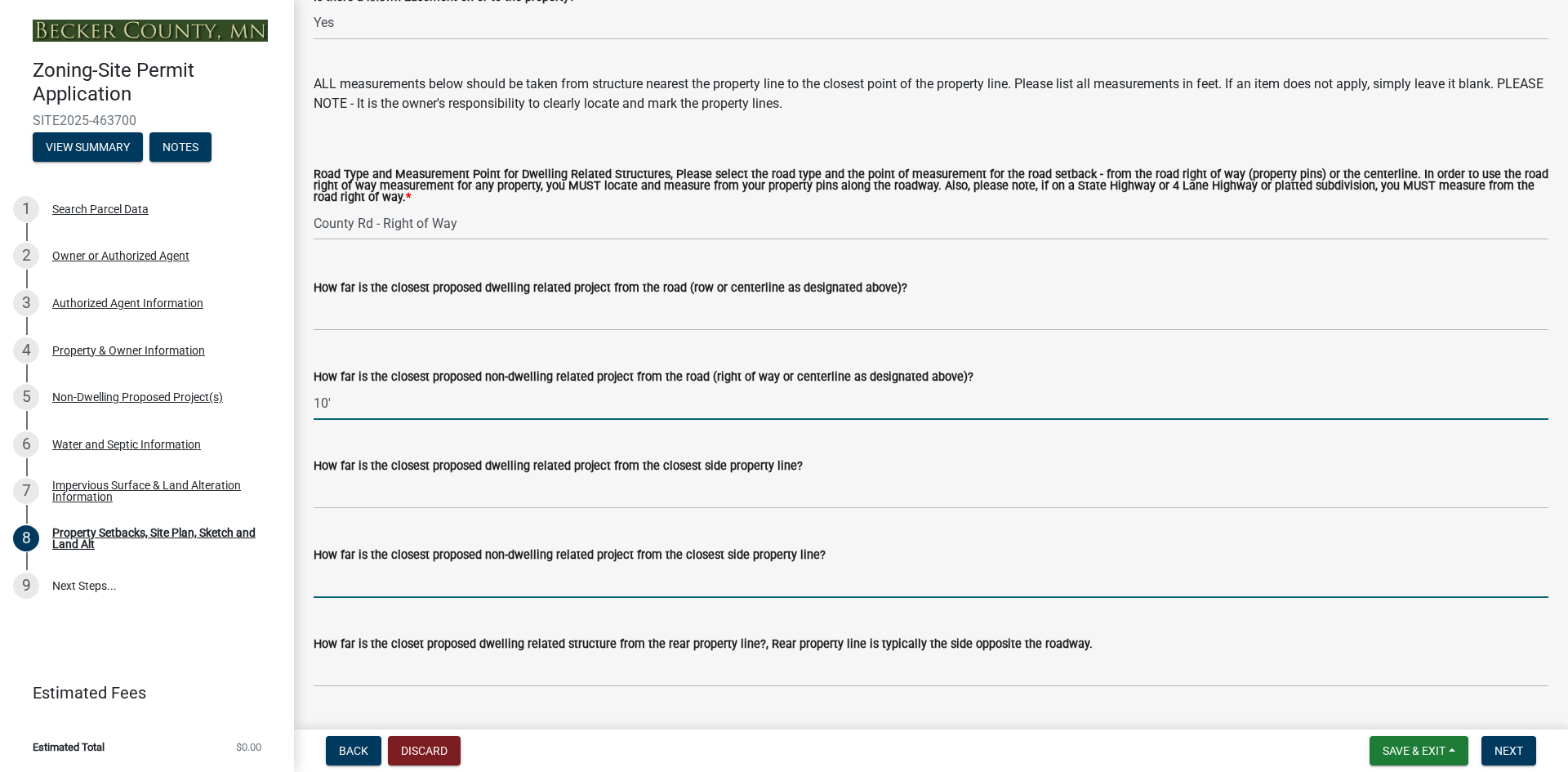
click at [445, 598] on input "How far is the closest proposed non-dwelling related project from the closest s…" at bounding box center [930, 581] width 1234 height 34
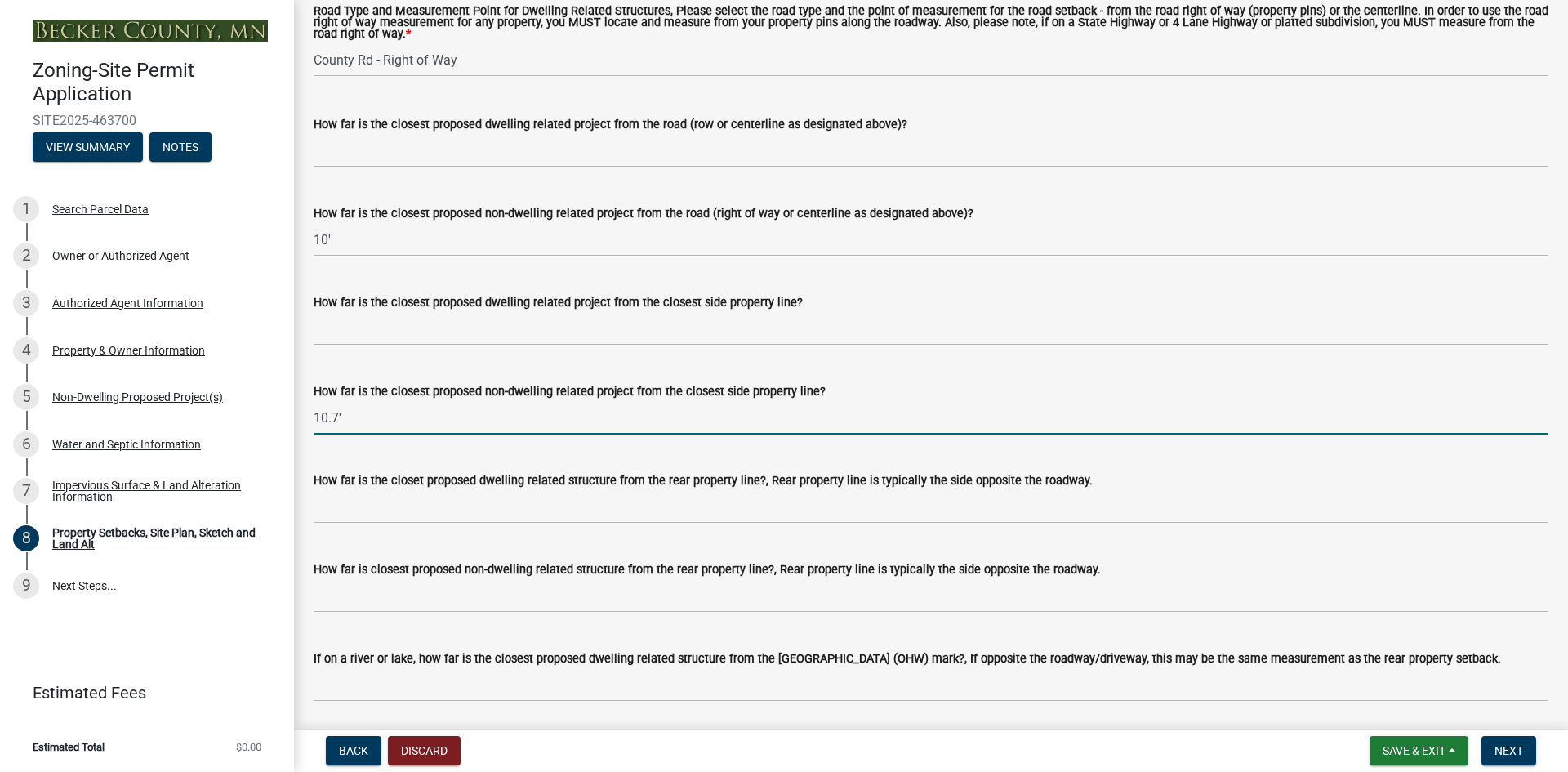
scroll to position [3266, 0]
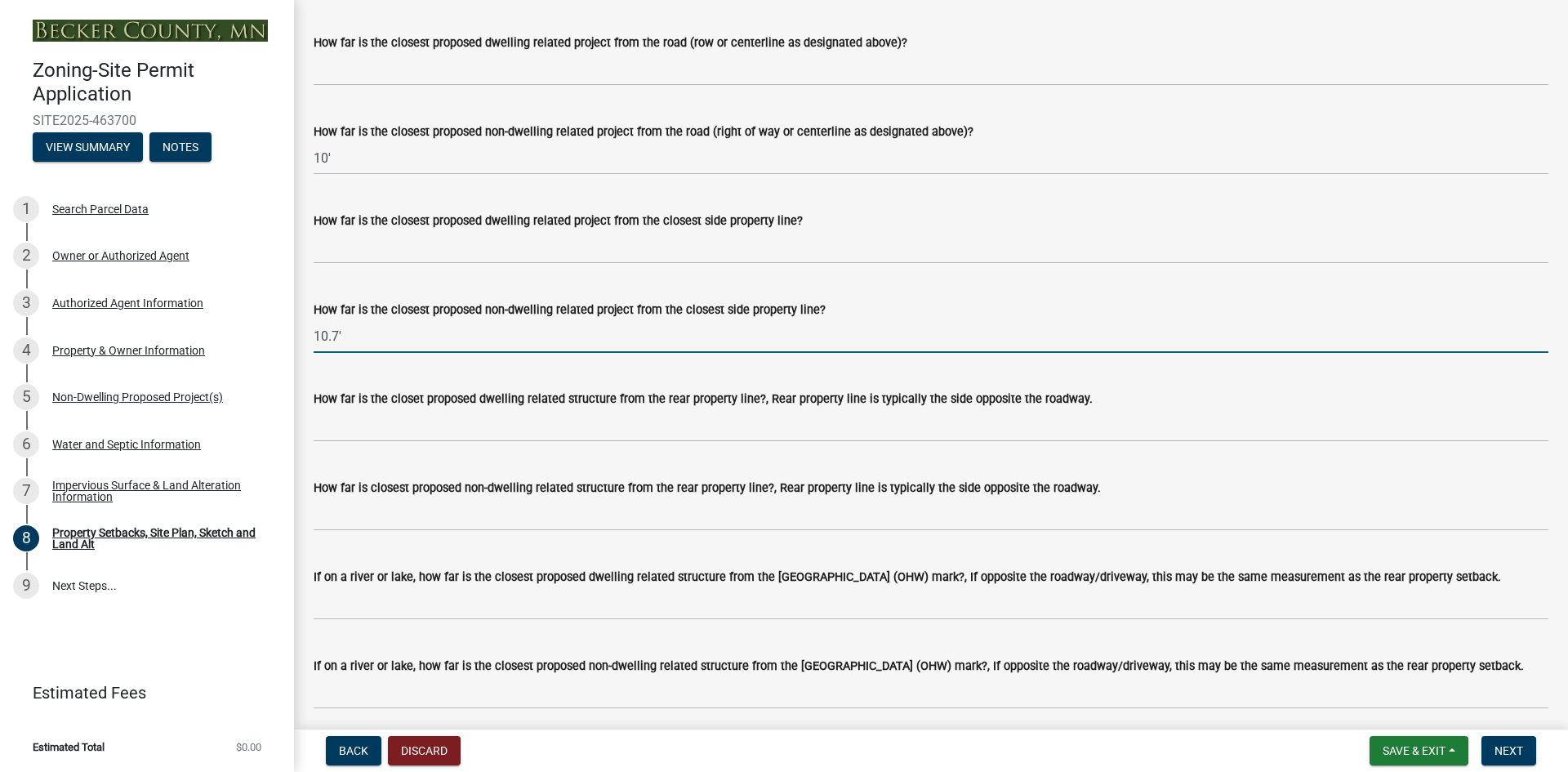
type input "10.7'"
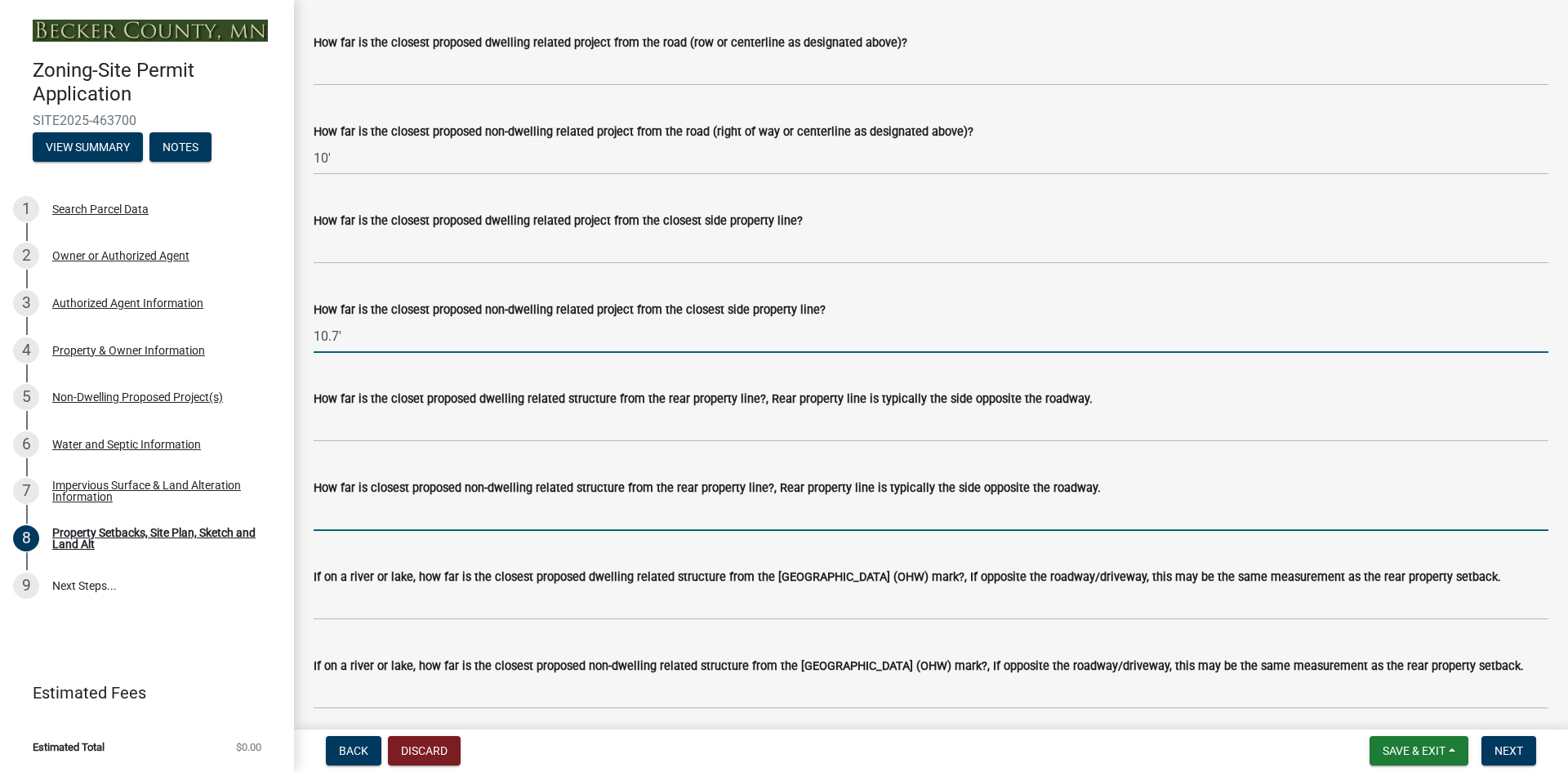
click at [894, 531] on input "How far is closest proposed non-dwelling related structure from the rear proper…" at bounding box center [930, 514] width 1234 height 34
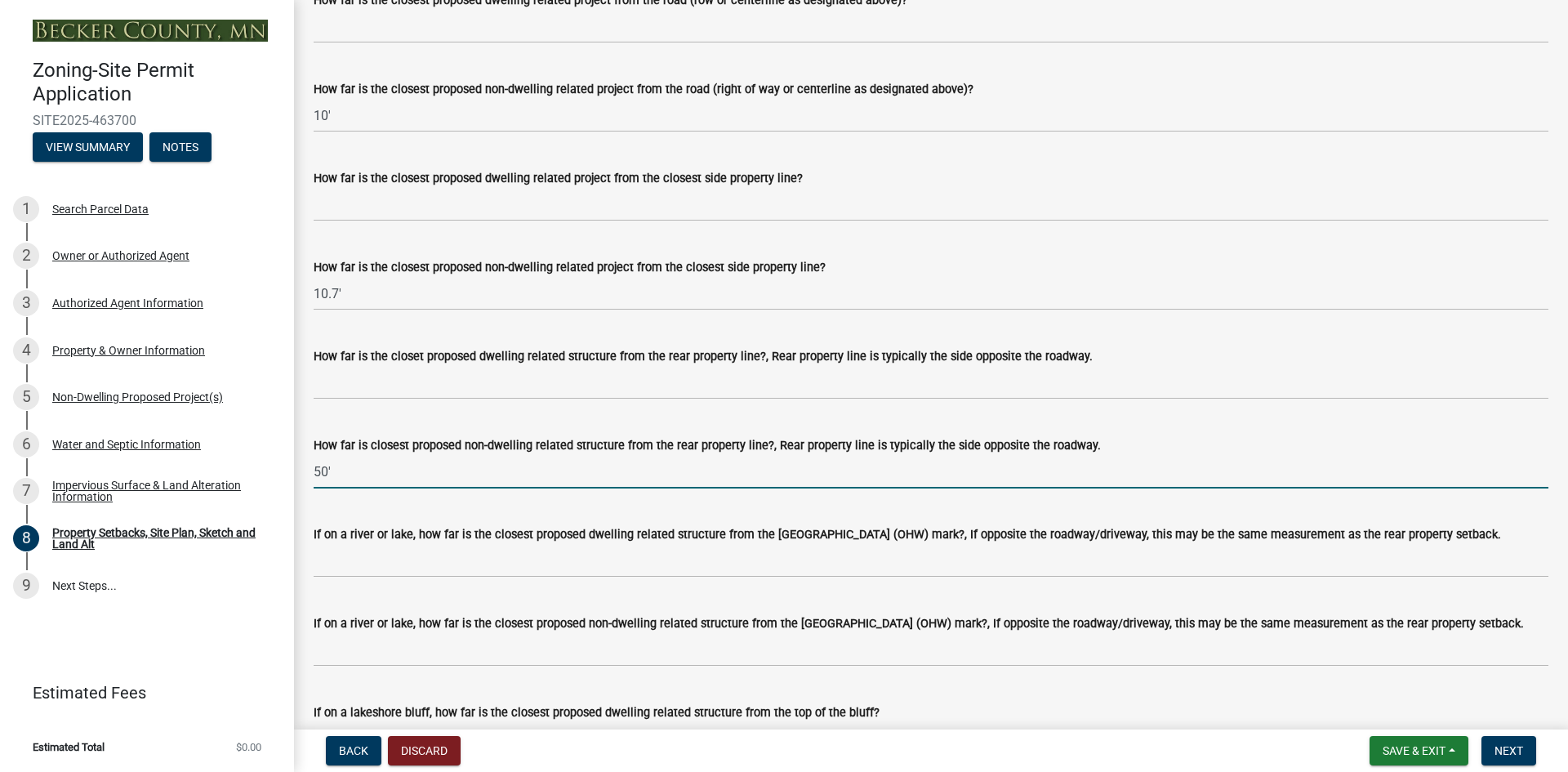
scroll to position [3348, 0]
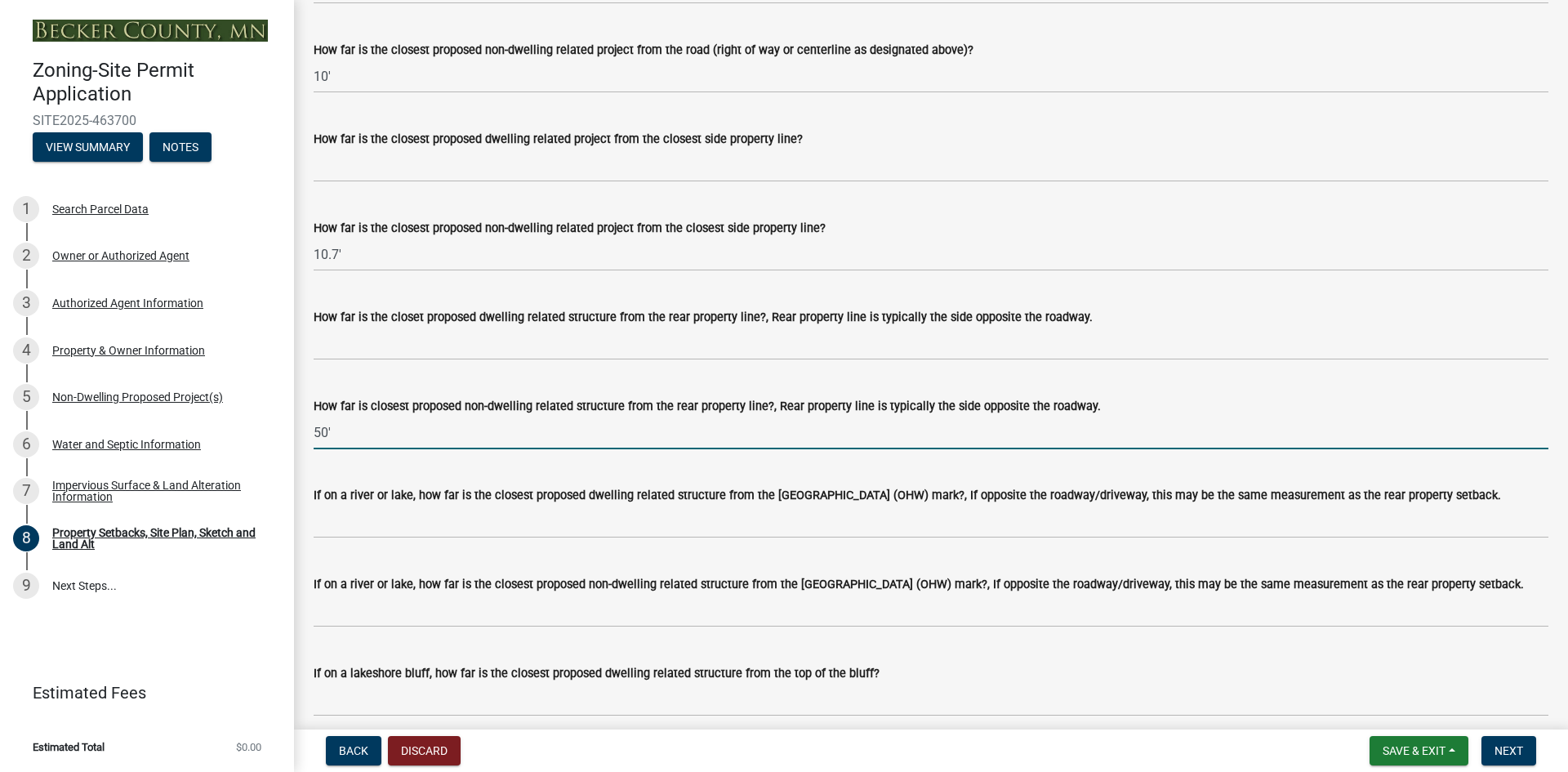
type input "50'"
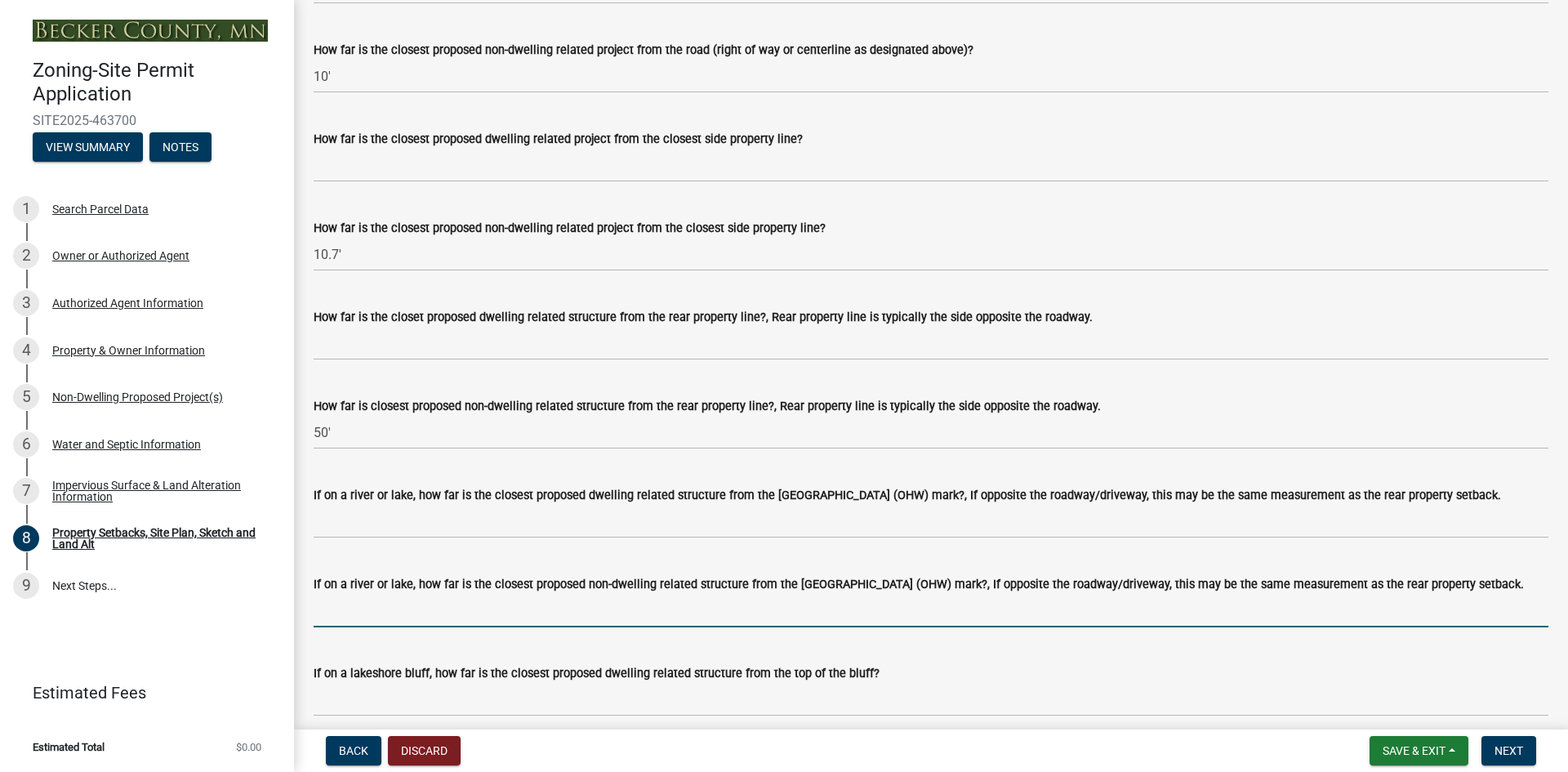
click at [552, 627] on input "If on a river or lake, how far is the closest proposed non-dwelling related str…" at bounding box center [930, 611] width 1234 height 34
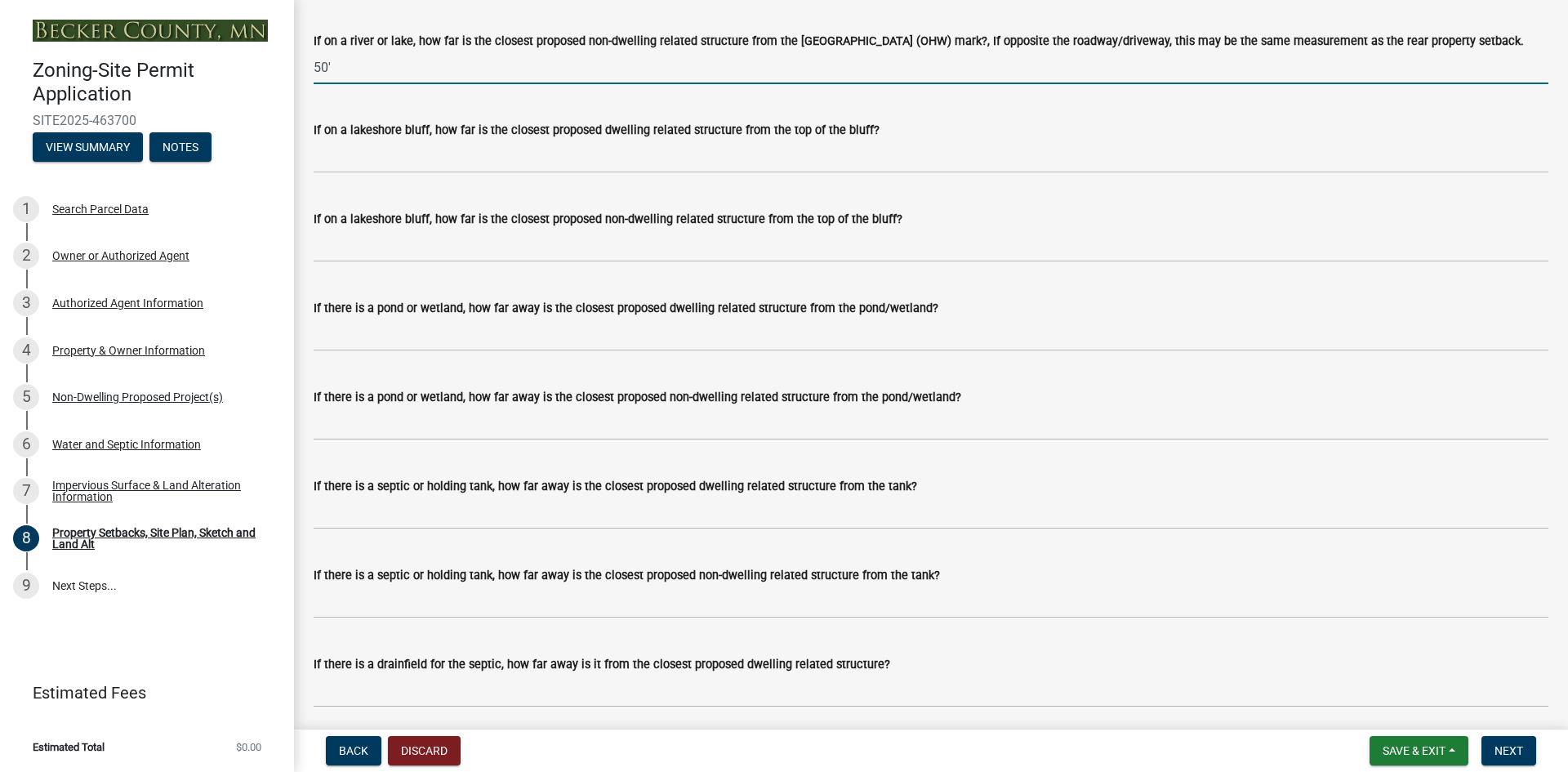
scroll to position [3919, 0]
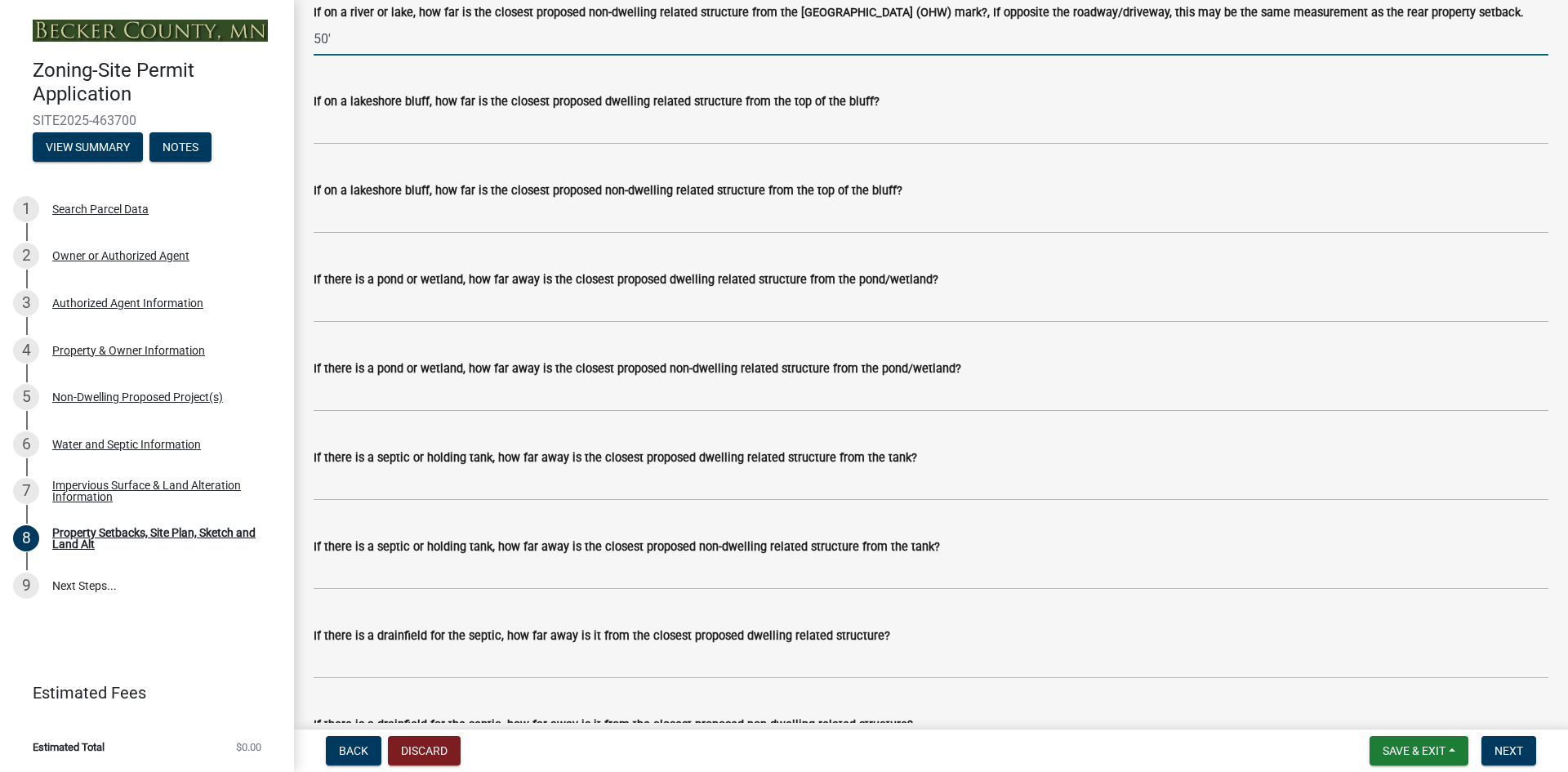
type input "50'"
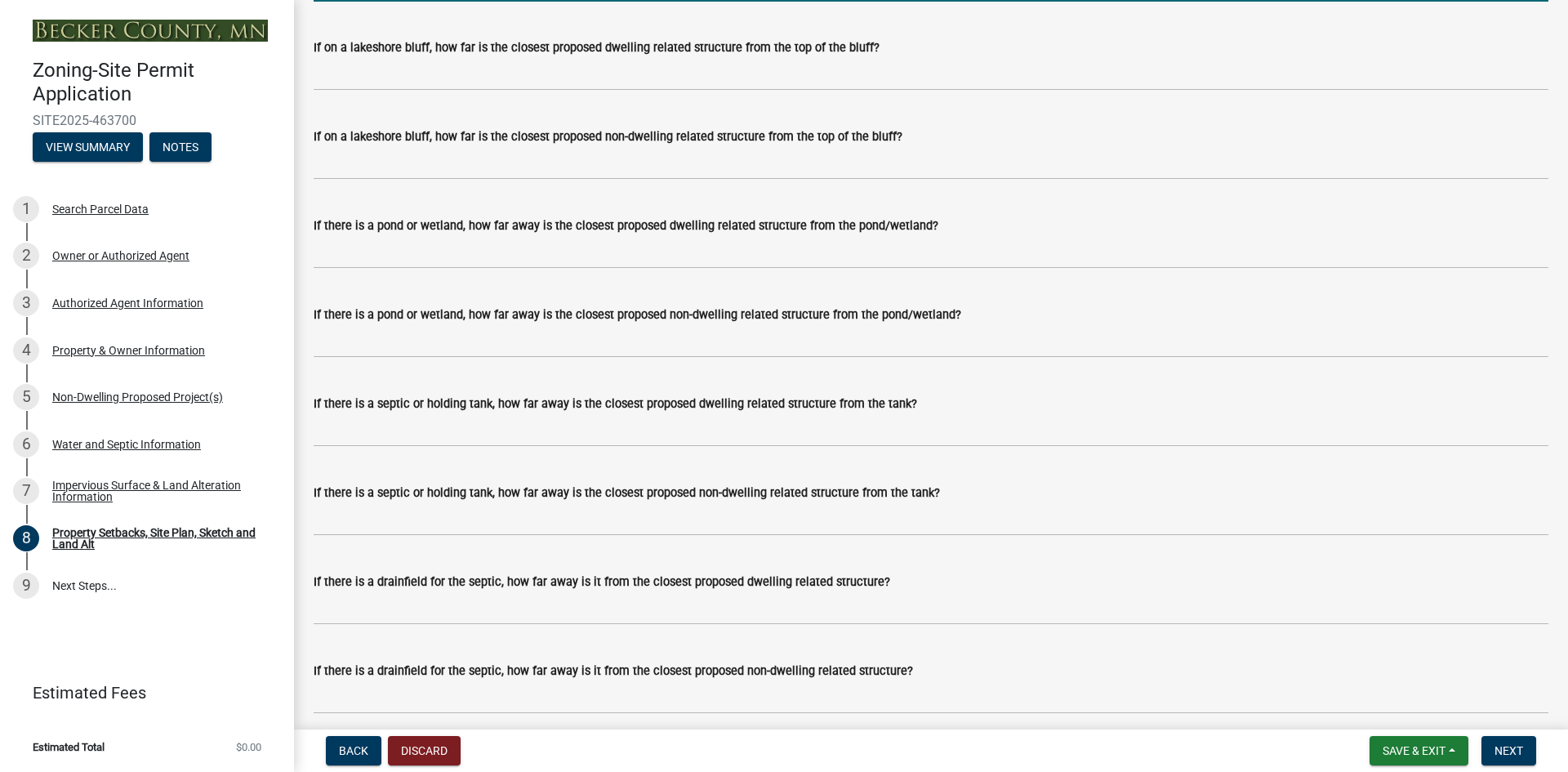
scroll to position [4001, 0]
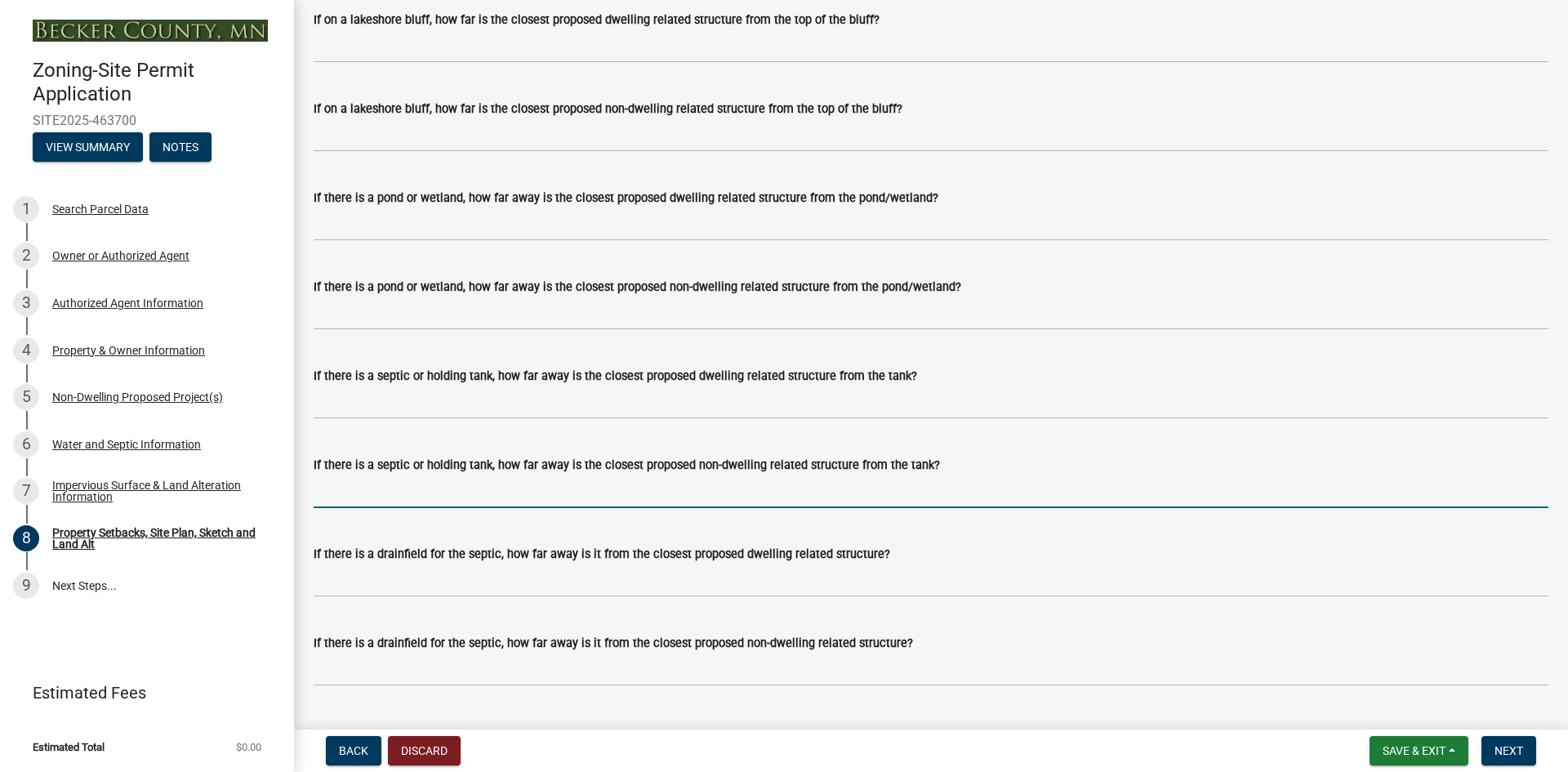
click at [480, 508] on input "If there is a septic or holding tank, how far away is the closest proposed non-…" at bounding box center [930, 492] width 1234 height 34
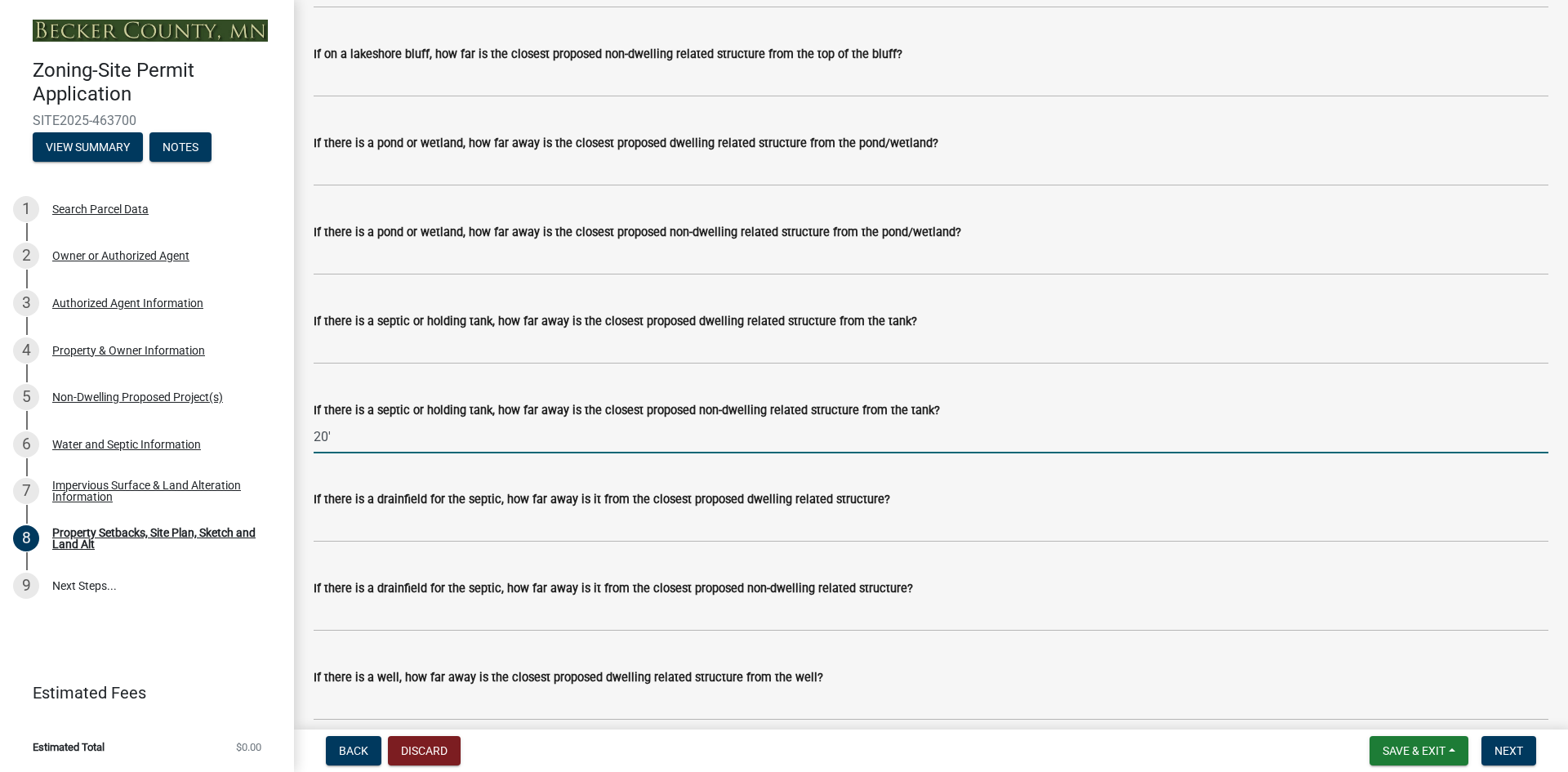
scroll to position [4083, 0]
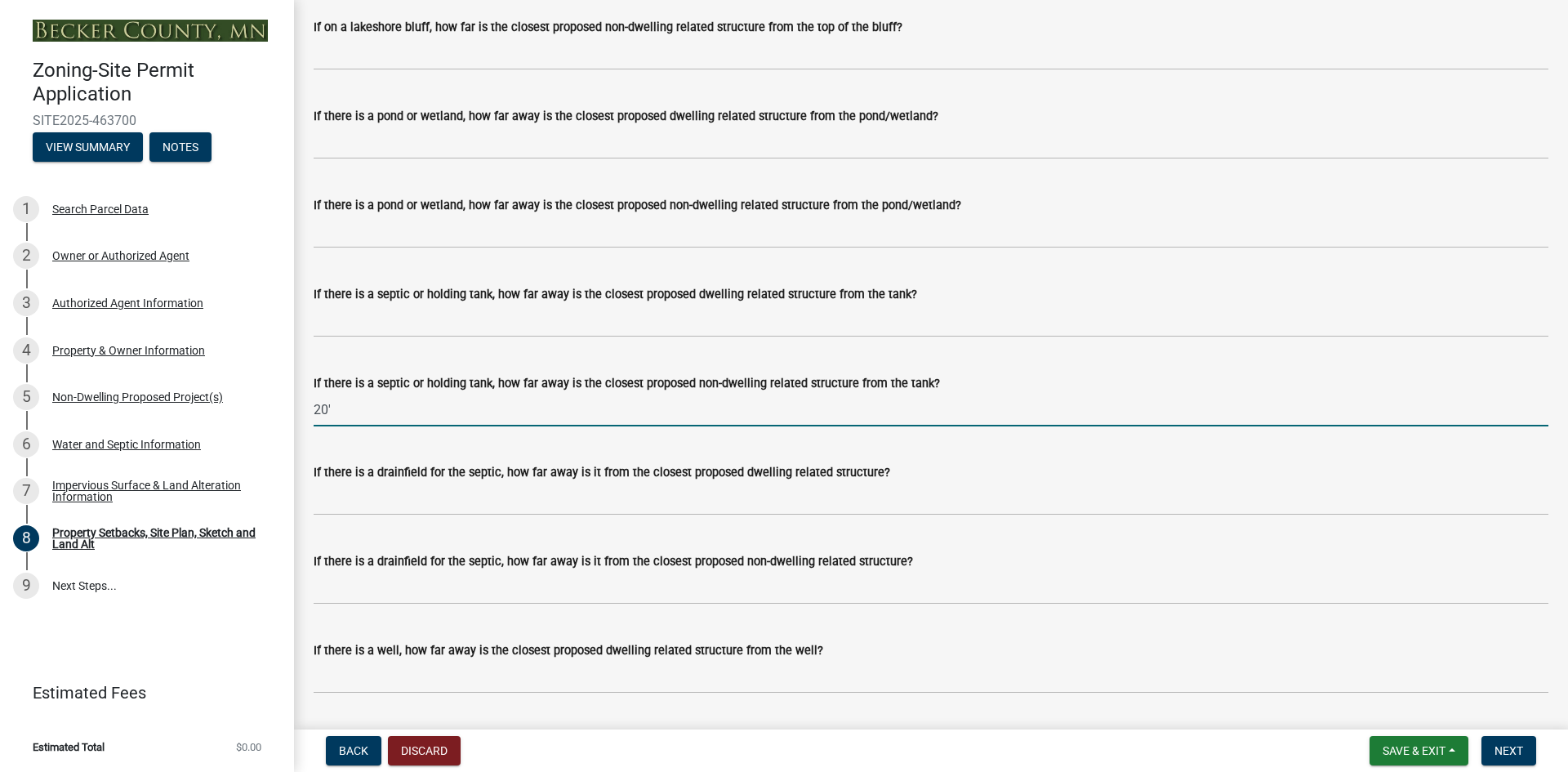
type input "20'"
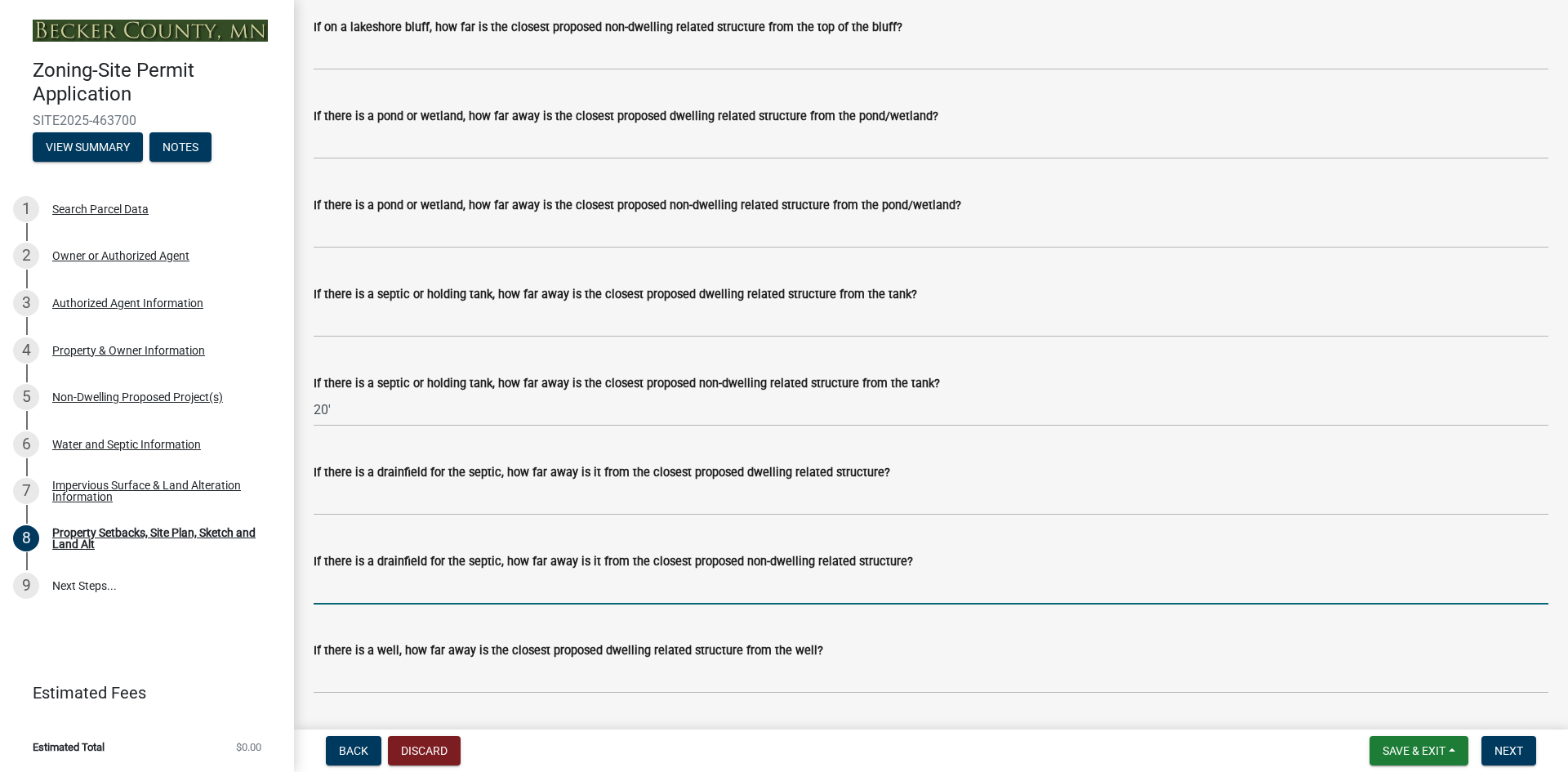
click at [359, 604] on input "If there is a drainfield for the septic, how far away is it from the closest pr…" at bounding box center [930, 587] width 1234 height 34
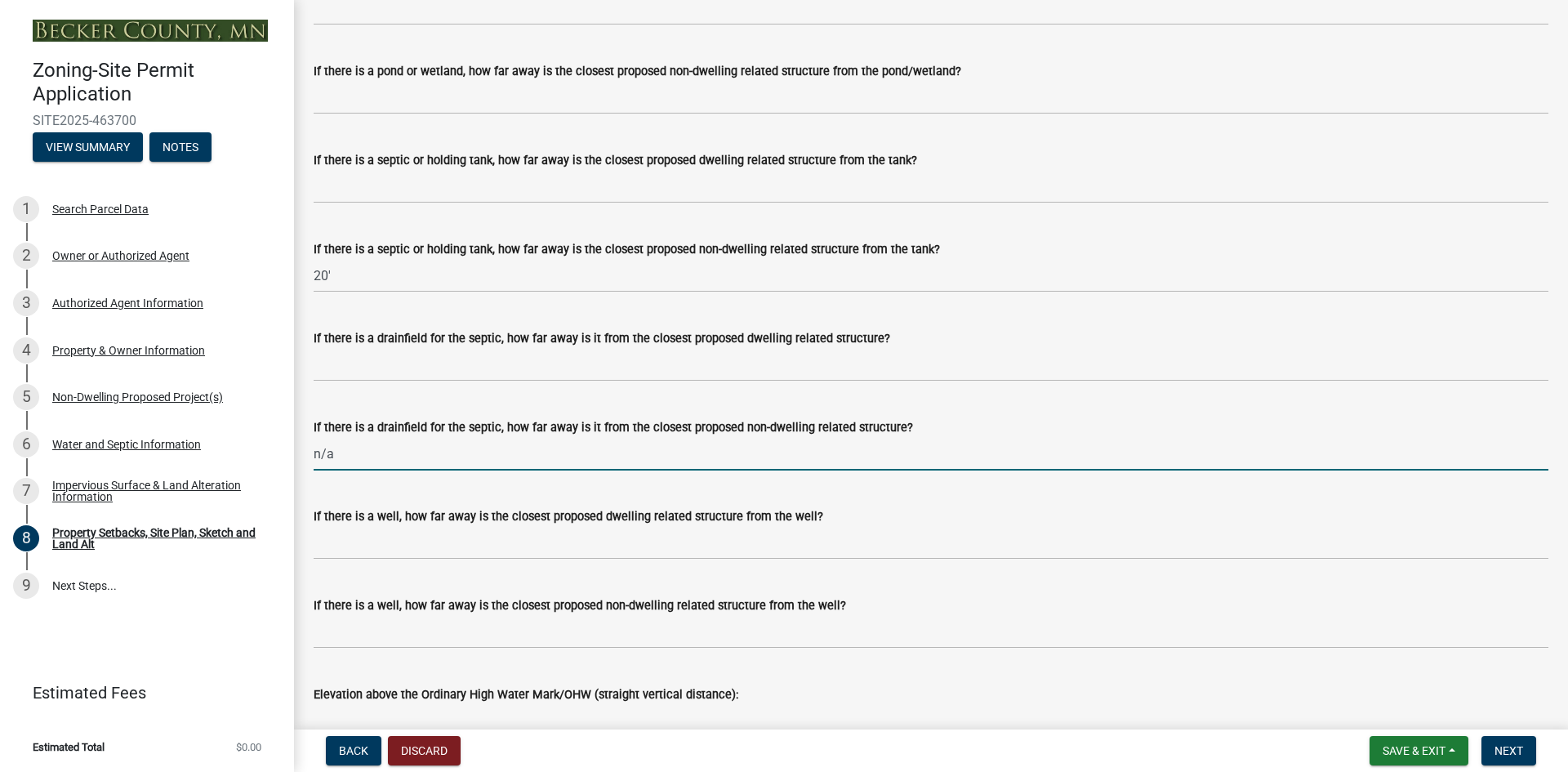
scroll to position [4246, 0]
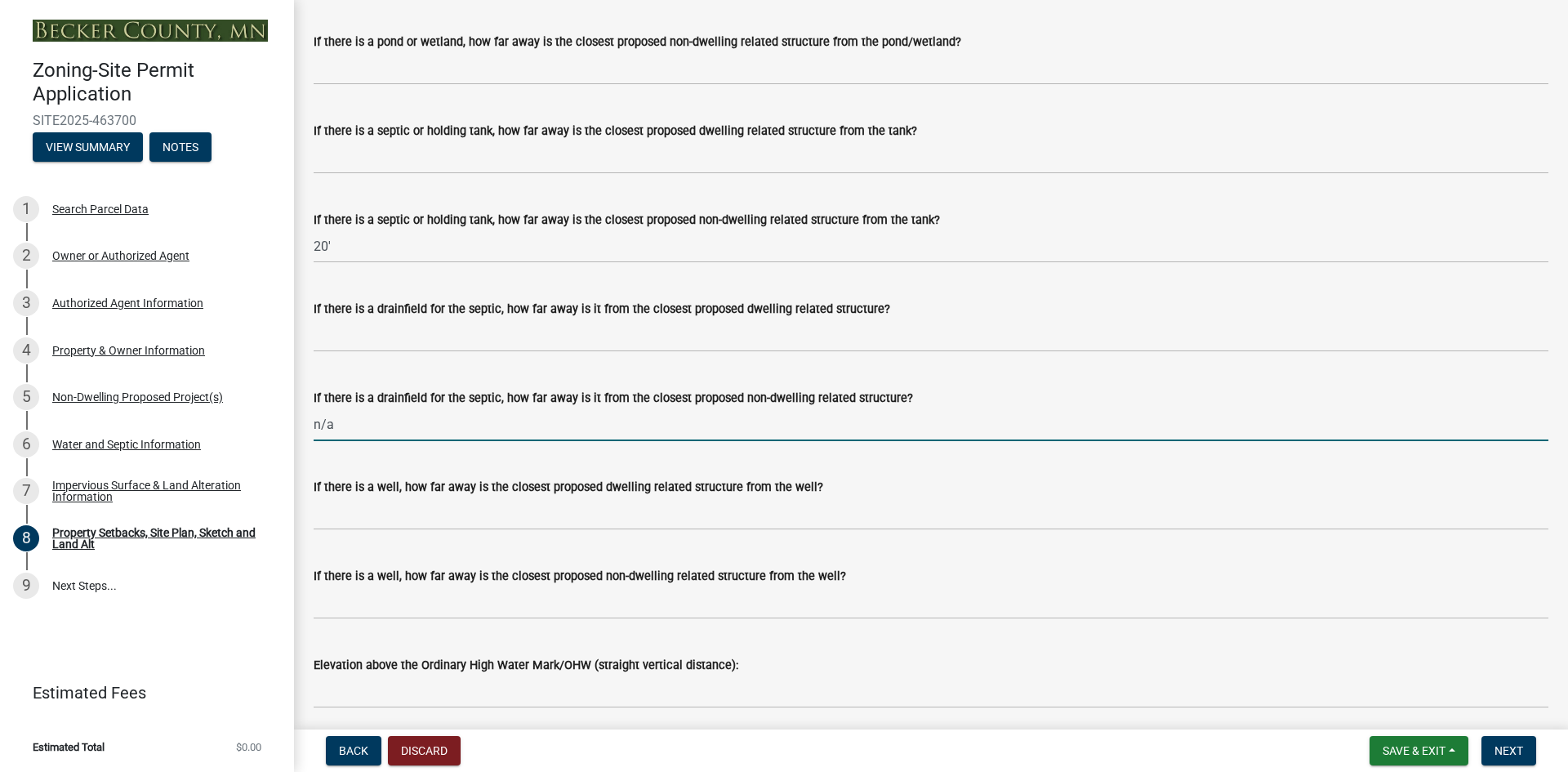
type input "n/a"
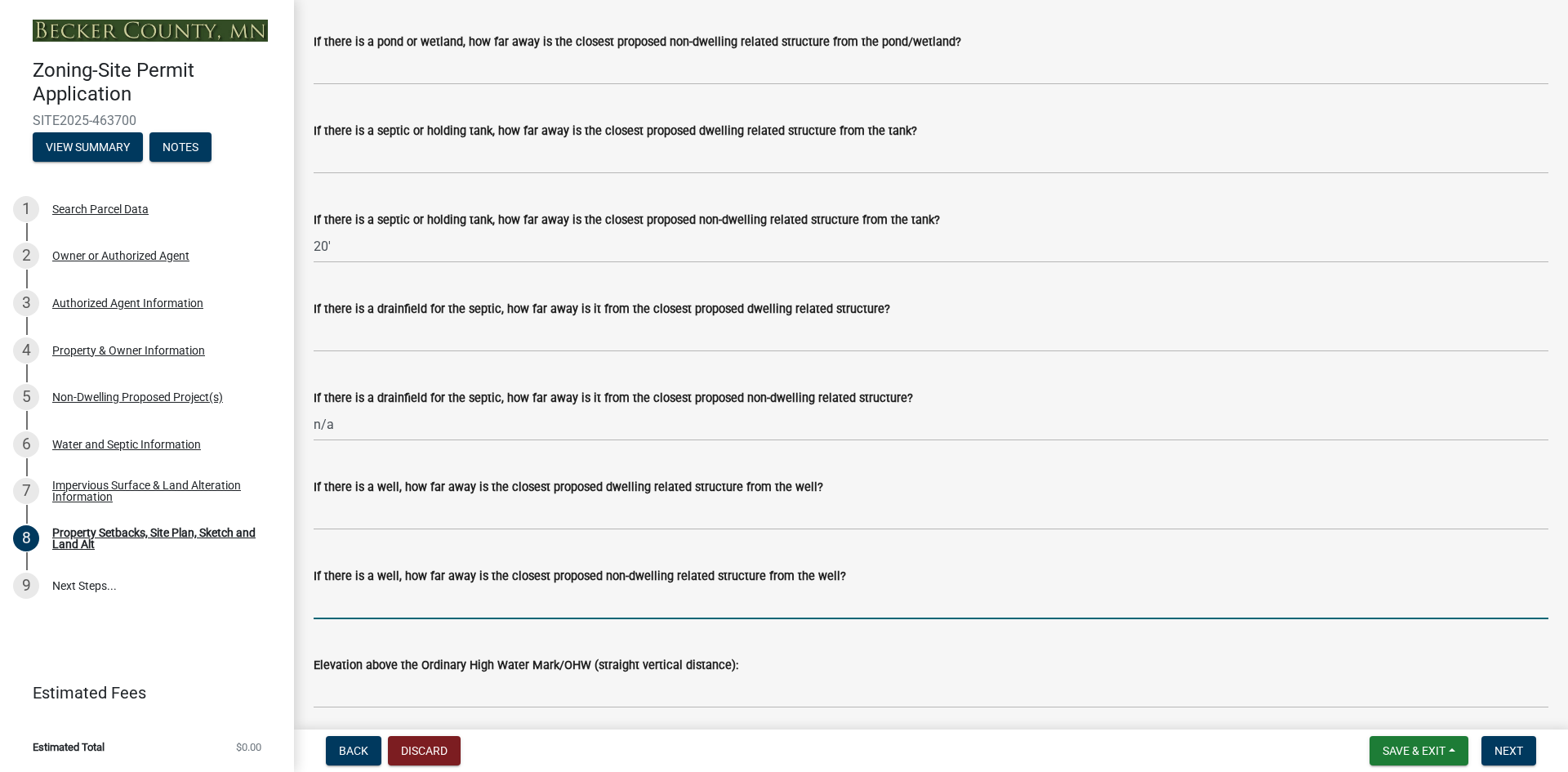
click at [335, 618] on input "If there is a well, how far away is the closest proposed non-dwelling related s…" at bounding box center [930, 603] width 1234 height 34
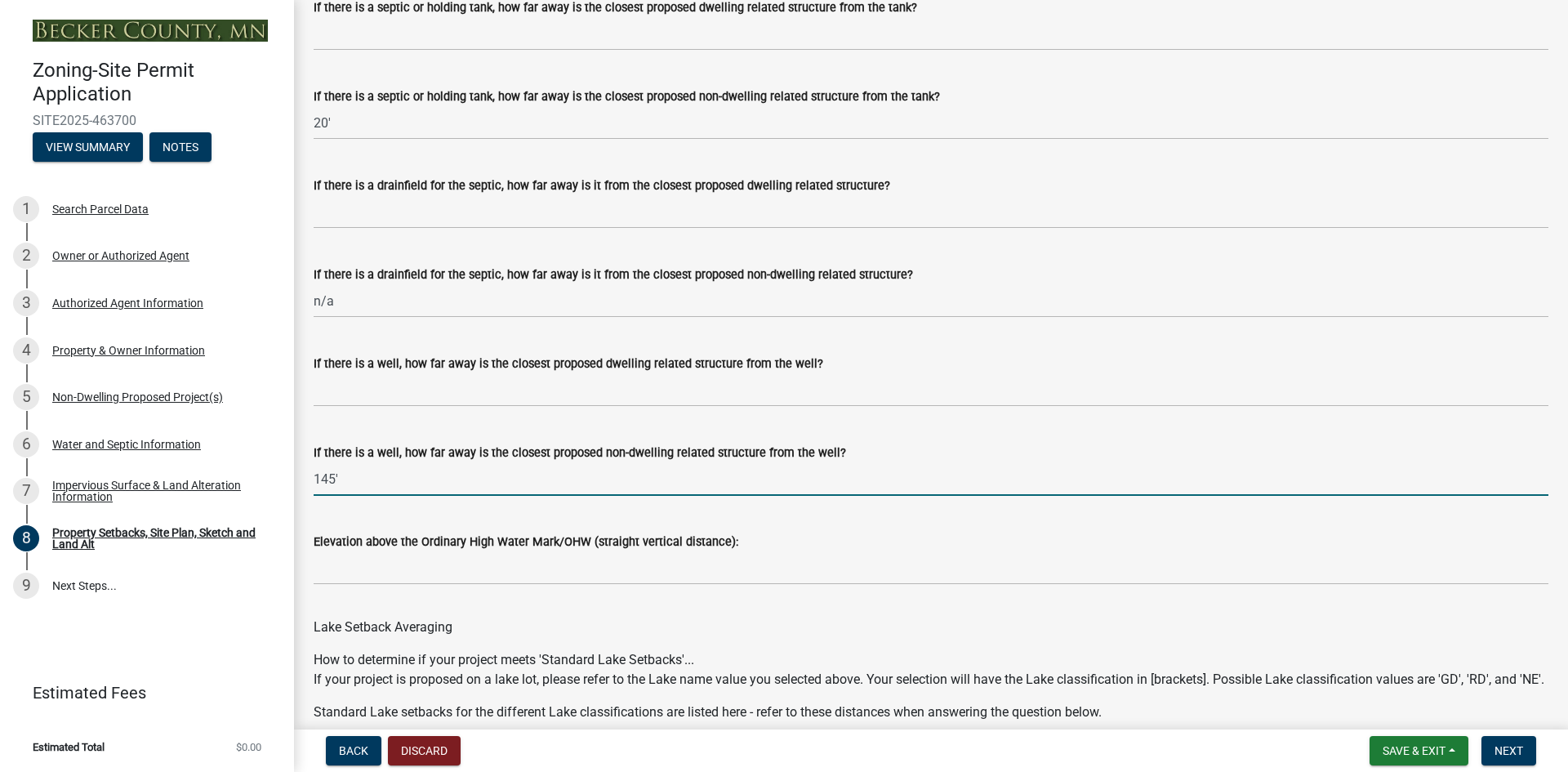
scroll to position [4409, 0]
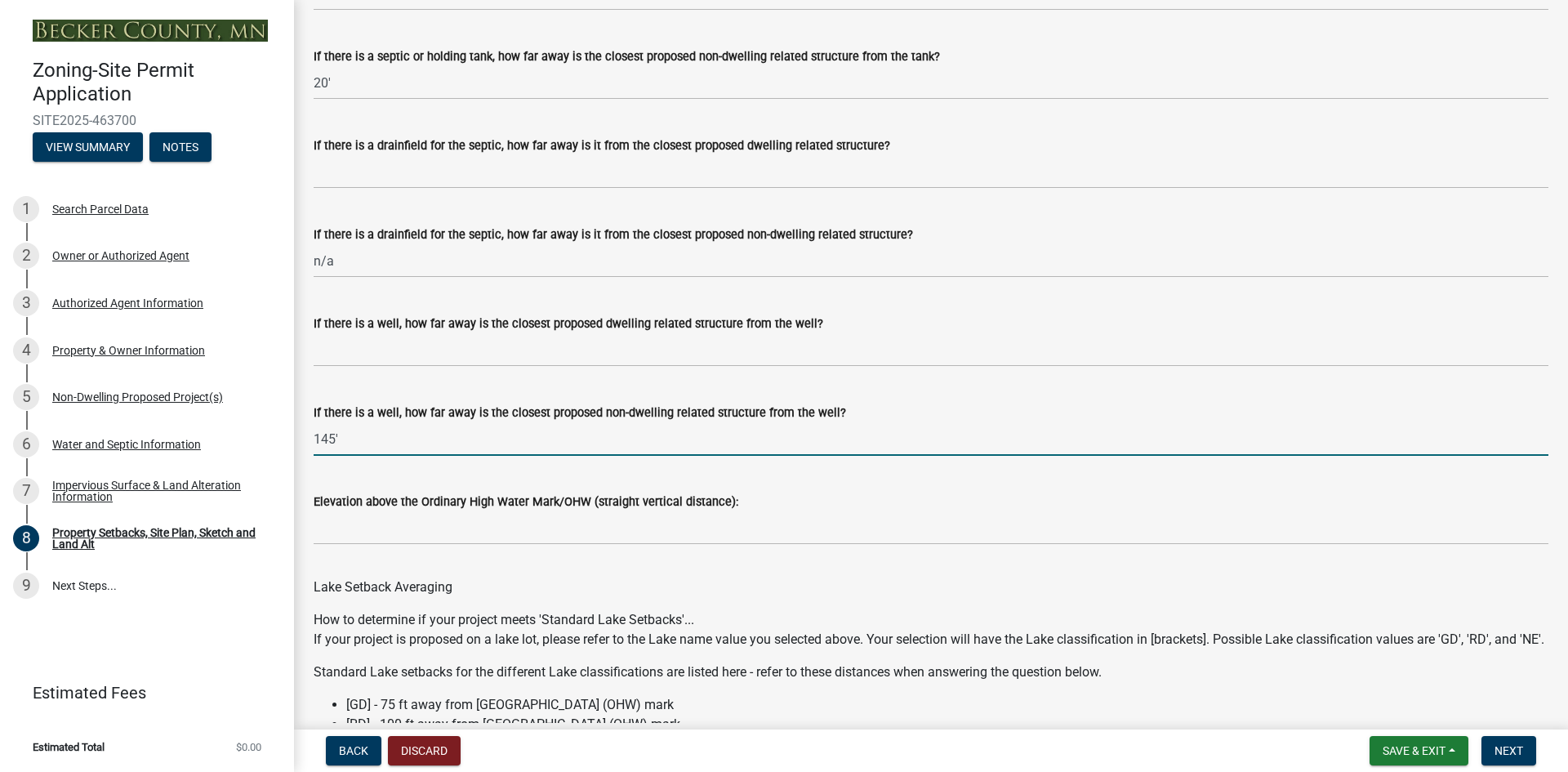
type input "145'"
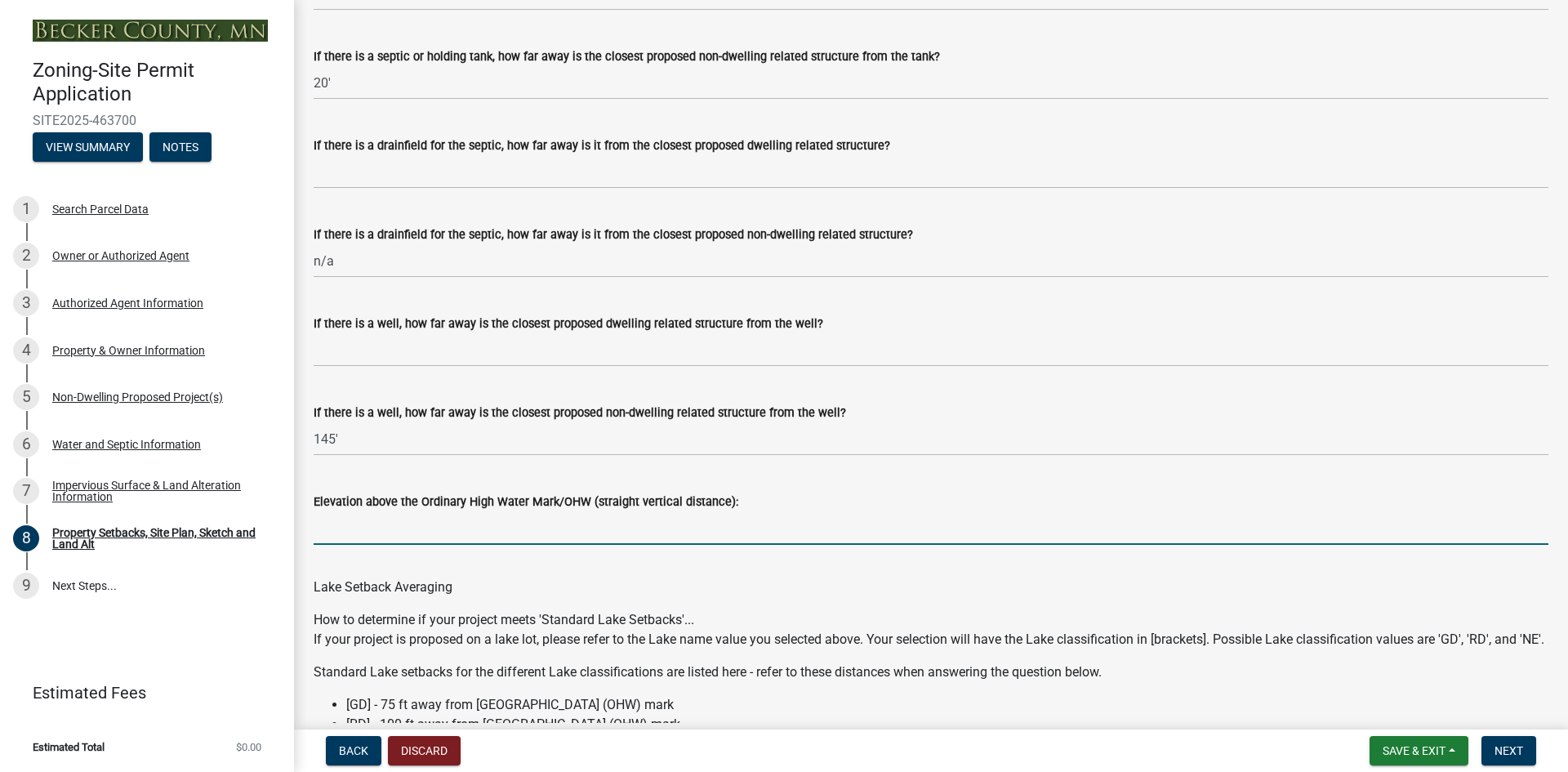
click at [412, 543] on input "Elevation above the Ordinary High Water Mark/OHW (straight vertical distance):" at bounding box center [930, 528] width 1234 height 34
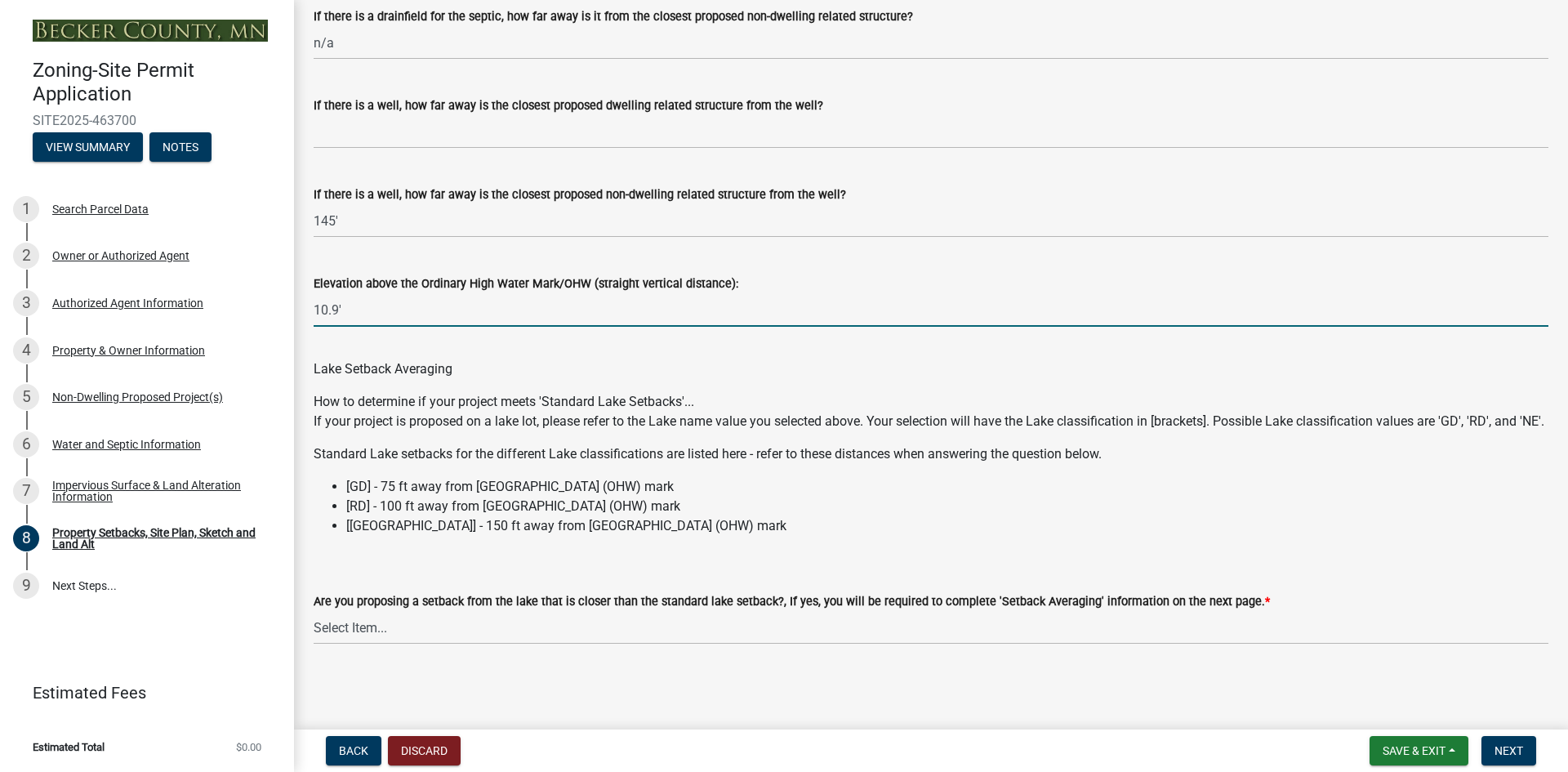
scroll to position [4670, 0]
type input "10.9'"
click at [335, 629] on select "Select Item... Yes No N/A" at bounding box center [930, 627] width 1234 height 34
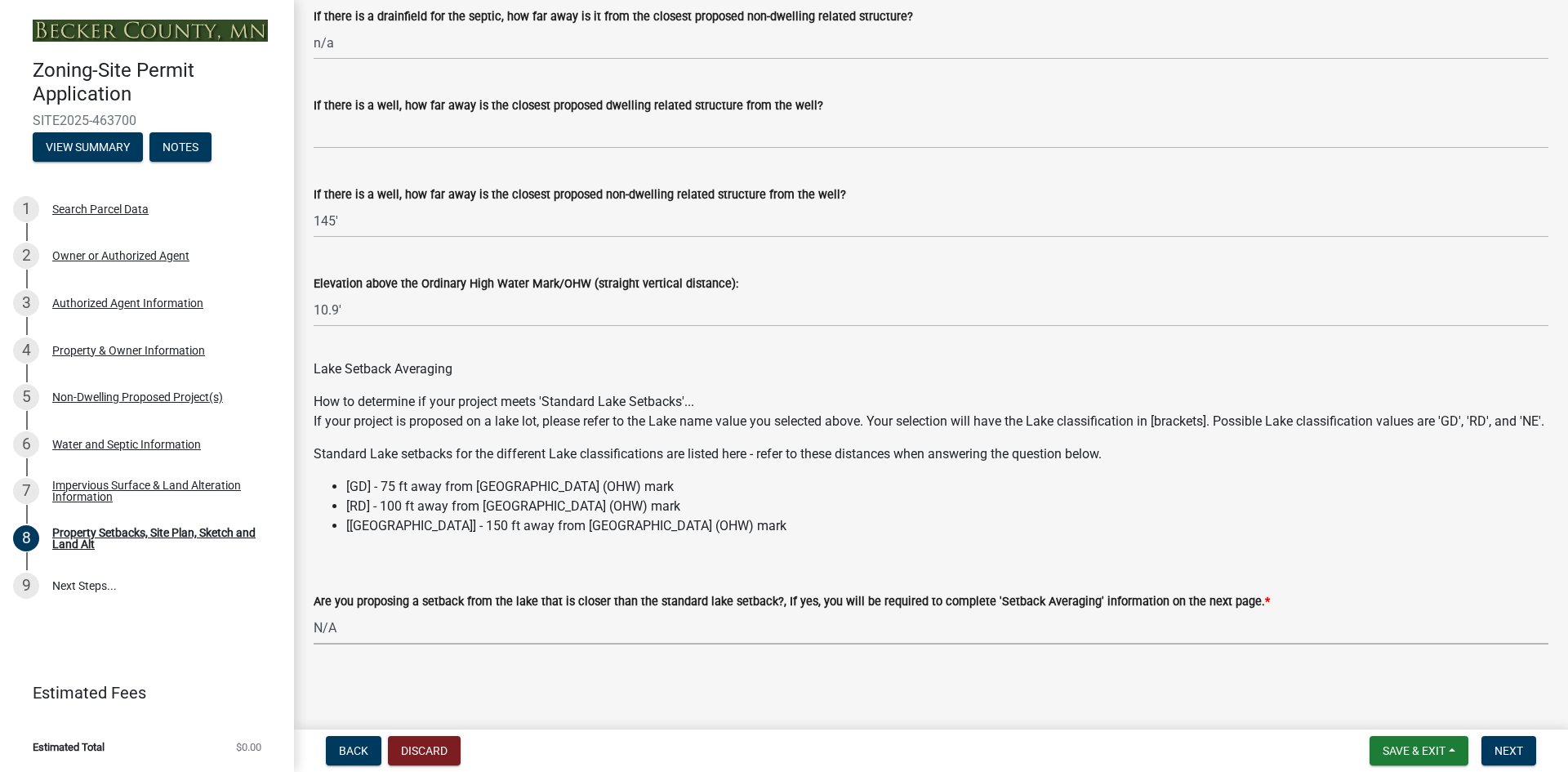
click at [313, 611] on select "Select Item... Yes No N/A" at bounding box center [930, 627] width 1234 height 34
select select "4421853d-5e11-4b64-95ec-6c47066881cc"
click at [1525, 750] on button "Next" at bounding box center [1509, 750] width 55 height 29
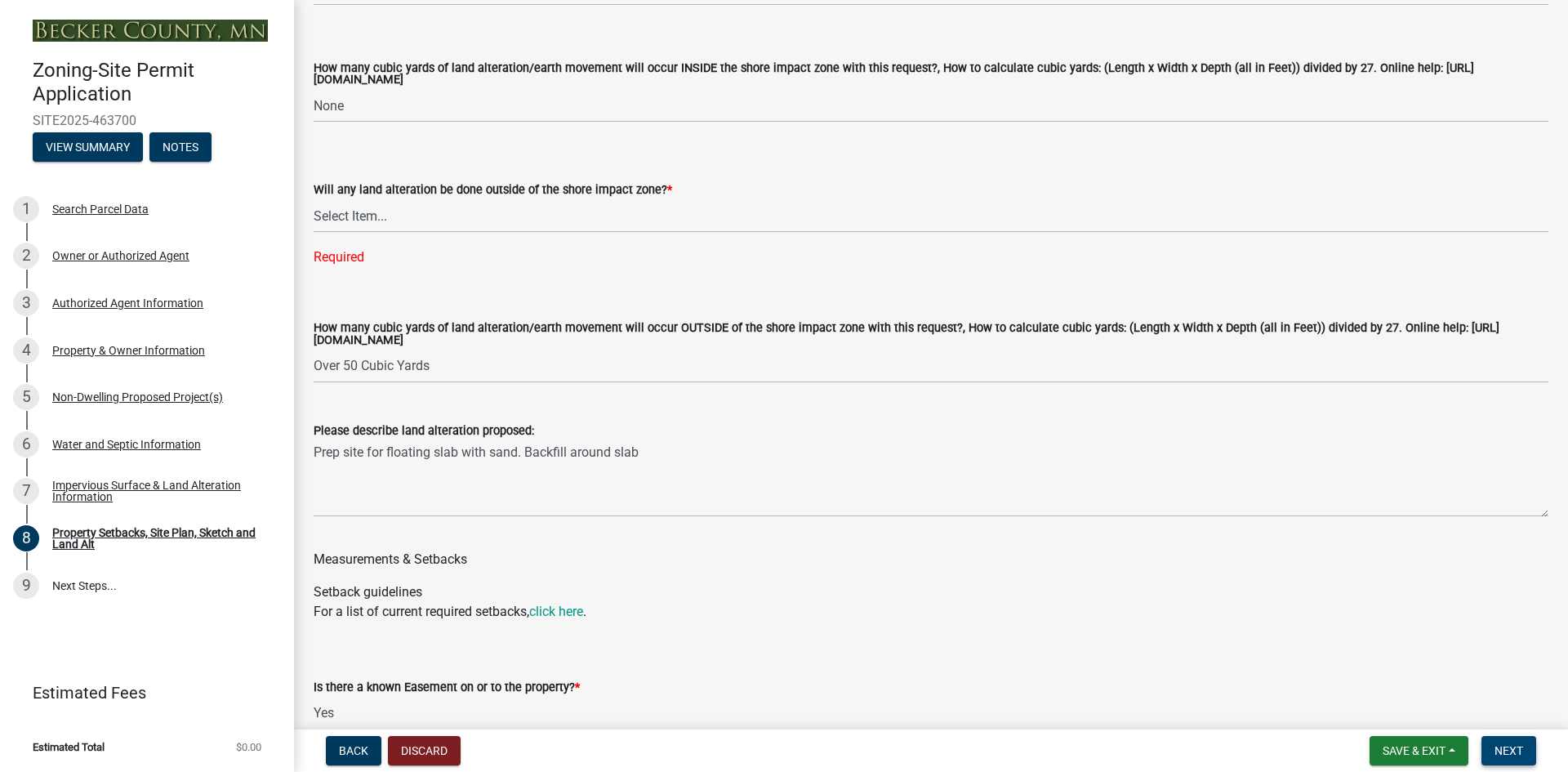
scroll to position [2336, 0]
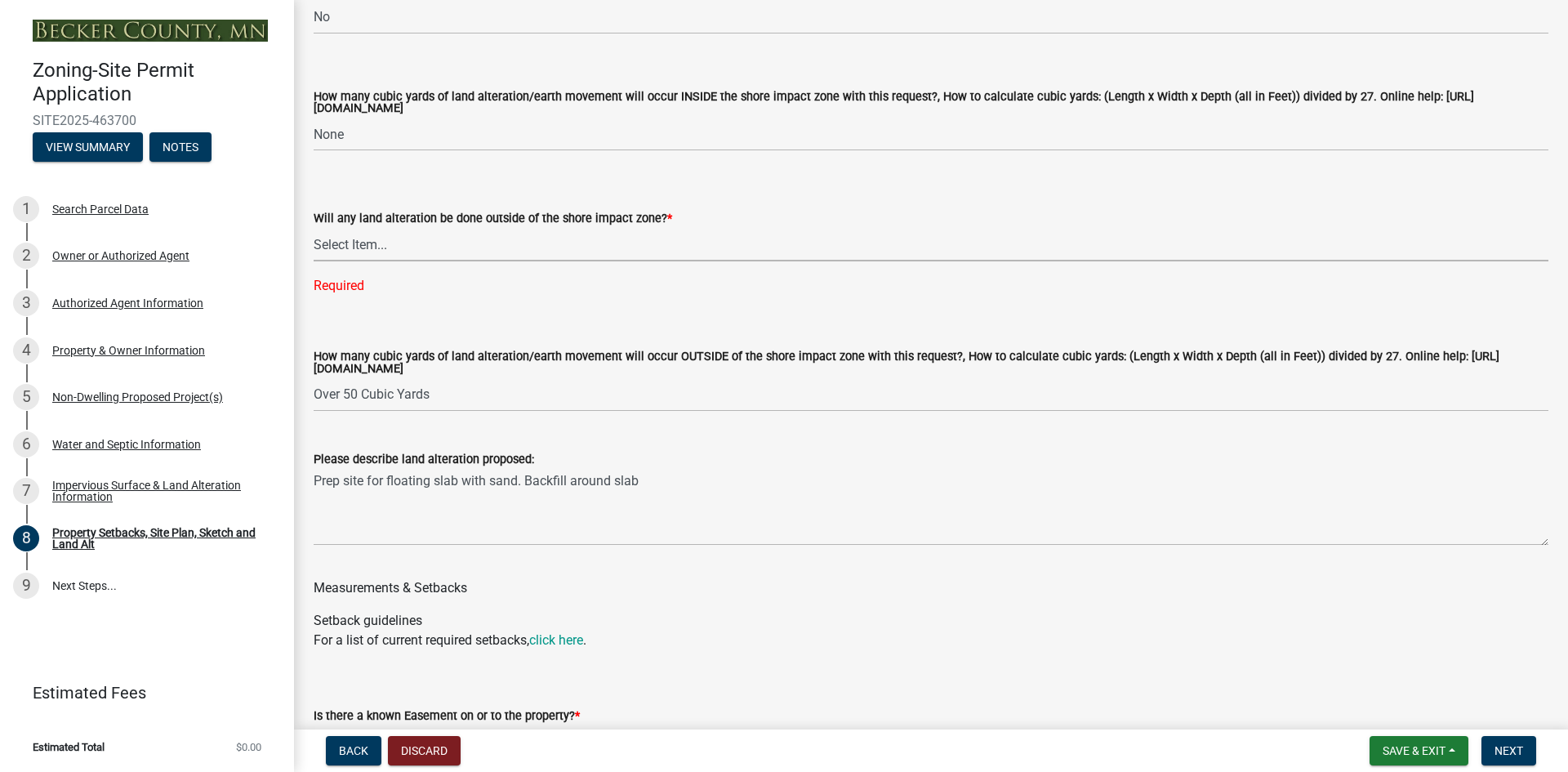
click at [354, 261] on select "Select Item... Yes No N/A" at bounding box center [930, 245] width 1234 height 34
click at [313, 250] on select "Select Item... Yes No N/A" at bounding box center [930, 245] width 1234 height 34
select select "5ad4ab64-b44e-481c-9000-9e5907aa74e1"
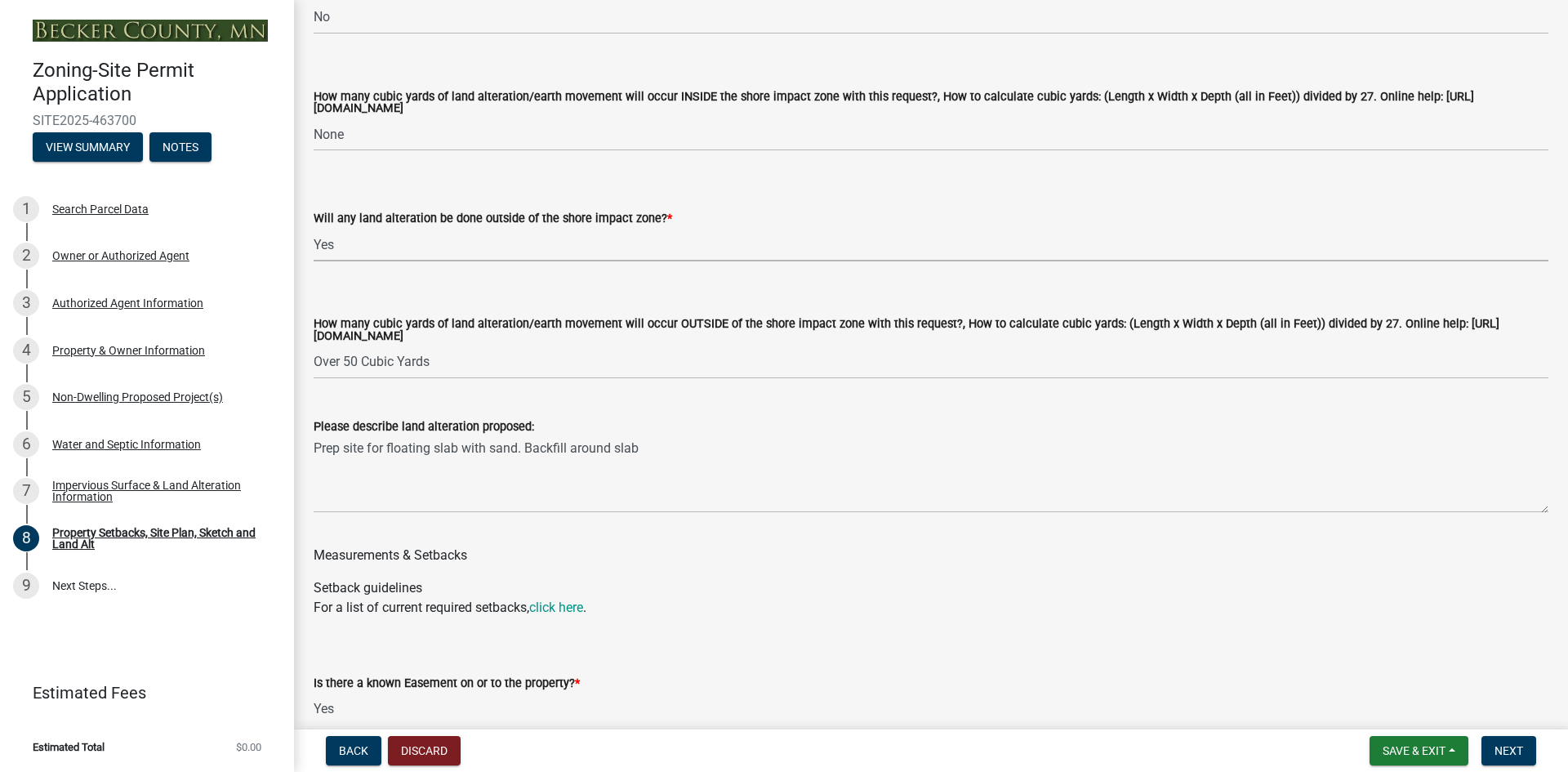
scroll to position [2825, 0]
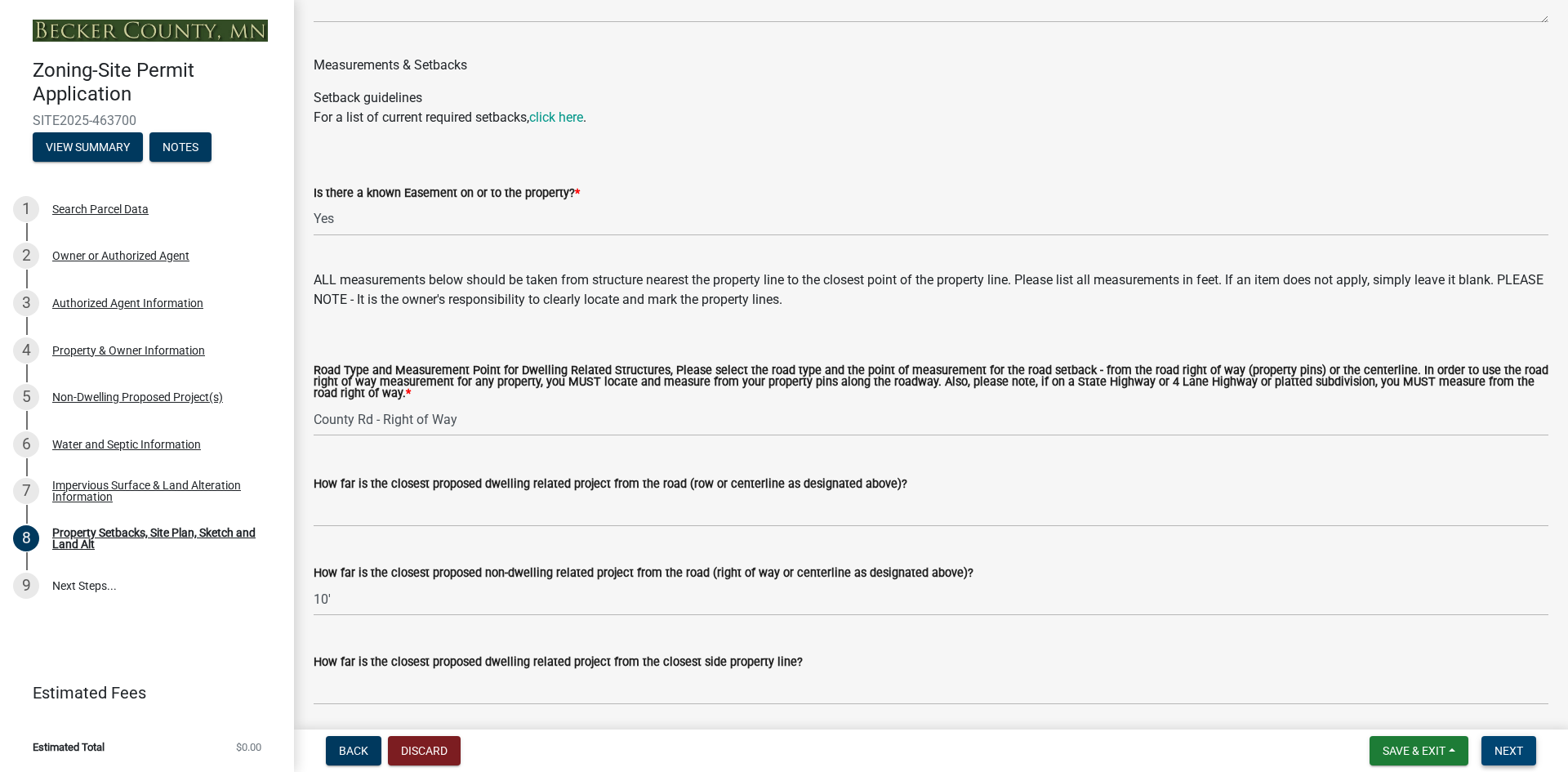
click at [1516, 742] on button "Next" at bounding box center [1509, 750] width 55 height 29
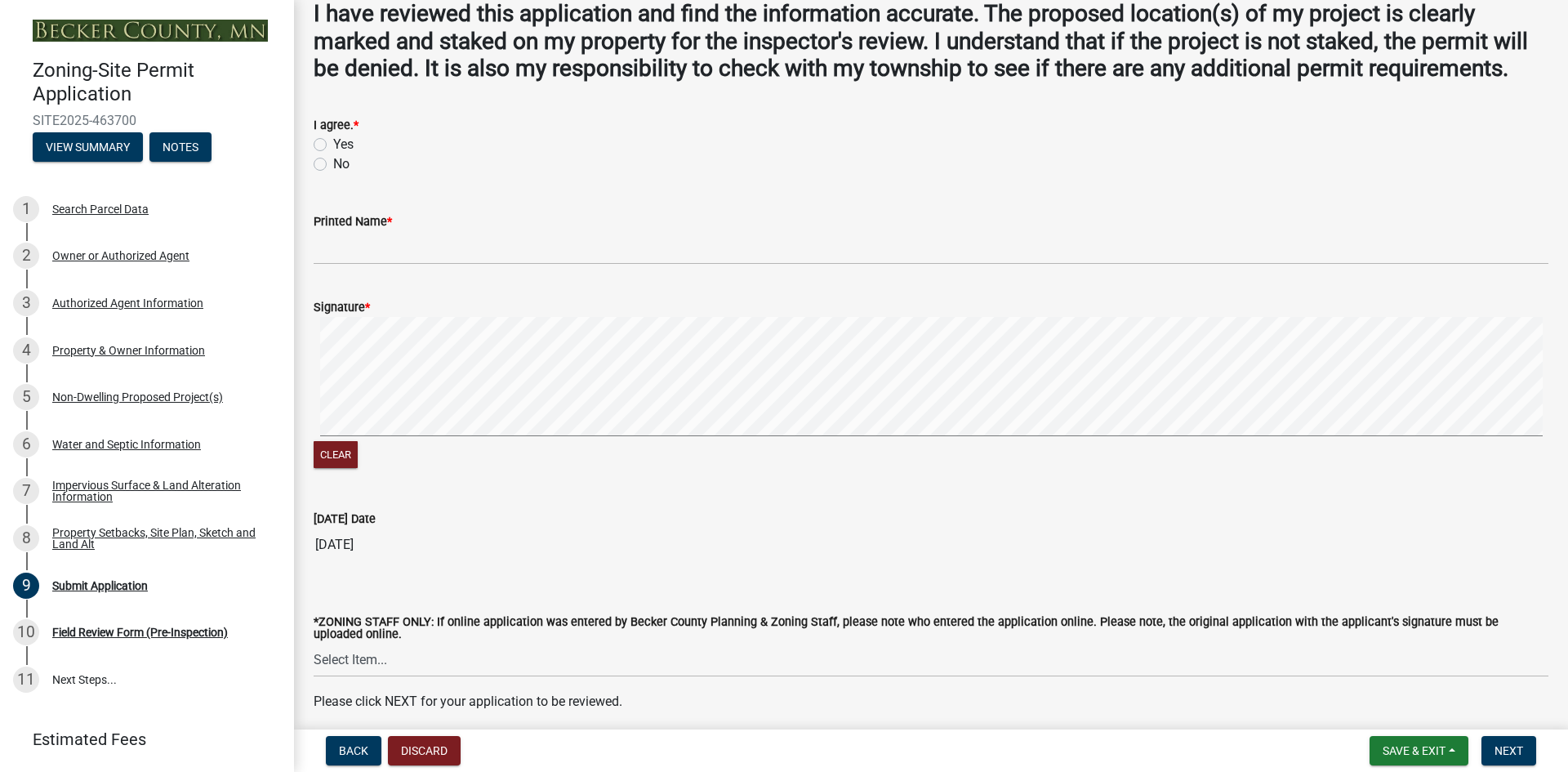
scroll to position [0, 0]
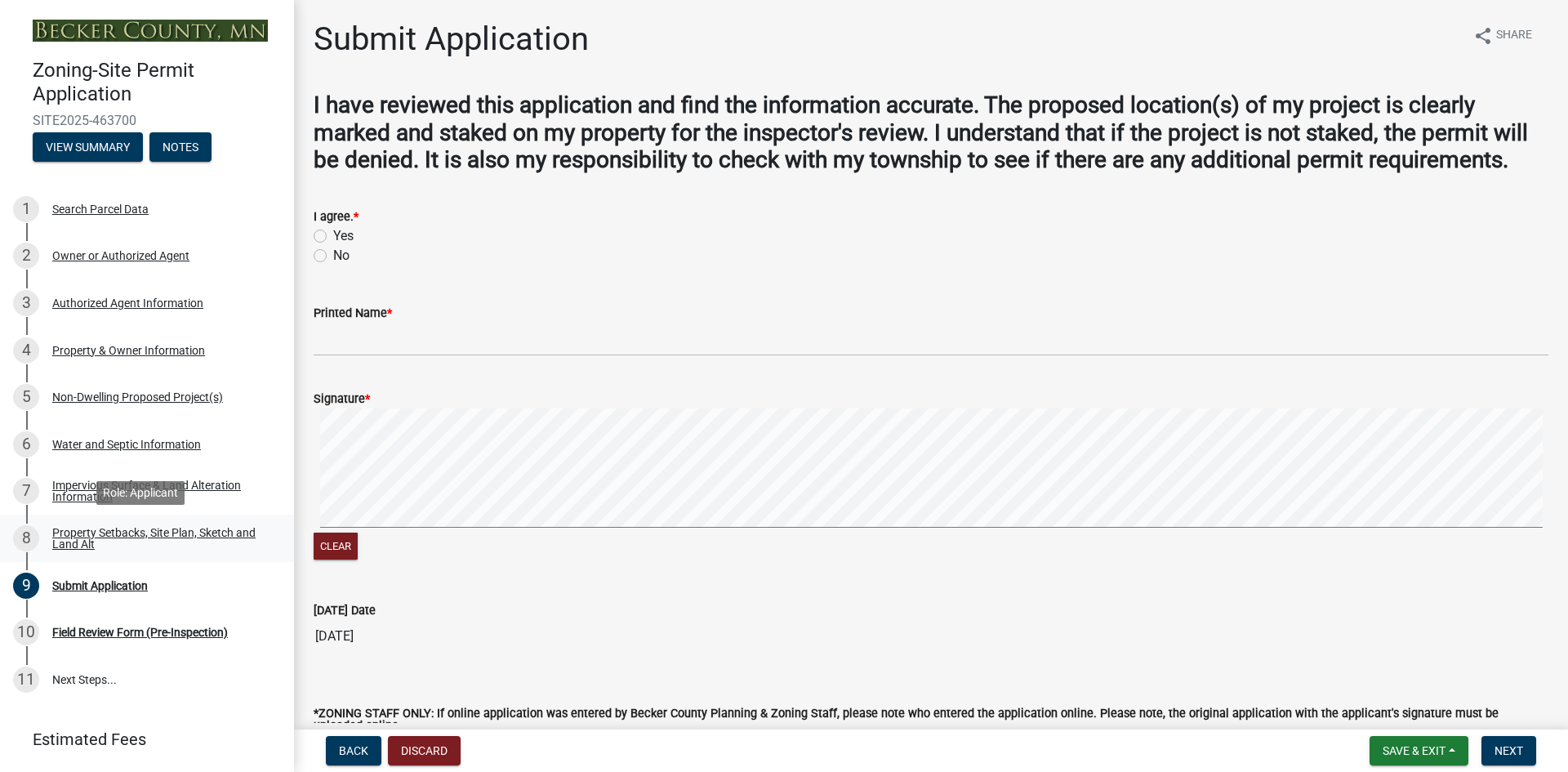
click at [154, 532] on div "Property Setbacks, Site Plan, Sketch and Land Alt" at bounding box center [160, 538] width 216 height 23
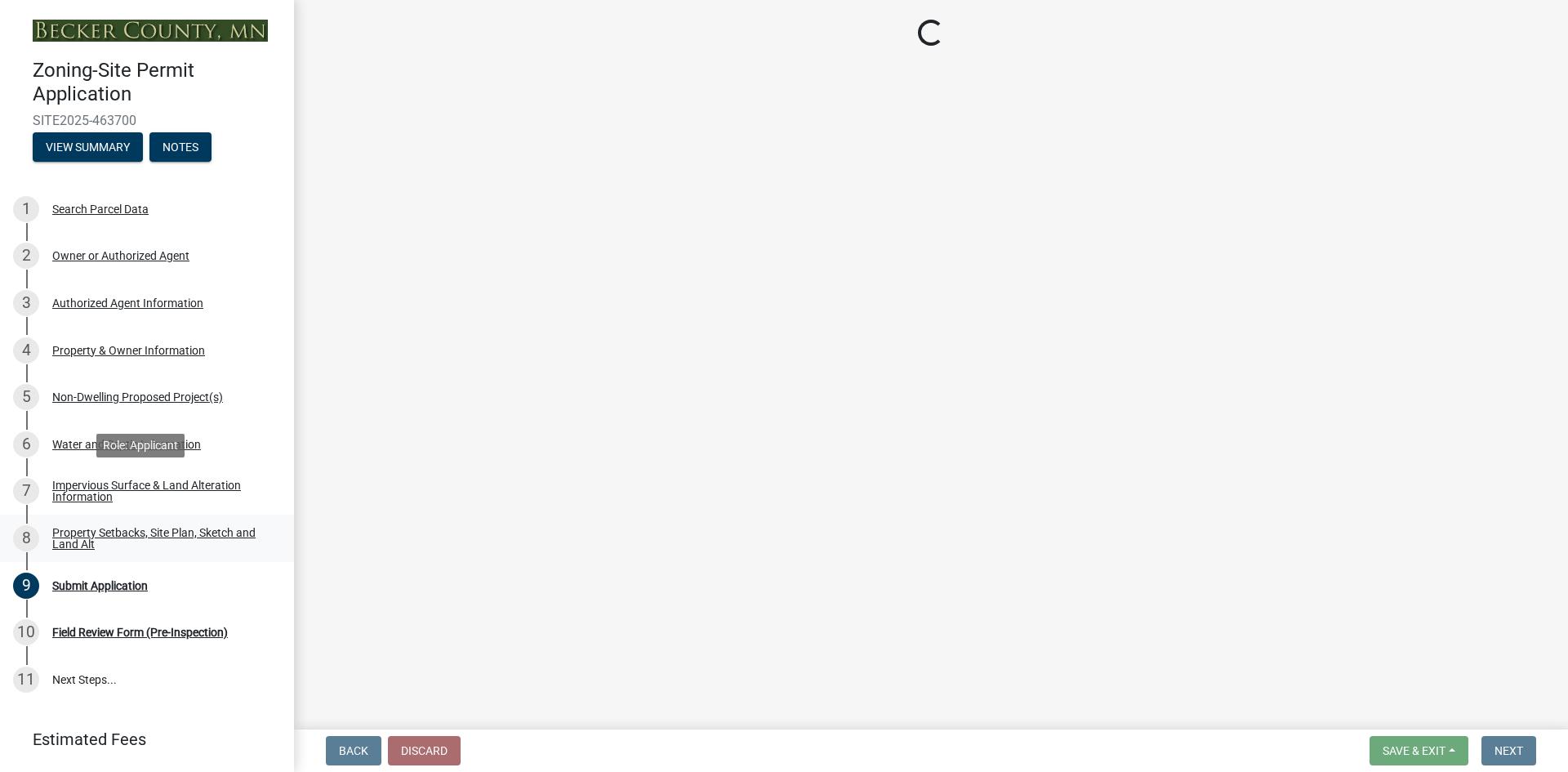
select select "7b13c63f-e699-4112-b373-98fbd28ec536"
select select "b827d36a-50e8-40dd-aeaa-a80d5c176b31"
select select "b56a4575-9846-47cf-8067-c59a4853da22"
select select "12f785fb-c378-4b18-841c-21c73dc99083"
select select "e8ab2dc3-aa3f-46f3-9b4a-37eb25ad84af"
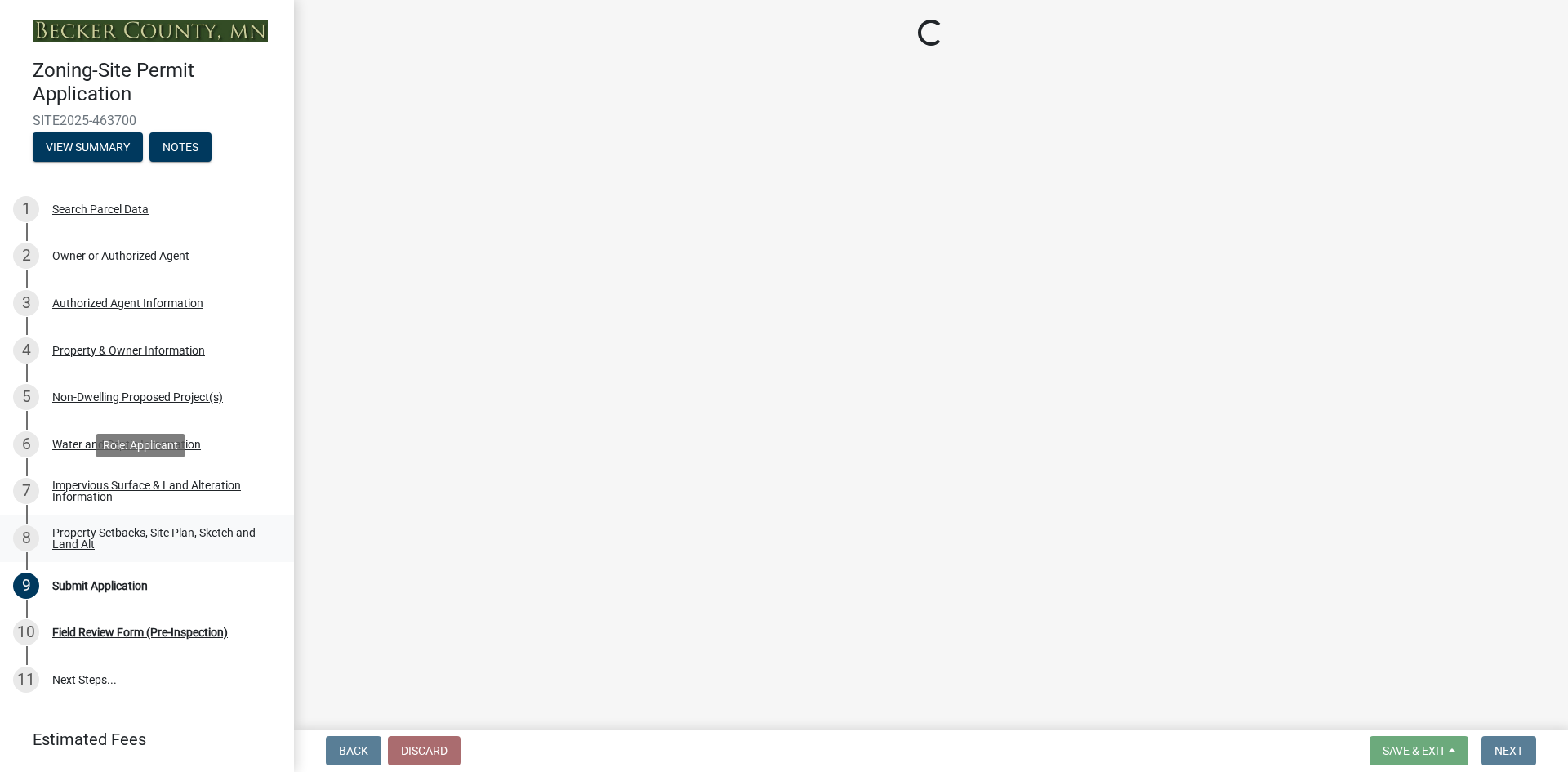
select select "27b2a8b4-abf6-463e-8c0c-7c5d2b4fe26f"
select select "5ad4ab64-b44e-481c-9000-9e5907aa74e1"
select select "e019de12-4845-45f2-ad10-5fb76eee0e55"
select select "288143c3-cc30-40f5-bb2a-2522511345b2"
select select "d6c1d38b-8561-4345-845e-72dfbb0578a1"
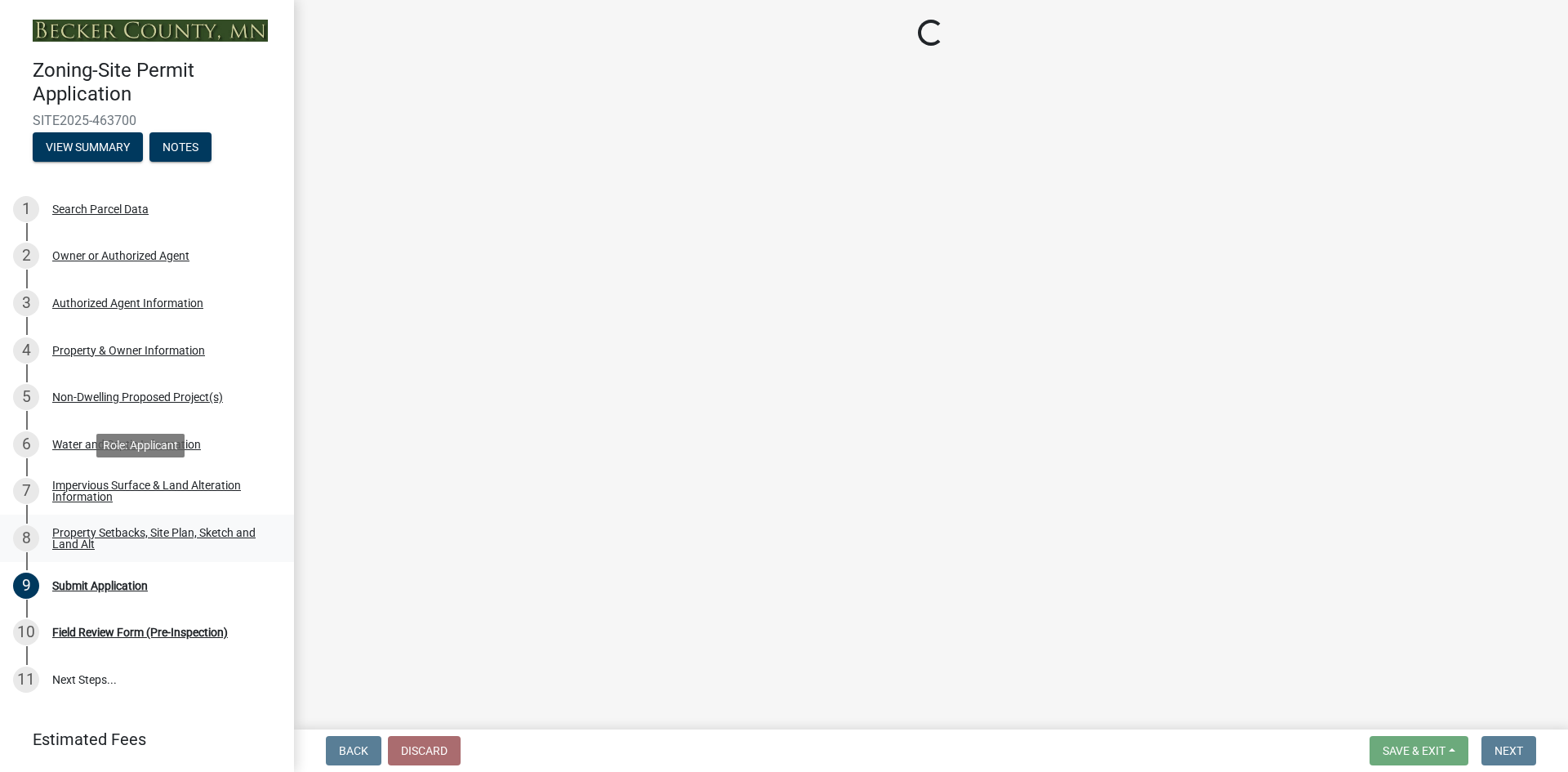
select select "4421853d-5e11-4b64-95ec-6c47066881cc"
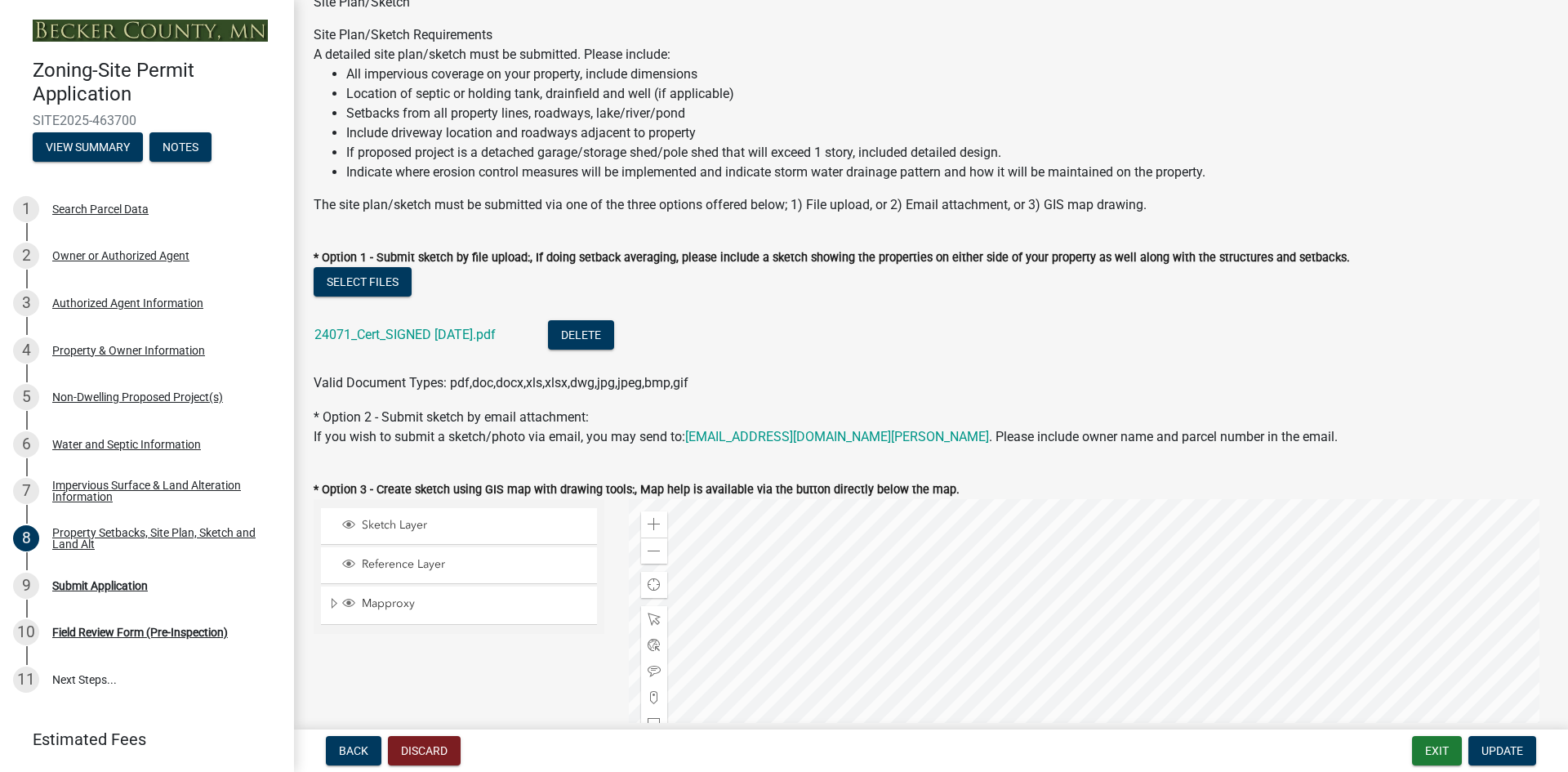
scroll to position [163, 0]
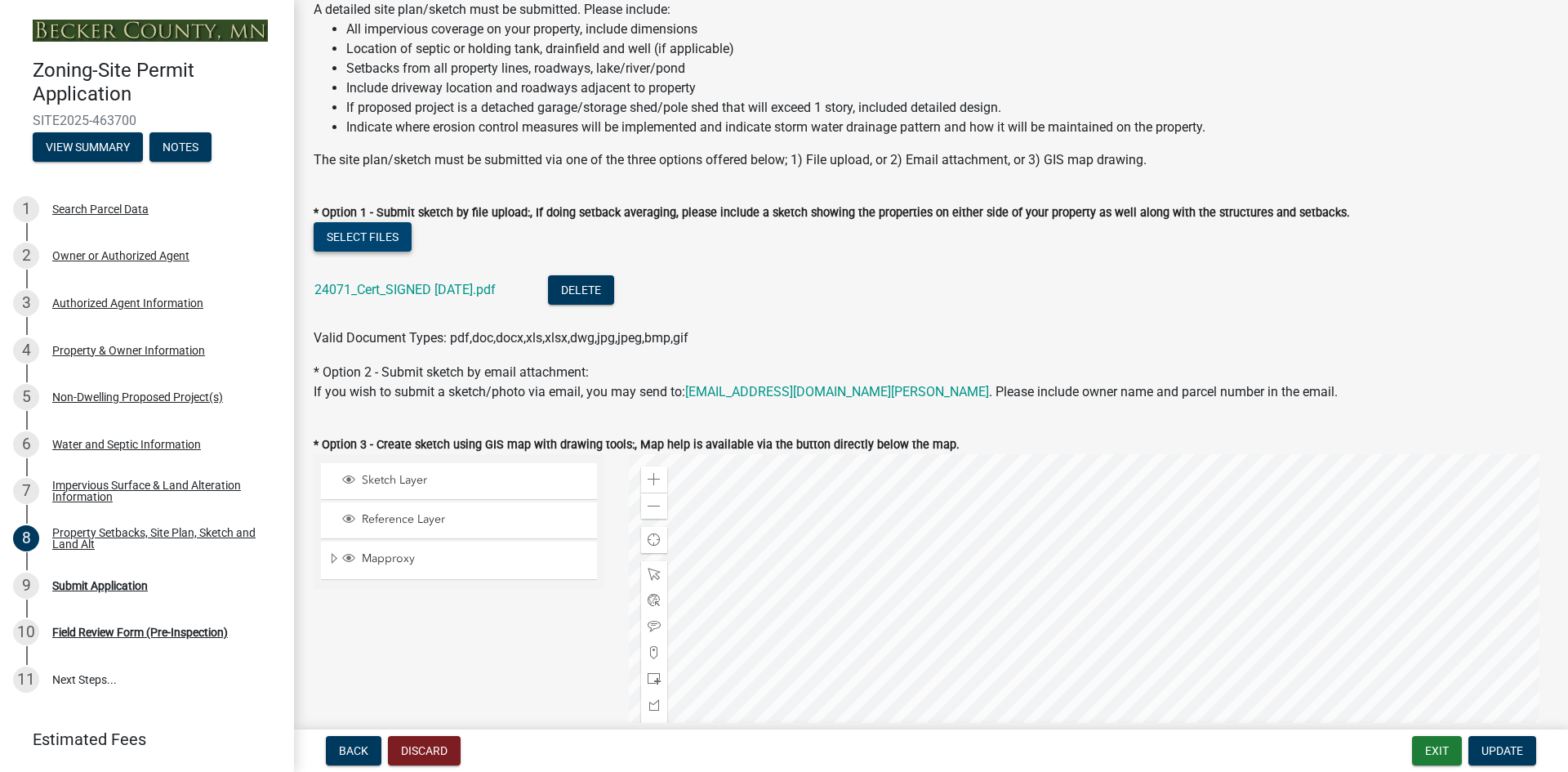
click at [367, 245] on button "Select files" at bounding box center [362, 236] width 98 height 29
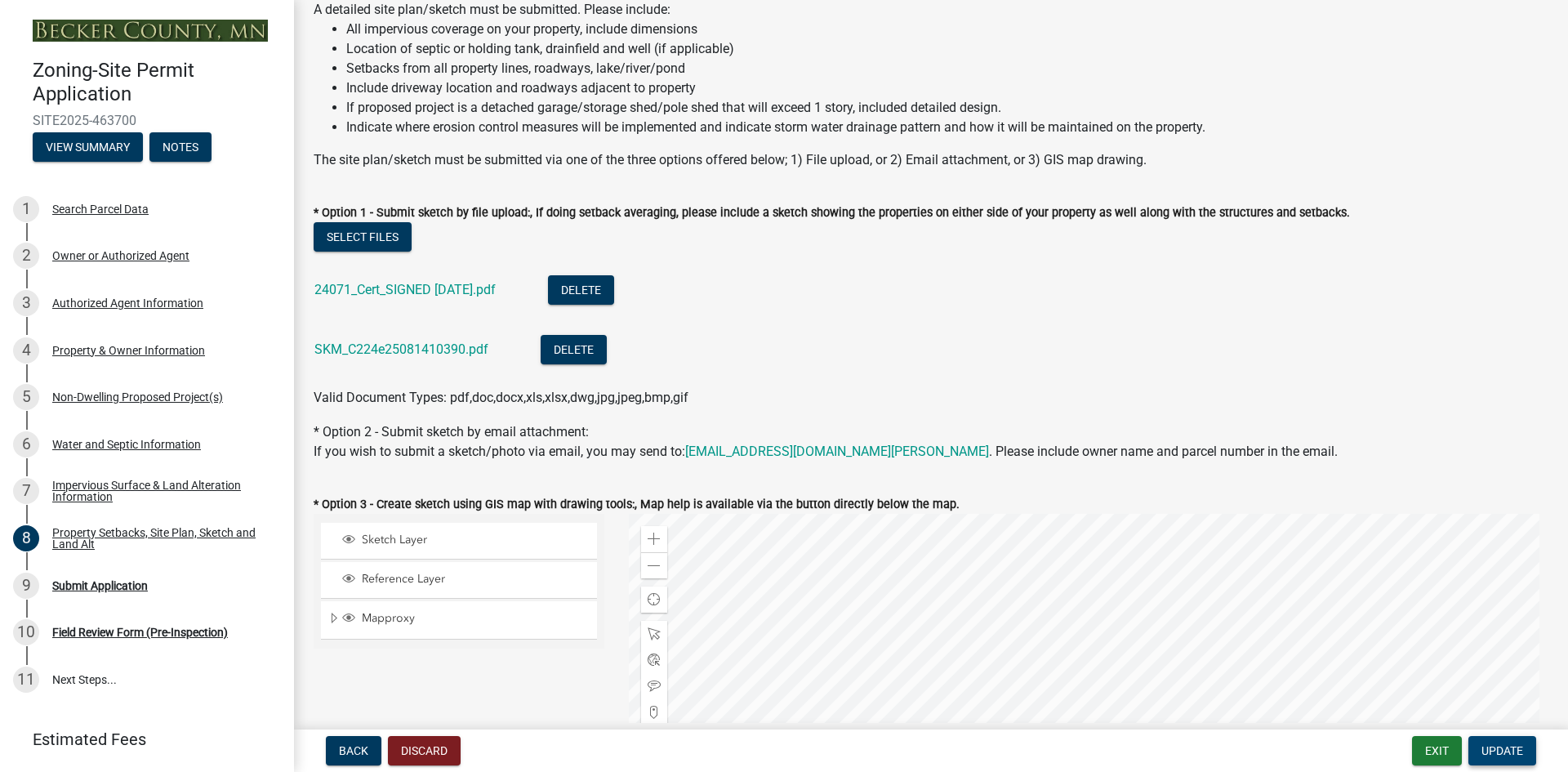
click at [1519, 756] on span "Update" at bounding box center [1501, 750] width 42 height 13
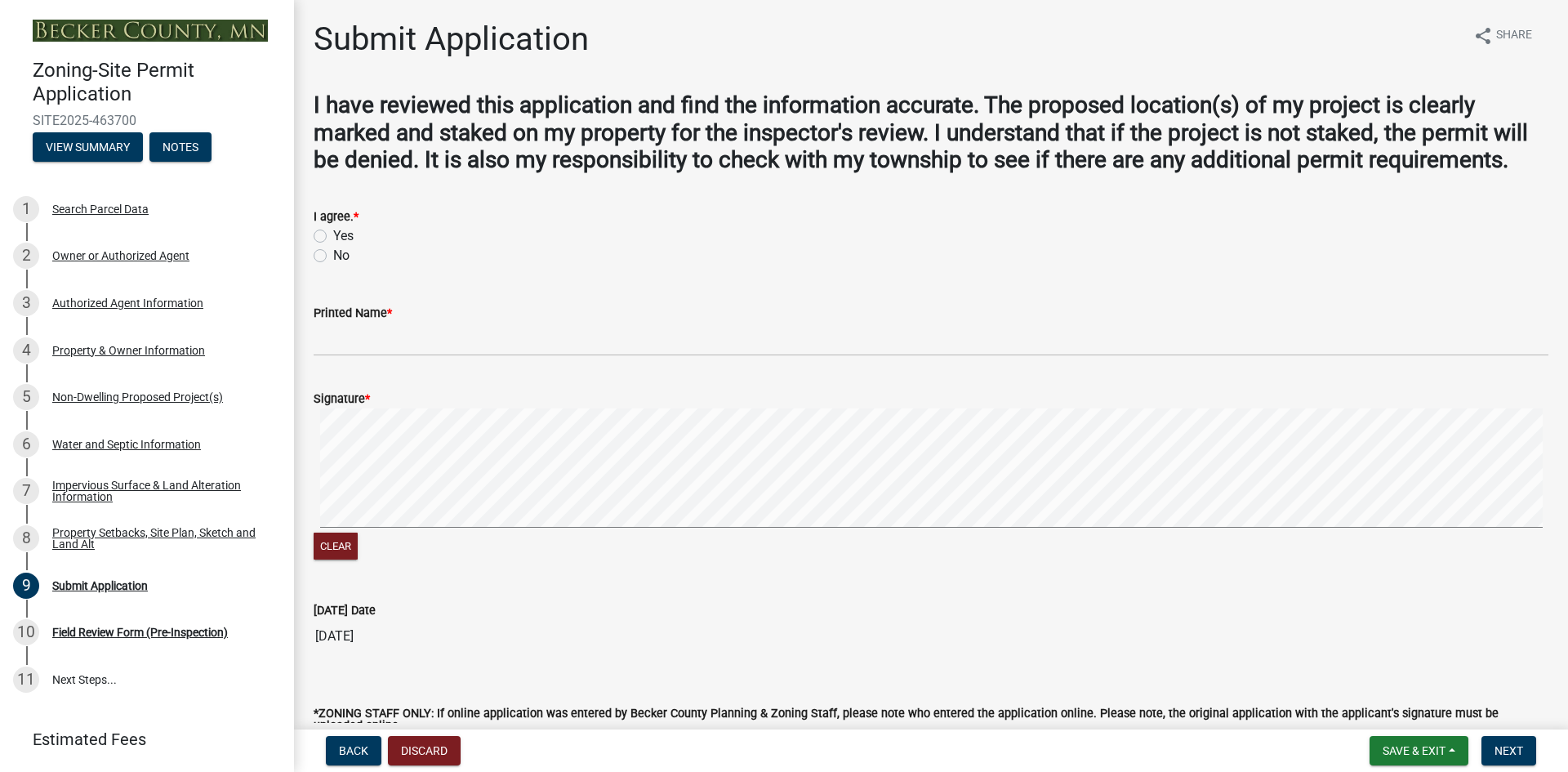
click at [333, 230] on label "Yes" at bounding box center [343, 236] width 20 height 20
click at [333, 230] on input "Yes" at bounding box center [338, 232] width 11 height 11
radio input "true"
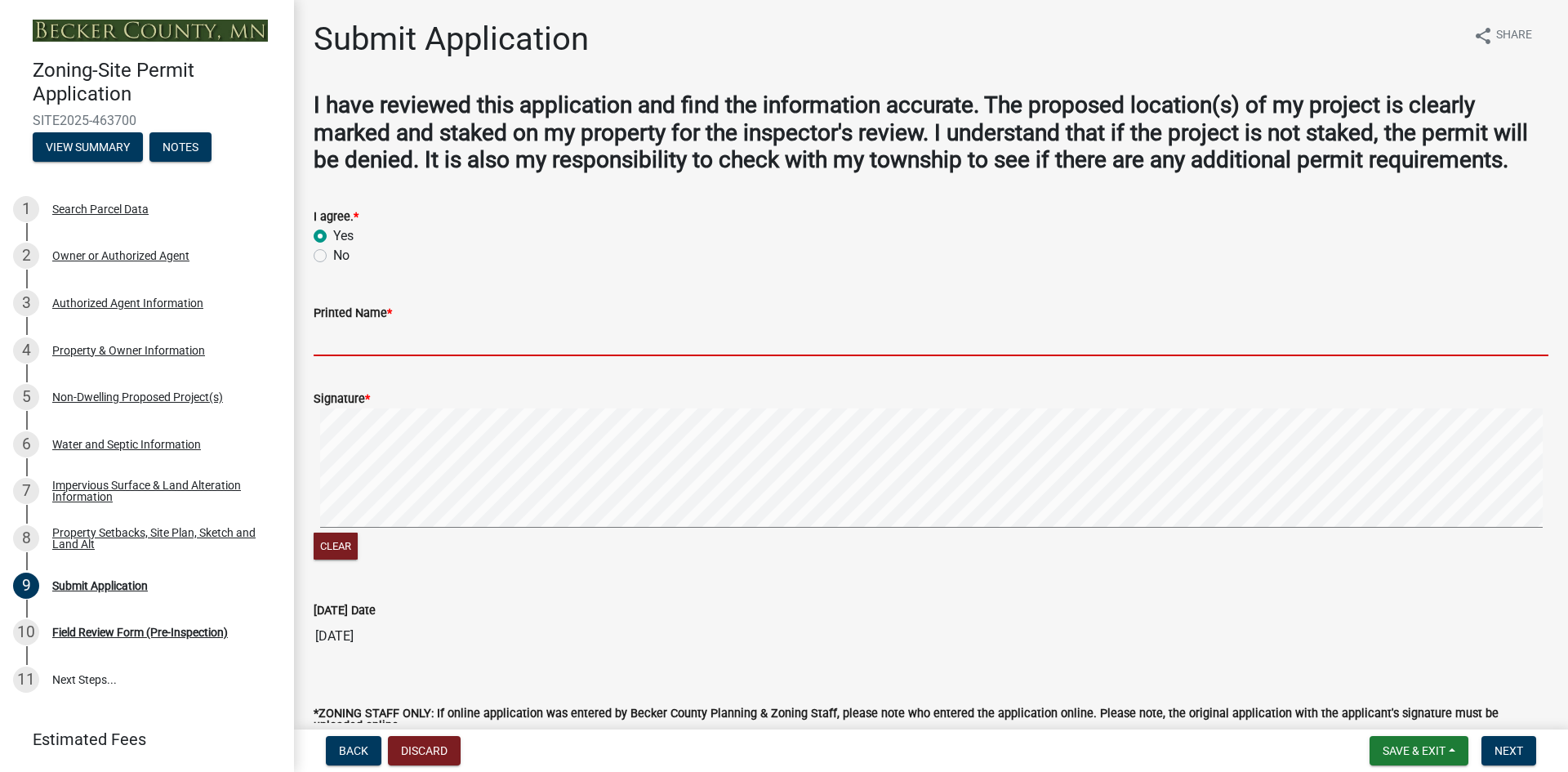
click at [341, 327] on input "Printed Name *" at bounding box center [930, 339] width 1234 height 34
type input "[PERSON_NAME]"
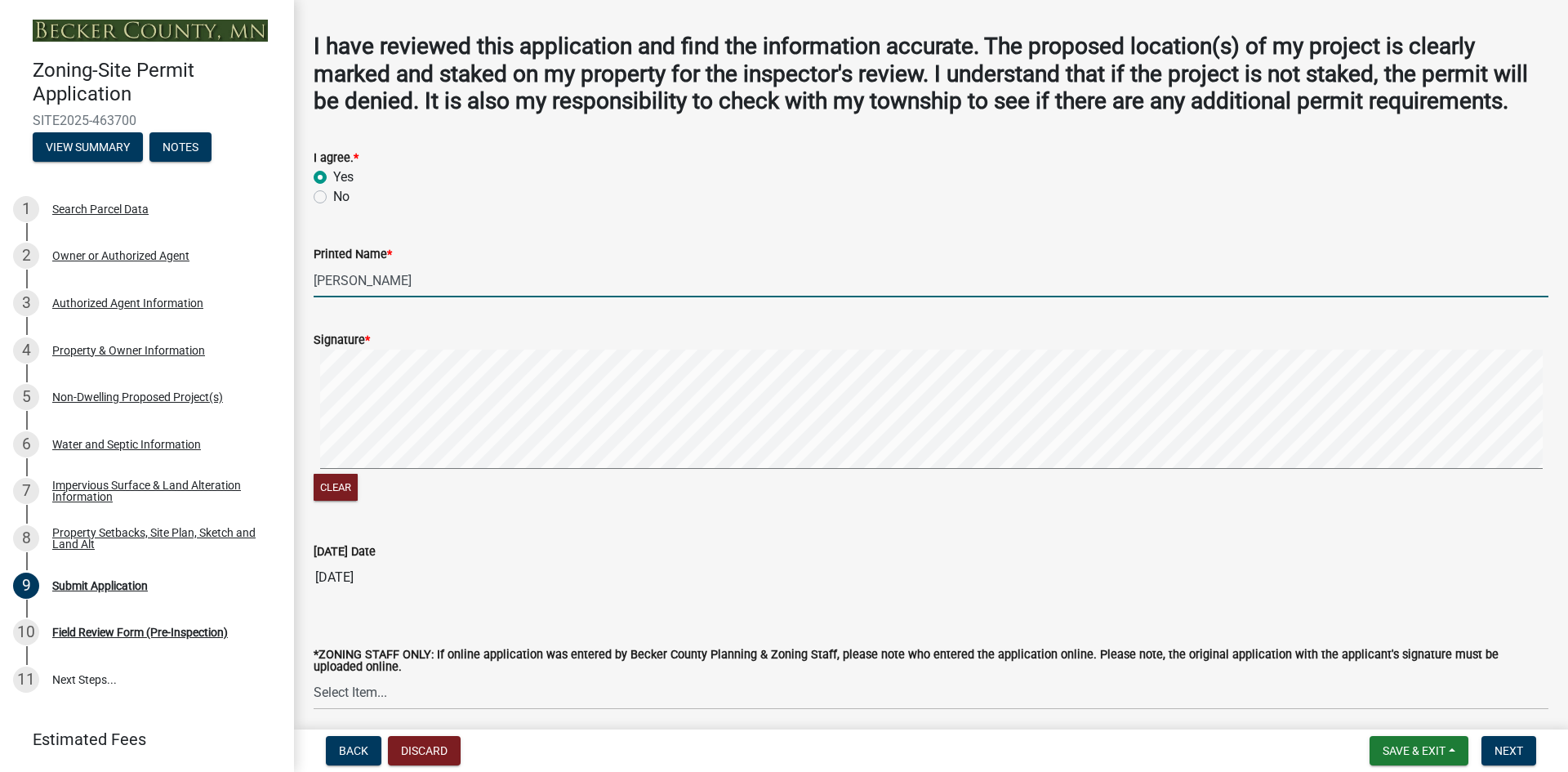
scroll to position [158, 0]
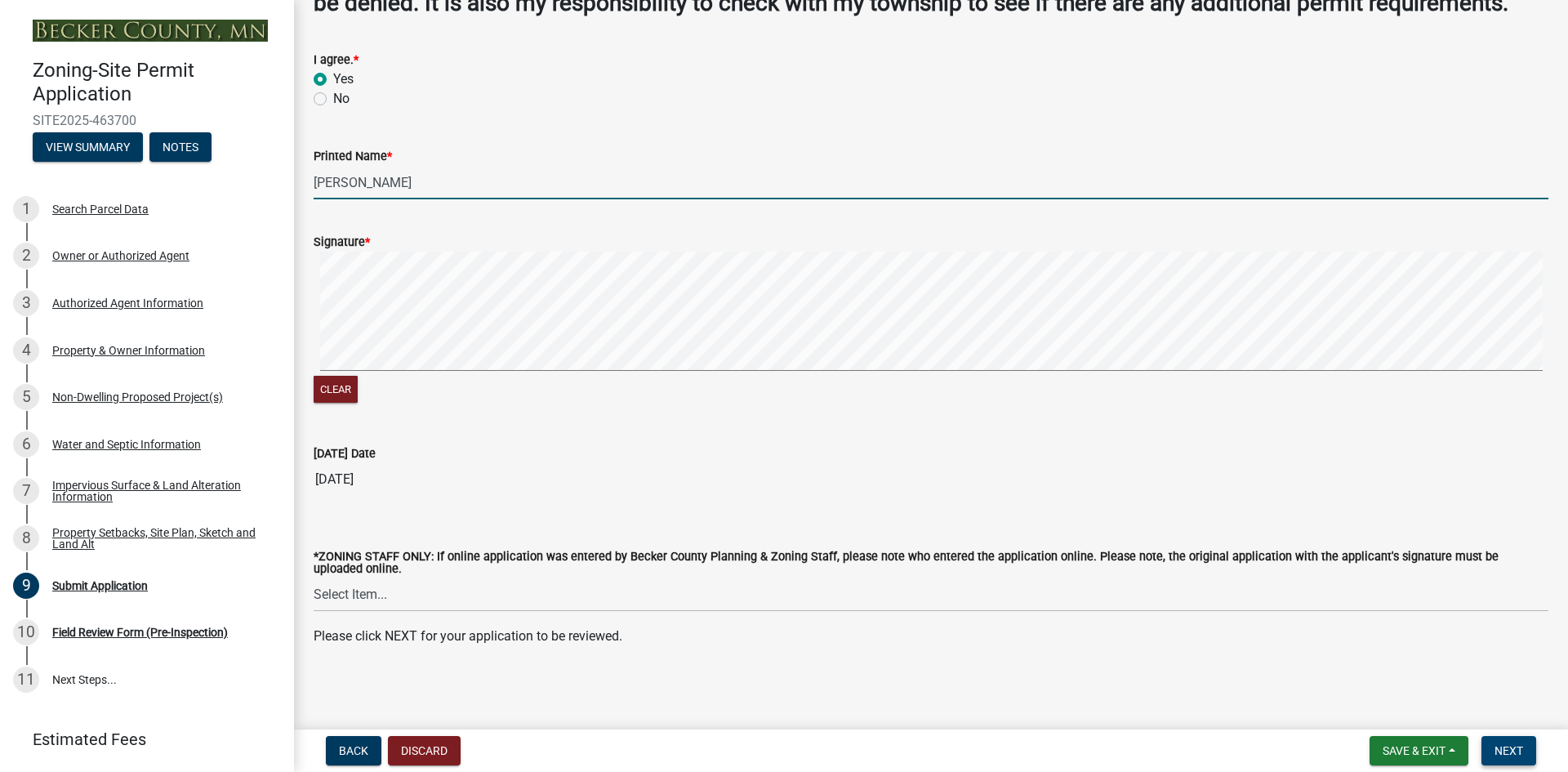
click at [1508, 742] on button "Next" at bounding box center [1509, 750] width 55 height 29
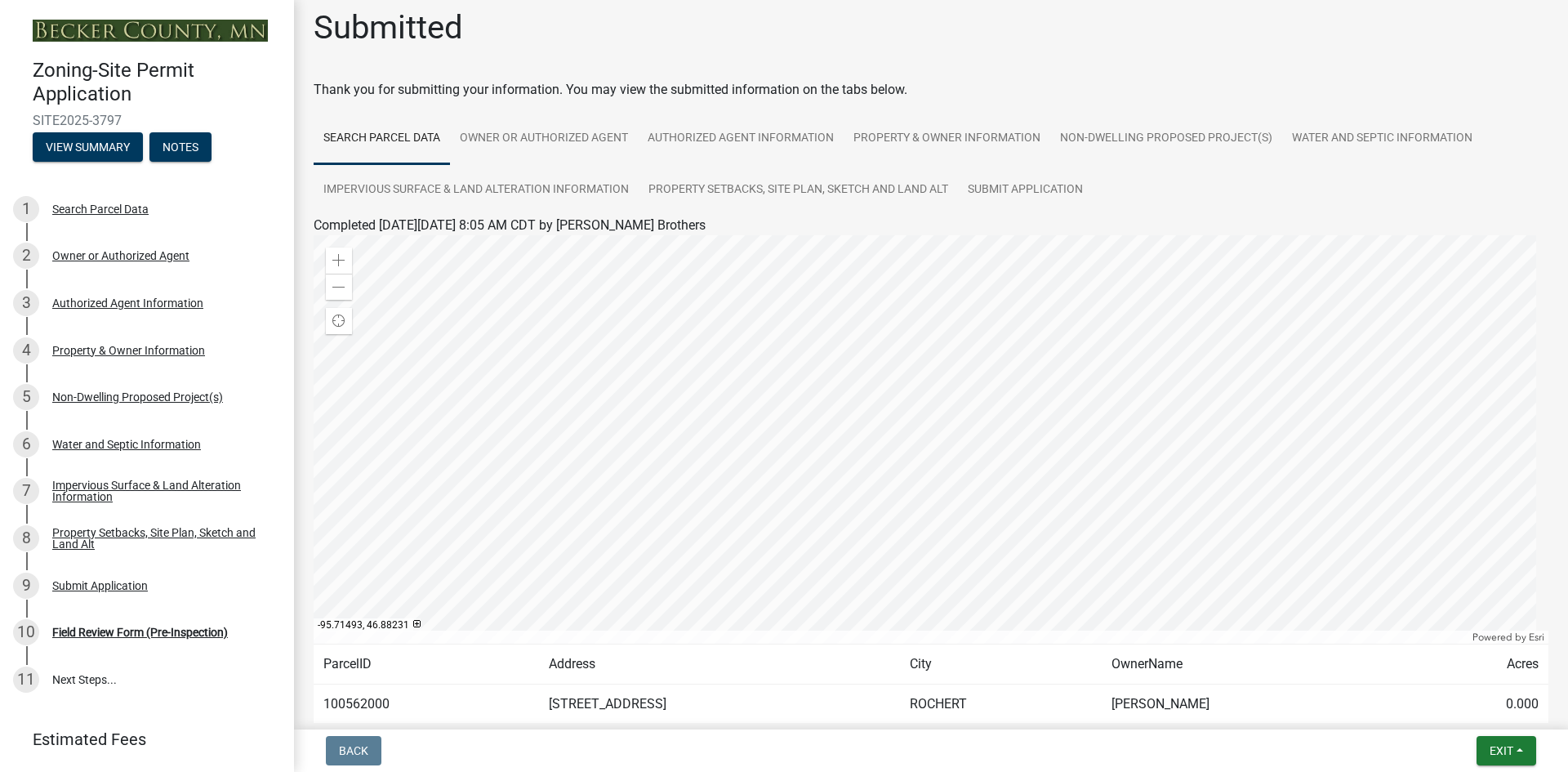
scroll to position [0, 0]
